Goal: Task Accomplishment & Management: Manage account settings

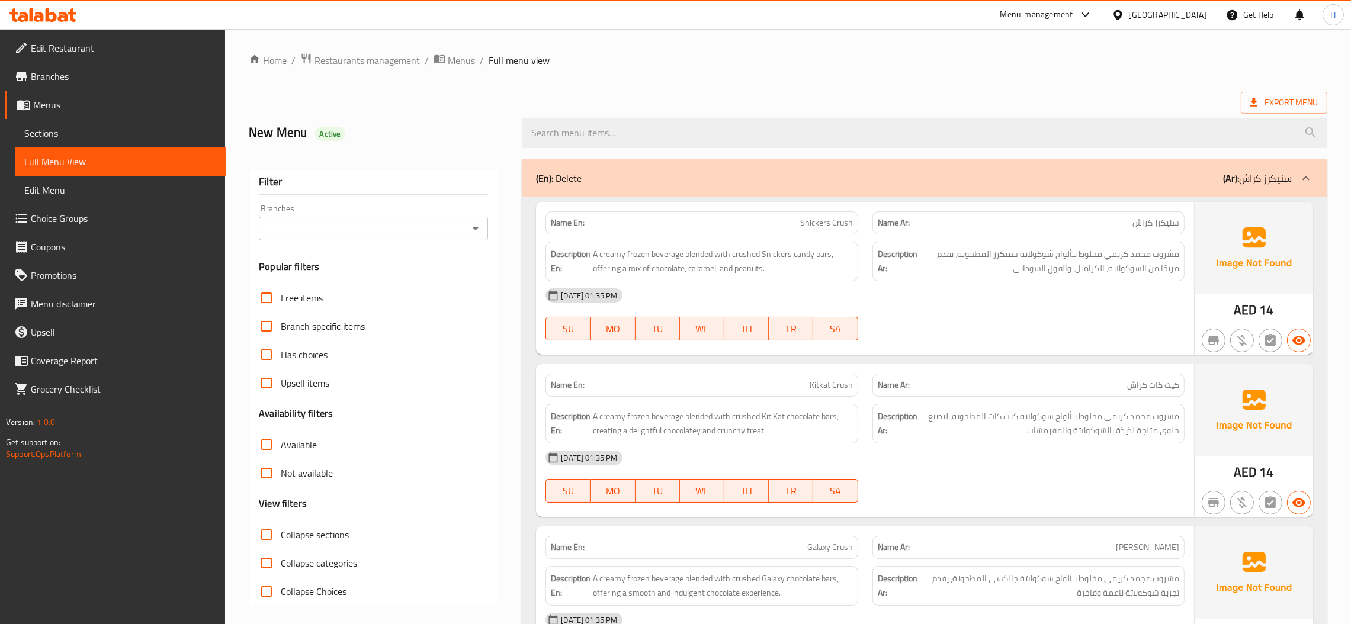
drag, startPoint x: 271, startPoint y: 537, endPoint x: 776, endPoint y: 517, distance: 505.2
click at [271, 538] on input "Collapse sections" at bounding box center [266, 535] width 28 height 28
checkbox input "true"
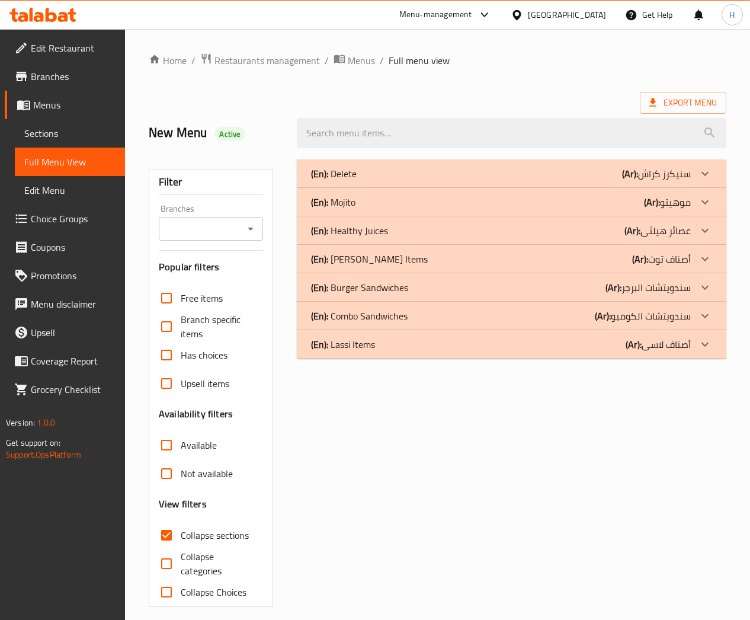
click at [700, 348] on icon at bounding box center [705, 344] width 14 height 14
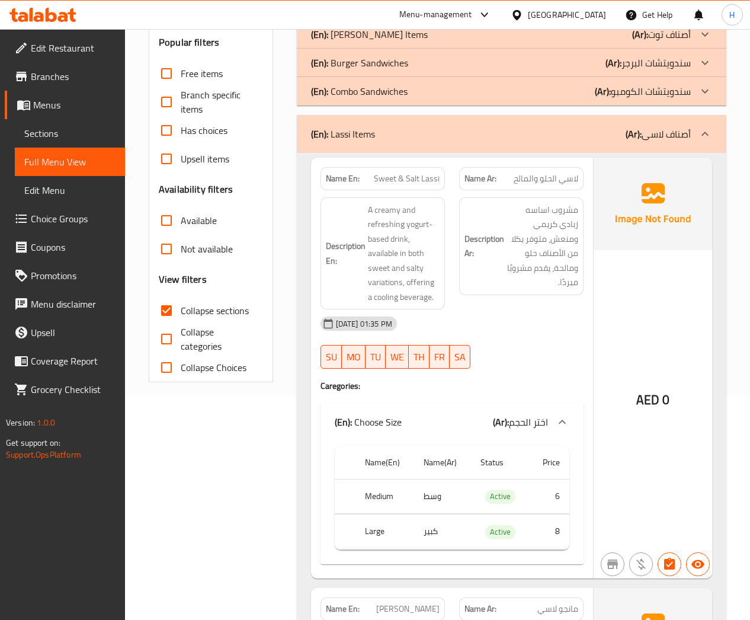
scroll to position [222, 0]
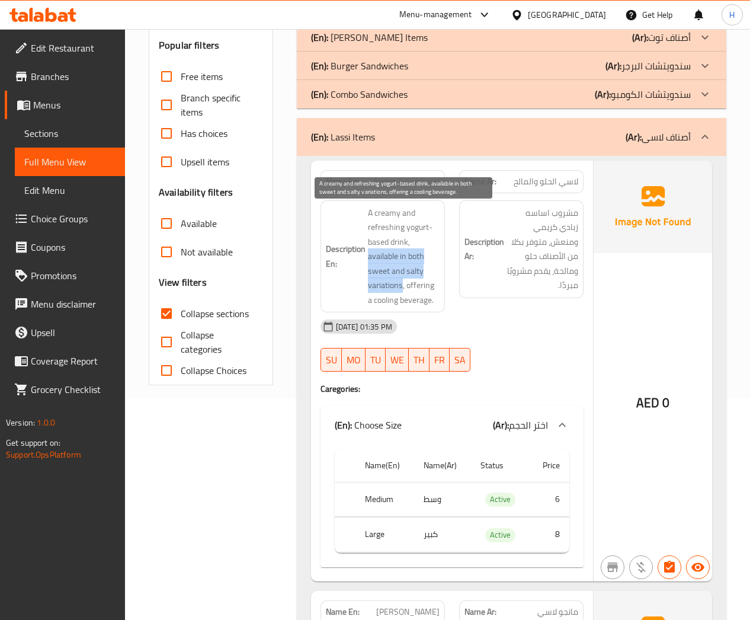
drag, startPoint x: 401, startPoint y: 286, endPoint x: 369, endPoint y: 261, distance: 41.4
click at [369, 261] on span "A creamy and refreshing yogurt-based drink, available in both sweet and salty v…" at bounding box center [404, 257] width 72 height 102
copy span "available in both sweet and salty variations"
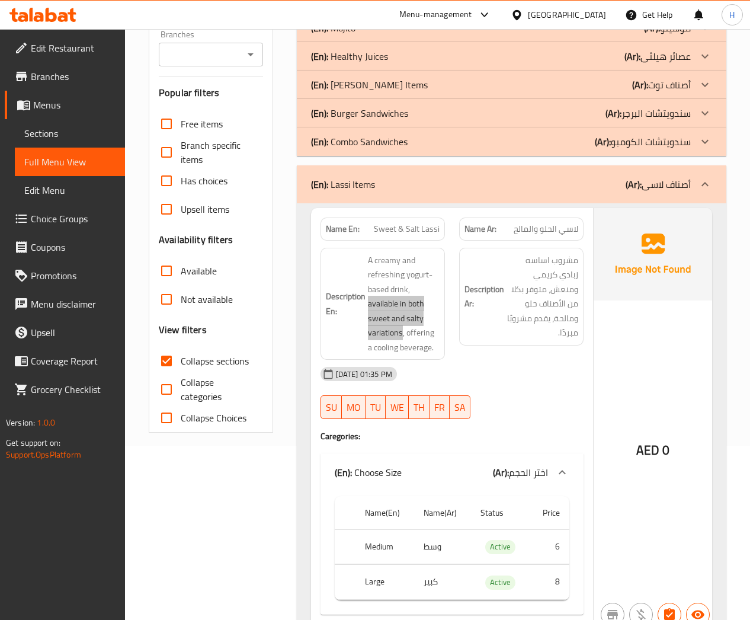
scroll to position [44, 0]
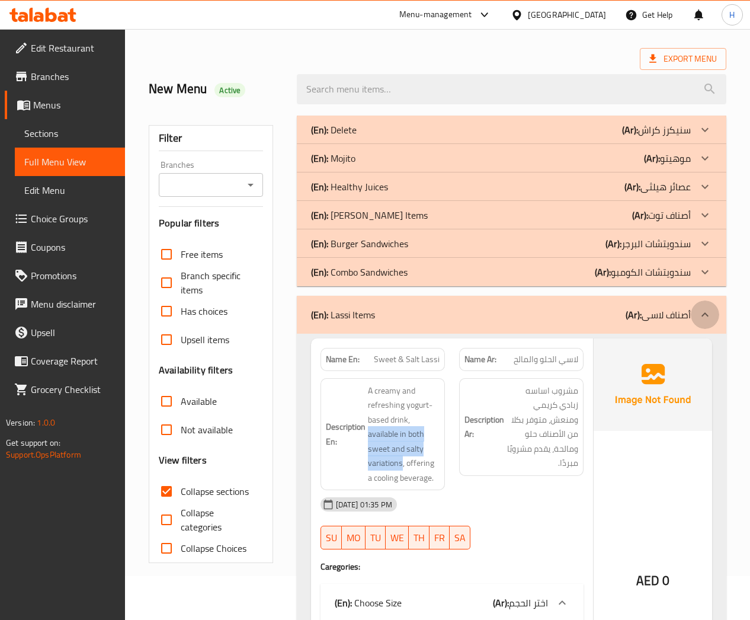
click at [704, 320] on icon at bounding box center [705, 314] width 14 height 14
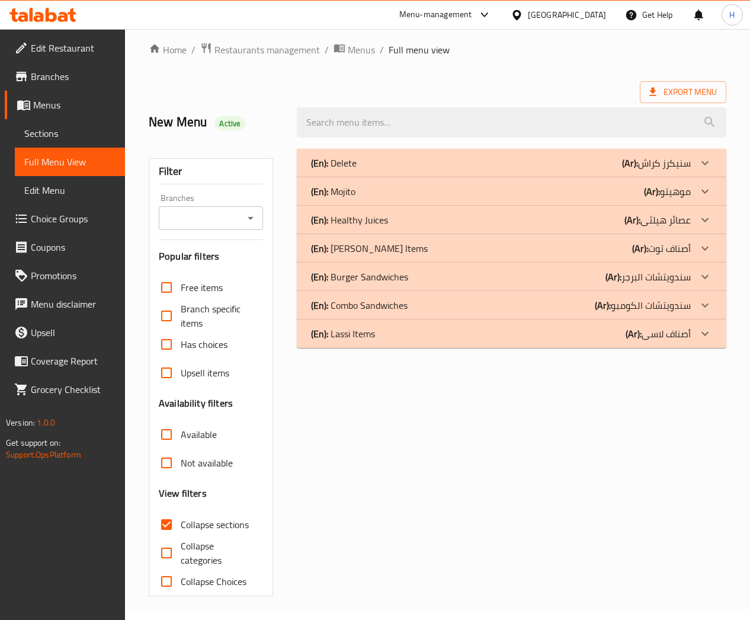
scroll to position [11, 0]
click at [703, 195] on icon at bounding box center [705, 191] width 14 height 14
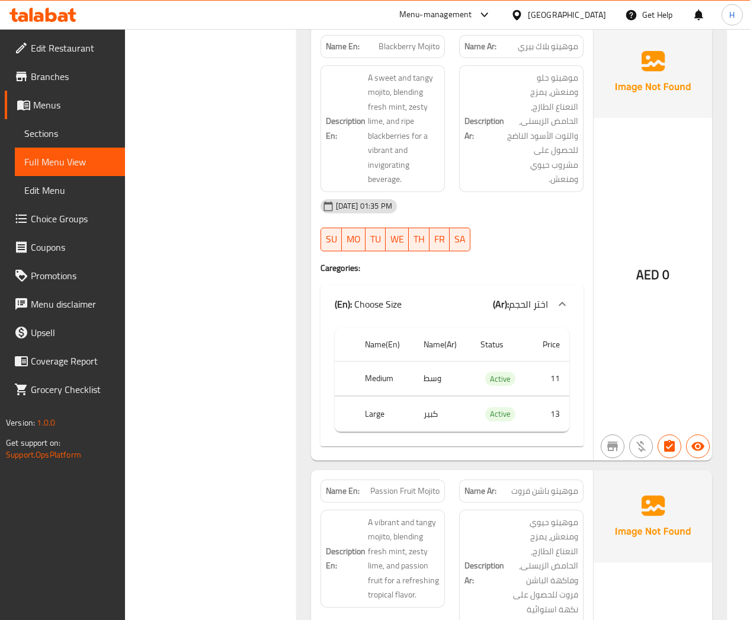
scroll to position [2411, 0]
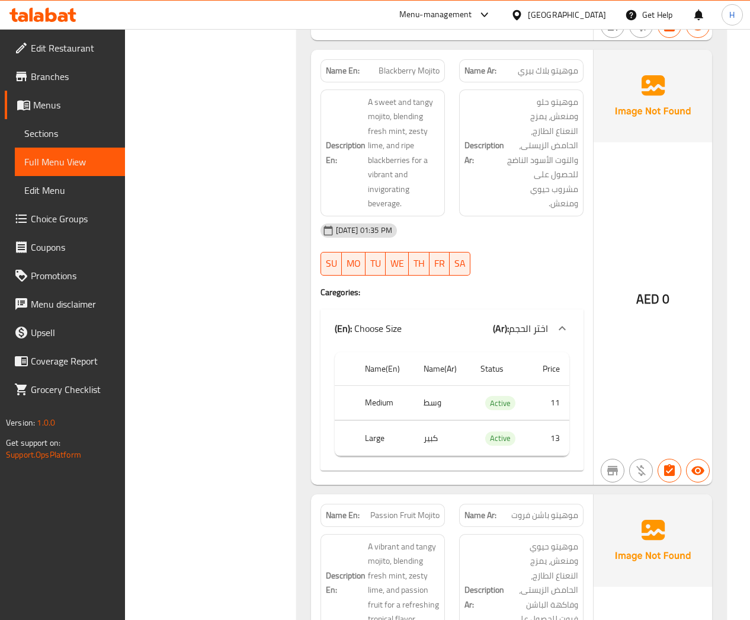
click at [398, 68] on span "Blackberry Mojito" at bounding box center [409, 71] width 61 height 12
copy span "Blackberry Mojito"
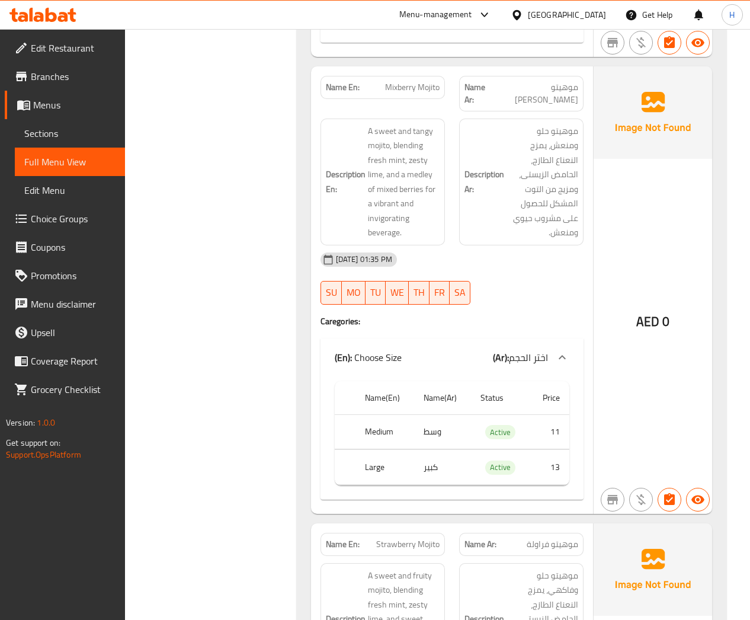
scroll to position [588, 0]
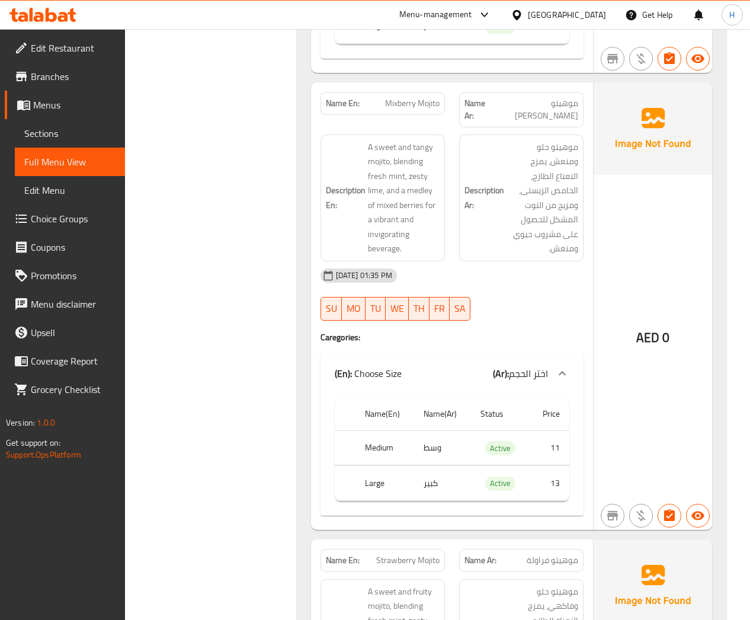
click at [419, 105] on span "Mixberry Mojito" at bounding box center [412, 103] width 55 height 12
copy span "Mixberry Mojito"
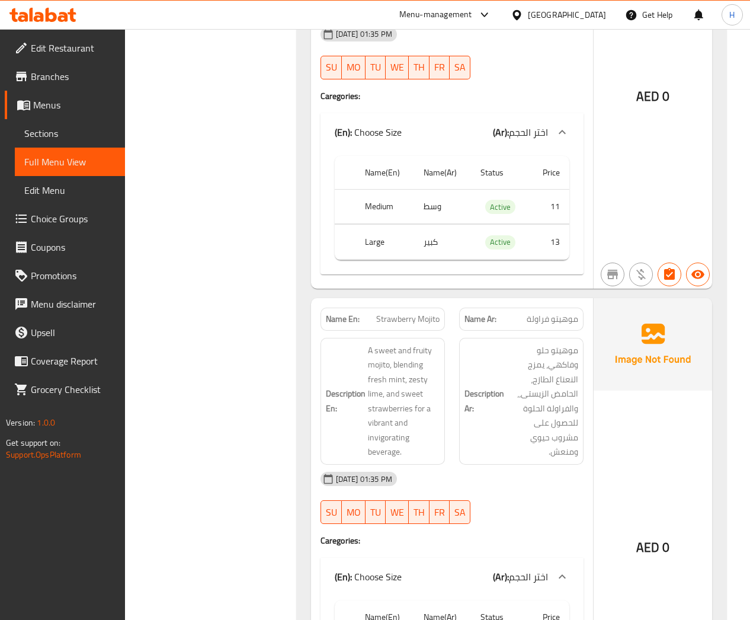
scroll to position [854, 0]
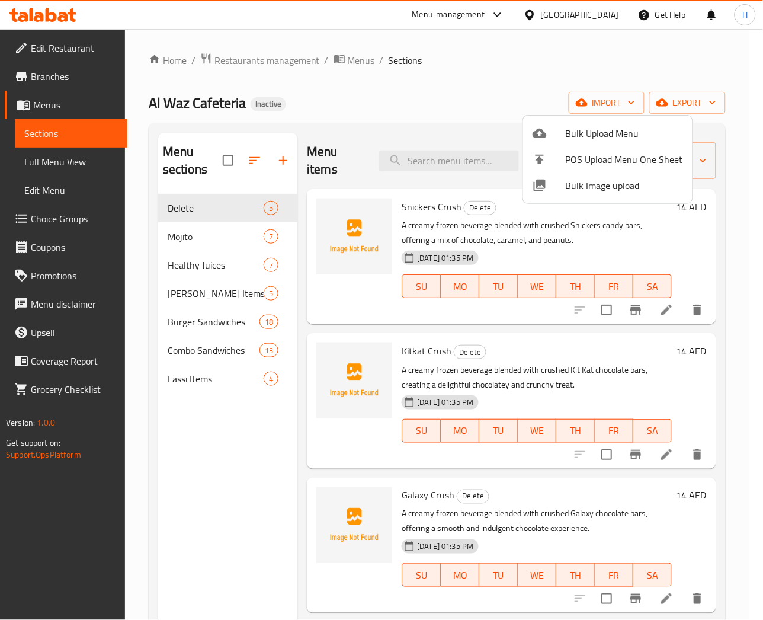
click at [201, 379] on div at bounding box center [381, 310] width 763 height 620
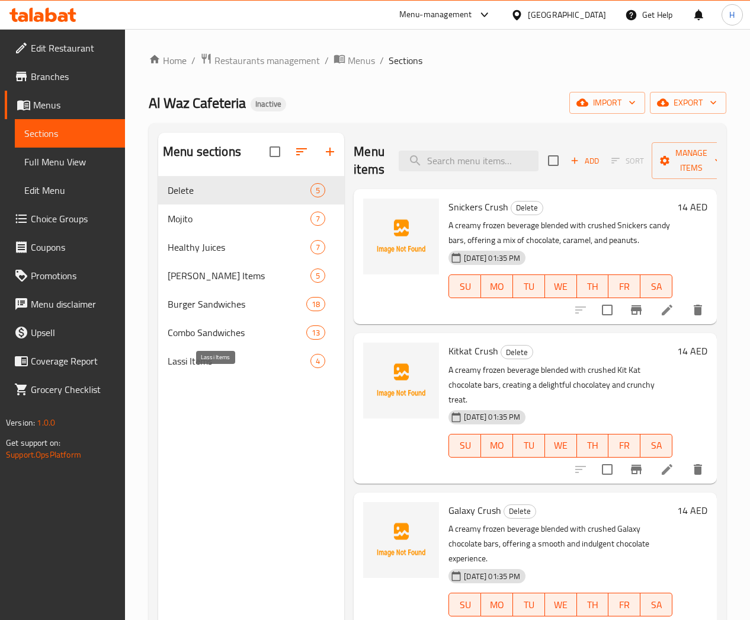
click at [215, 368] on span "Lassi Items" at bounding box center [239, 361] width 143 height 14
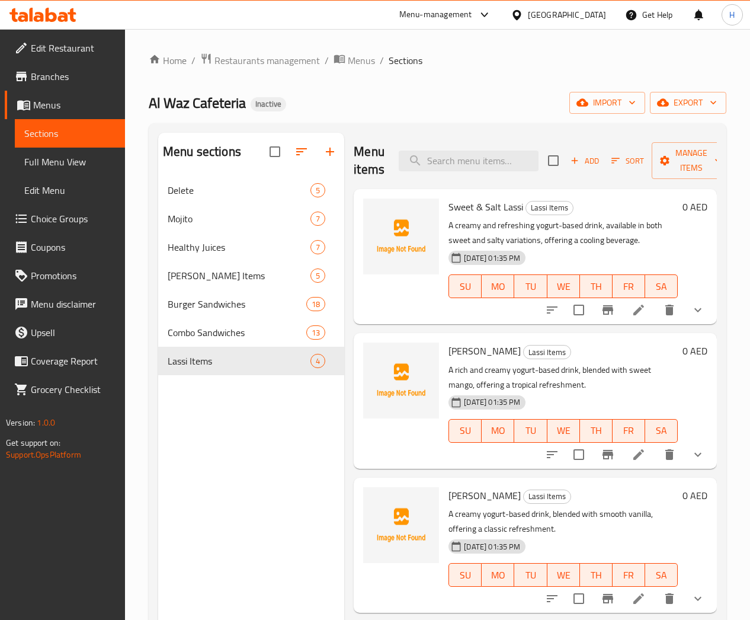
click at [449, 210] on span "Sweet & Salt Lassi" at bounding box center [486, 207] width 75 height 18
copy h6 "Sweet & Salt Lassi"
click at [633, 312] on icon at bounding box center [638, 310] width 11 height 11
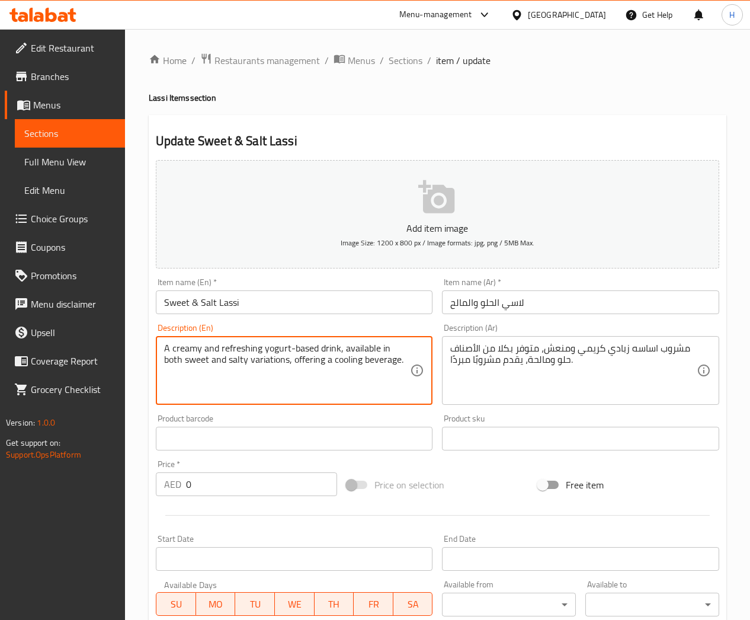
click at [250, 338] on div "A creamy and refreshing yogurt-based drink, available in both sweet and salty v…" at bounding box center [294, 370] width 277 height 69
click at [254, 347] on textarea "A creamy and refreshing yogurt-based drink, available in both sweet and salty v…" at bounding box center [287, 370] width 246 height 56
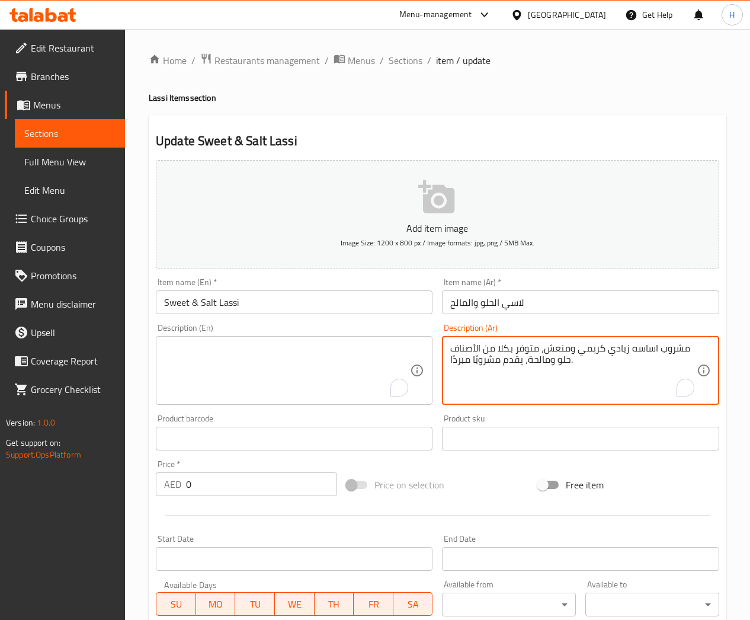
click at [482, 357] on textarea "مشروب اساسه زبادي كريمي ومنعش، متوفر بكلا من الأصناف حلو ومالحة، يقدم مشروبًا م…" at bounding box center [573, 370] width 246 height 56
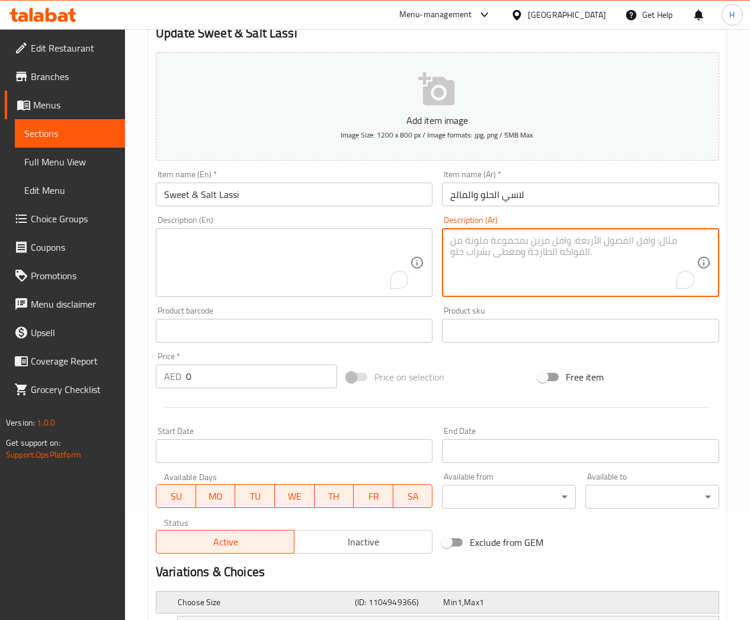
scroll to position [244, 0]
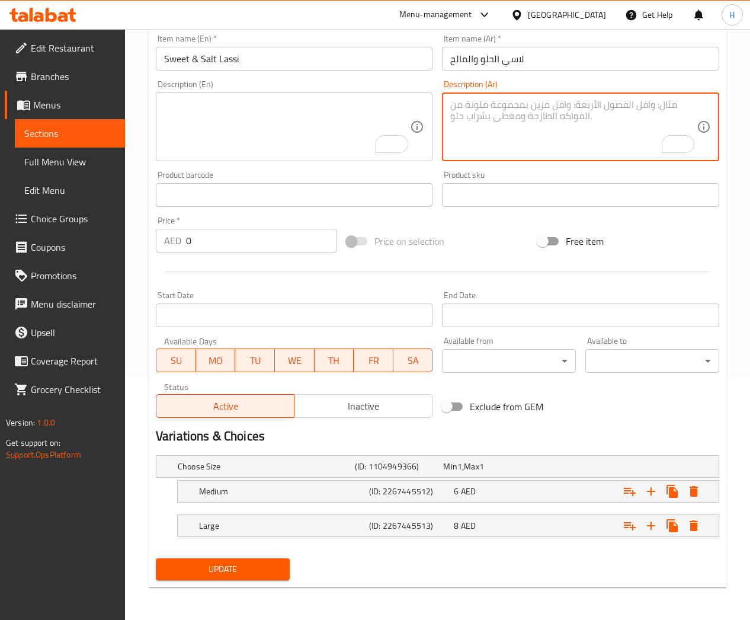
click at [225, 571] on span "Update" at bounding box center [222, 569] width 115 height 15
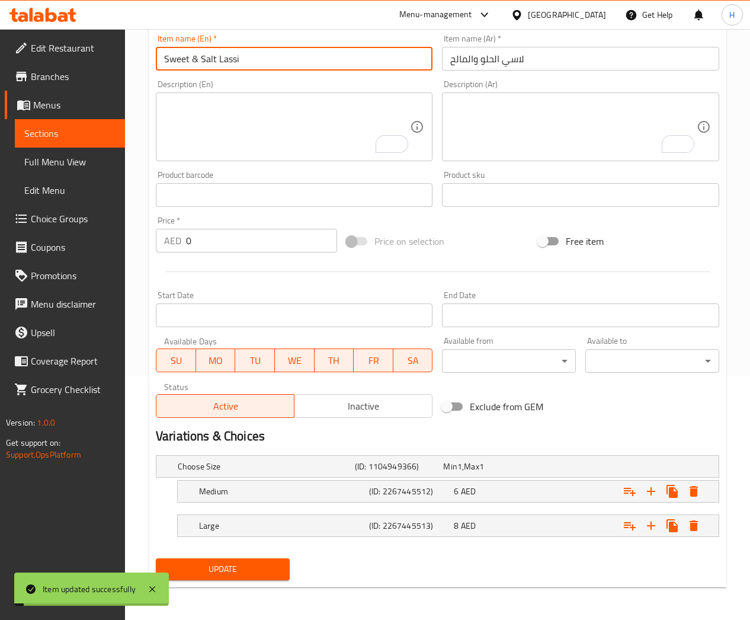
click at [198, 58] on input "Sweet & Salt Lassi" at bounding box center [294, 59] width 277 height 24
click at [198, 59] on input "Sweet & Salt Lassi" at bounding box center [294, 59] width 277 height 24
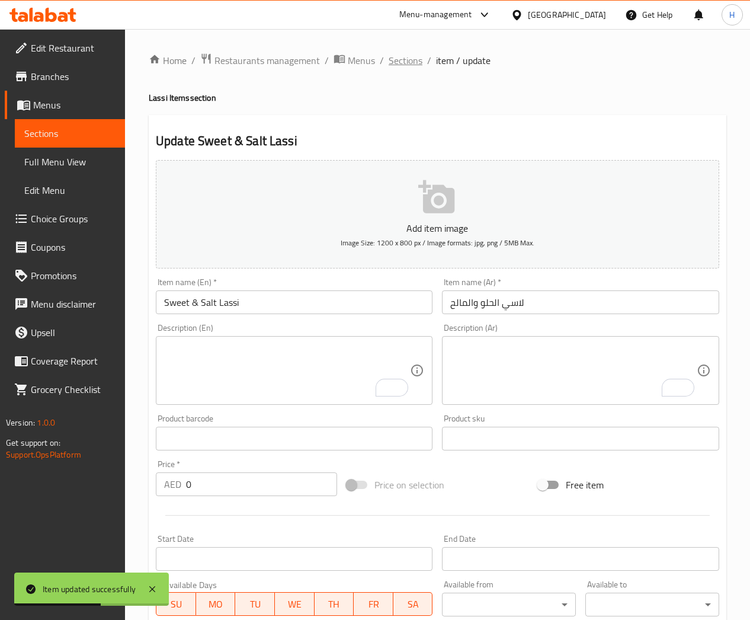
click at [401, 55] on span "Sections" at bounding box center [406, 60] width 34 height 14
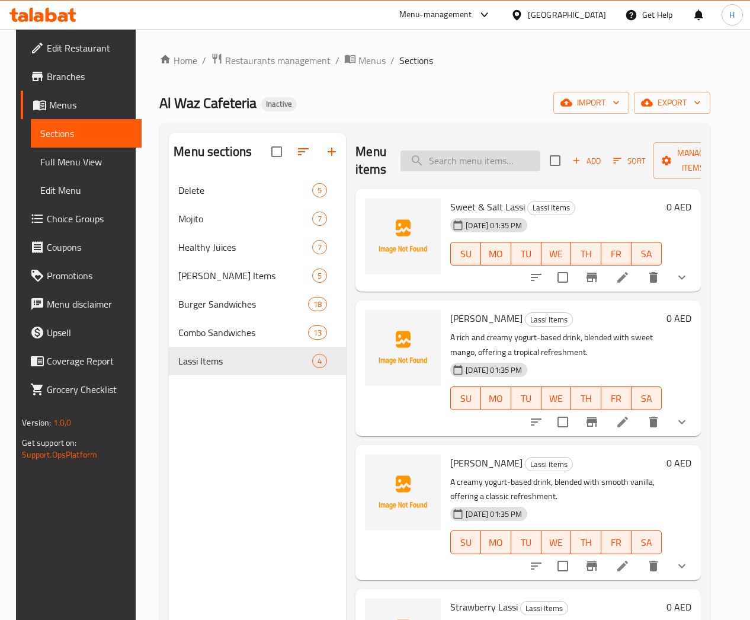
click at [440, 162] on input "search" at bounding box center [471, 160] width 140 height 21
paste input "Blackberry Mojito"
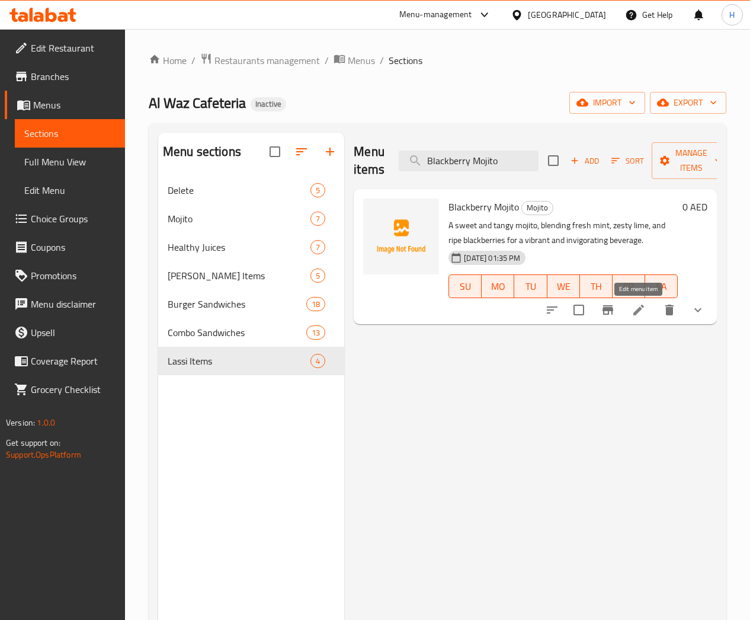
type input "Blackberry Mojito"
click at [639, 314] on icon at bounding box center [639, 310] width 14 height 14
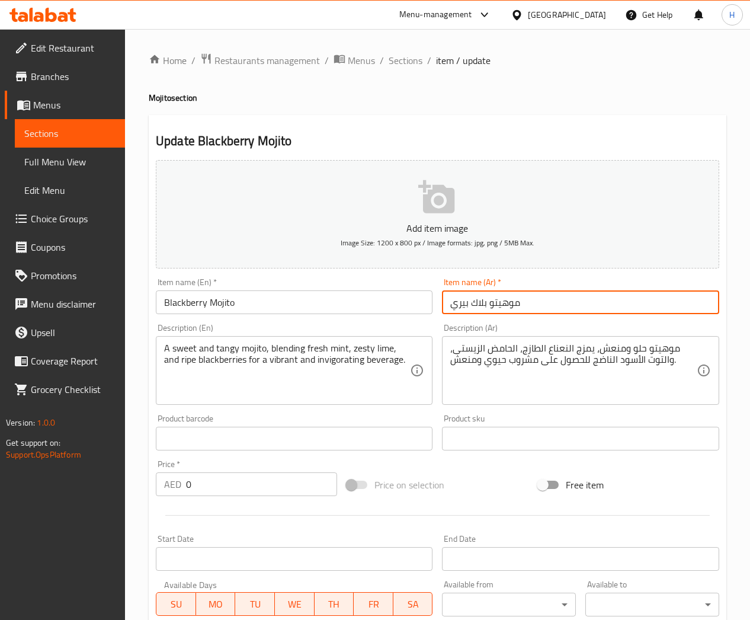
drag, startPoint x: 486, startPoint y: 305, endPoint x: 432, endPoint y: 302, distance: 54.0
click at [432, 302] on div "Add item image Image Size: 1200 x 800 px / Image formats: jpg, png / 5MB Max. I…" at bounding box center [437, 410] width 573 height 511
type input "موهيتو توت أسود"
click at [265, 358] on textarea "A sweet and tangy mojito, blending fresh mint, zesty lime, and ripe blackberrie…" at bounding box center [287, 370] width 246 height 56
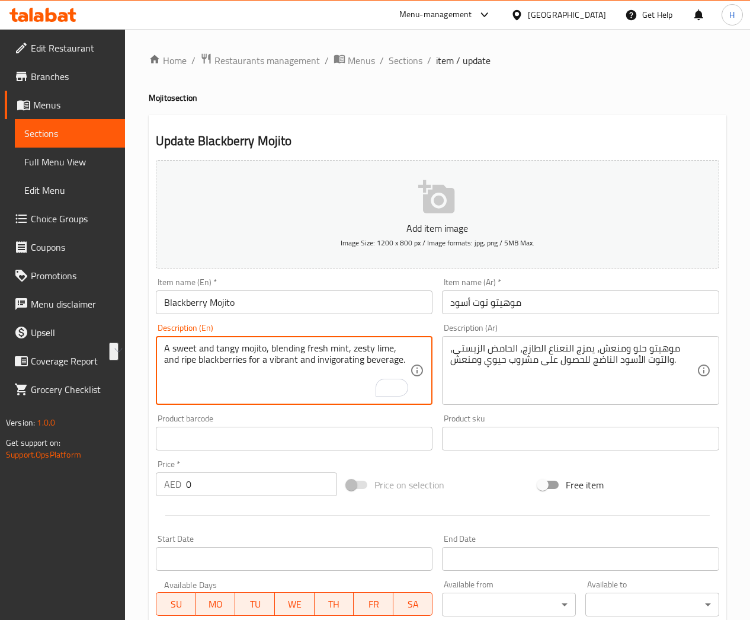
drag, startPoint x: 300, startPoint y: 358, endPoint x: 247, endPoint y: 359, distance: 52.7
click at [247, 359] on textarea "A sweet and tangy mojito, blending fresh mint, zesty lime, and ripe blackberrie…" at bounding box center [287, 370] width 246 height 56
type textarea "A sweet and tangy mojito, blending fresh mint, zesty lime, and ripe blackberrie…"
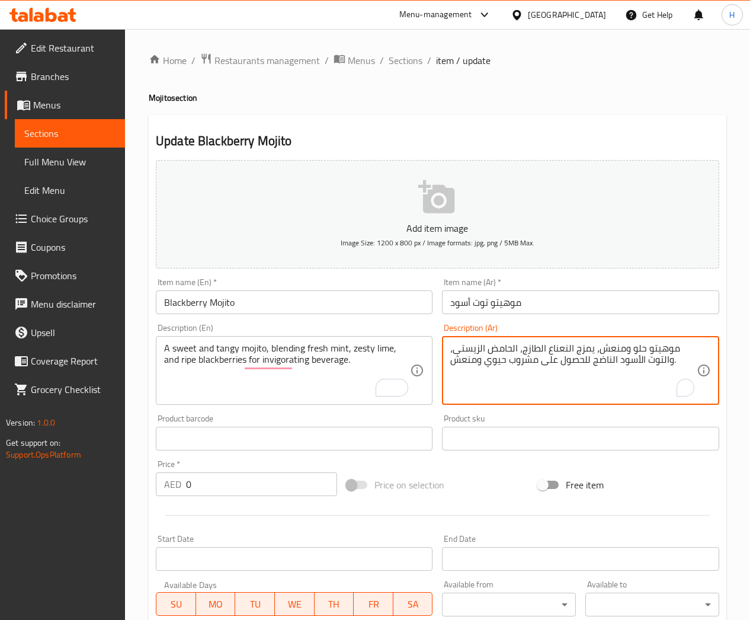
drag, startPoint x: 507, startPoint y: 358, endPoint x: 478, endPoint y: 361, distance: 29.8
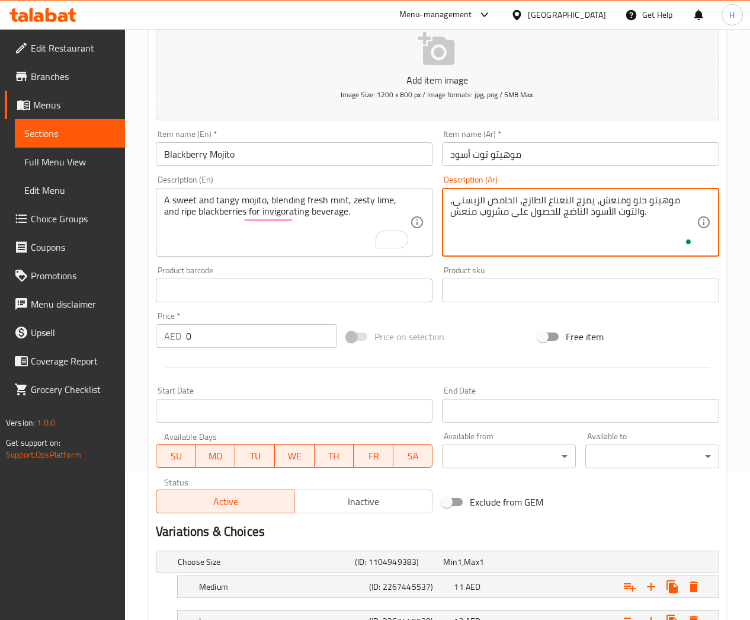
scroll to position [244, 0]
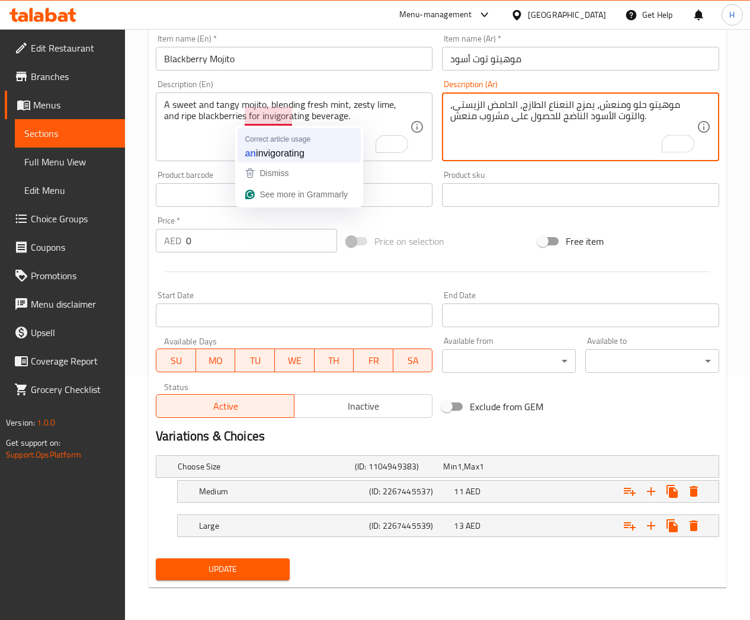
type textarea "موهيتو حلو ومنعش، يمزج النعناع الطازج، الحامض الزيستى، والتوت الأسود الناضج للح…"
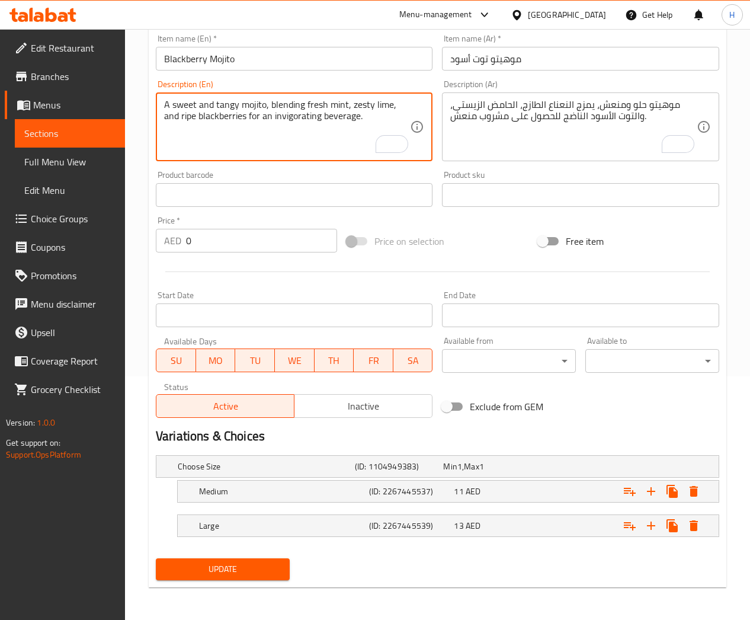
type textarea "A sweet and tangy mojito, blending fresh mint, zesty lime, and ripe blackberrie…"
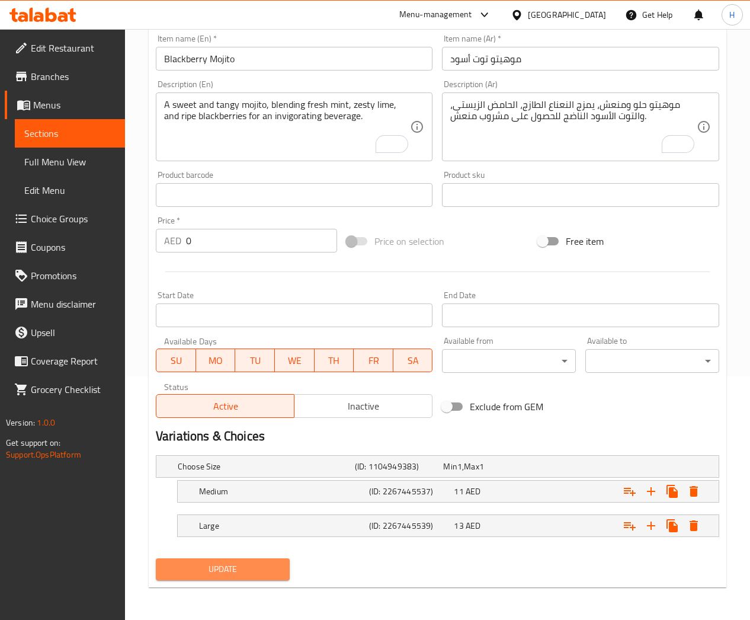
click at [241, 570] on span "Update" at bounding box center [222, 569] width 115 height 15
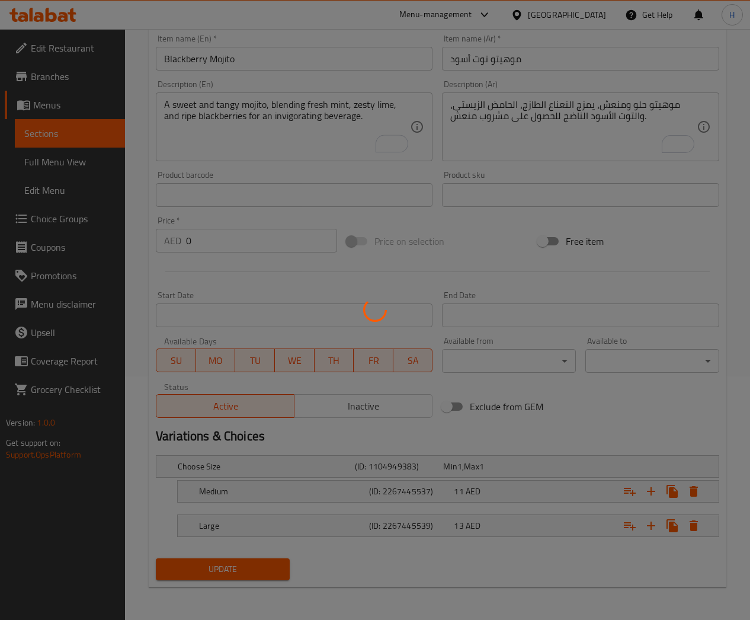
scroll to position [0, 0]
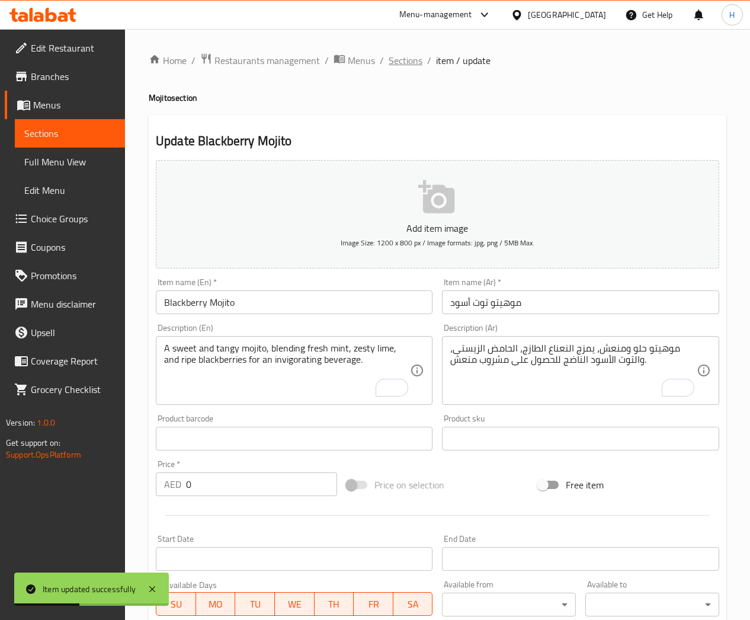
click at [411, 59] on span "Sections" at bounding box center [406, 60] width 34 height 14
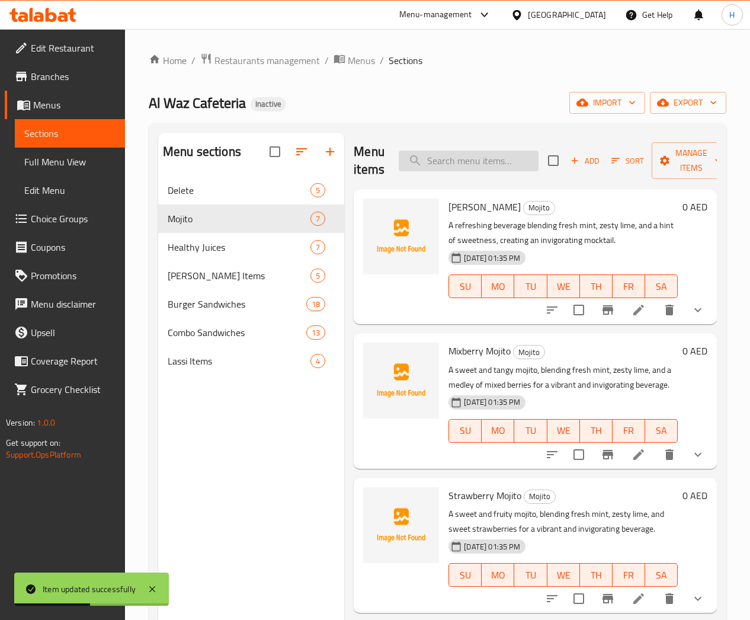
click at [460, 159] on input "search" at bounding box center [469, 160] width 140 height 21
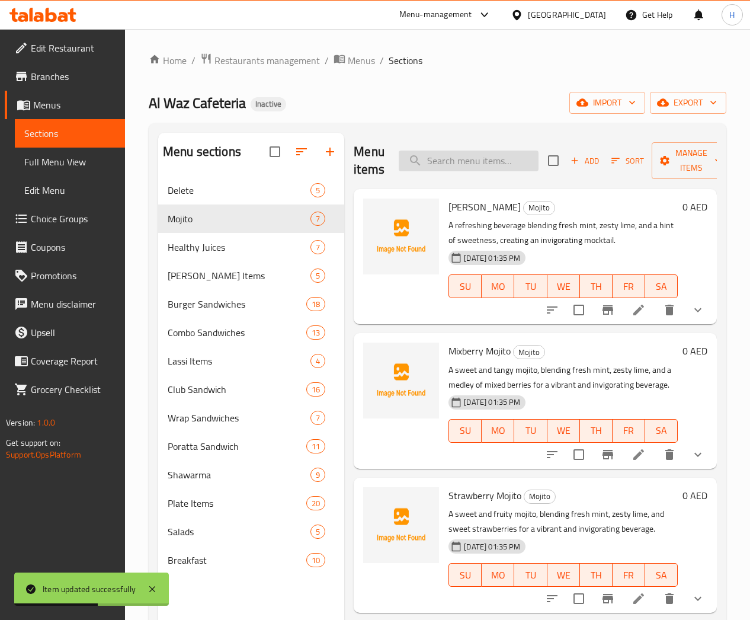
paste input "Mixberry Mojito"
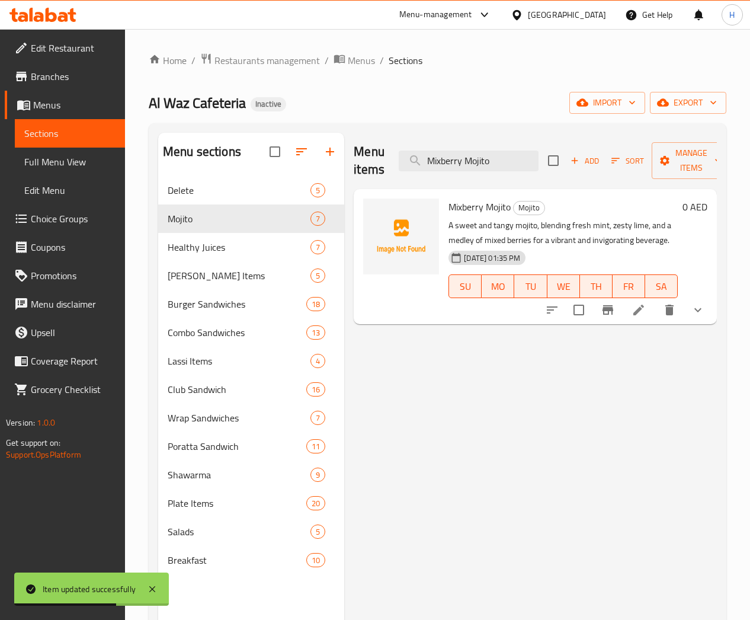
type input "Mixberry Mojito"
click at [638, 316] on icon at bounding box center [639, 310] width 14 height 14
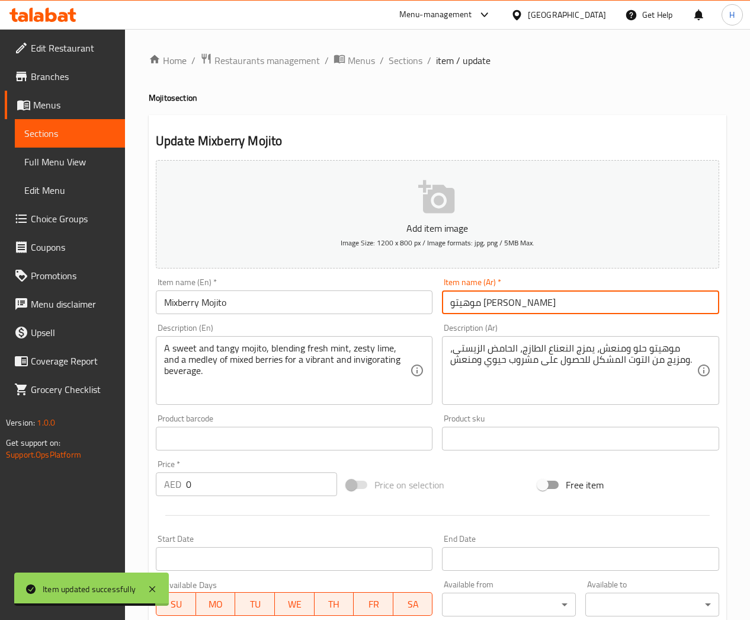
drag, startPoint x: 494, startPoint y: 304, endPoint x: 437, endPoint y: 305, distance: 56.9
click at [437, 305] on div "Item name (Ar)   * موهيتو ميكس بيري Item name (Ar) *" at bounding box center [580, 296] width 286 height 46
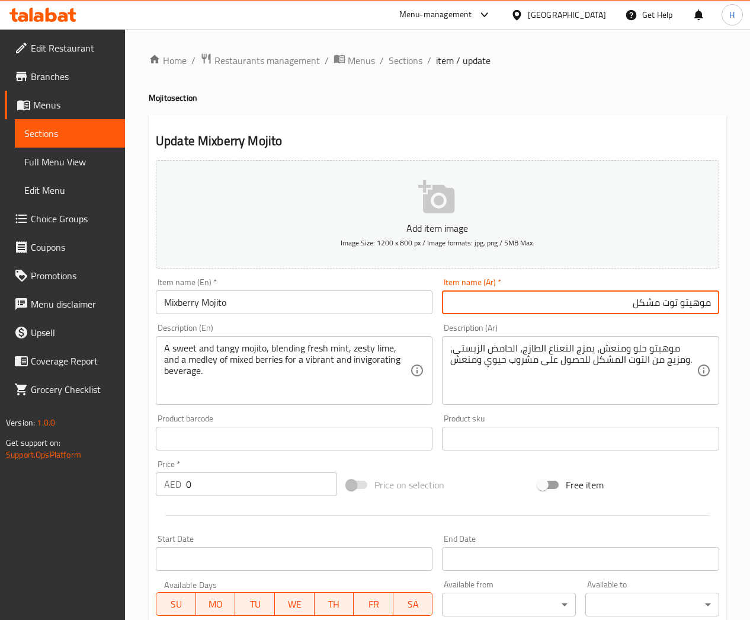
type input "موهيتو توت مشكل"
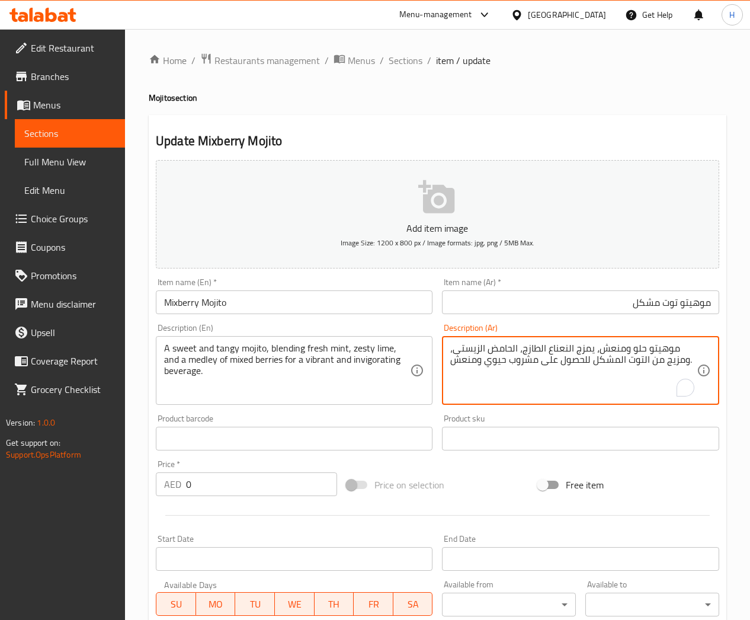
drag, startPoint x: 477, startPoint y: 359, endPoint x: 506, endPoint y: 362, distance: 29.2
type textarea "موهيتو حلو ومنعش، يمزج النعناع الطازج، الحامض الزيستى، ومزيج من التوت المشكل لل…"
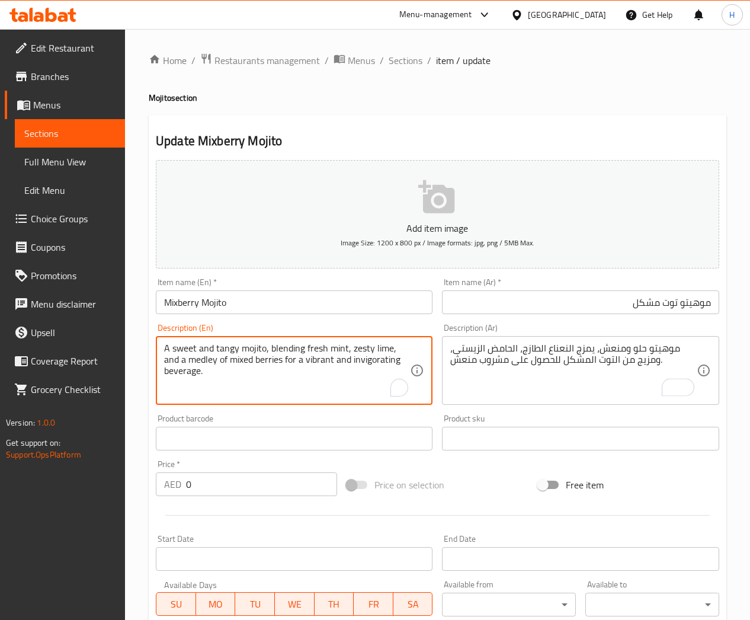
drag, startPoint x: 318, startPoint y: 358, endPoint x: 369, endPoint y: 365, distance: 52.0
click at [335, 355] on textarea "A sweet and tangy mojito, blending fresh mint, zesty lime, and a medley of mixe…" at bounding box center [287, 370] width 246 height 56
drag, startPoint x: 335, startPoint y: 355, endPoint x: 294, endPoint y: 355, distance: 40.9
click at [294, 355] on textarea "A sweet and tangy mojito, blending fresh mint, zesty lime, and a medley of mixe…" at bounding box center [287, 370] width 246 height 56
drag, startPoint x: 289, startPoint y: 358, endPoint x: 334, endPoint y: 359, distance: 45.0
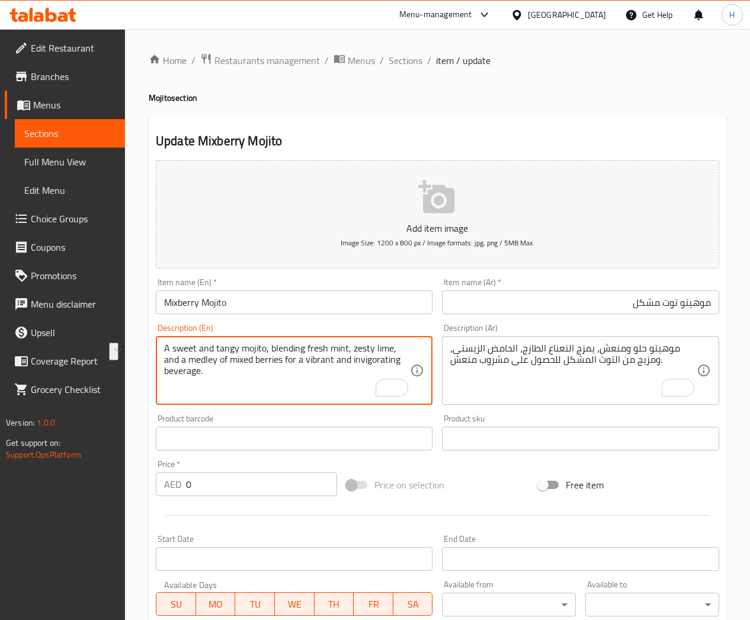
click at [334, 359] on textarea "A sweet and tangy mojito, blending fresh mint, zesty lime, and a medley of mixe…" at bounding box center [287, 370] width 246 height 56
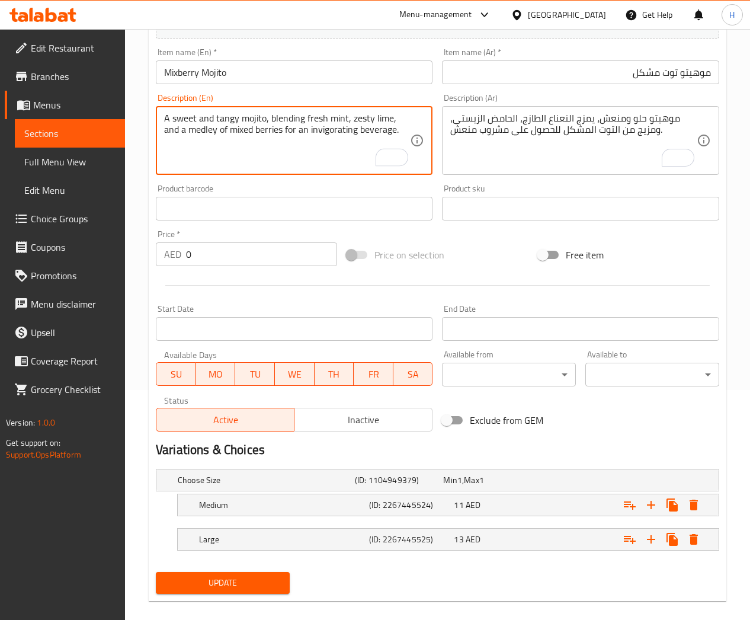
scroll to position [244, 0]
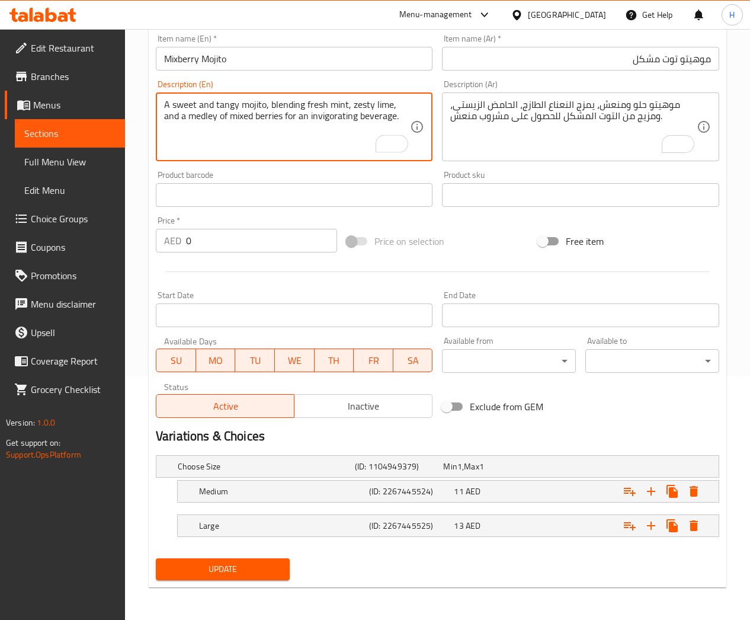
type textarea "A sweet and tangy mojito, blending fresh mint, zesty lime, and a medley of mixe…"
click at [245, 571] on span "Update" at bounding box center [222, 569] width 115 height 15
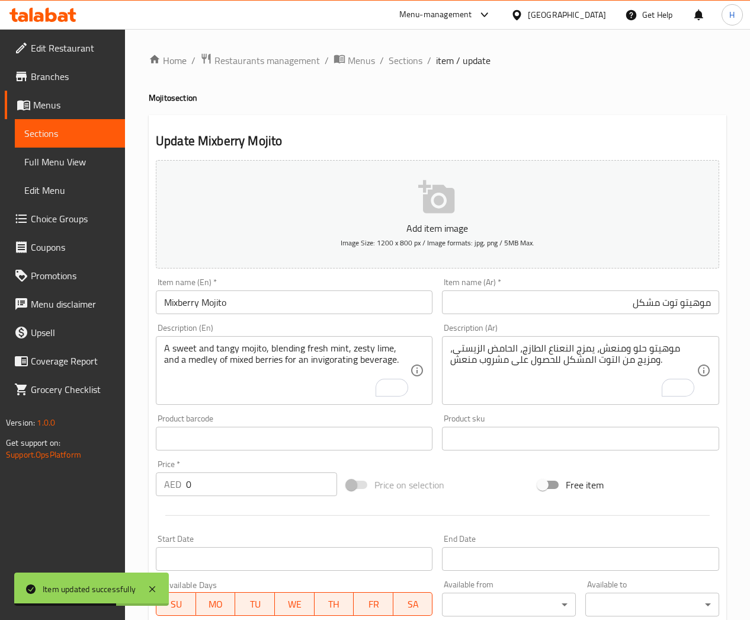
scroll to position [244, 0]
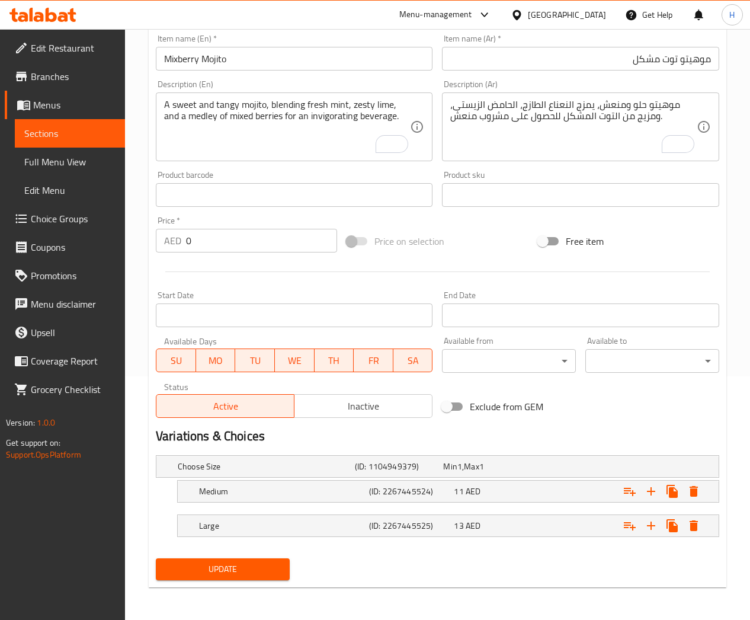
click at [215, 568] on span "Update" at bounding box center [222, 569] width 115 height 15
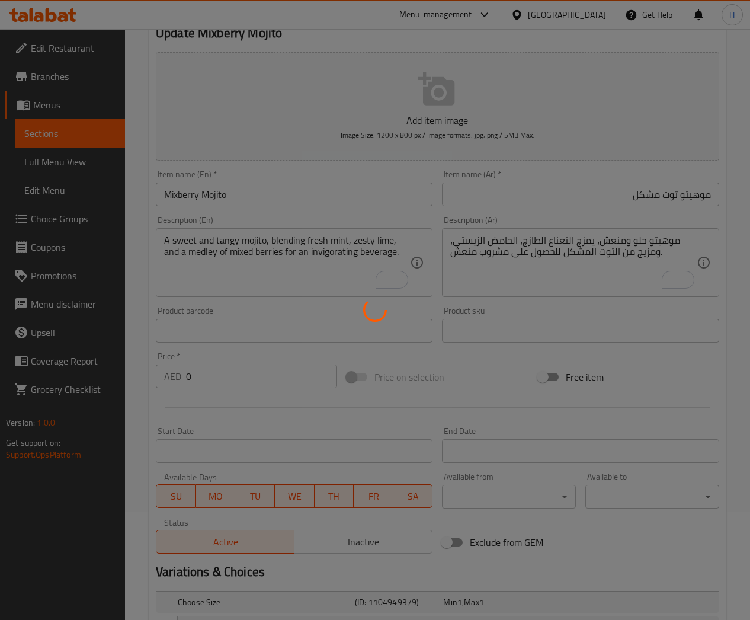
scroll to position [0, 0]
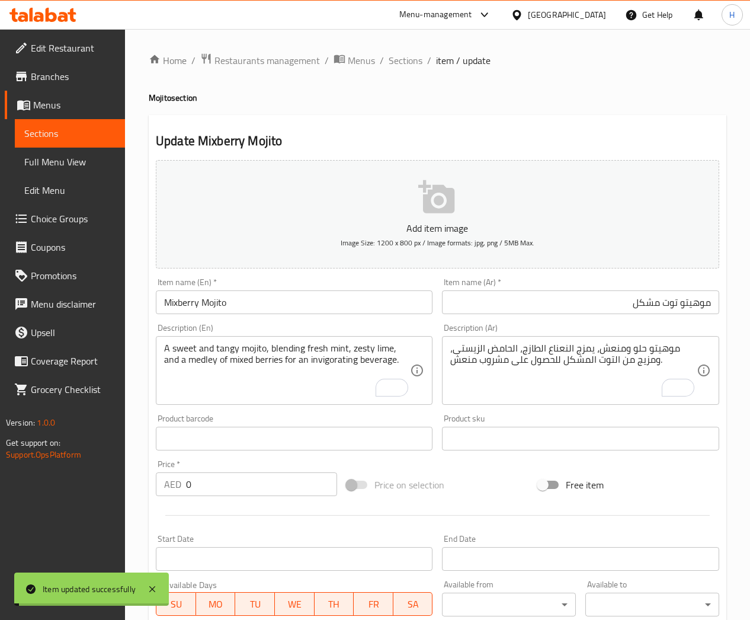
click at [411, 53] on span "Sections" at bounding box center [406, 60] width 34 height 14
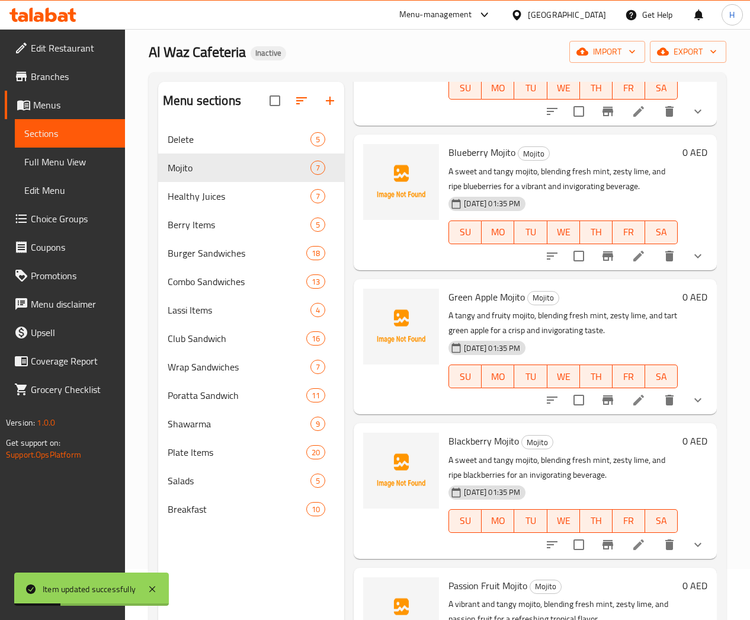
scroll to position [89, 0]
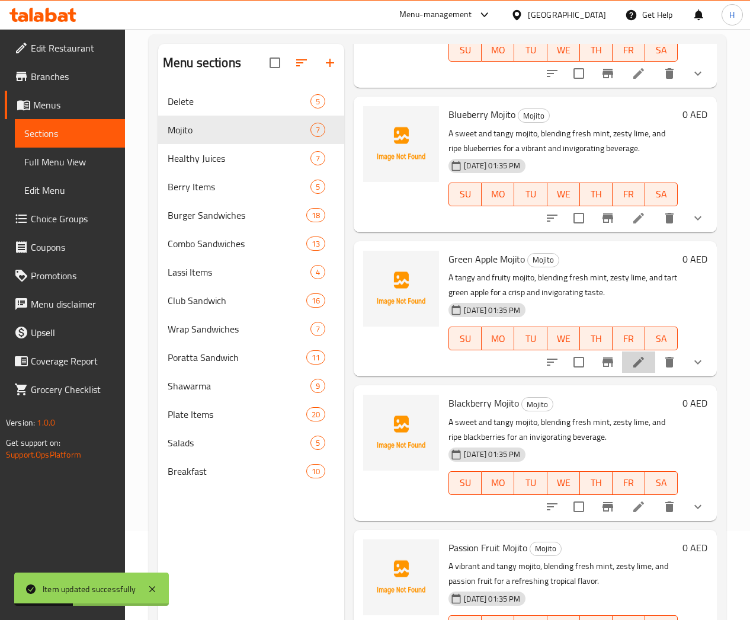
click at [622, 364] on li at bounding box center [638, 361] width 33 height 21
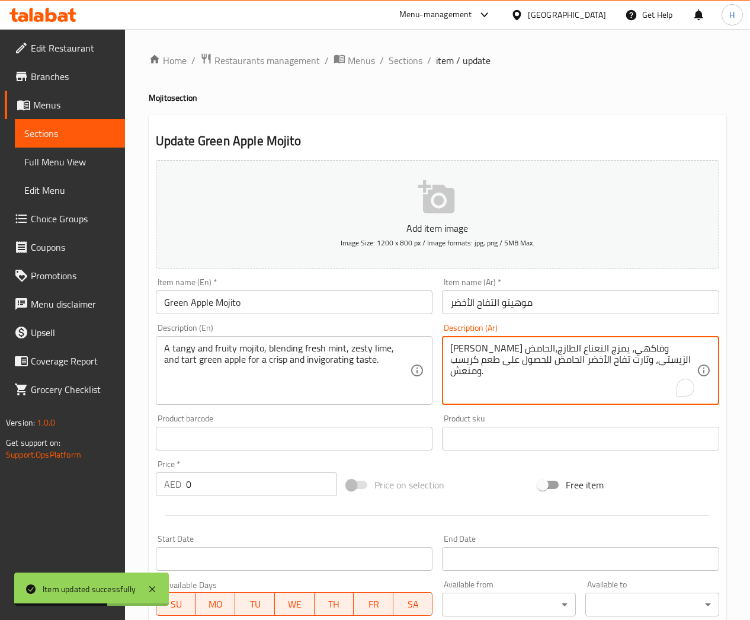
click at [640, 347] on textarea "[PERSON_NAME] وفاكهي، يمزج النعناع الطازج،الحامض الزيستى، وتارت تفاح الأخضر الح…" at bounding box center [573, 370] width 246 height 56
paste textarea "نعش"
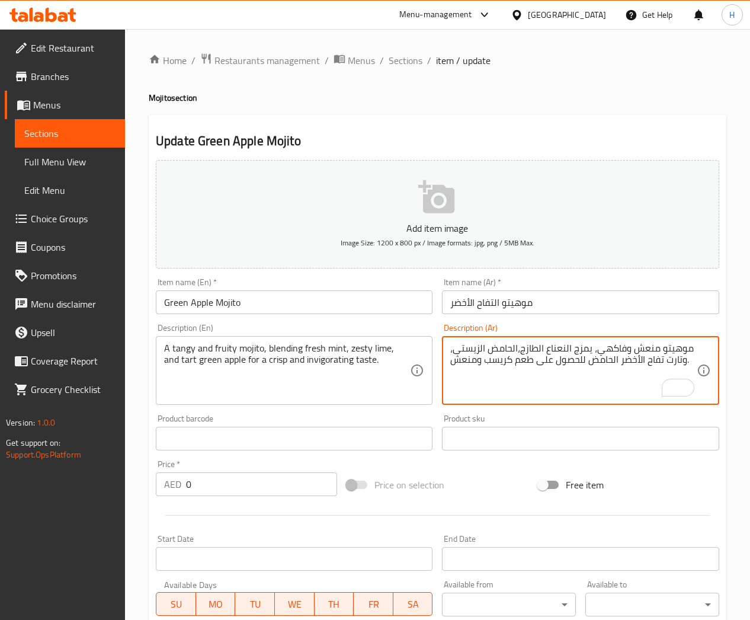
click at [201, 301] on input "Green Apple Mojito" at bounding box center [294, 302] width 277 height 24
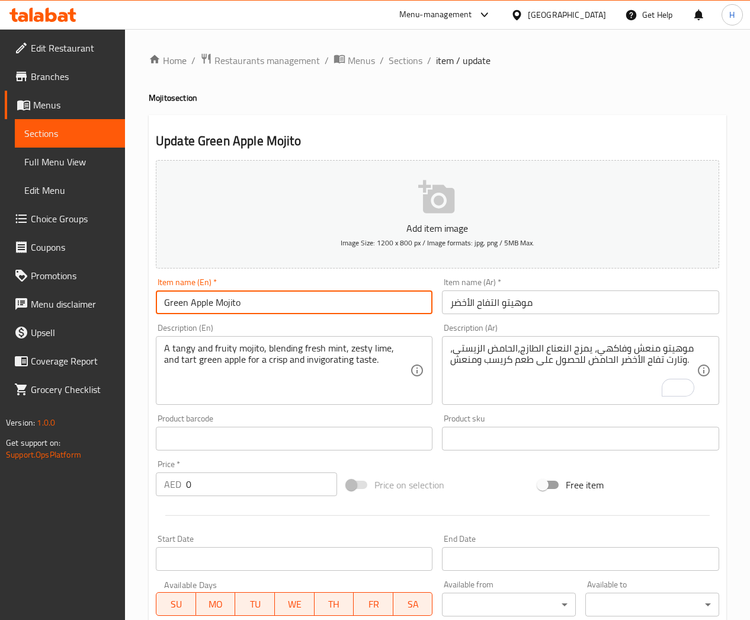
click at [201, 301] on input "Green Apple Mojito" at bounding box center [294, 302] width 277 height 24
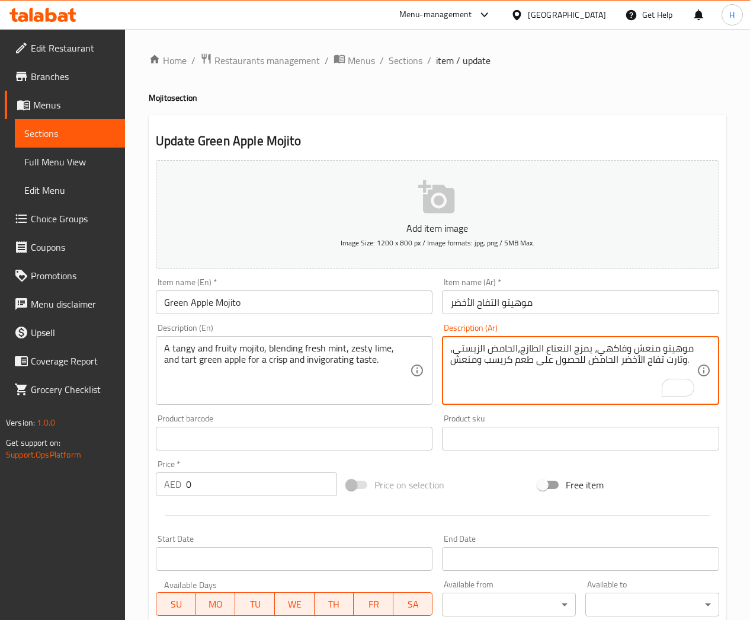
drag, startPoint x: 684, startPoint y: 359, endPoint x: 667, endPoint y: 360, distance: 16.6
type textarea "موهيتو منعش وفاكهي، يمزج النعناع الطازج،الحامض الزيستى، و تفاح الأخضر الحامض لل…"
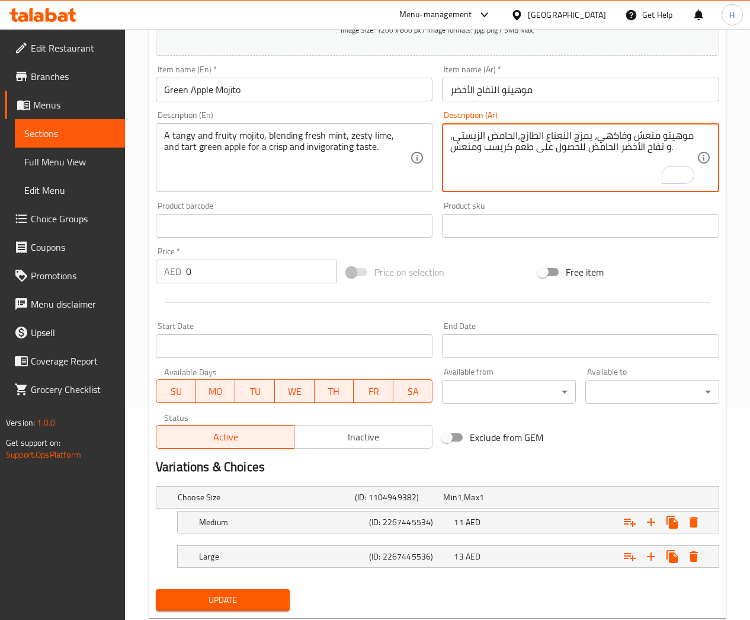
scroll to position [244, 0]
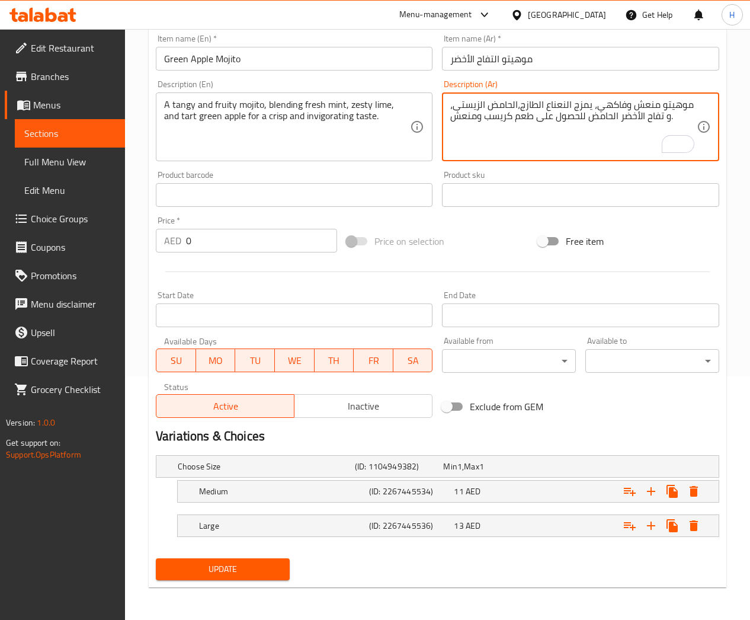
click at [235, 566] on span "Update" at bounding box center [222, 569] width 115 height 15
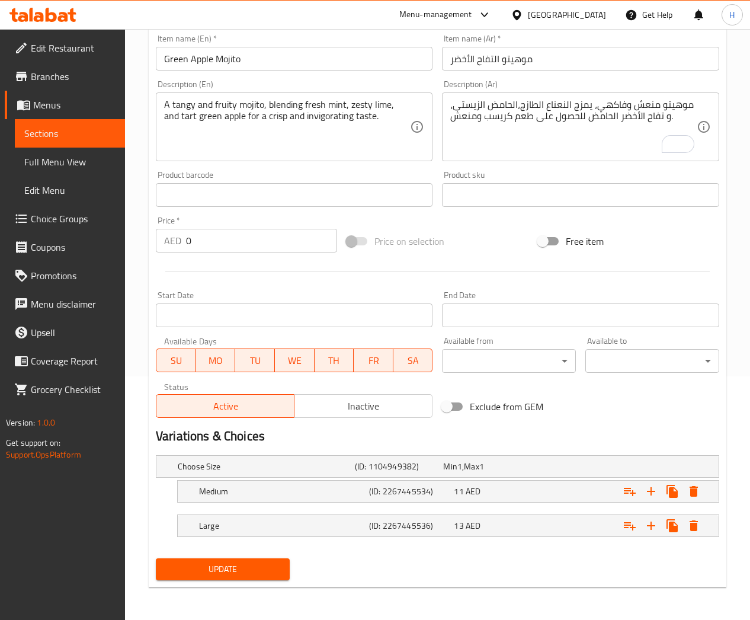
click at [216, 571] on span "Update" at bounding box center [222, 569] width 115 height 15
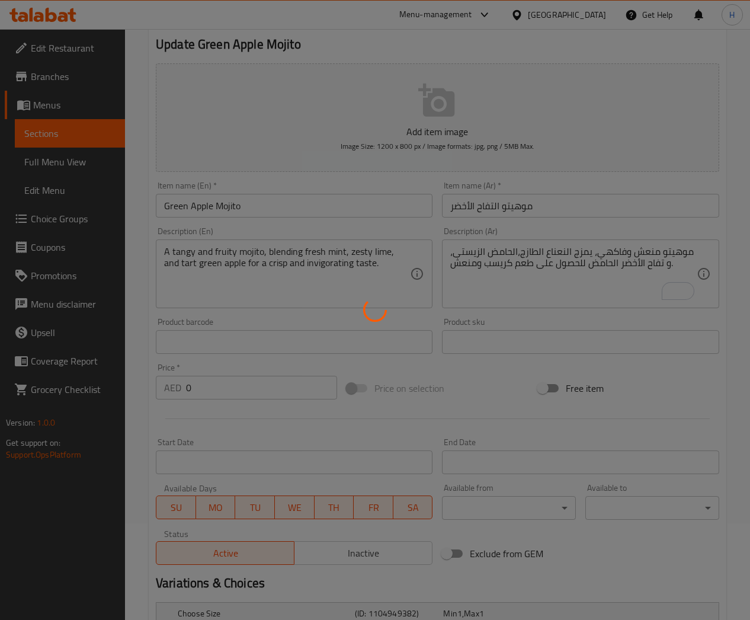
scroll to position [0, 0]
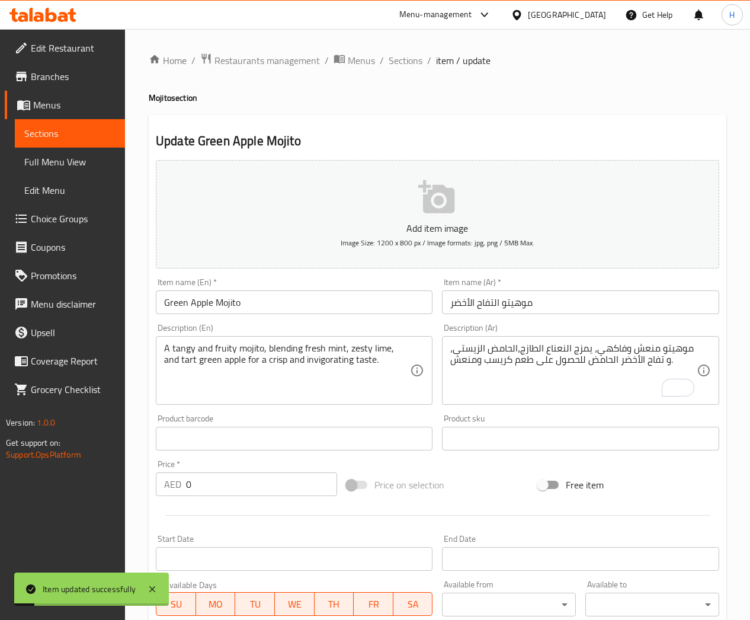
click at [406, 66] on span "Sections" at bounding box center [406, 60] width 34 height 14
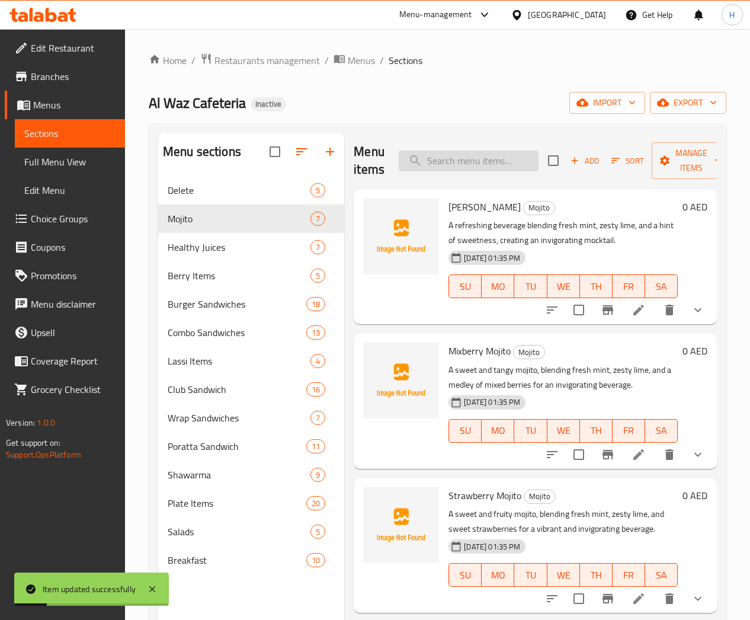
click at [422, 161] on input "search" at bounding box center [469, 160] width 140 height 21
paste input "Chicken/Beef Burger"
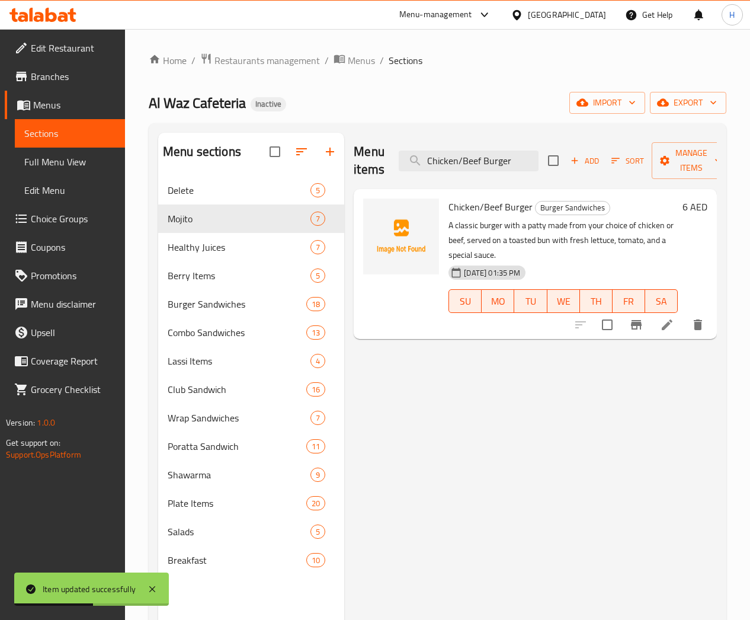
type input "Chicken/Beef Burger"
click at [660, 318] on icon at bounding box center [667, 325] width 14 height 14
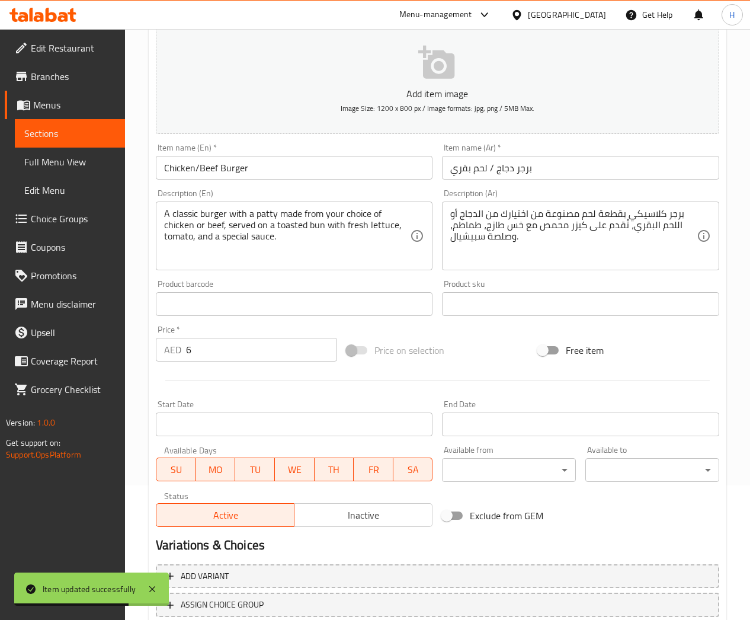
scroll to position [215, 0]
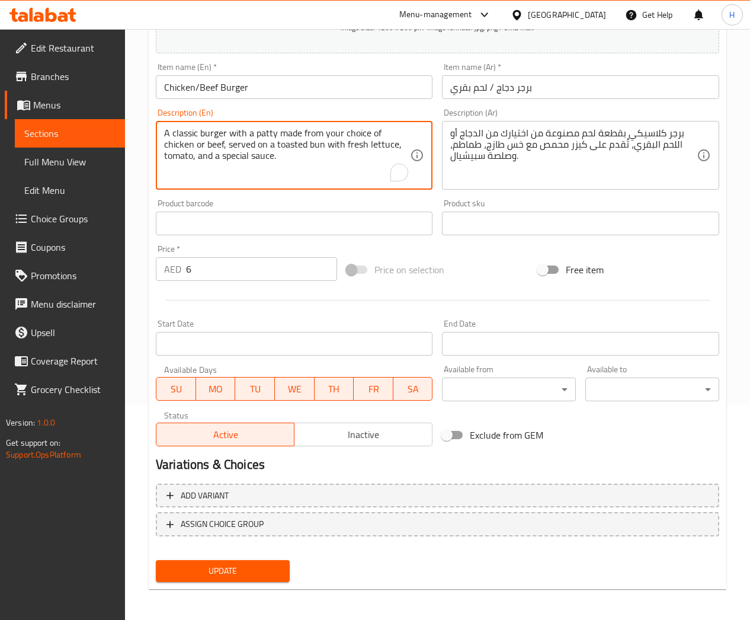
click at [214, 133] on textarea "A classic burger with a patty made from your choice of chicken or beef, served …" at bounding box center [287, 155] width 246 height 56
click at [203, 85] on input "Chicken/Beef Burger" at bounding box center [294, 87] width 277 height 24
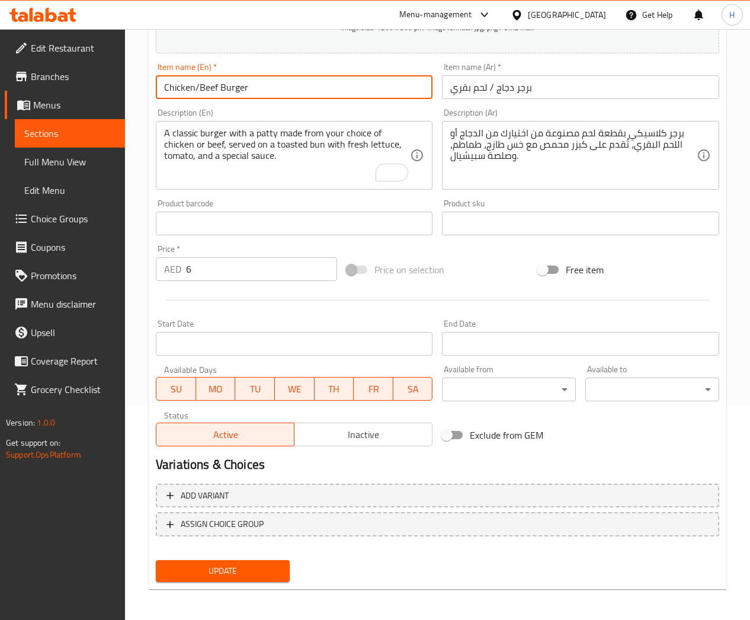
click at [203, 85] on input "Chicken/Beef Burger" at bounding box center [294, 87] width 277 height 24
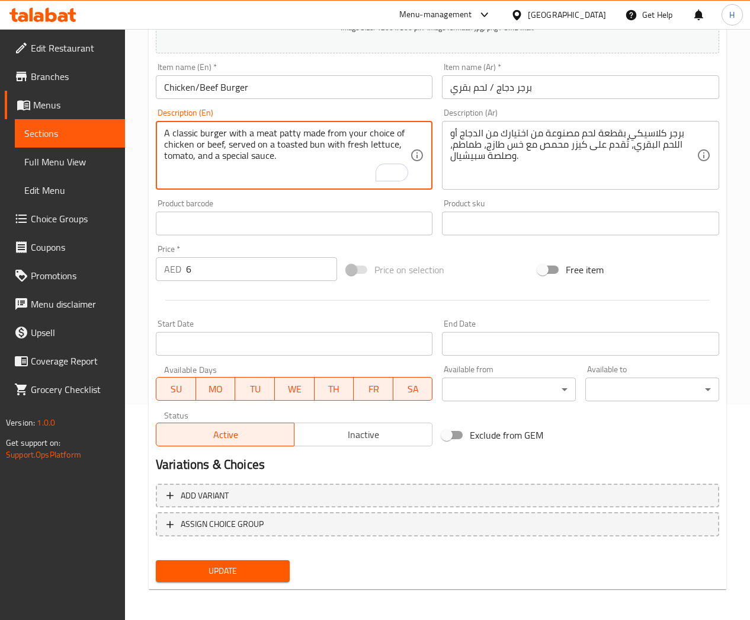
type textarea "A classic burger with a meat patty made from your choice of chicken or beef, se…"
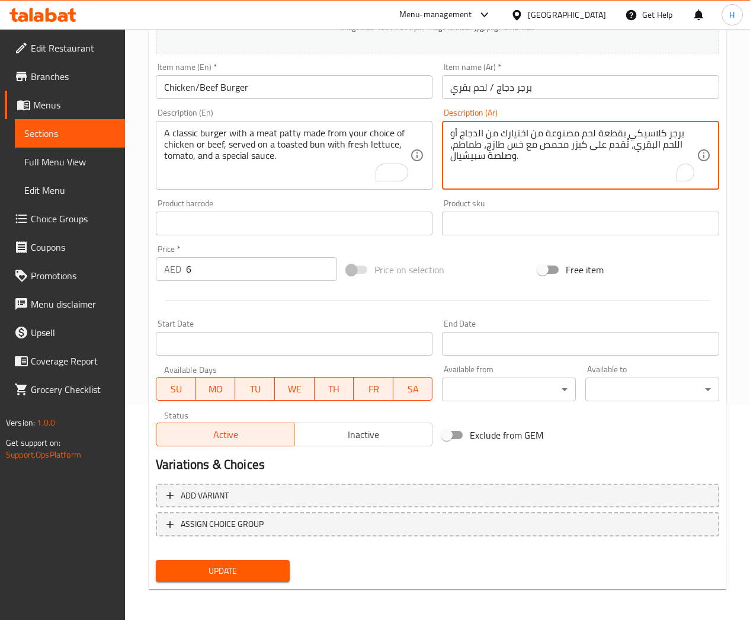
click at [471, 158] on textarea "برجر كلاسيكي بقطعة لحم مصنوعة من اختيارك من الدجاج أو اللحم البقري، تُقدم على ك…" at bounding box center [573, 155] width 246 height 56
paste textarea "اصة"
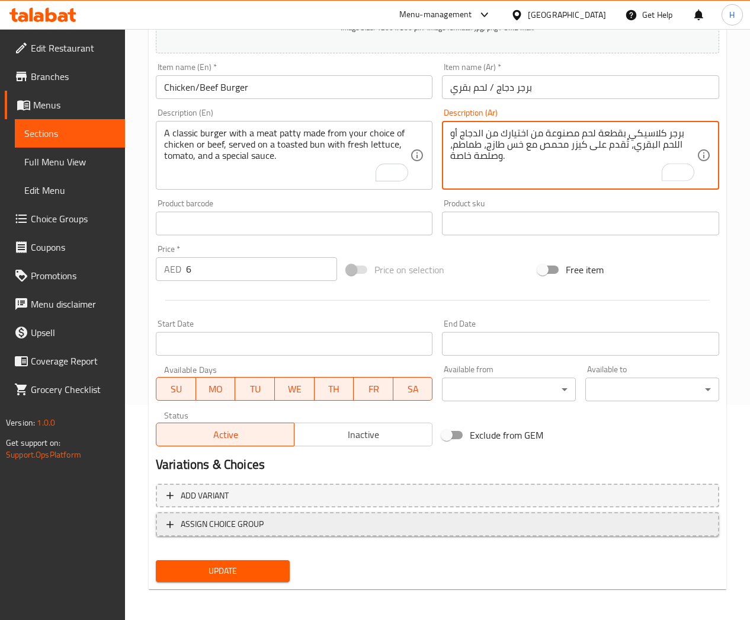
type textarea "برجر كلاسيكي بقطعة لحم مصنوعة من اختيارك من الدجاج أو اللحم البقري، تُقدم على ك…"
click at [221, 526] on span "ASSIGN CHOICE GROUP" at bounding box center [222, 524] width 83 height 15
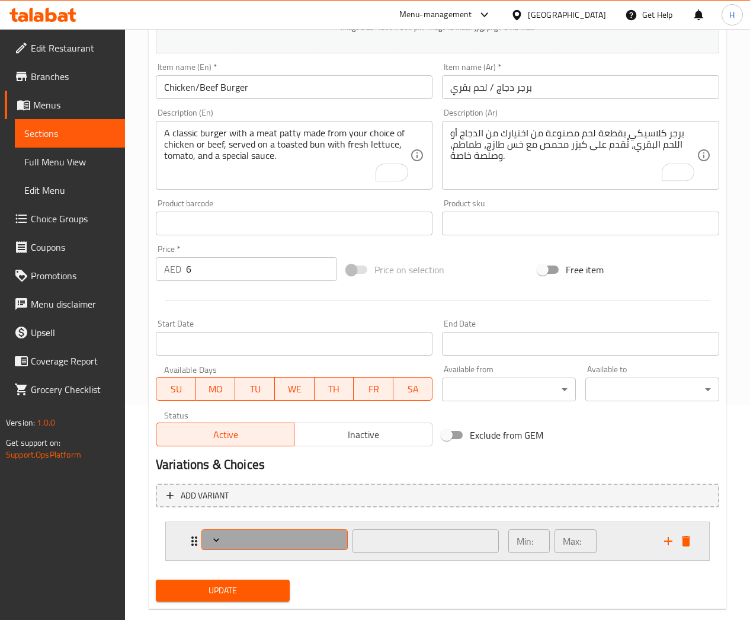
click at [212, 537] on icon "Expand" at bounding box center [216, 540] width 12 height 12
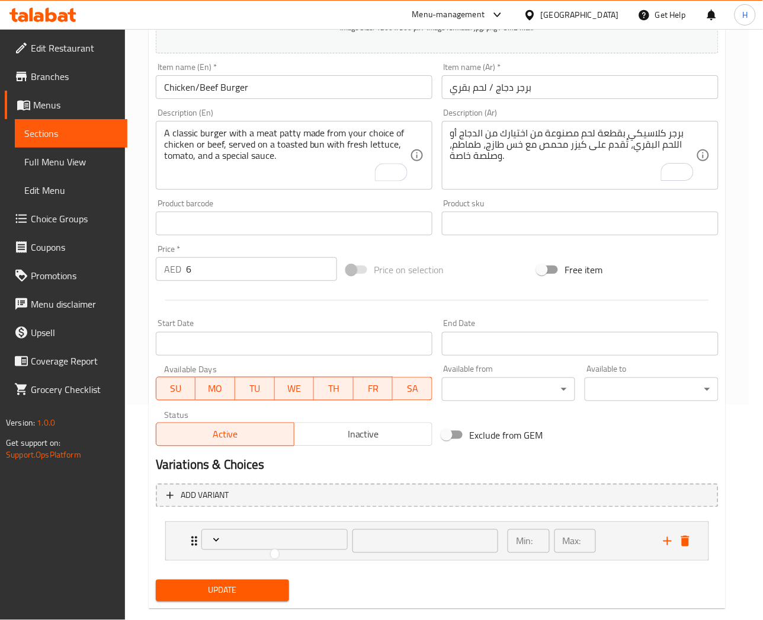
click at [225, 590] on div at bounding box center [381, 310] width 763 height 620
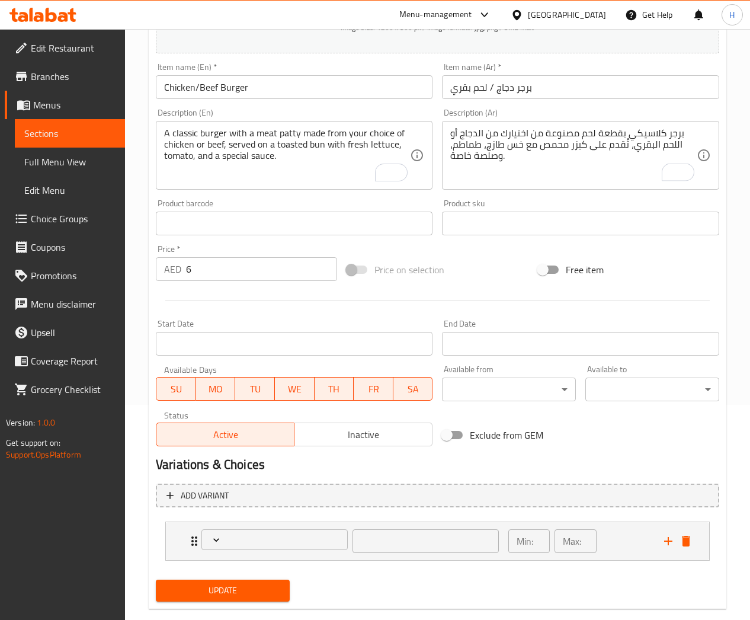
click at [223, 590] on span "Update" at bounding box center [222, 590] width 115 height 15
click at [236, 597] on button "Update" at bounding box center [223, 590] width 134 height 22
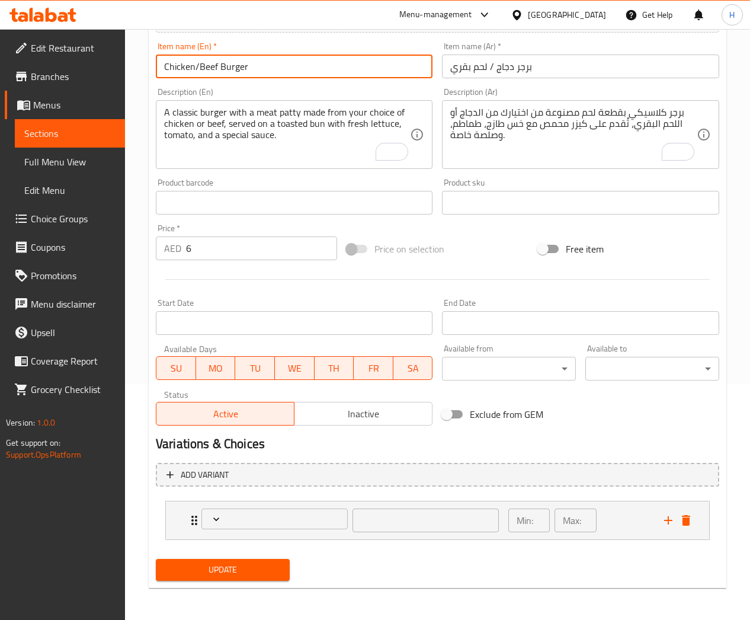
click at [169, 71] on input "Chicken/Beef Burger" at bounding box center [294, 67] width 277 height 24
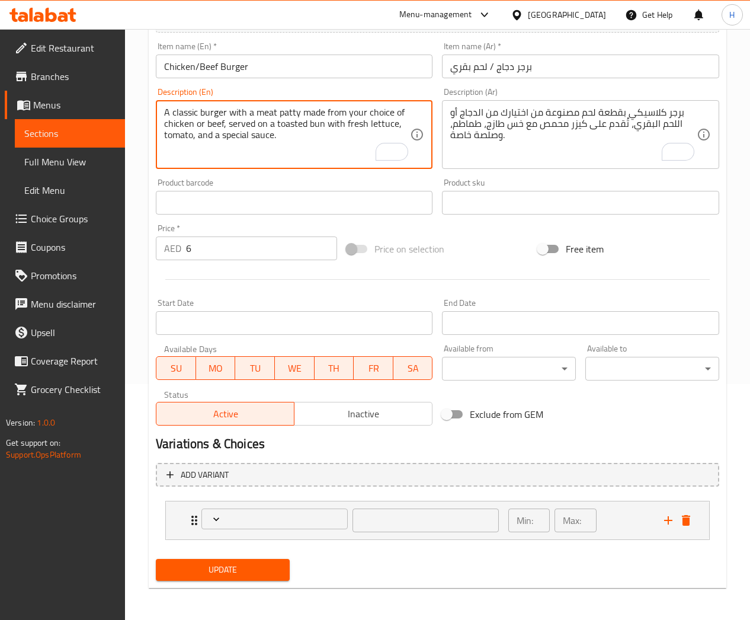
click at [270, 117] on textarea "A classic burger with a meat patty made from your choice of chicken or beef, se…" at bounding box center [287, 135] width 246 height 56
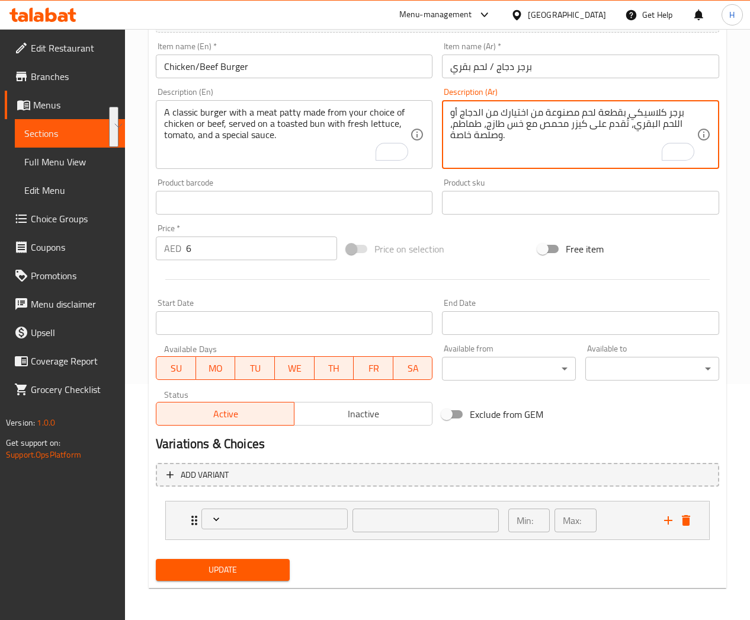
click at [516, 112] on textarea "برجر كلاسيكي بقطعة لحم مصنوعة من اختيارك من الدجاج أو اللحم البقري، تُقدم على ك…" at bounding box center [573, 135] width 246 height 56
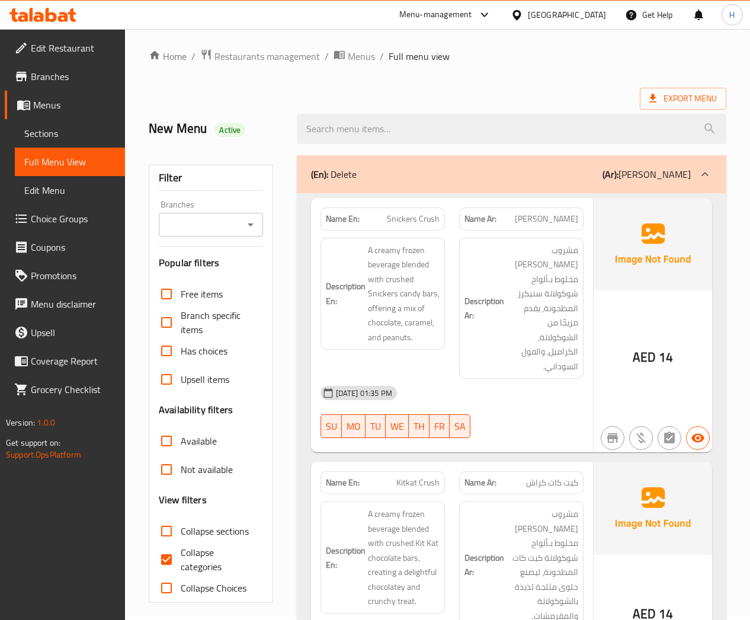
scroll to position [100, 0]
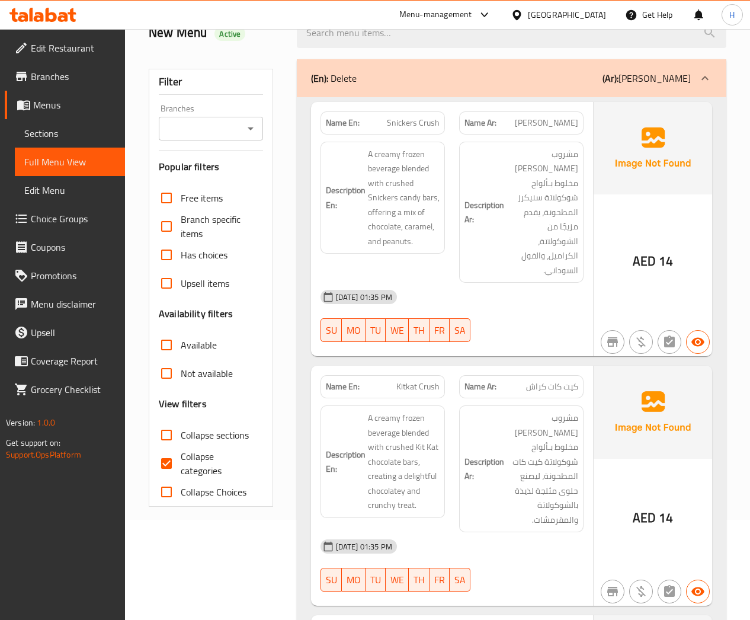
click at [165, 433] on input "Collapse sections" at bounding box center [166, 435] width 28 height 28
checkbox input "true"
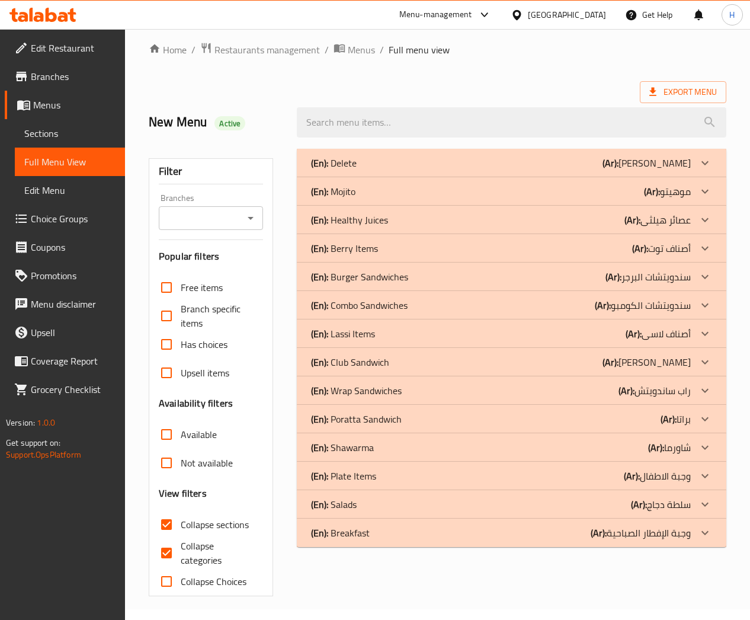
scroll to position [11, 0]
click at [706, 195] on icon at bounding box center [705, 191] width 14 height 14
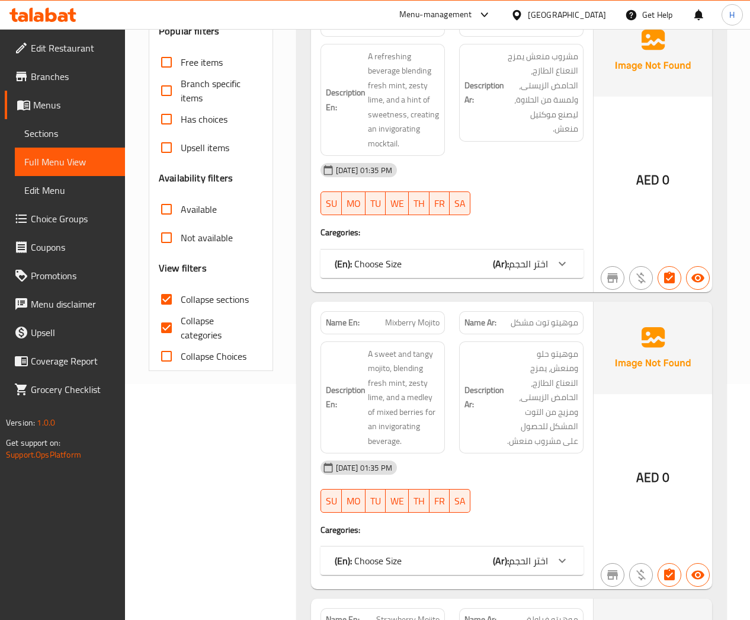
scroll to position [278, 0]
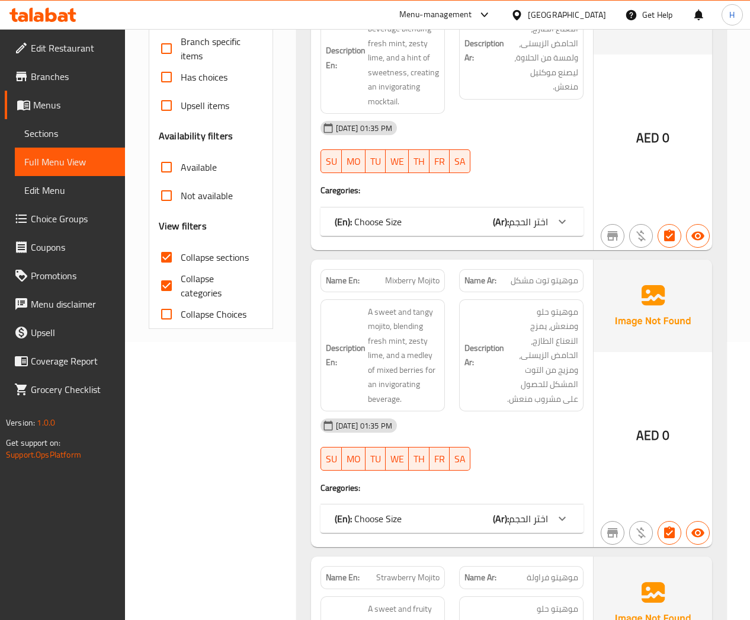
click at [168, 280] on input "Collapse categories" at bounding box center [166, 285] width 28 height 28
checkbox input "false"
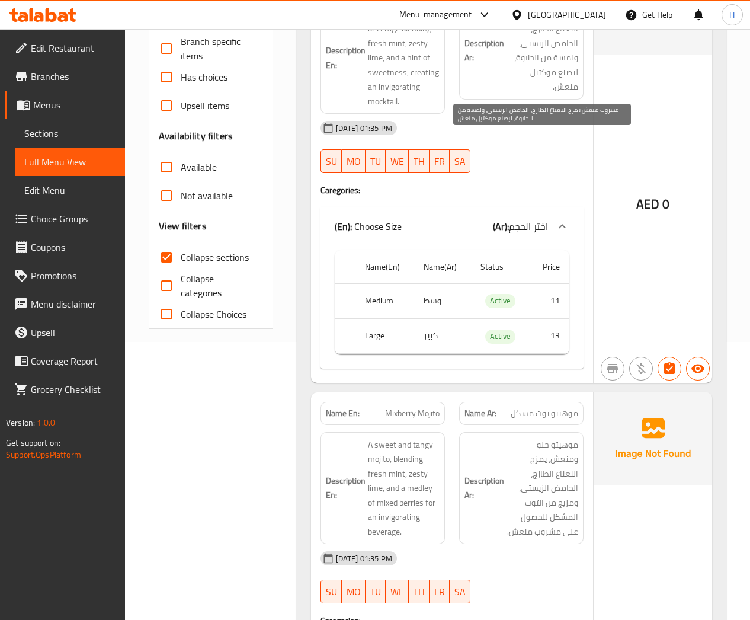
click at [548, 69] on span "مشروب منعش يمزج النعناع الطازج، الحامض الزيستى، ولمسة من الحلاوة، ليصنع موكتيل …" at bounding box center [543, 50] width 72 height 87
copy span "موكتيل"
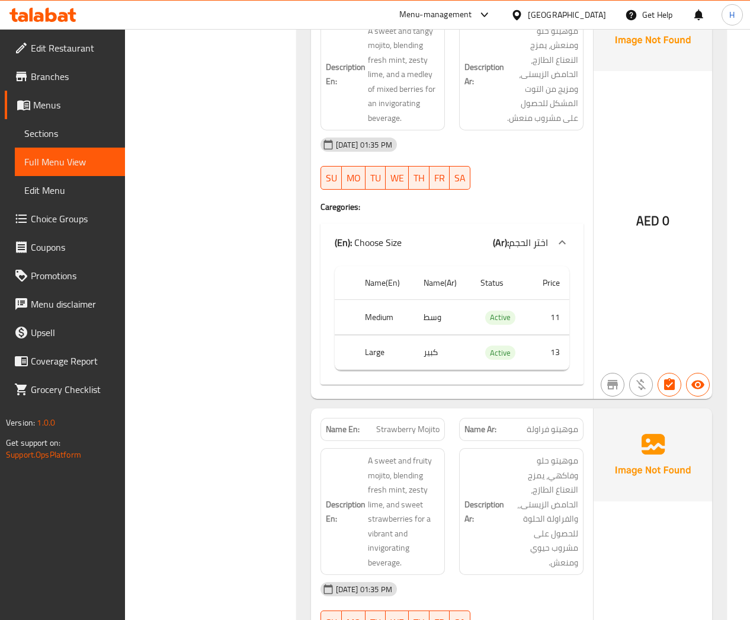
scroll to position [722, 0]
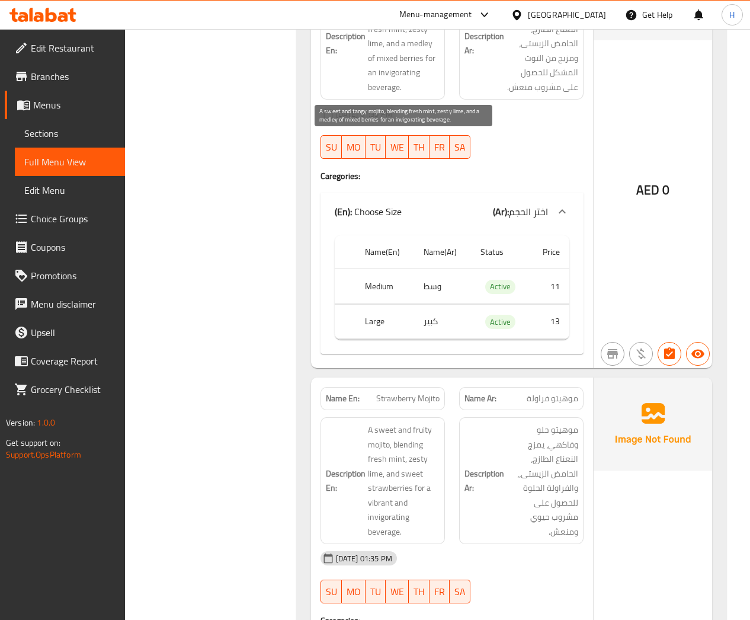
click at [411, 76] on span "A sweet and tangy mojito, blending fresh mint, zesty lime, and a medley of mixe…" at bounding box center [404, 44] width 72 height 102
copy span "invigorating"
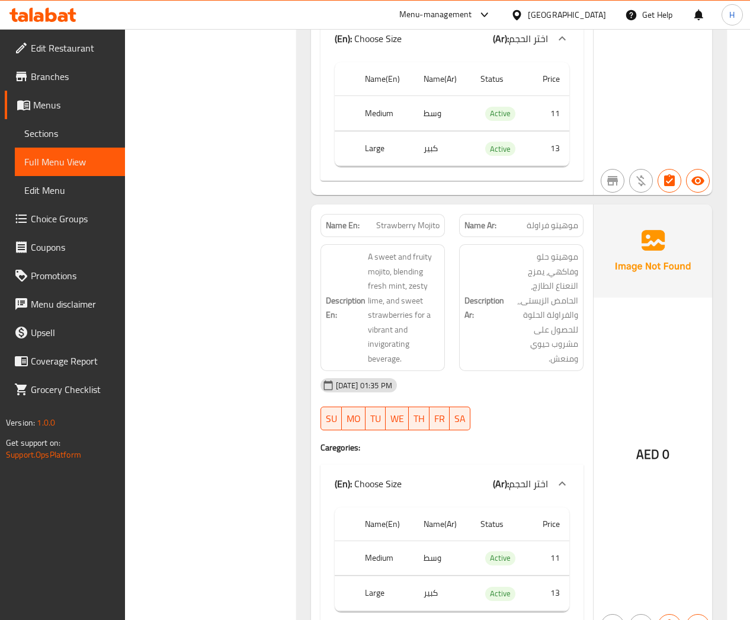
scroll to position [900, 0]
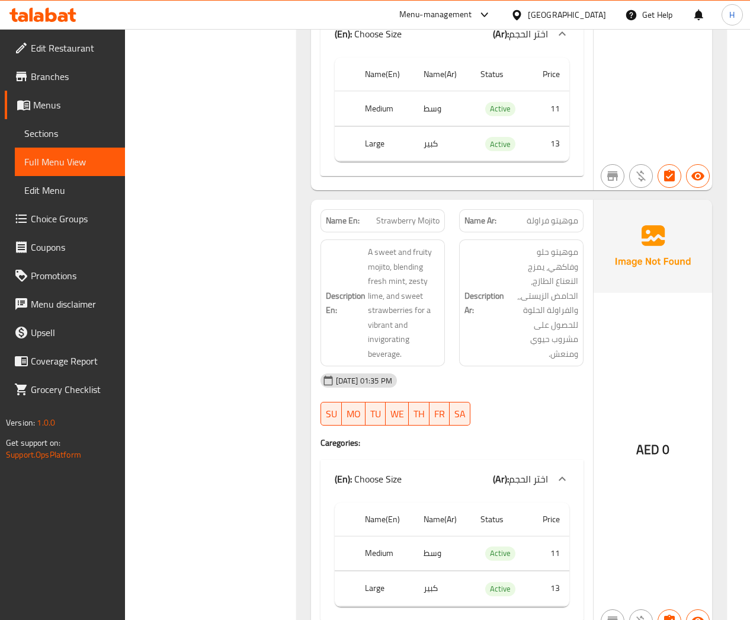
click at [415, 226] on span "Strawberry Mojito" at bounding box center [407, 220] width 63 height 12
click at [415, 225] on span "Strawberry Mojito" at bounding box center [407, 220] width 63 height 12
copy span "Strawberry Mojito"
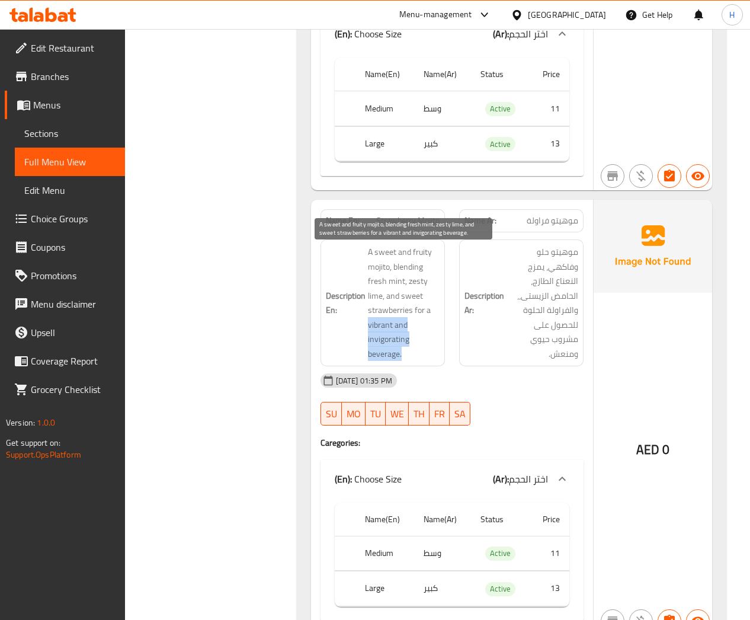
drag, startPoint x: 367, startPoint y: 327, endPoint x: 417, endPoint y: 353, distance: 56.2
click at [417, 353] on span "A sweet and fruity mojito, blending fresh mint, zesty lime, and sweet strawberr…" at bounding box center [404, 303] width 72 height 116
copy span "vibrant and invigorating beverage."
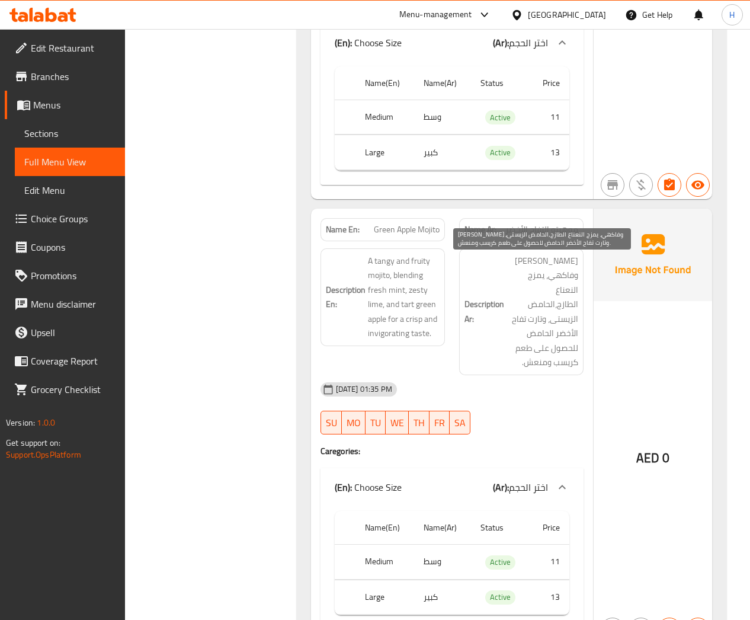
scroll to position [1789, 0]
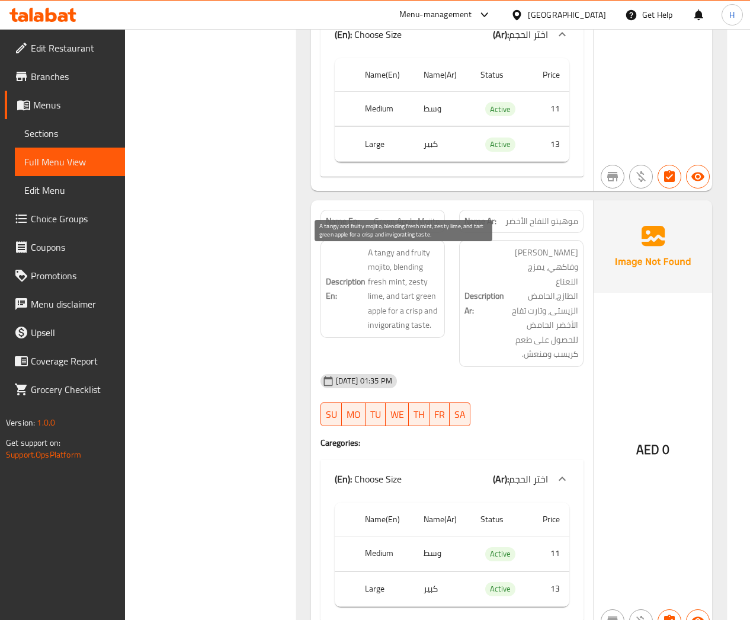
click at [388, 259] on span "A tangy and fruity mojito, blending fresh mint, zesty lime, and tart green appl…" at bounding box center [404, 288] width 72 height 87
copy span "tangy"
click at [393, 228] on span "Green Apple Mojito" at bounding box center [407, 221] width 66 height 12
click at [393, 233] on div "Name En: Green Apple Mojito" at bounding box center [383, 221] width 124 height 23
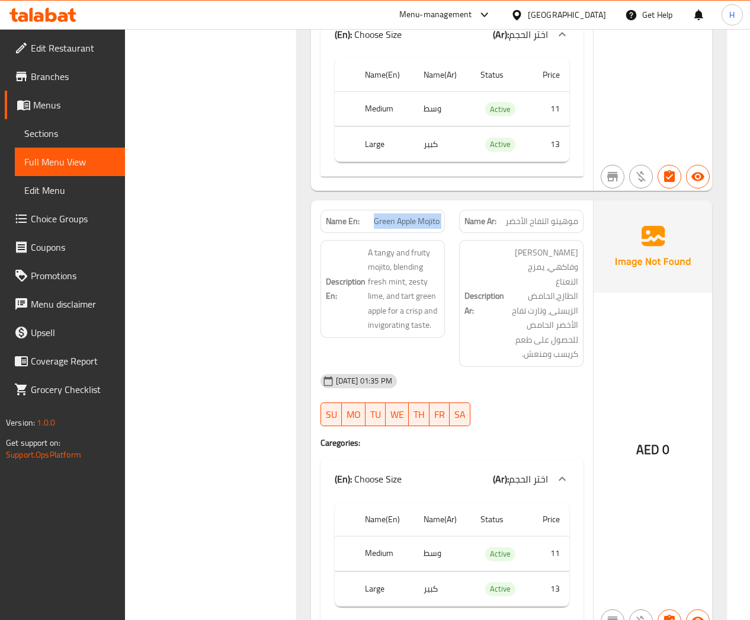
click at [393, 233] on div "Name En: Green Apple Mojito" at bounding box center [383, 221] width 124 height 23
copy span "Green Apple Mojito"
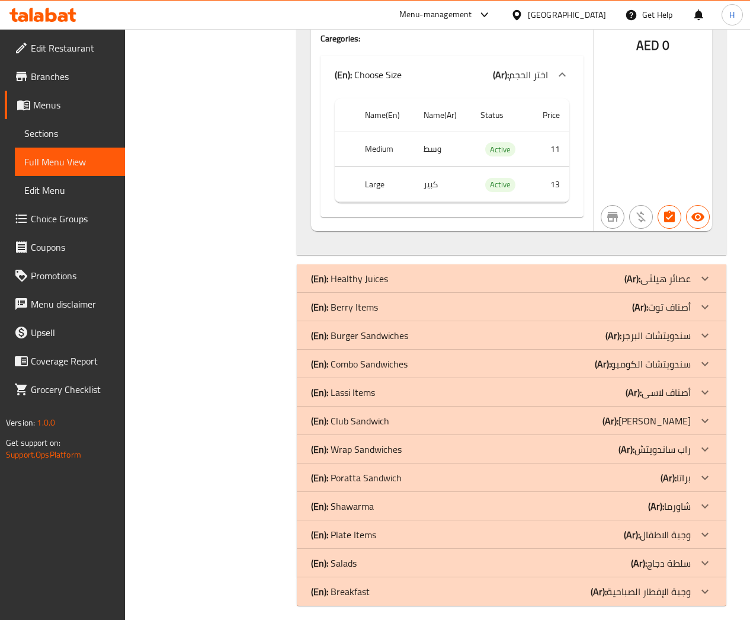
scroll to position [3068, 0]
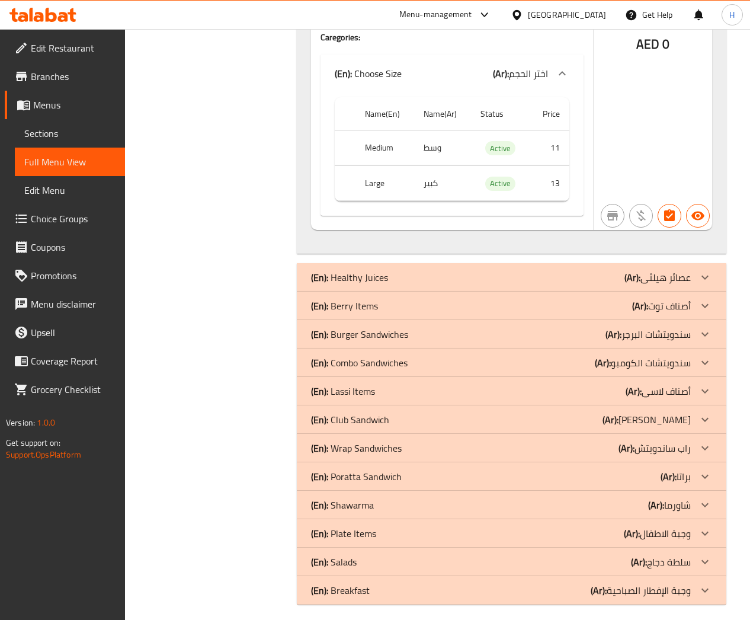
click at [659, 327] on p "(Ar): سندويتشات البرجر" at bounding box center [648, 334] width 85 height 14
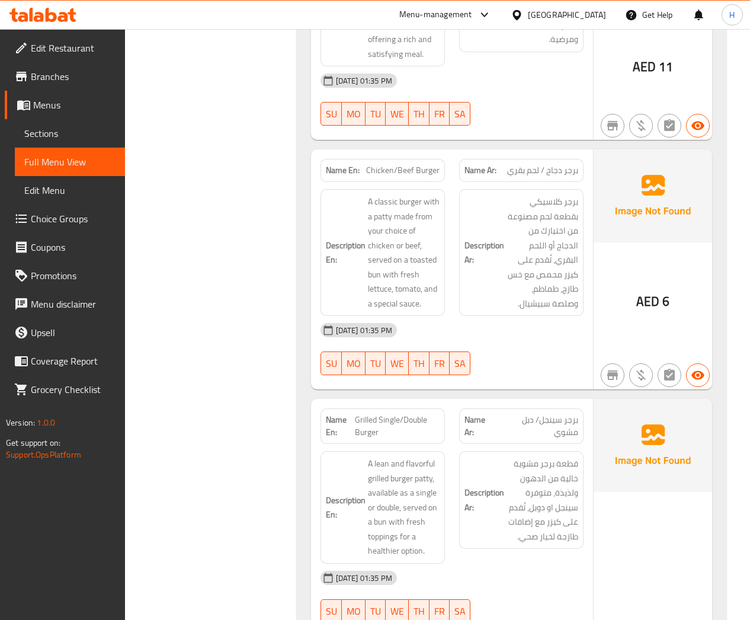
scroll to position [3957, 0]
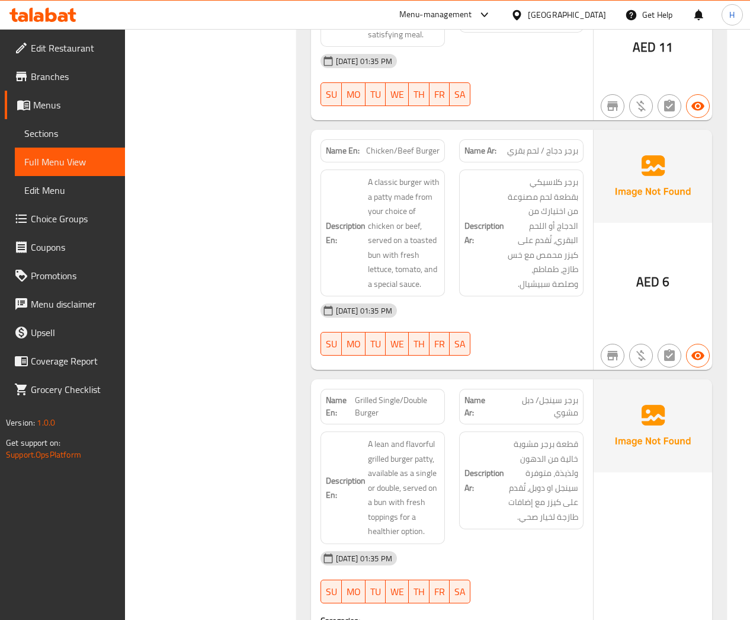
click at [385, 145] on span "Chicken/Beef Burger" at bounding box center [402, 151] width 73 height 12
copy span "Chicken/Beef Burger"
click at [53, 219] on span "Choice Groups" at bounding box center [73, 219] width 85 height 14
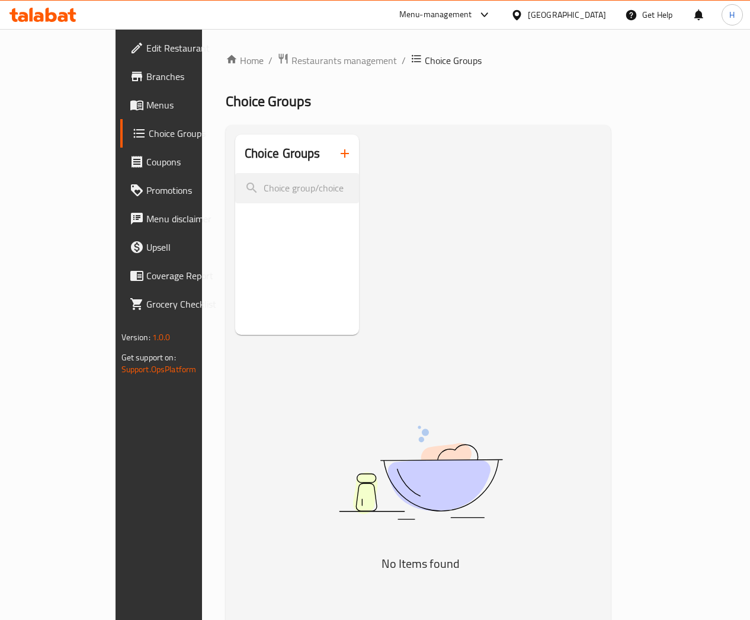
click at [338, 151] on icon "button" at bounding box center [345, 153] width 14 height 14
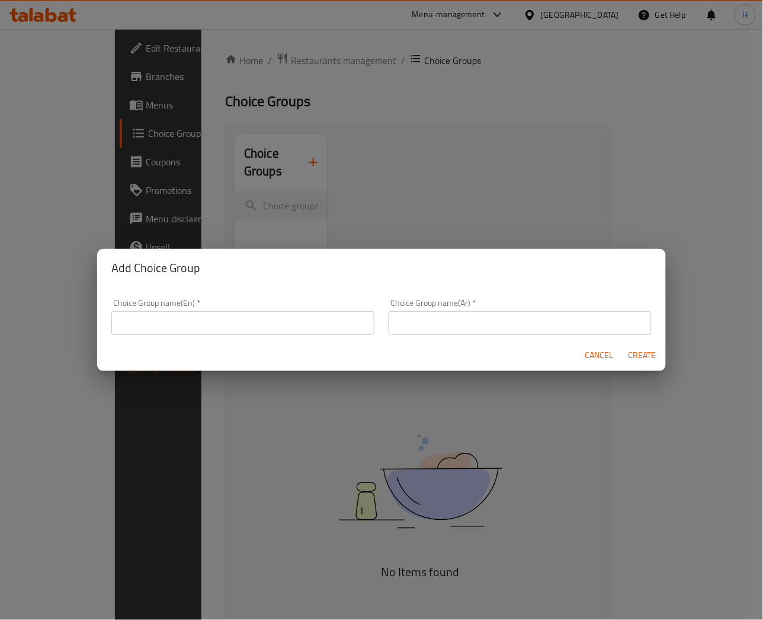
click at [208, 325] on input "text" at bounding box center [242, 323] width 263 height 24
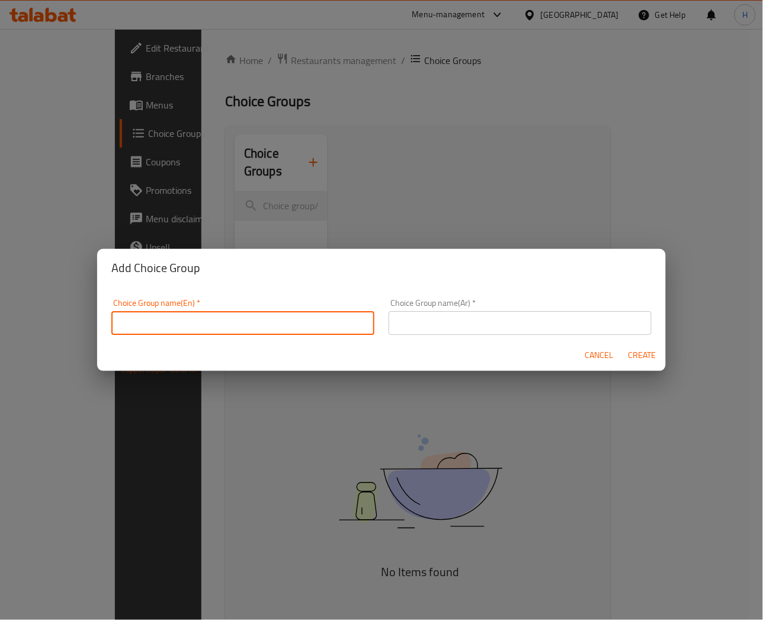
type input "Your Choice of"
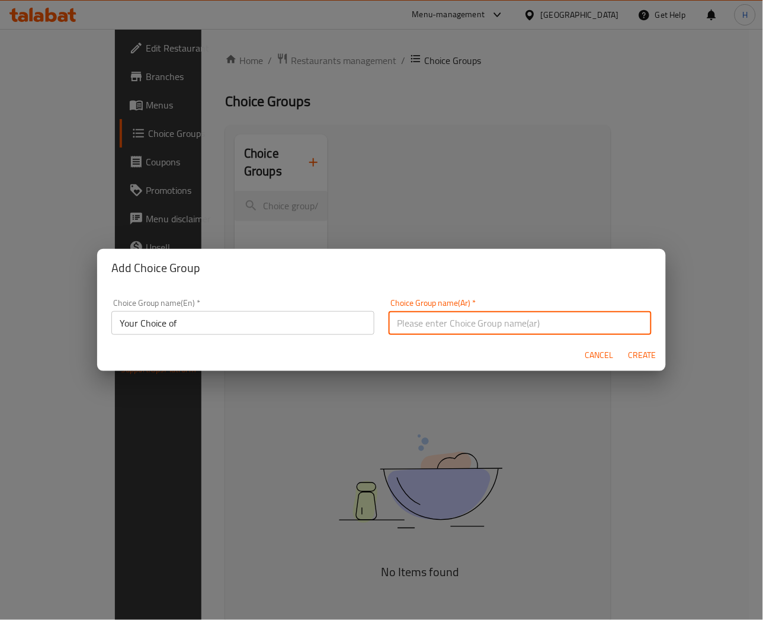
click at [417, 322] on input "text" at bounding box center [520, 323] width 263 height 24
type input "اختيارك من"
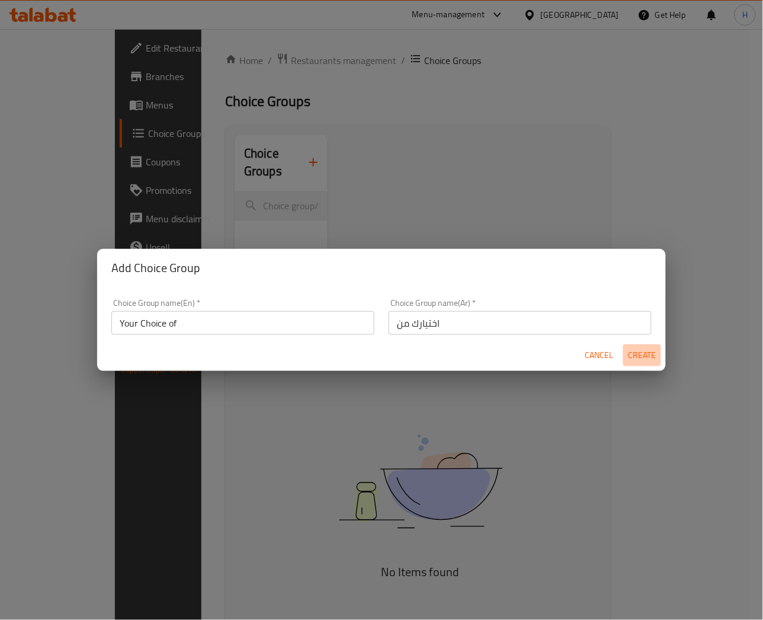
click at [635, 351] on span "Create" at bounding box center [642, 355] width 28 height 15
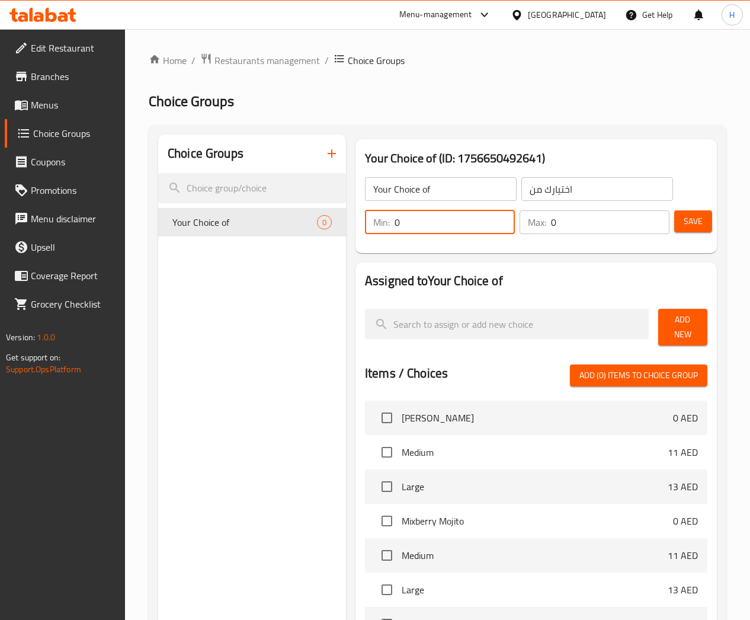
drag, startPoint x: 354, startPoint y: 220, endPoint x: 344, endPoint y: 223, distance: 9.9
click at [365, 222] on div "Min: 0 ​" at bounding box center [440, 222] width 150 height 24
type input "1"
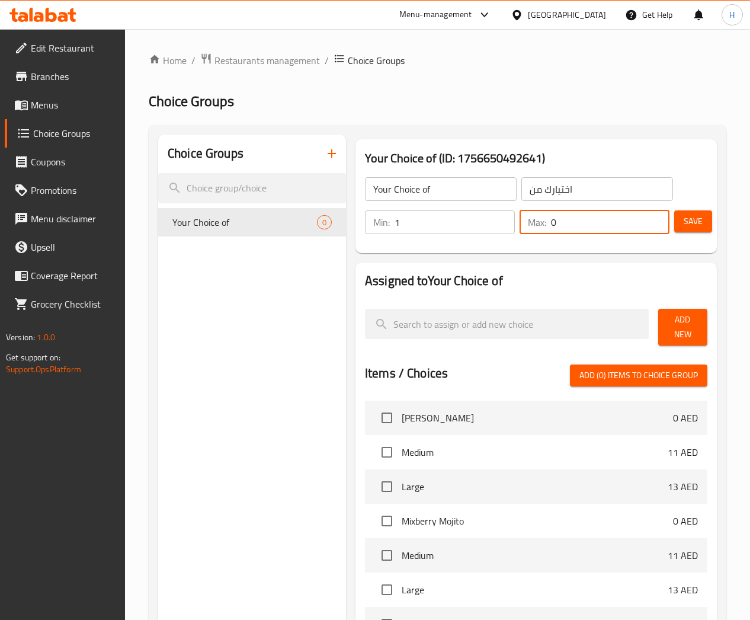
drag, startPoint x: 540, startPoint y: 219, endPoint x: 518, endPoint y: 220, distance: 21.4
click at [520, 220] on div "Max: 0 ​" at bounding box center [595, 222] width 150 height 24
type input "1"
click at [684, 227] on span "Save" at bounding box center [693, 221] width 19 height 15
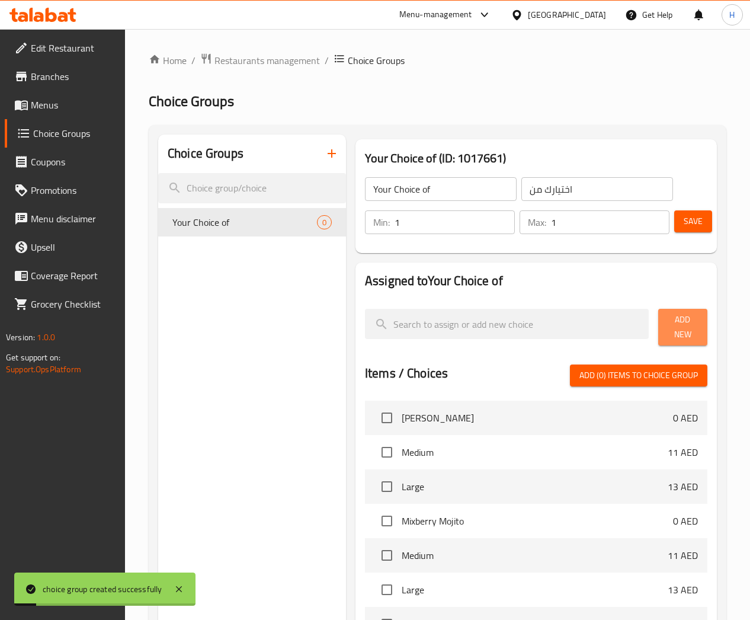
click at [668, 329] on span "Add New" at bounding box center [683, 327] width 30 height 30
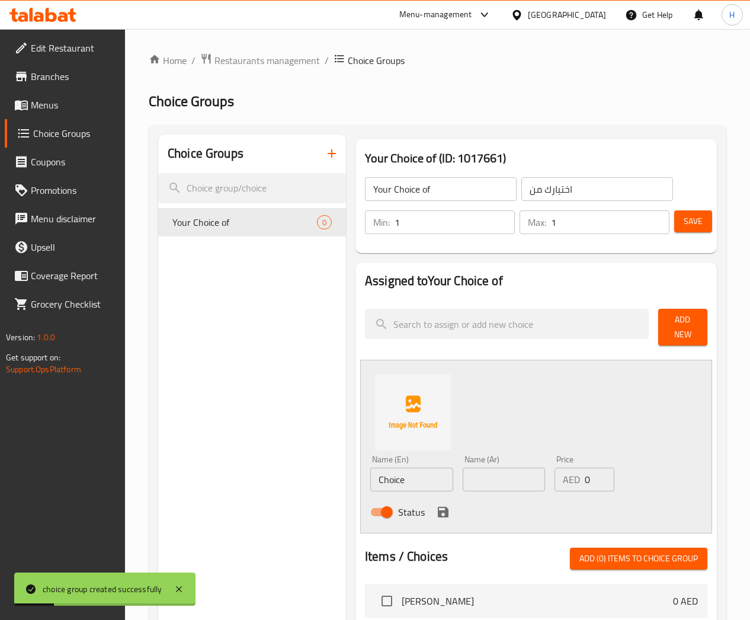
click at [370, 470] on input "Choice" at bounding box center [411, 479] width 83 height 24
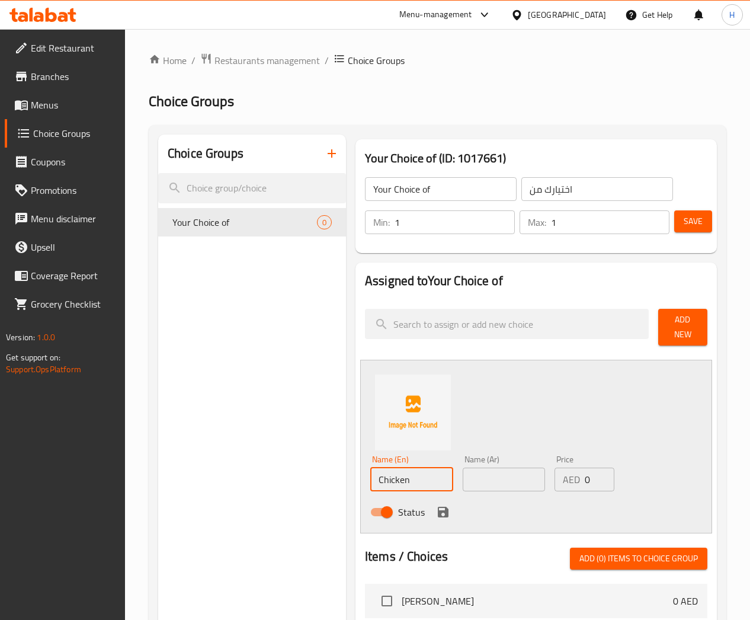
type input "Chicken"
click at [463, 469] on input "text" at bounding box center [504, 479] width 83 height 24
type input "دجاج"
click at [438, 507] on icon "save" at bounding box center [443, 512] width 11 height 11
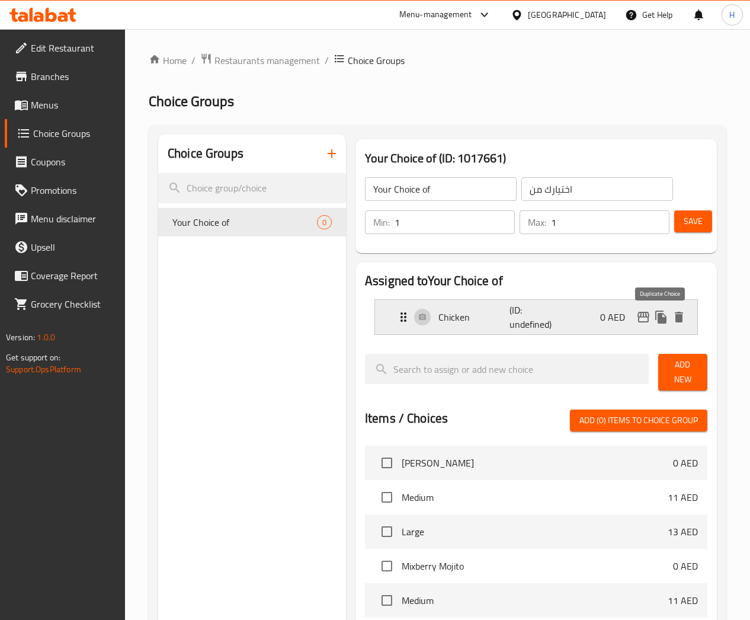
click at [662, 318] on icon "duplicate" at bounding box center [660, 316] width 11 height 13
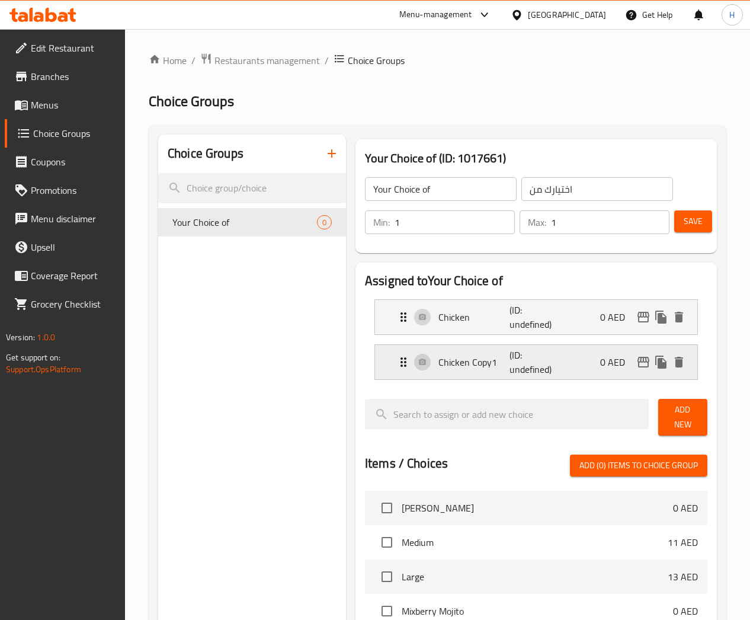
click at [438, 366] on p "Chicken Copy1" at bounding box center [473, 362] width 71 height 14
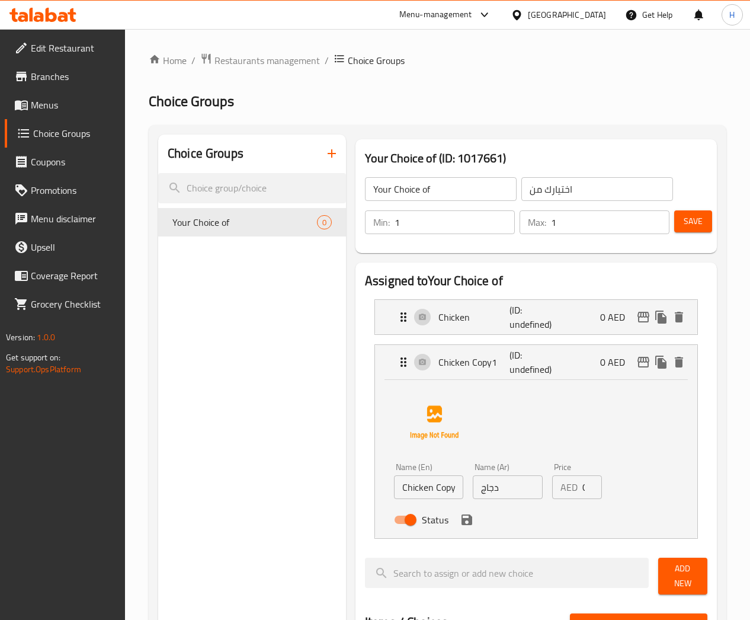
click at [394, 489] on input "Chicken Copy1" at bounding box center [428, 487] width 69 height 24
type input "ل"
click at [473, 494] on input "دجاج" at bounding box center [507, 487] width 69 height 24
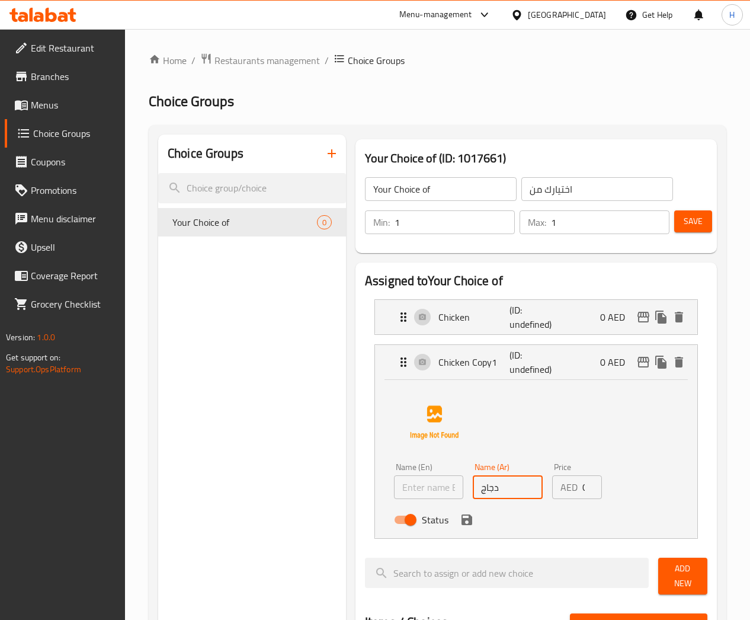
click at [473, 494] on input "دجاج" at bounding box center [507, 487] width 69 height 24
type input "لحم بقرى"
click at [401, 485] on input "text" at bounding box center [428, 487] width 69 height 24
click at [462, 524] on icon "save" at bounding box center [467, 519] width 11 height 11
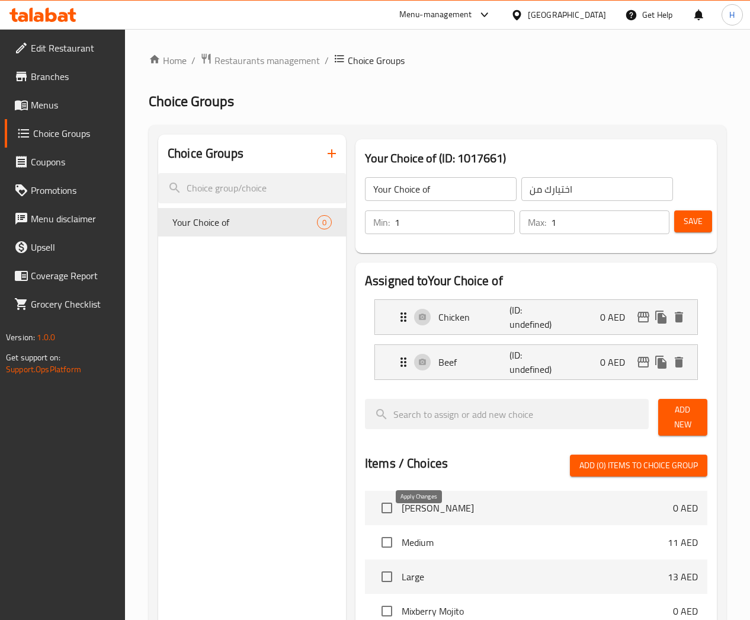
type input "Beef"
click at [699, 219] on button "Save" at bounding box center [693, 221] width 38 height 22
click at [693, 227] on span "Save" at bounding box center [693, 221] width 19 height 15
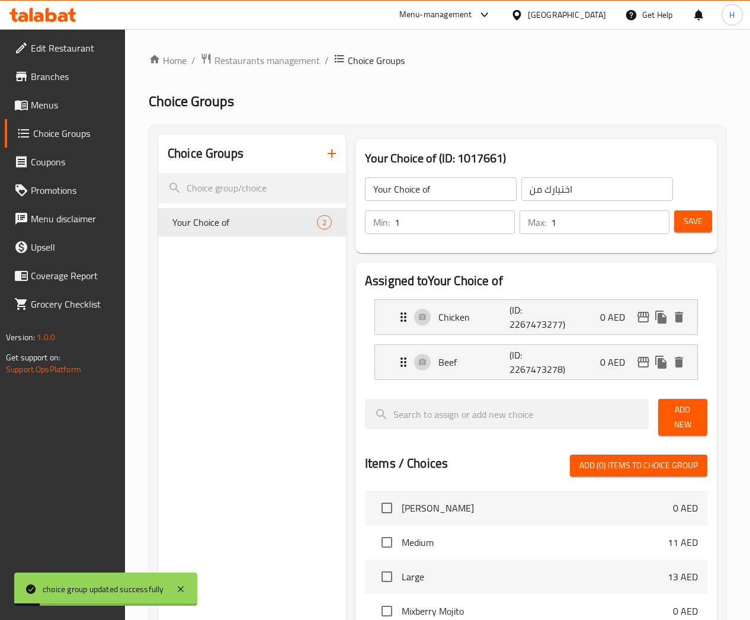
click at [52, 109] on span "Menus" at bounding box center [73, 105] width 85 height 14
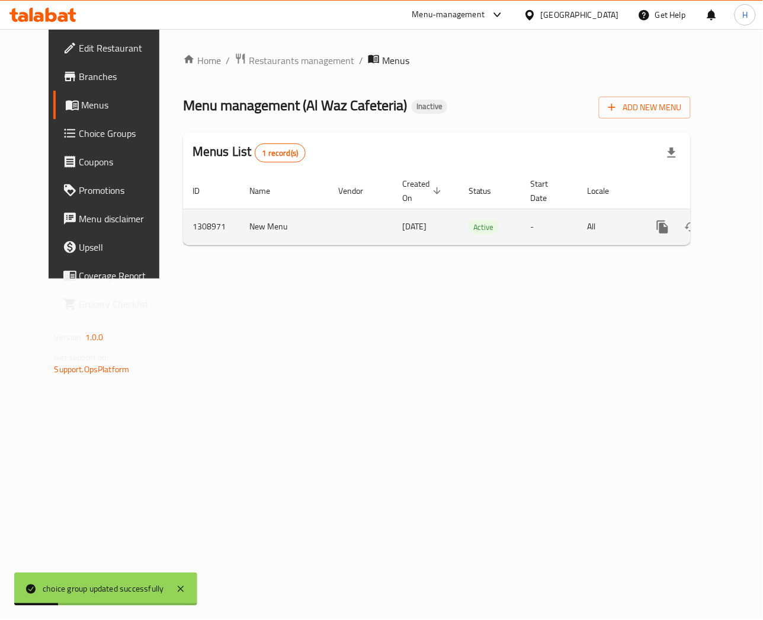
click at [741, 226] on icon "enhanced table" at bounding box center [748, 227] width 14 height 14
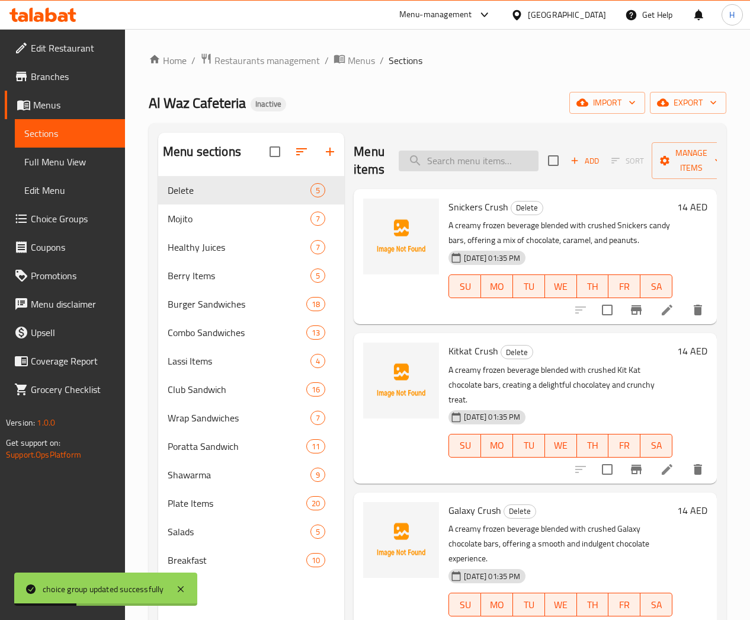
click at [421, 160] on input "search" at bounding box center [469, 160] width 140 height 21
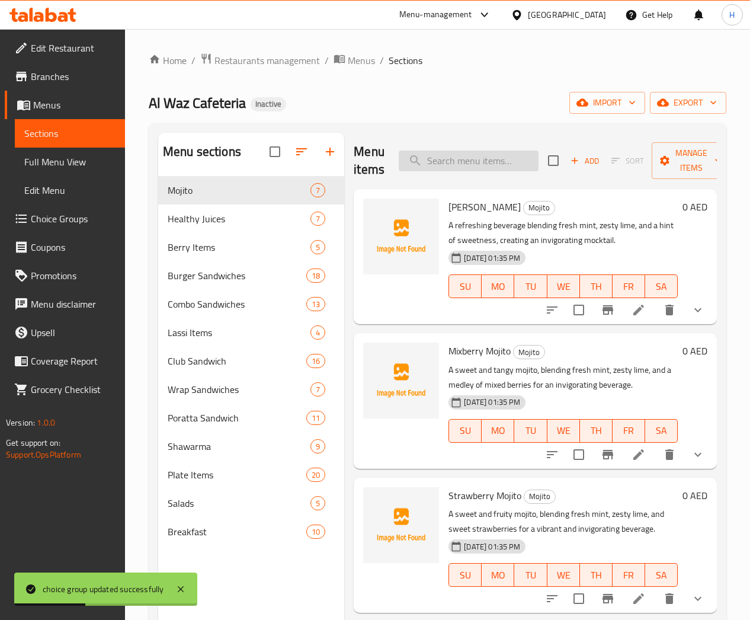
paste input "Chicken/Beef Burger"
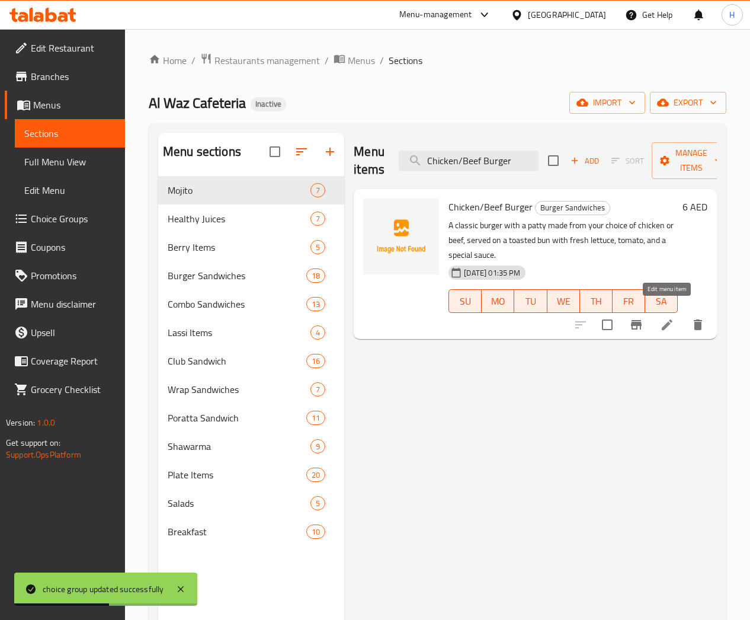
type input "Chicken/Beef Burger"
click at [670, 318] on icon at bounding box center [667, 325] width 14 height 14
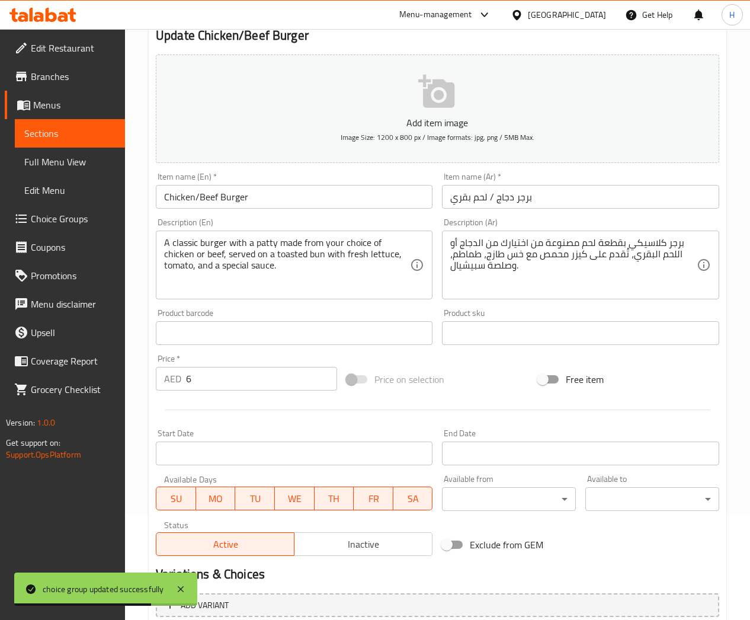
scroll to position [215, 0]
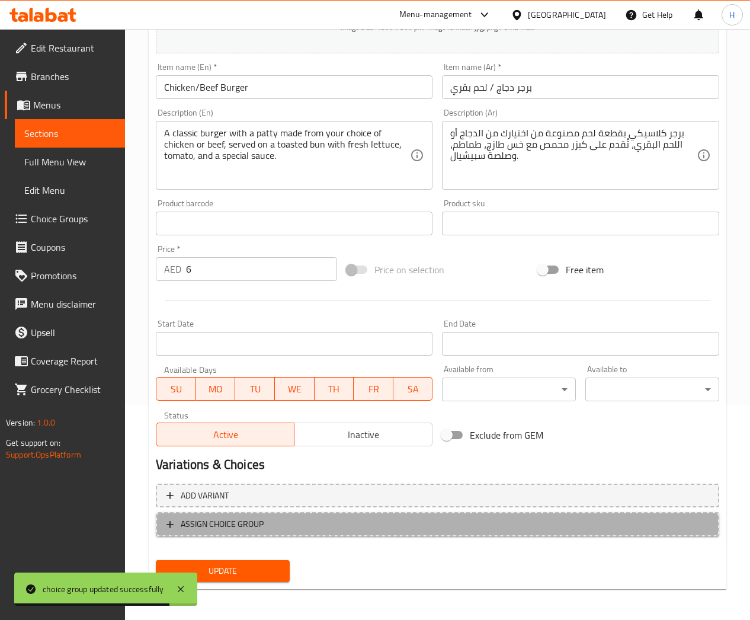
click at [271, 519] on span "ASSIGN CHOICE GROUP" at bounding box center [437, 524] width 542 height 15
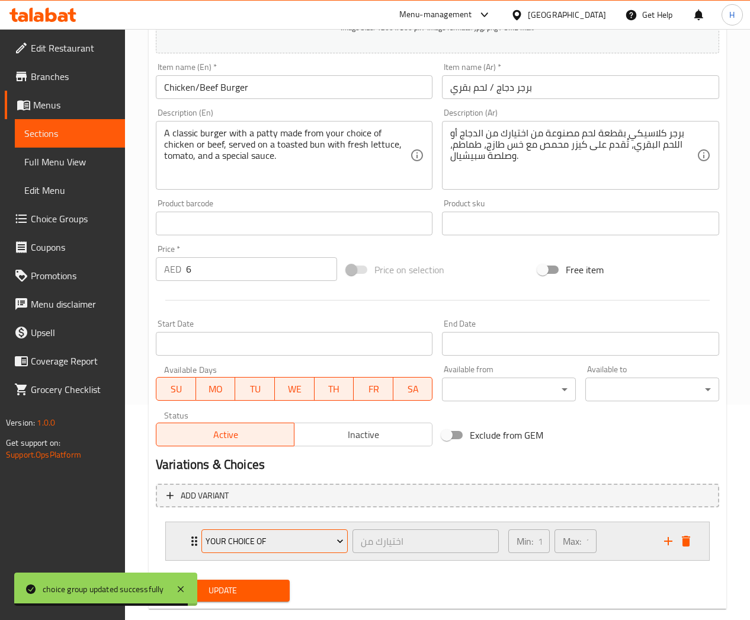
click at [273, 543] on span "Your Choice of" at bounding box center [274, 541] width 137 height 15
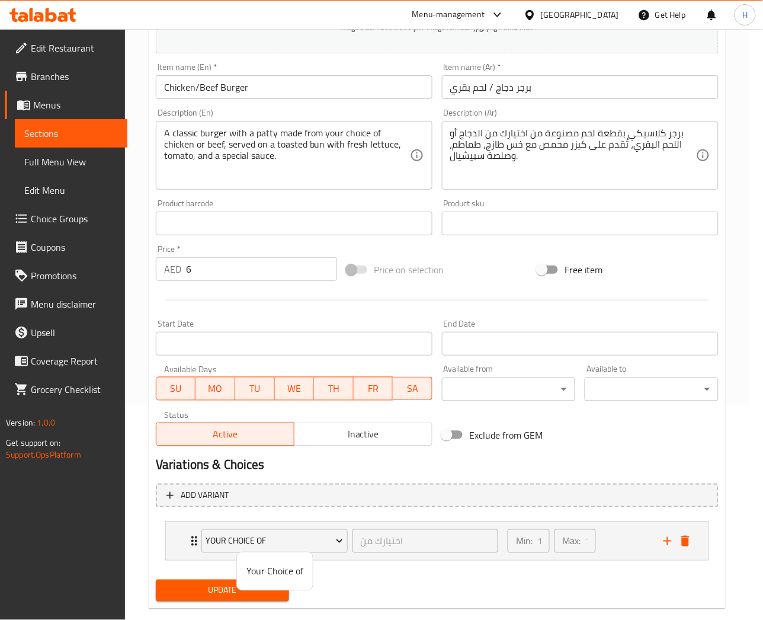
click at [189, 543] on div at bounding box center [381, 310] width 763 height 620
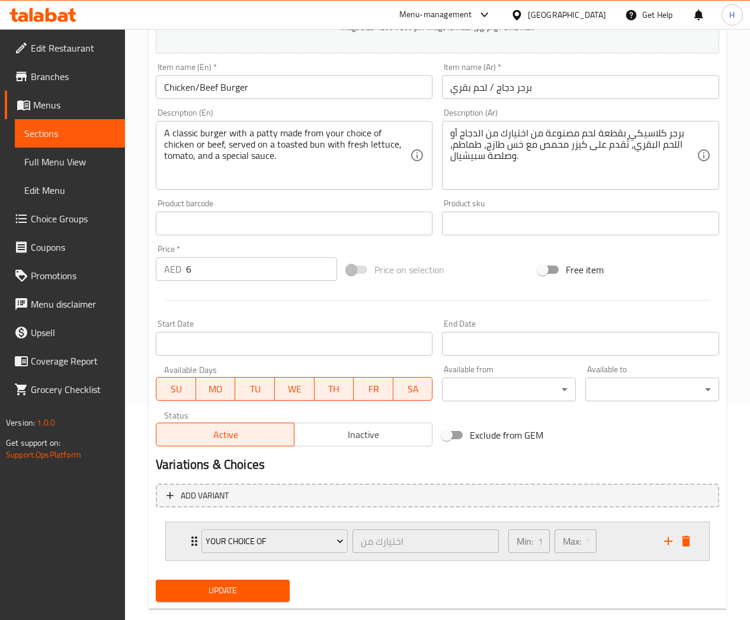
click at [191, 542] on icon "Expand" at bounding box center [194, 541] width 14 height 14
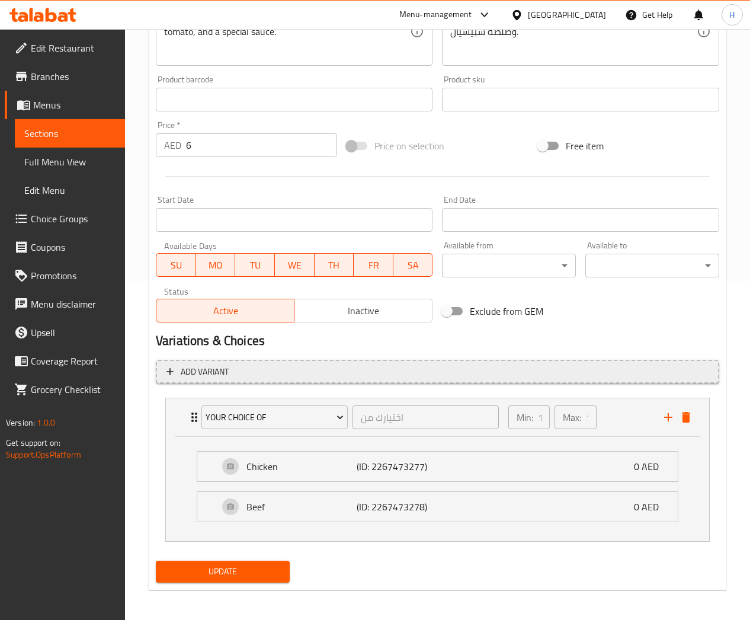
scroll to position [341, 0]
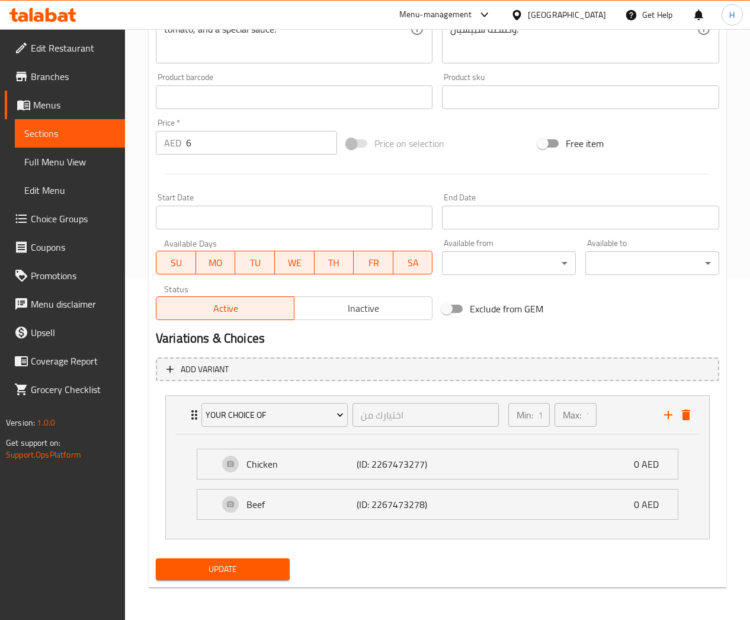
click at [252, 568] on span "Update" at bounding box center [222, 569] width 115 height 15
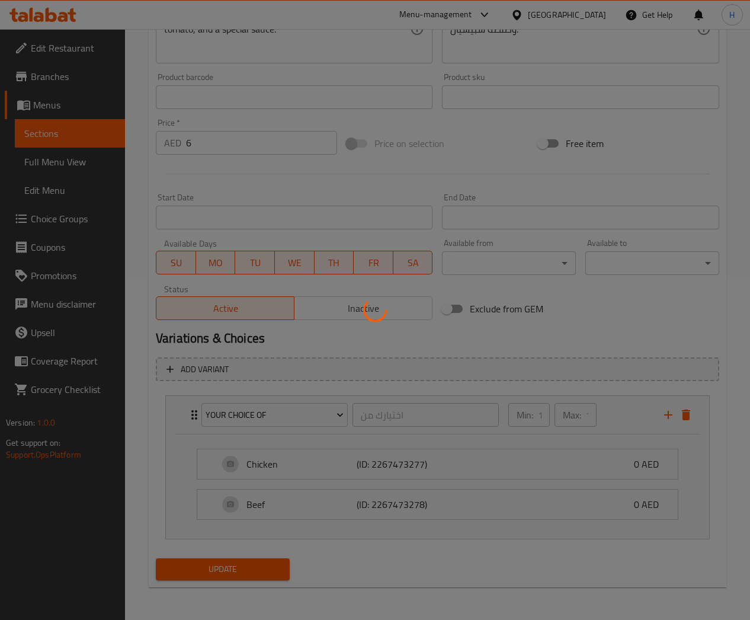
scroll to position [74, 0]
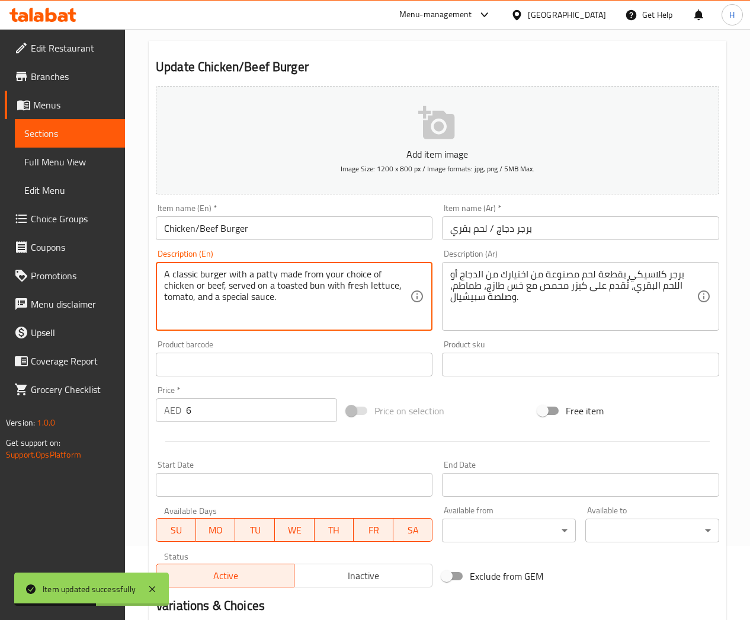
click at [239, 271] on textarea "A classic burger with a patty made from your choice of chicken or beef, served …" at bounding box center [287, 296] width 246 height 56
paste textarea "meat"
type textarea "A classic burger with a meat patty made from your choice of chicken or beef, se…"
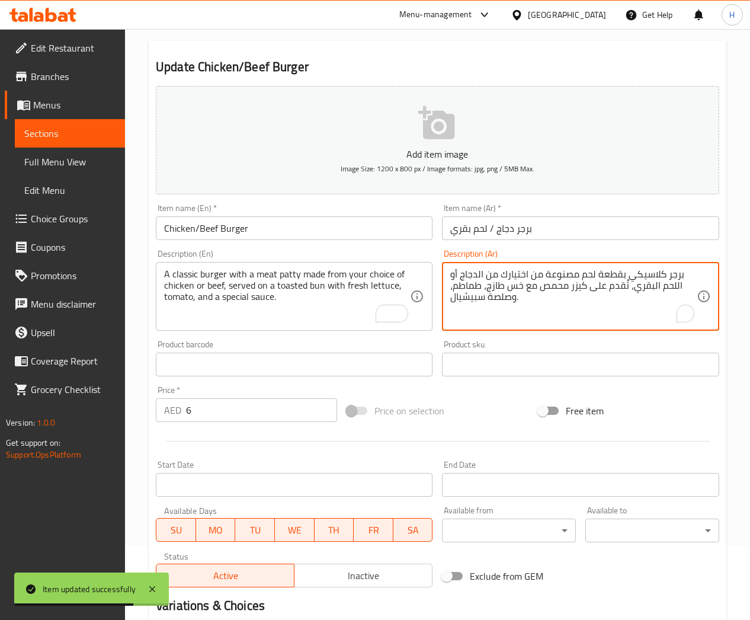
click at [477, 292] on textarea "برجر كلاسيكي بقطعة لحم مصنوعة من اختيارك من الدجاج أو اللحم البقري، تُقدم على ك…" at bounding box center [573, 296] width 246 height 56
paste textarea "اصة"
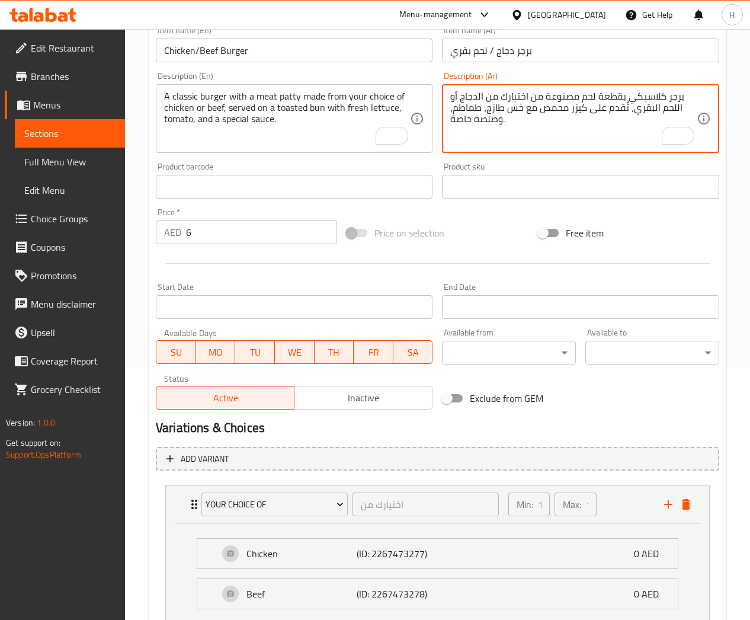
scroll to position [341, 0]
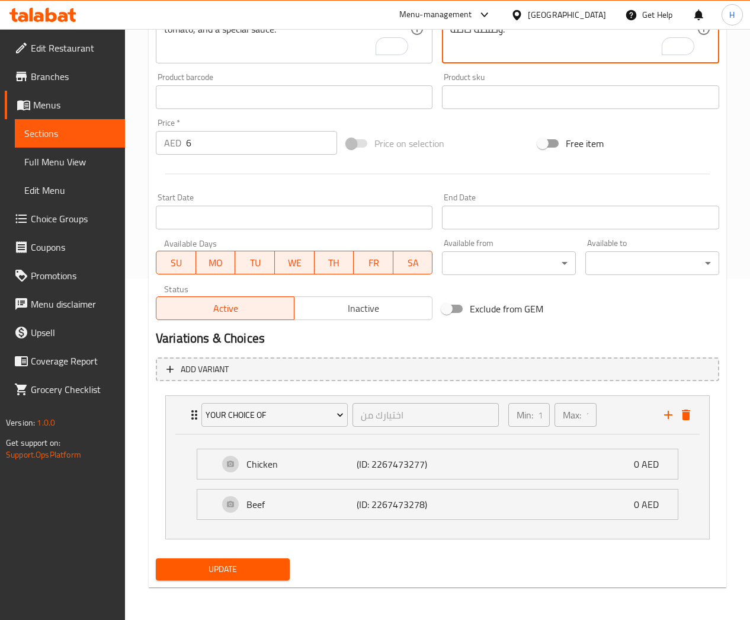
type textarea "برجر كلاسيكي بقطعة لحم مصنوعة من اختيارك من الدجاج أو اللحم البقري، تُقدم على ك…"
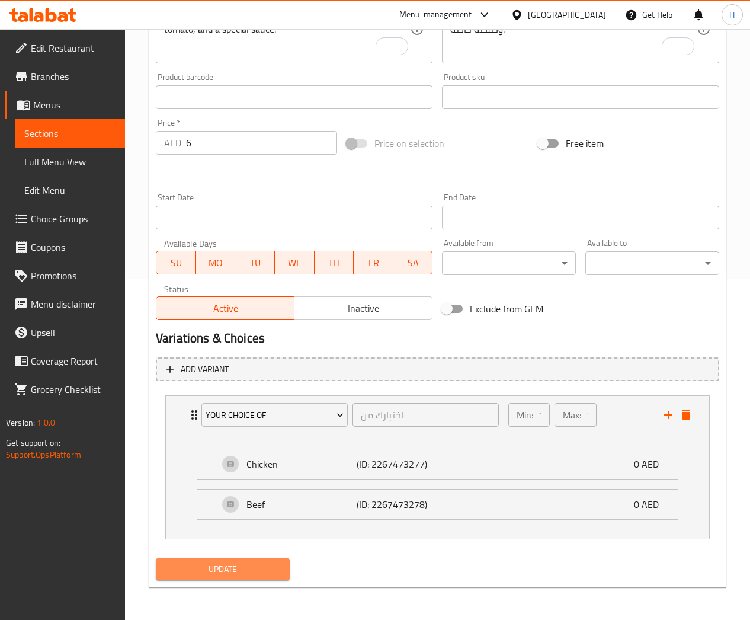
drag, startPoint x: 250, startPoint y: 575, endPoint x: 276, endPoint y: 188, distance: 387.2
click at [250, 574] on span "Update" at bounding box center [222, 569] width 115 height 15
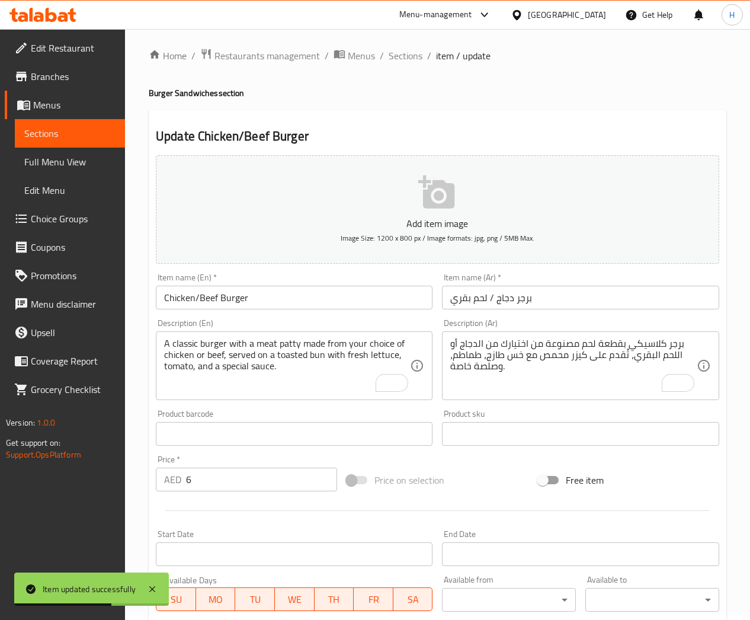
scroll to position [0, 0]
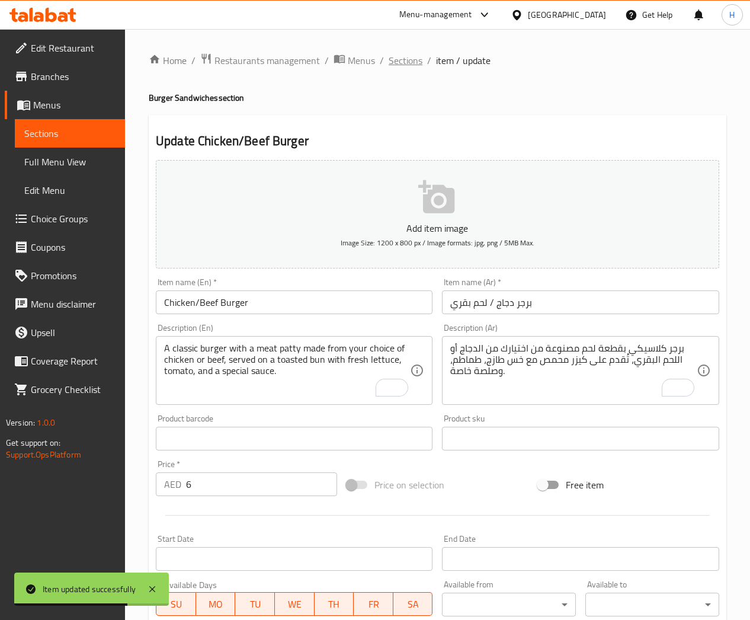
click at [406, 59] on span "Sections" at bounding box center [406, 60] width 34 height 14
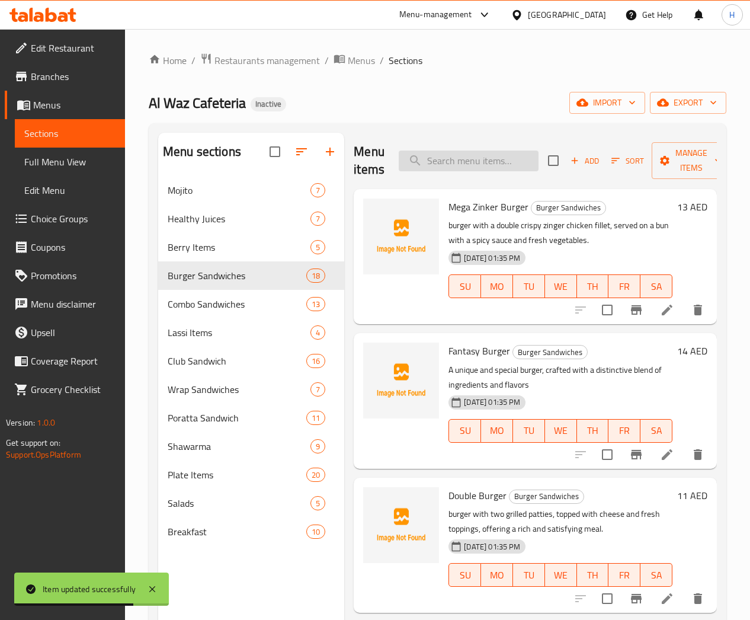
click at [435, 169] on input "search" at bounding box center [469, 160] width 140 height 21
paste input "Grilled Single/Double Burger"
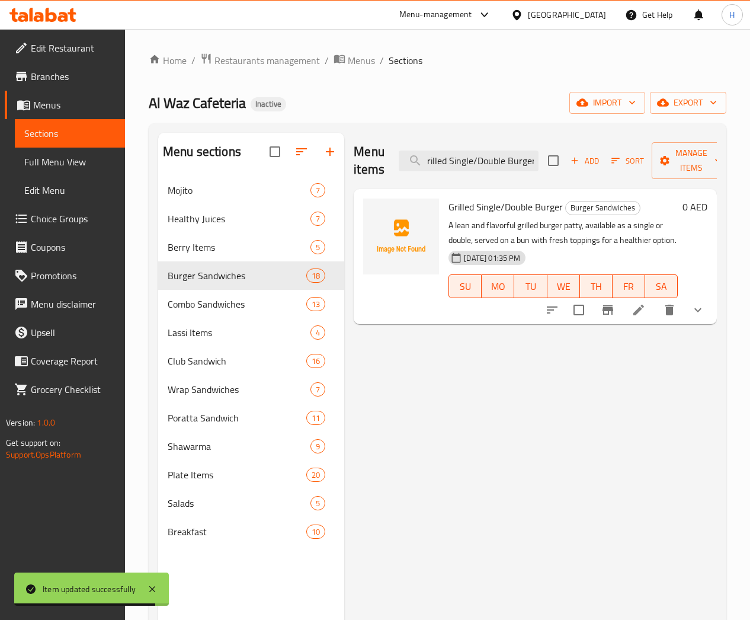
type input "Grilled Single/Double Burger"
click at [632, 300] on li at bounding box center [638, 309] width 33 height 21
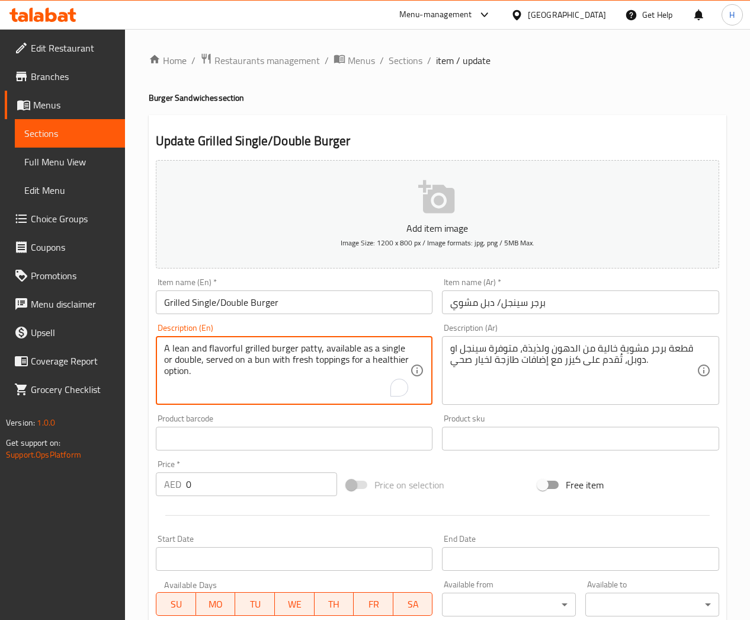
click at [201, 358] on textarea "A lean and flavorful grilled burger patty, available as a single or double, ser…" at bounding box center [287, 370] width 246 height 56
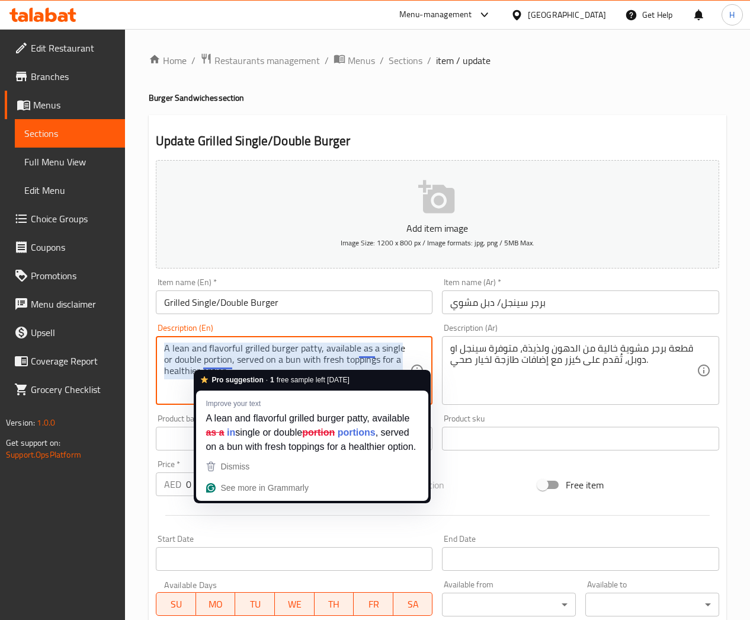
click at [215, 358] on textarea "A lean and flavorful grilled burger patty, available as a single or double port…" at bounding box center [287, 370] width 246 height 56
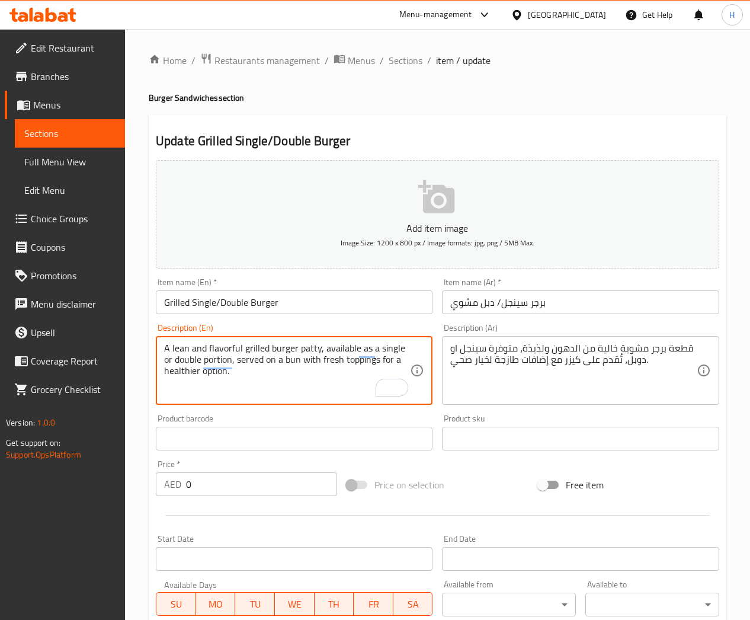
type textarea "A lean and flavorful grilled burger patty, available as a single or double port…"
click at [243, 348] on textarea "A lean and flavorful grilled burger patty, available as a single or double port…" at bounding box center [287, 370] width 246 height 56
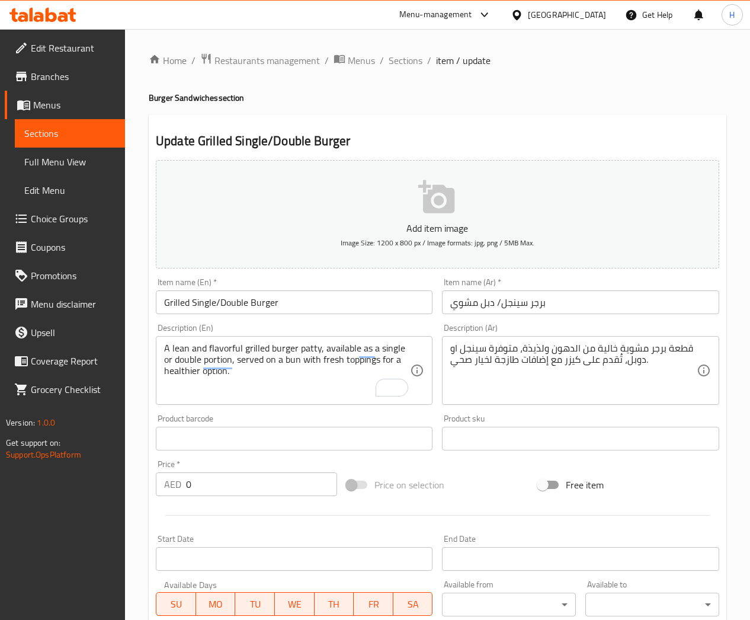
drag, startPoint x: 485, startPoint y: 344, endPoint x: 486, endPoint y: 354, distance: 9.6
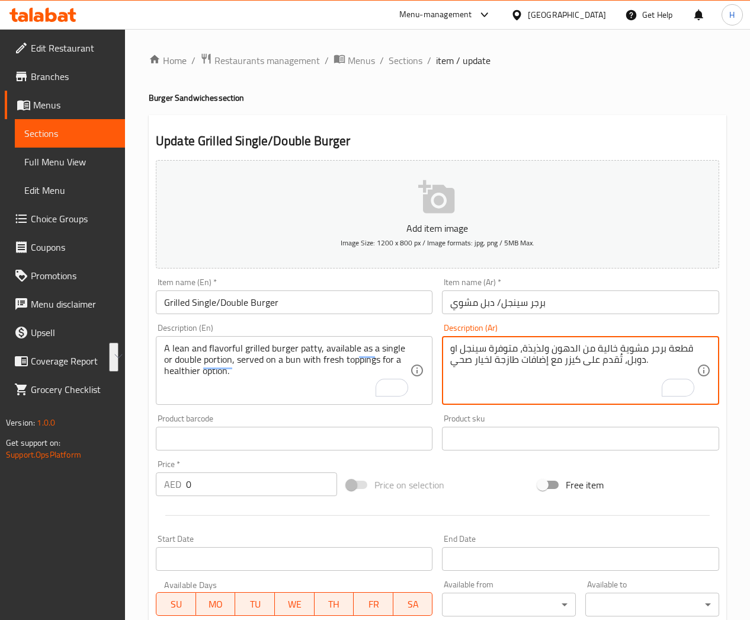
drag, startPoint x: 518, startPoint y: 347, endPoint x: 626, endPoint y: 358, distance: 108.4
click at [626, 358] on textarea "قطعة برجر مشوية خالية من الدهون ولذيذة، متوفرة سينجل او دوبل، تُقدم على كيزر مع…" at bounding box center [573, 370] width 246 height 56
paste textarea "بحصة فردية أو مزدوجة"
type textarea "قطعة برجر مشوية خالية من الدهون ولذيذة، بحصة فردية أو مزدوجة، تُقدم على كيزر مع…"
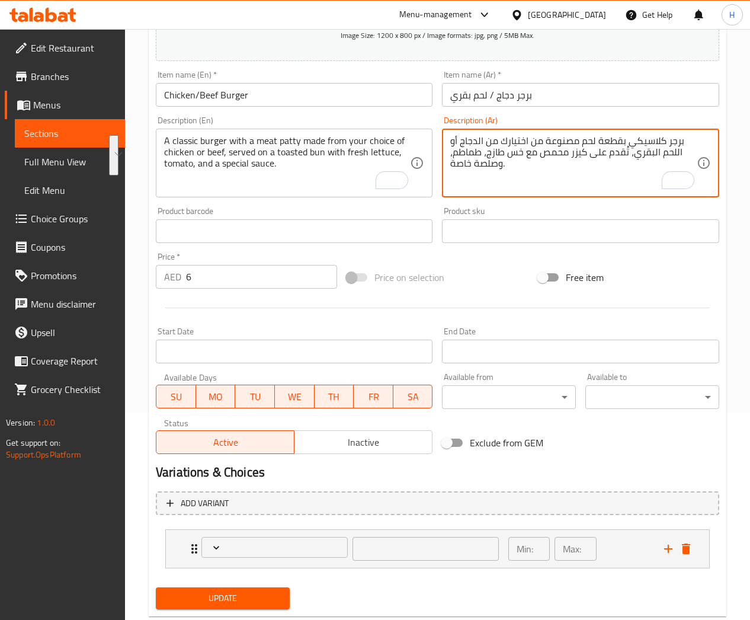
scroll to position [236, 0]
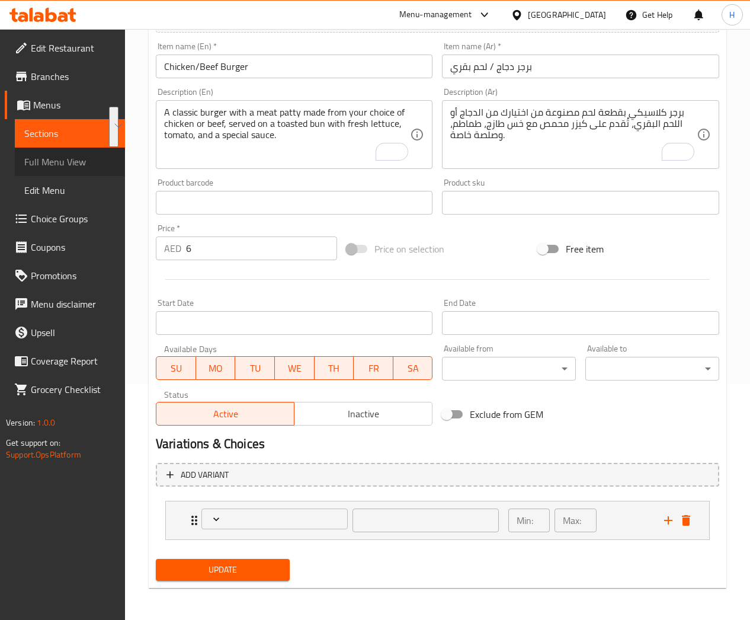
click at [52, 166] on span "Full Menu View" at bounding box center [69, 162] width 91 height 14
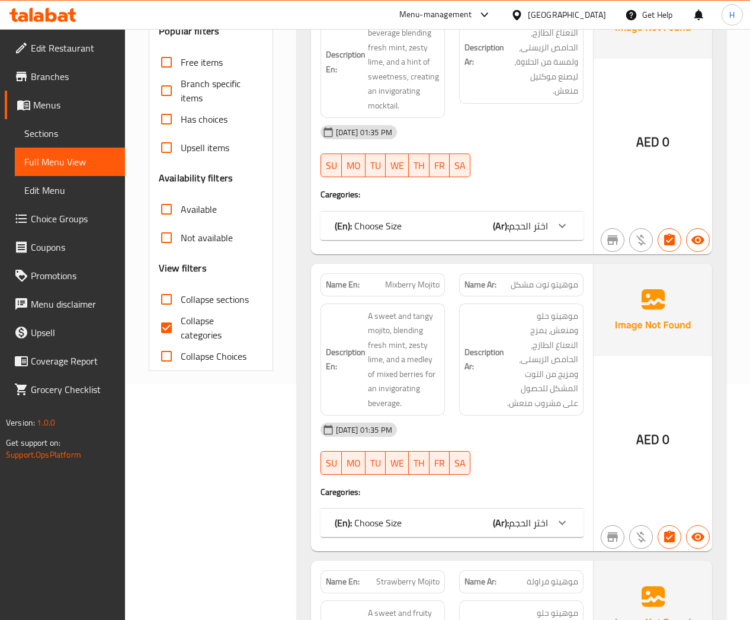
click at [163, 293] on input "Collapse sections" at bounding box center [166, 299] width 28 height 28
checkbox input "true"
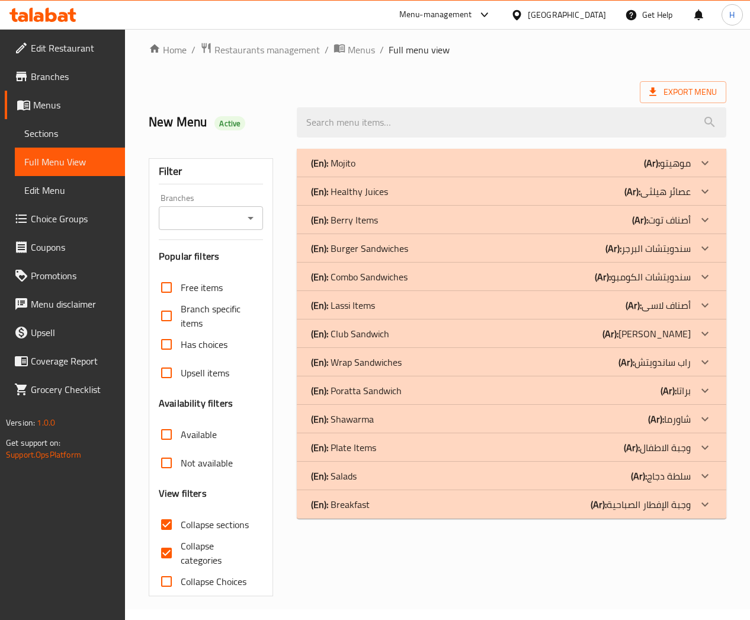
scroll to position [11, 0]
click at [708, 252] on icon at bounding box center [705, 248] width 14 height 14
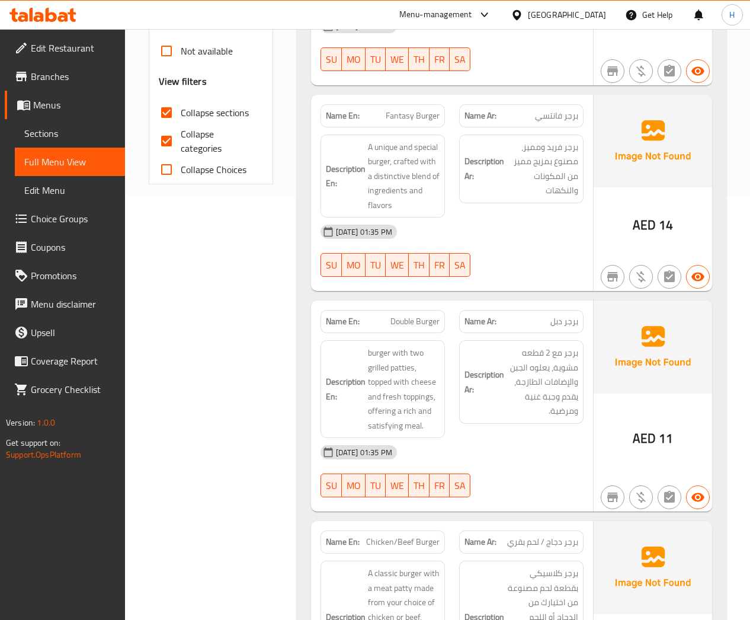
scroll to position [278, 0]
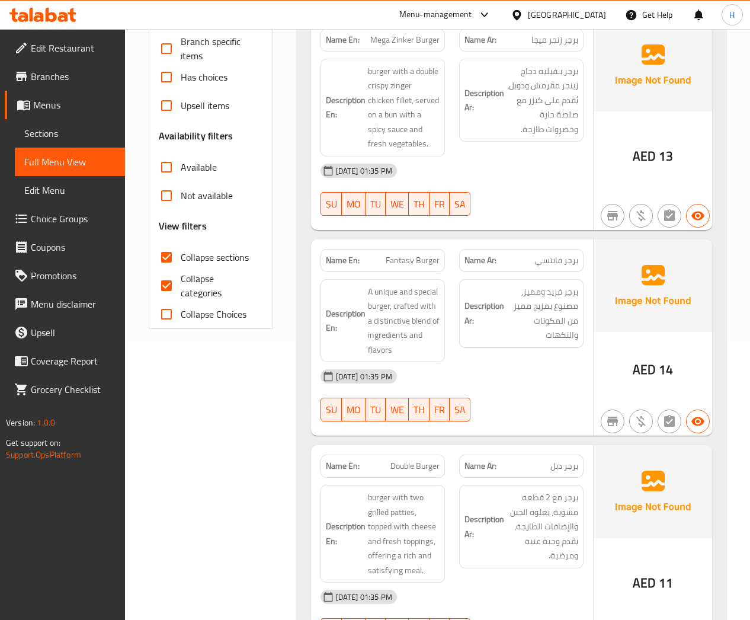
click at [164, 287] on input "Collapse categories" at bounding box center [166, 285] width 28 height 28
checkbox input "false"
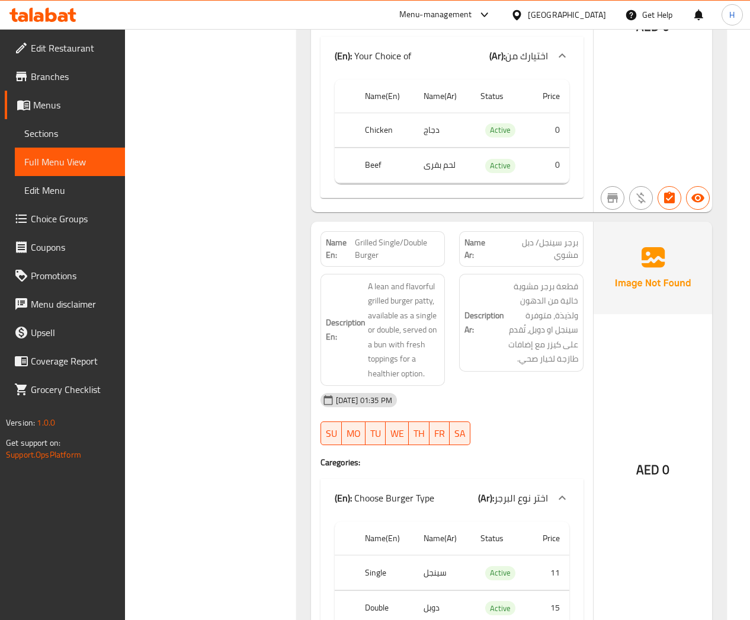
scroll to position [1255, 0]
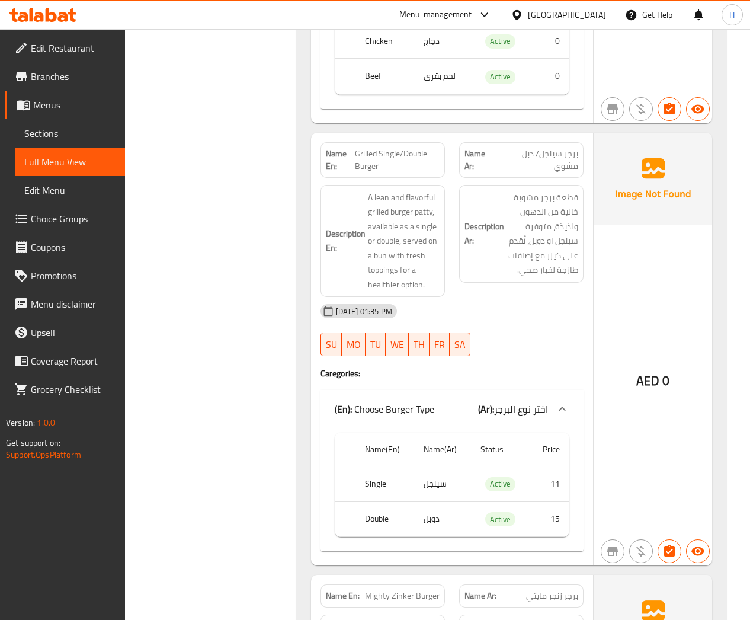
click at [373, 150] on span "Grilled Single/Double Burger" at bounding box center [397, 160] width 85 height 25
copy span "Grilled Single/Double Burger"
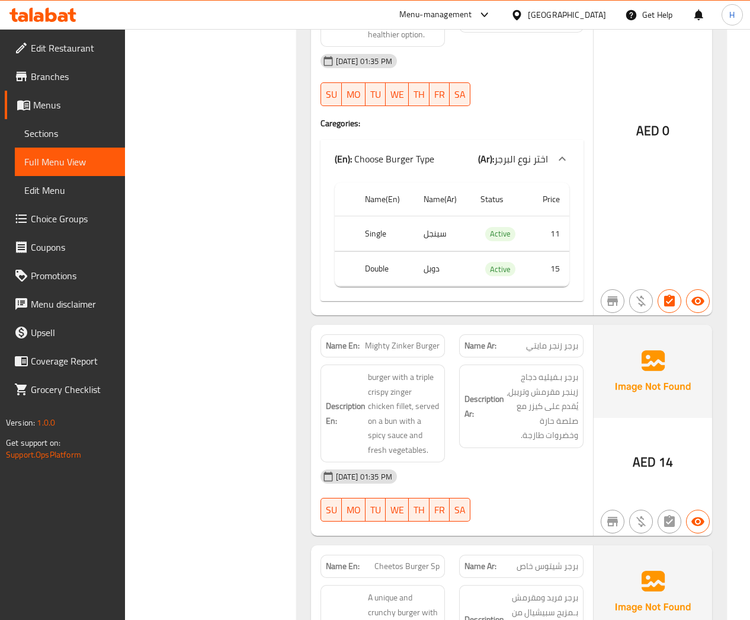
scroll to position [1611, 0]
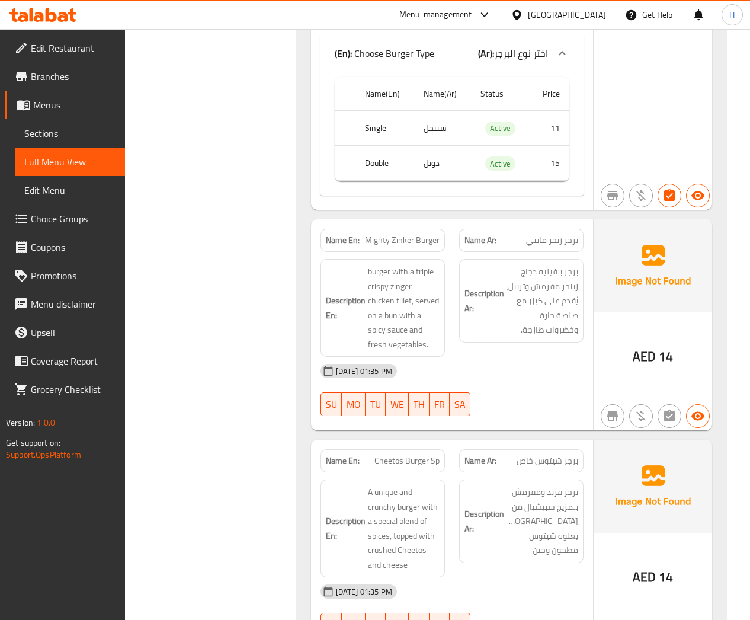
click at [382, 239] on span "Mighty Zinker Burger" at bounding box center [402, 240] width 75 height 12
copy span "Mighty Zinker Burger"
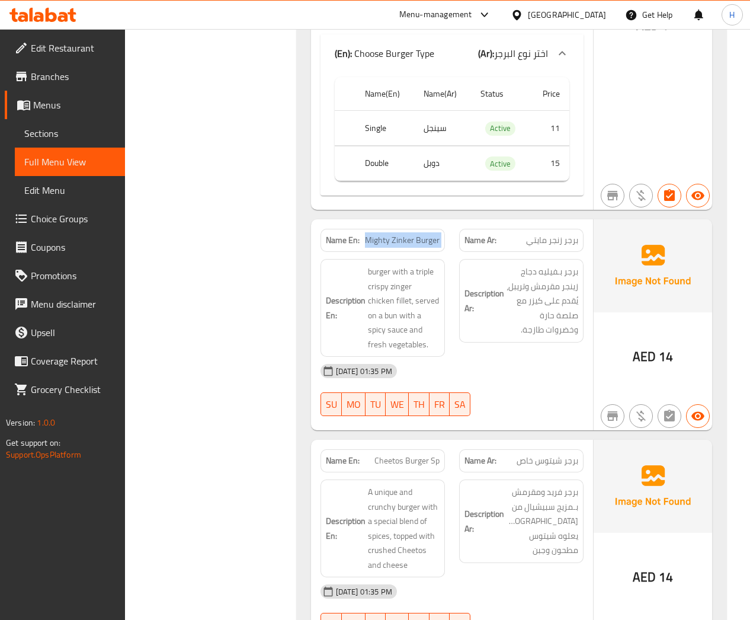
click at [404, 241] on span "Mighty Zinker Burger" at bounding box center [402, 240] width 75 height 12
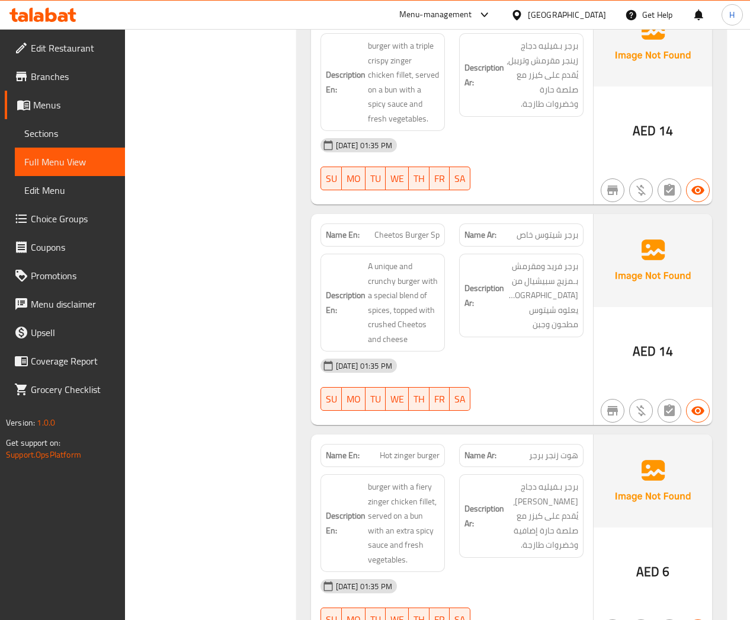
scroll to position [1878, 0]
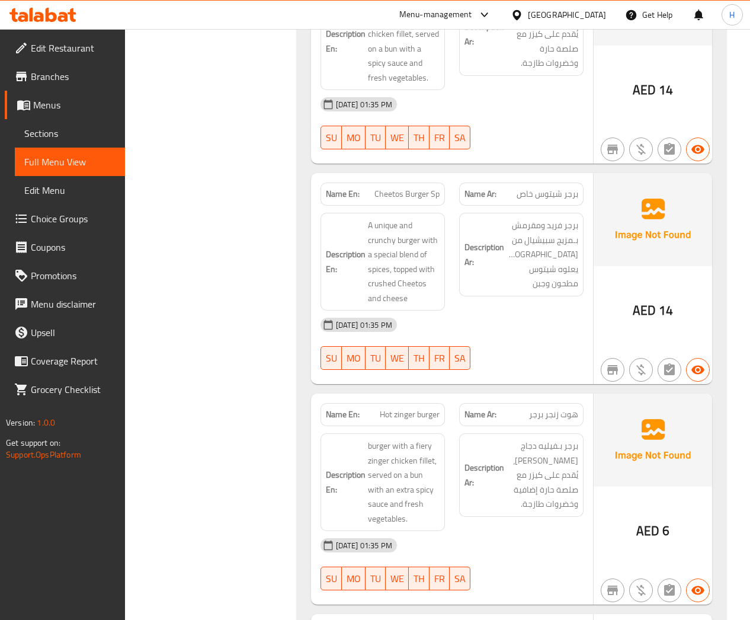
click at [549, 193] on span "برجر شيتوس خاص" at bounding box center [548, 194] width 62 height 12
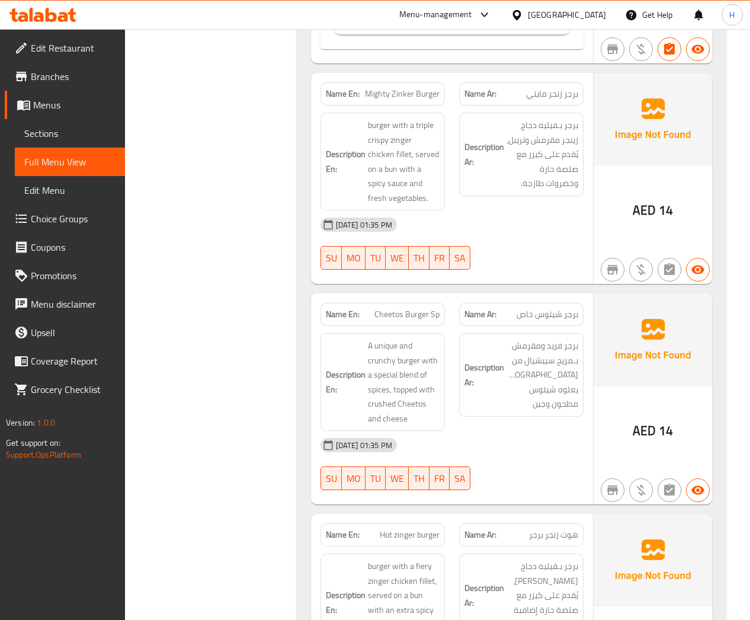
scroll to position [1789, 0]
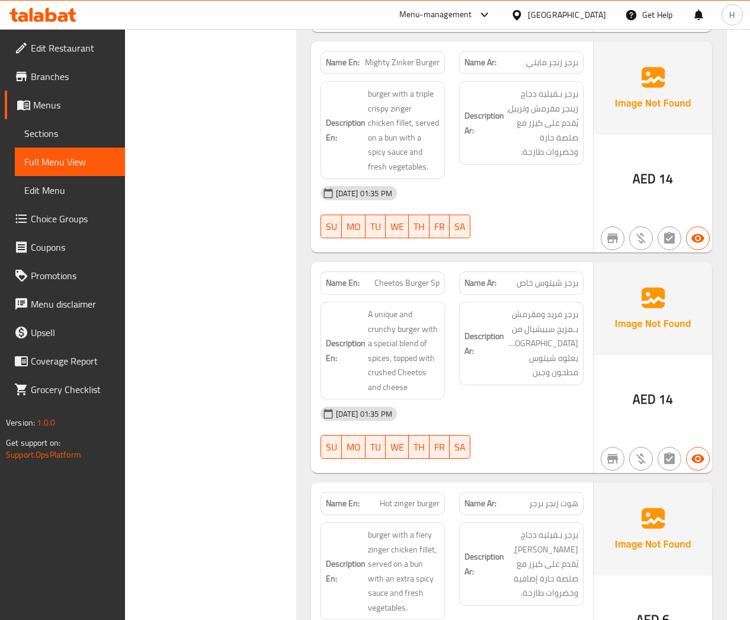
click at [541, 286] on span "برجر شيتوس خاص" at bounding box center [548, 283] width 62 height 12
click at [563, 322] on span "برجر [PERSON_NAME] بـمزيج سبيشيال من ال[GEOGRAPHIC_DATA]، يعلوه [PERSON_NAME] و…" at bounding box center [543, 343] width 72 height 73
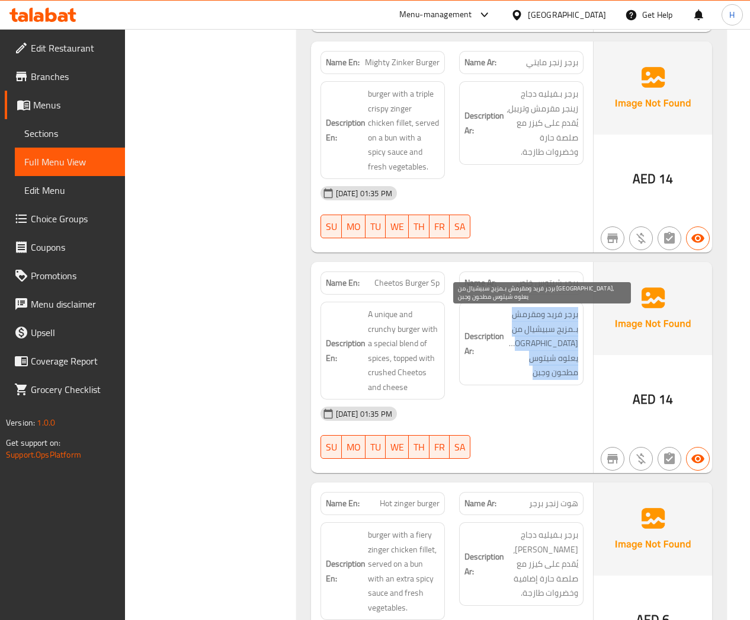
click at [563, 322] on span "برجر [PERSON_NAME] بـمزيج سبيشيال من ال[GEOGRAPHIC_DATA]، يعلوه [PERSON_NAME] و…" at bounding box center [543, 343] width 72 height 73
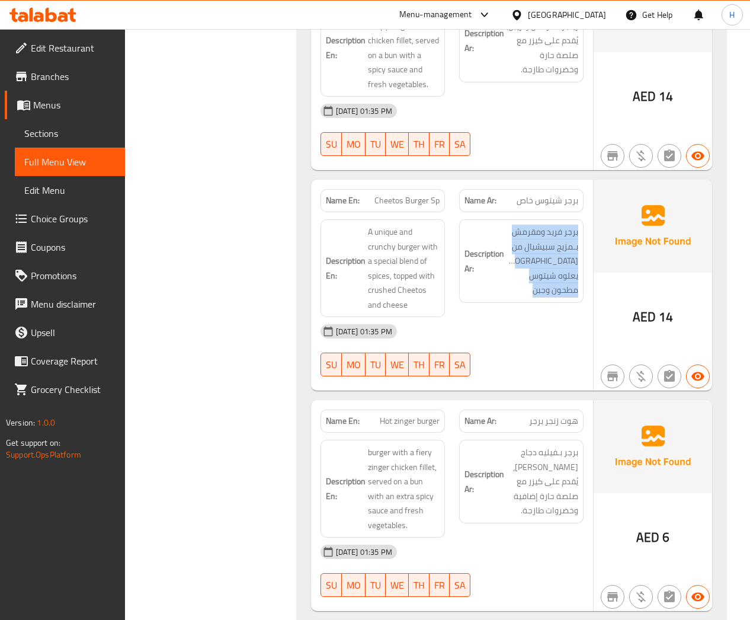
scroll to position [1966, 0]
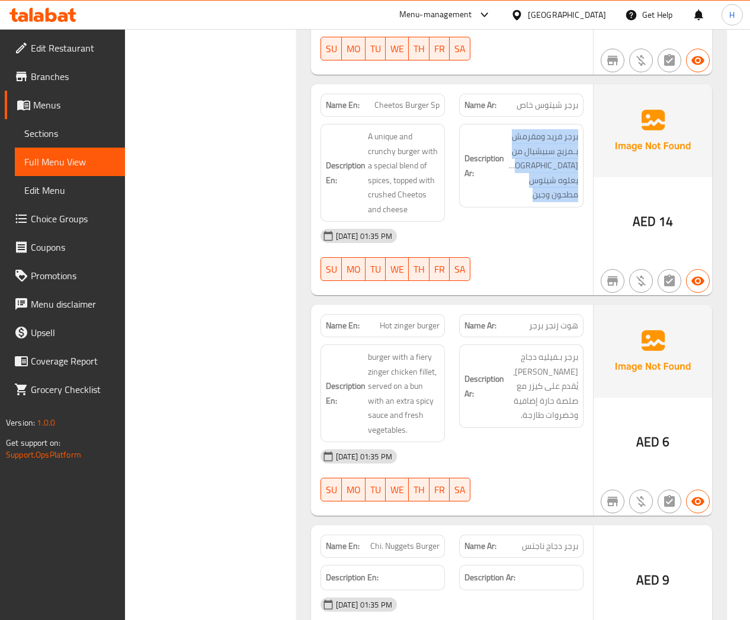
click at [413, 105] on span "Cheetos Burger Sp" at bounding box center [406, 105] width 65 height 12
copy span "Cheetos Burger Sp"
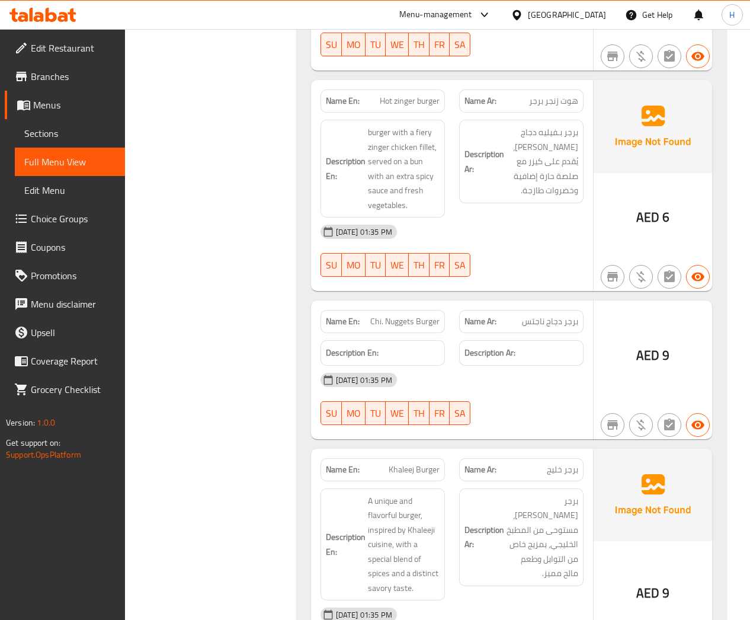
scroll to position [2233, 0]
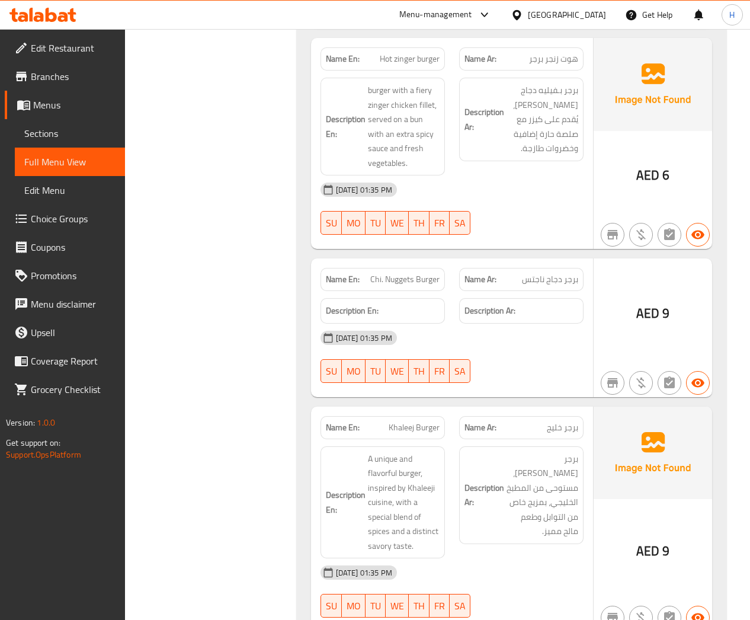
click at [546, 284] on span "برجر دجاج ناجتس" at bounding box center [550, 279] width 56 height 12
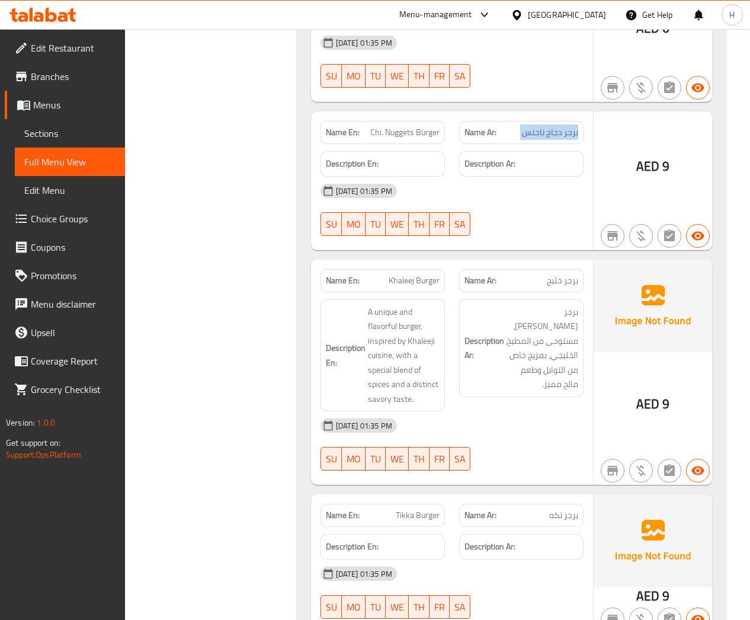
scroll to position [2411, 0]
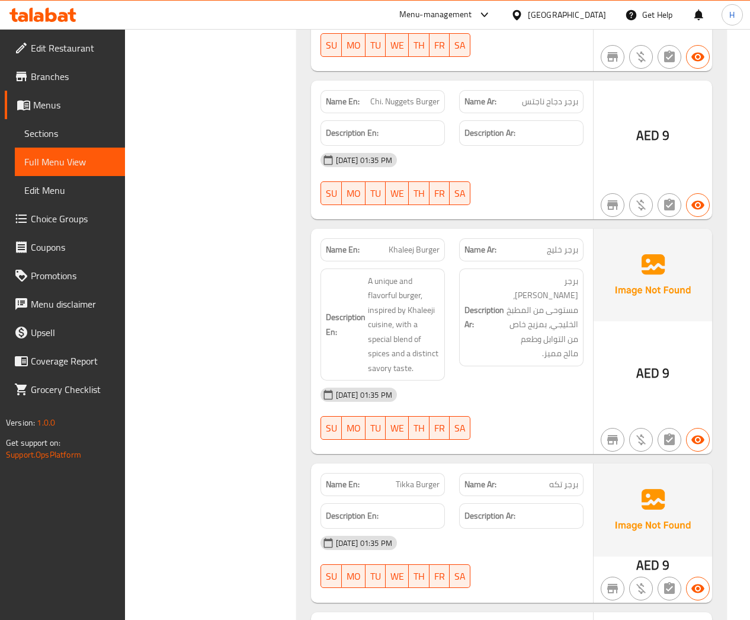
click at [410, 255] on span "Khaleej Burger" at bounding box center [414, 250] width 51 height 12
copy span "Khaleej Burger"
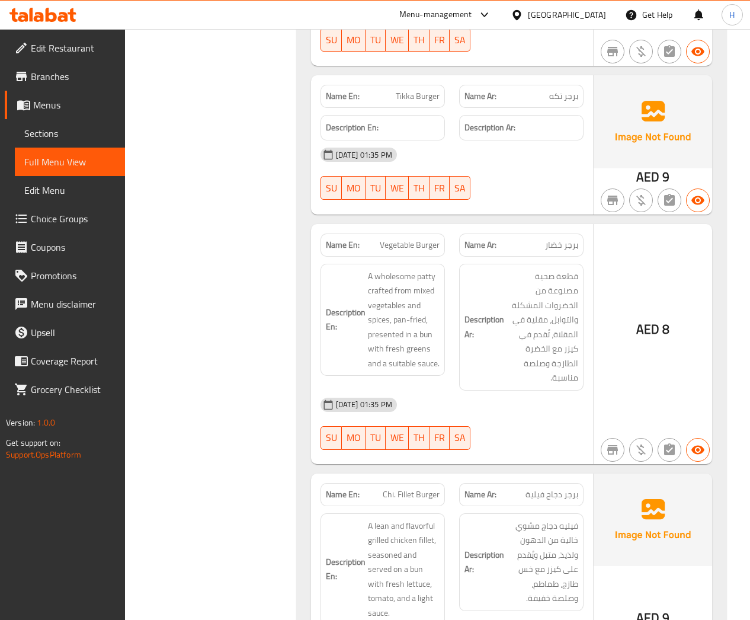
scroll to position [2855, 0]
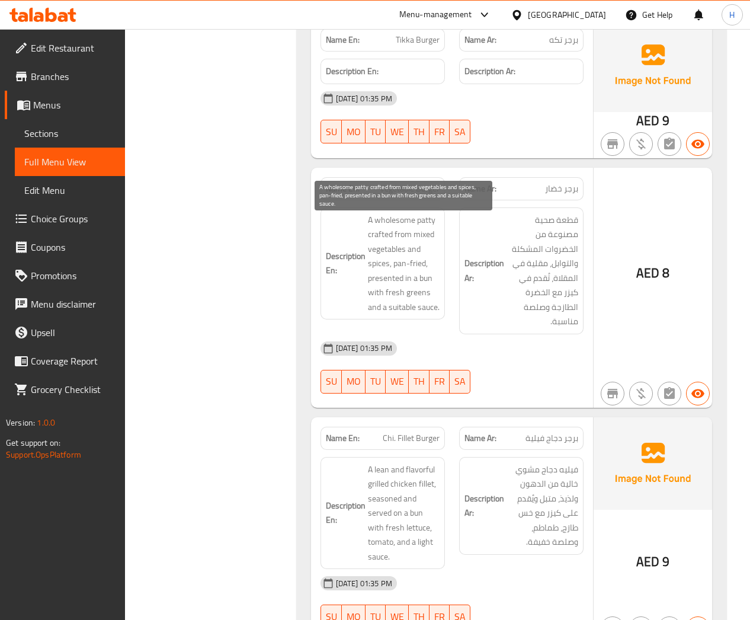
click at [401, 234] on span "A wholesome patty crafted from mixed vegetables and spices, pan-fried, presente…" at bounding box center [404, 264] width 72 height 102
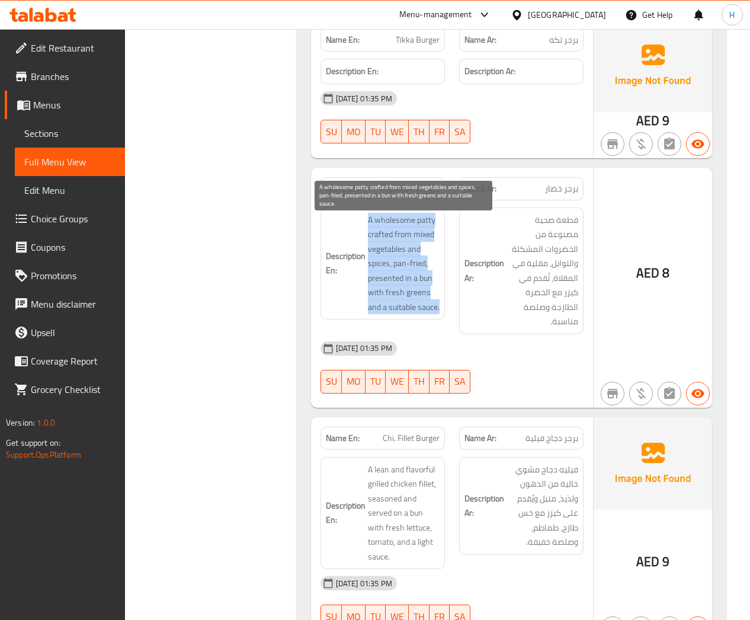
click at [401, 234] on span "A wholesome patty crafted from mixed vegetables and spices, pan-fried, presente…" at bounding box center [404, 264] width 72 height 102
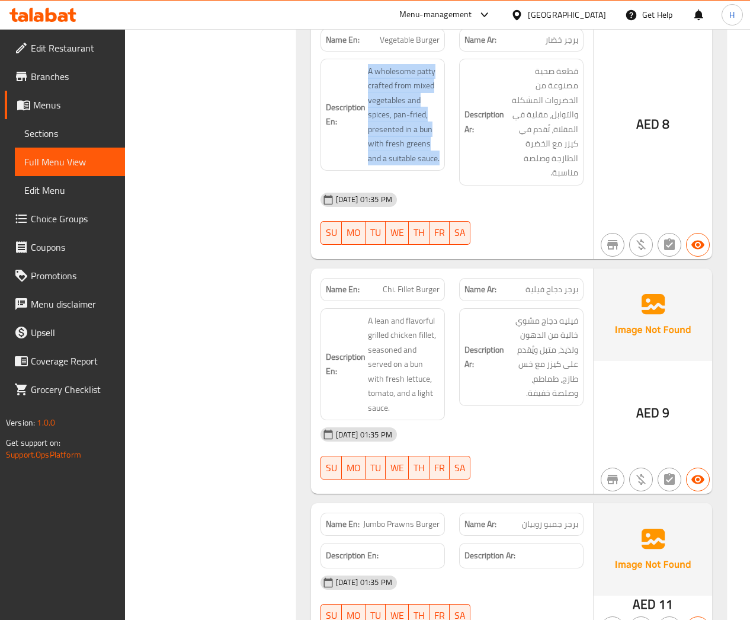
scroll to position [3122, 0]
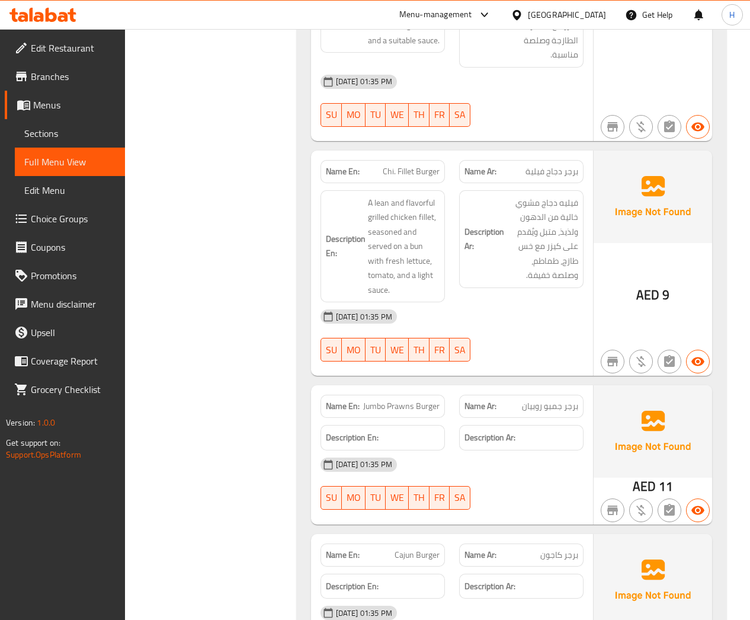
click at [568, 178] on span "برجر دجاج فيلية" at bounding box center [552, 171] width 53 height 12
click at [560, 231] on span "فيليه دجاج مشوي خالية من الدهون ولذيذ، متبل ويُقدم على كيزر مع خس طازج، طماطم، …" at bounding box center [543, 239] width 72 height 87
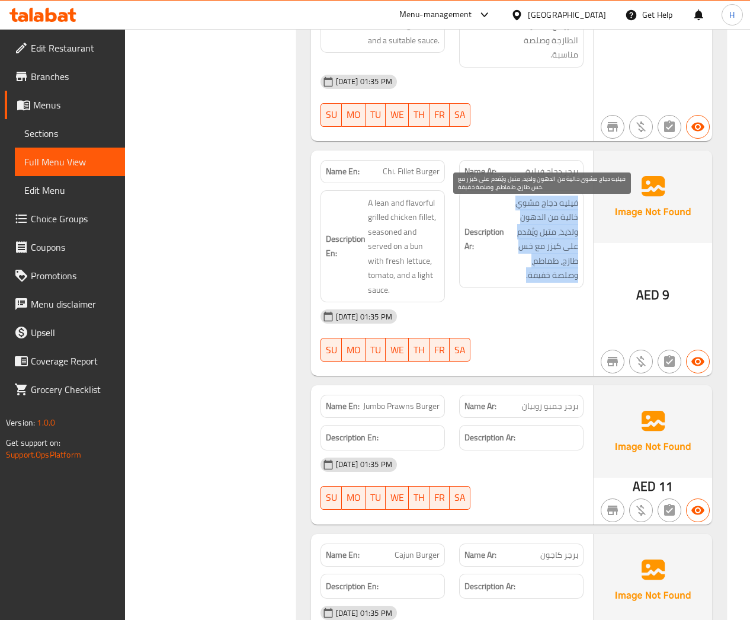
click at [560, 231] on span "فيليه دجاج مشوي خالية من الدهون ولذيذ، متبل ويُقدم على كيزر مع خس طازج، طماطم، …" at bounding box center [543, 239] width 72 height 87
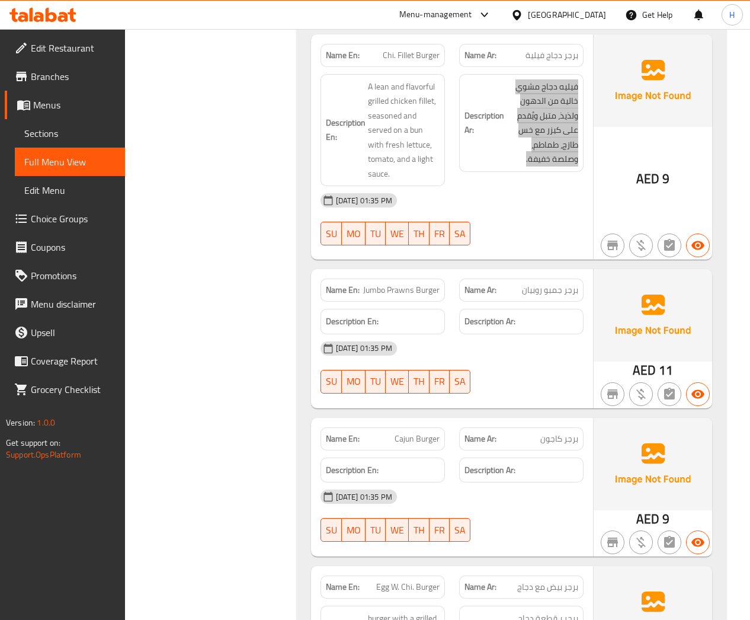
scroll to position [3300, 0]
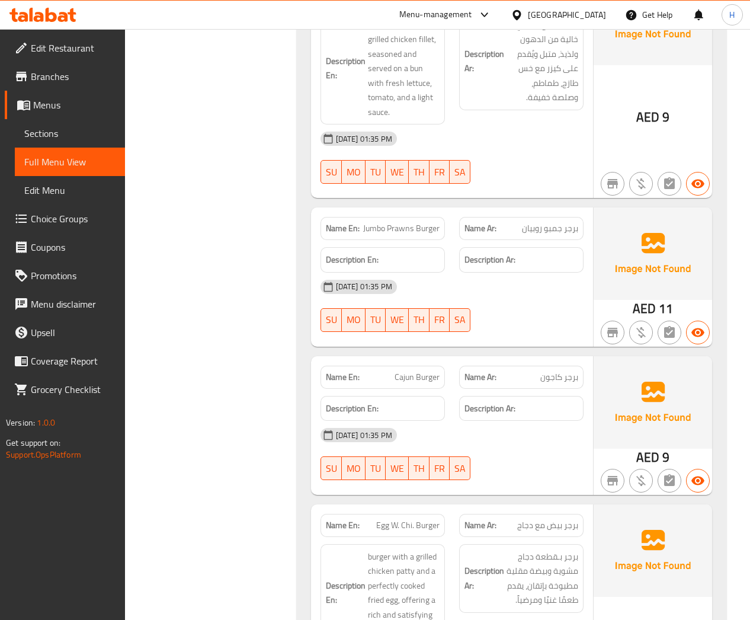
click at [404, 230] on span "Jumbo Prawns Burger" at bounding box center [401, 228] width 76 height 12
copy span "Jumbo Prawns Burger"
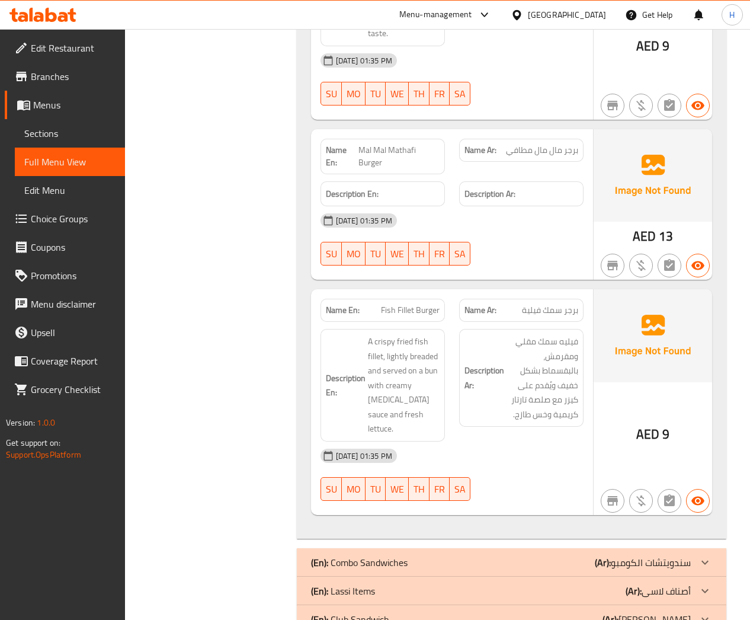
scroll to position [3922, 0]
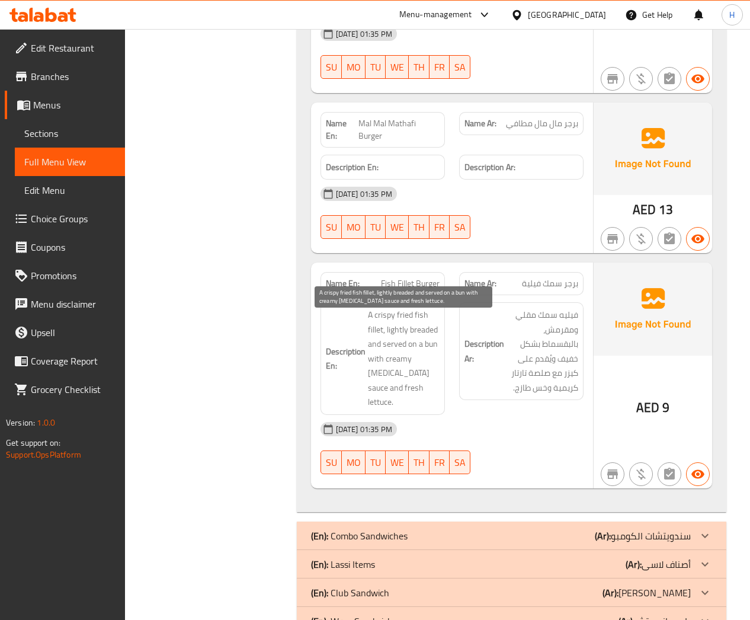
click at [430, 341] on span "A crispy fried fish fillet, lightly breaded and served on a bun with creamy [ME…" at bounding box center [404, 358] width 72 height 102
copy span "breaded"
click at [424, 290] on span "Fish Fillet Burger" at bounding box center [410, 283] width 59 height 12
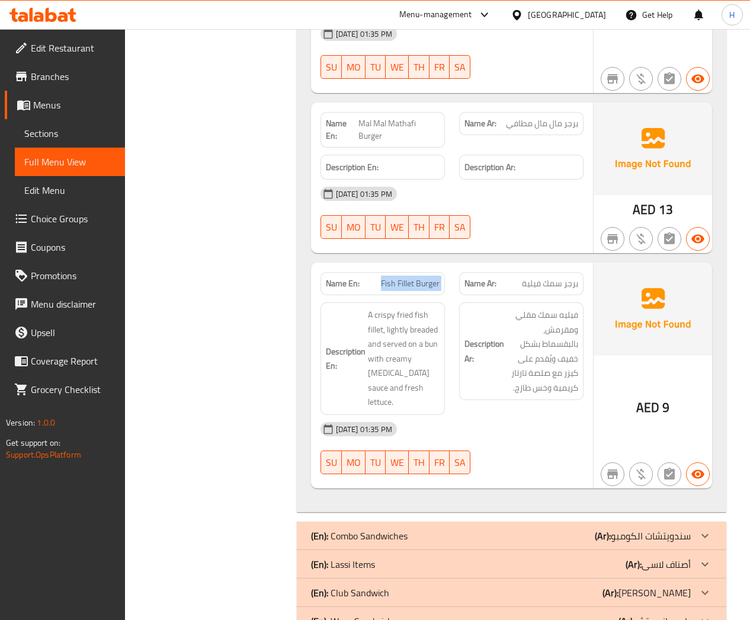
click at [424, 290] on span "Fish Fillet Burger" at bounding box center [410, 283] width 59 height 12
copy span "Fish Fillet Burger"
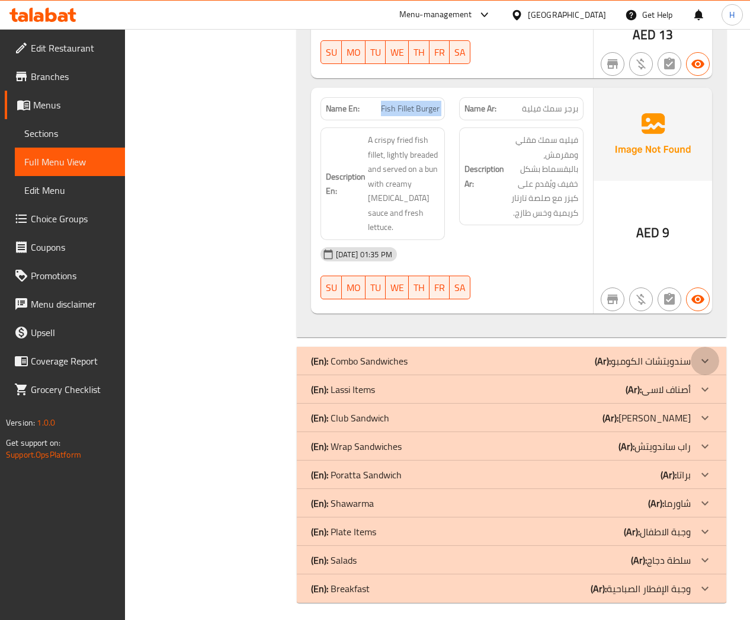
click at [699, 354] on icon at bounding box center [705, 361] width 14 height 14
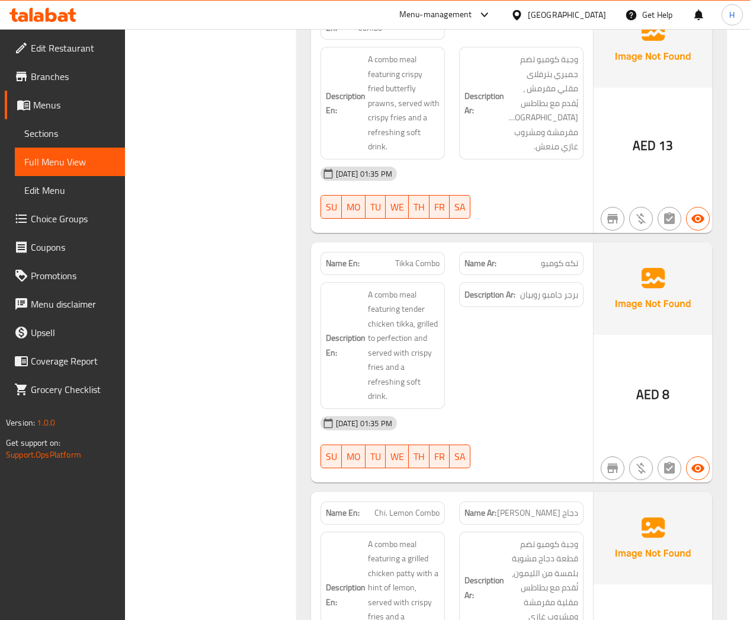
scroll to position [6585, 0]
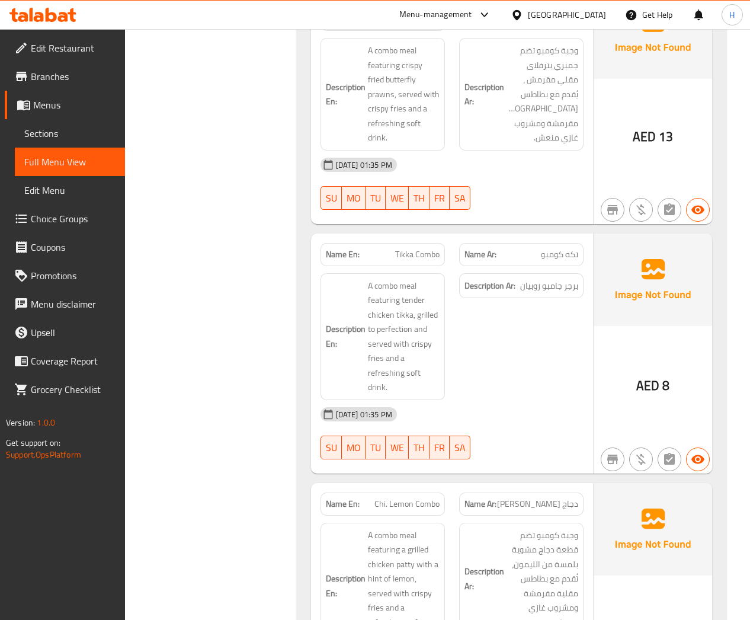
click at [430, 252] on span "Tikka Combo" at bounding box center [417, 254] width 44 height 12
copy span "Tikka Combo"
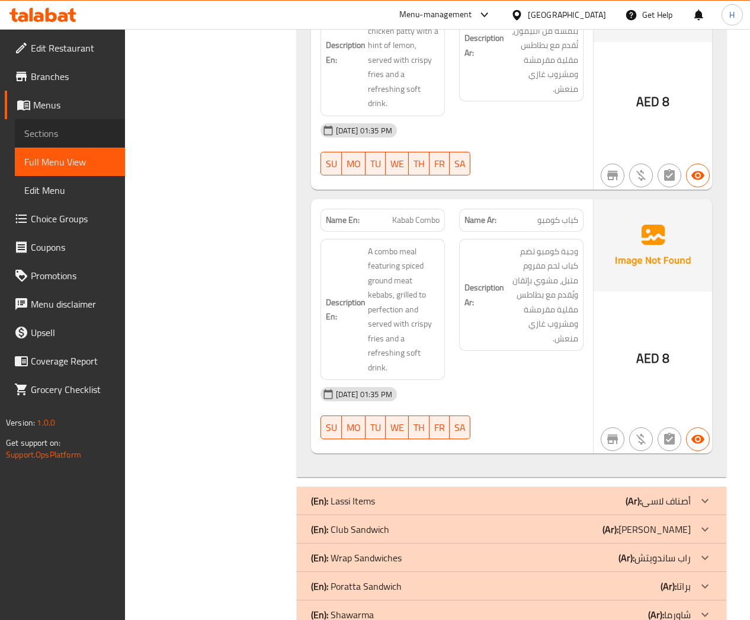
click at [45, 133] on span "Sections" at bounding box center [69, 133] width 91 height 14
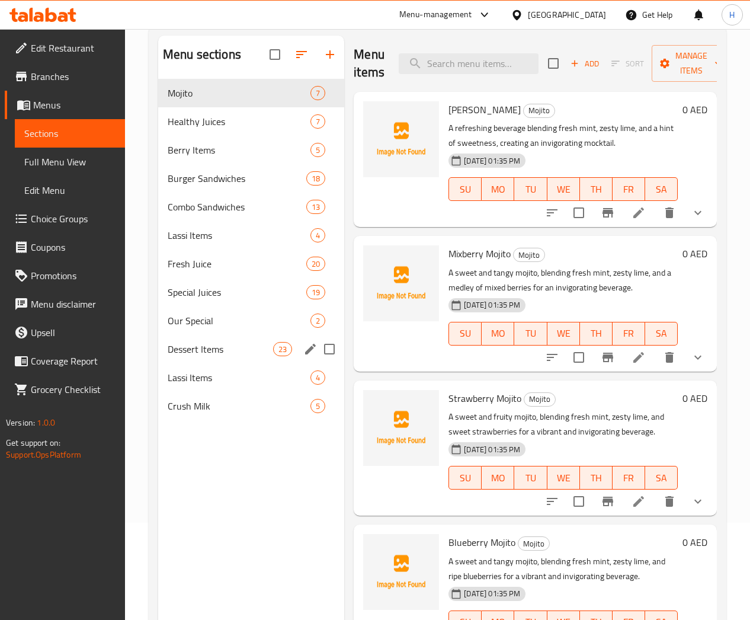
scroll to position [78, 0]
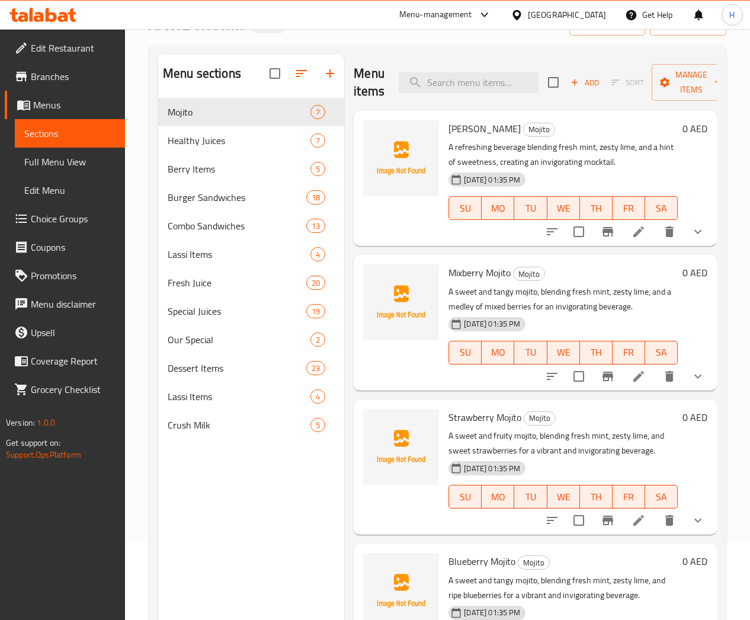
click at [140, 389] on div "Home / Restaurants management / Menus / Sections Al Waz Cafeteria Inactive impo…" at bounding box center [437, 329] width 625 height 757
click at [303, 318] on icon "edit" at bounding box center [310, 311] width 14 height 14
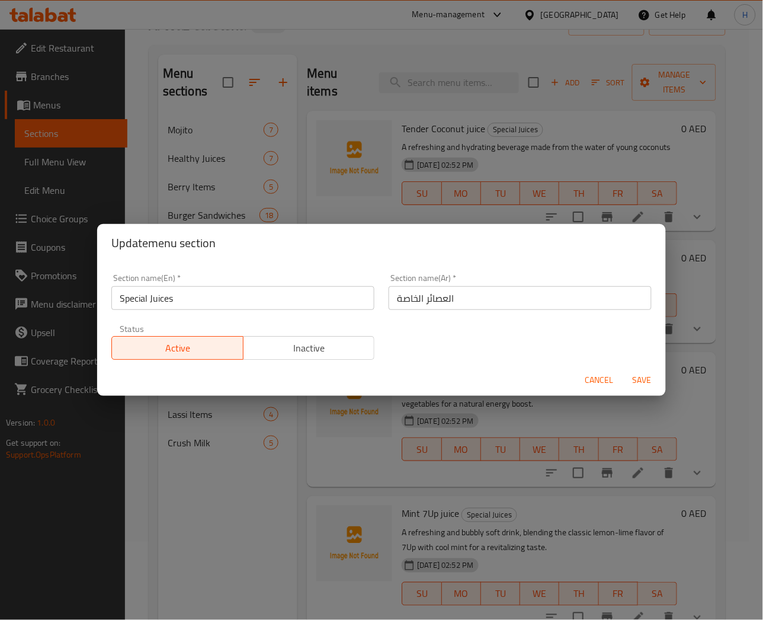
click at [592, 376] on span "Cancel" at bounding box center [599, 380] width 28 height 15
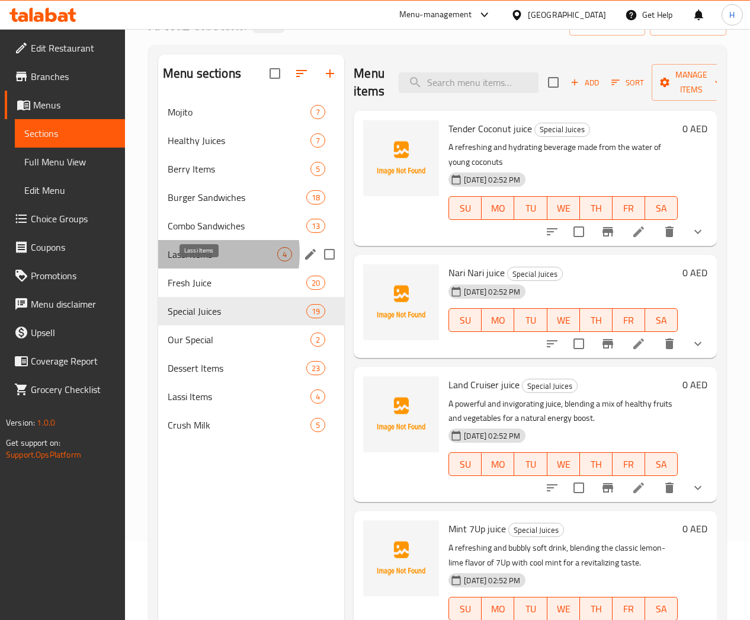
click at [195, 261] on span "Lassi Items" at bounding box center [223, 254] width 110 height 14
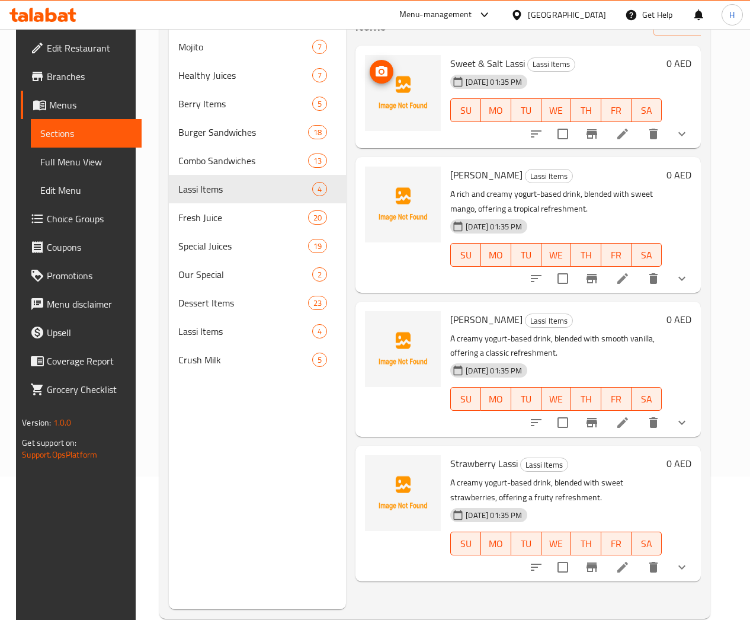
scroll to position [167, 0]
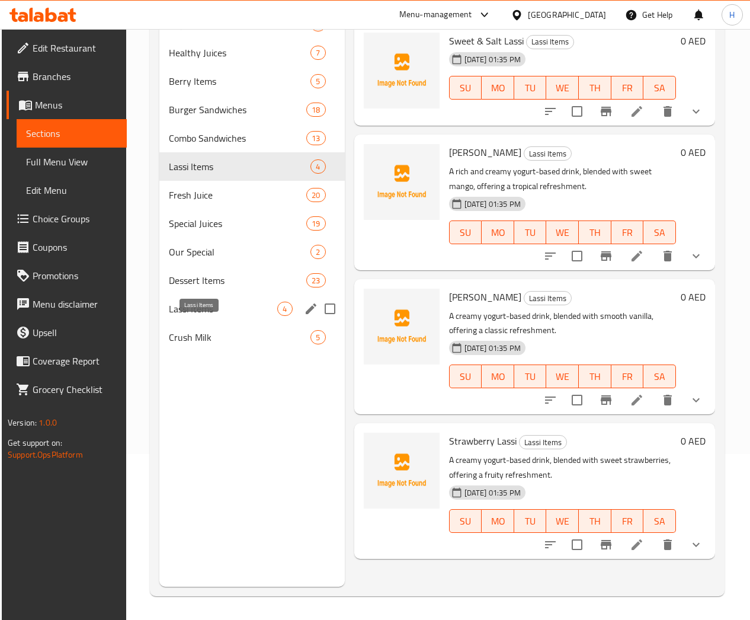
click at [204, 316] on span "Lassi Items" at bounding box center [223, 309] width 109 height 14
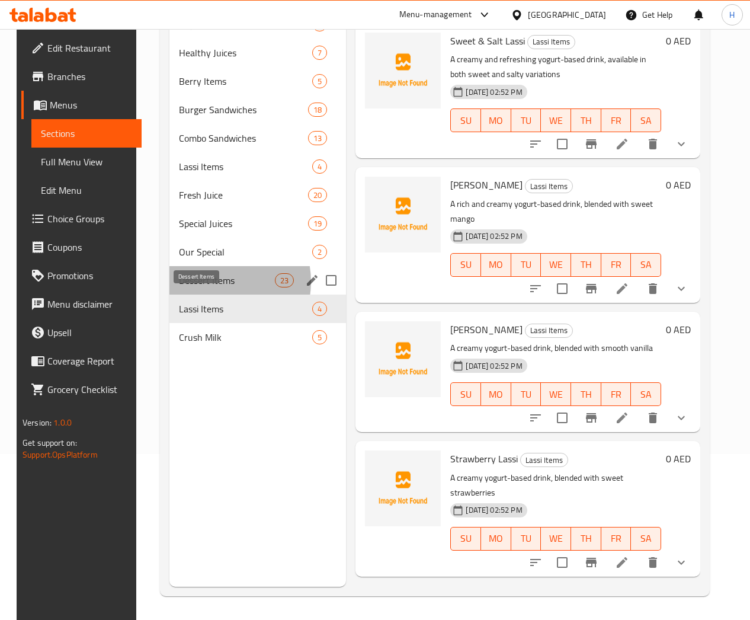
click at [204, 287] on span "Dessert Items" at bounding box center [227, 280] width 97 height 14
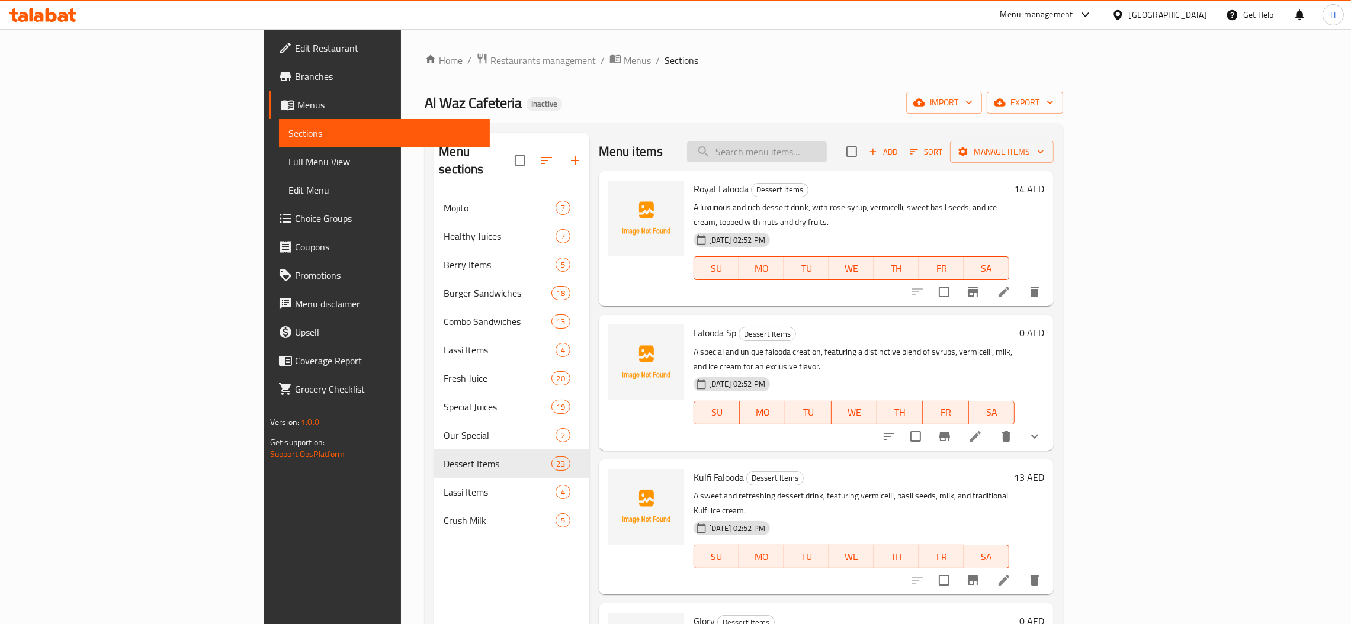
click at [749, 145] on input "search" at bounding box center [757, 152] width 140 height 21
paste input "Prawns Combo"
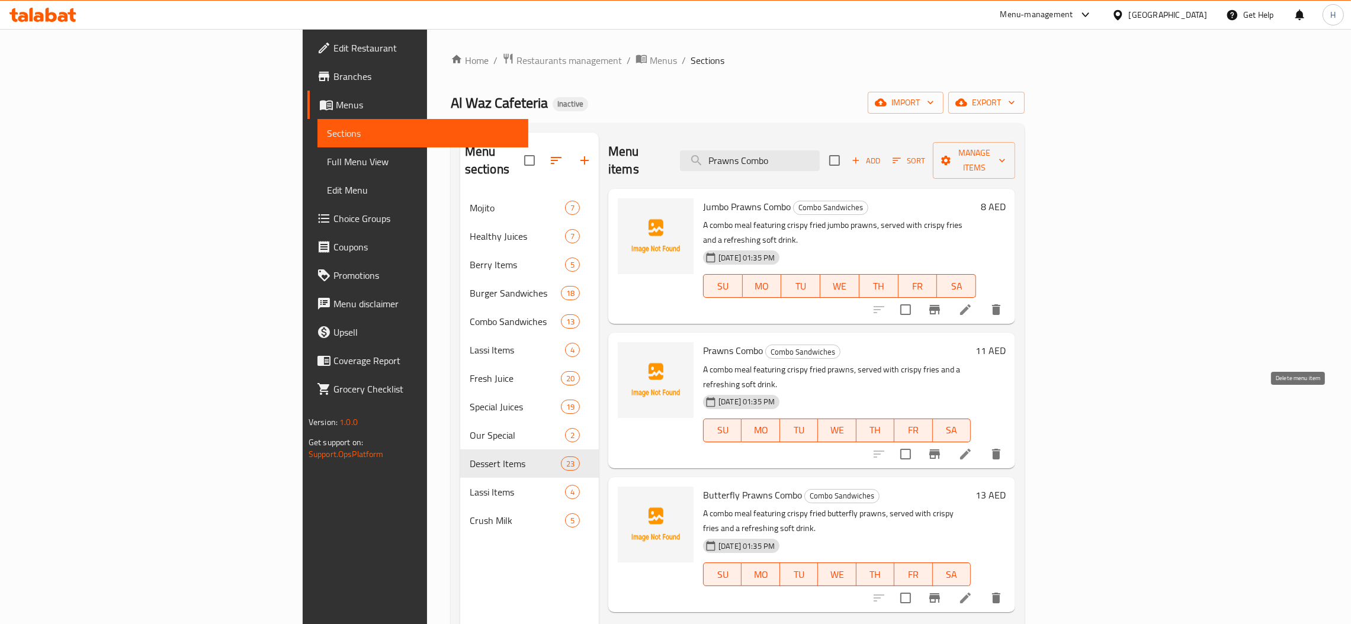
click at [749, 440] on button "delete" at bounding box center [996, 454] width 28 height 28
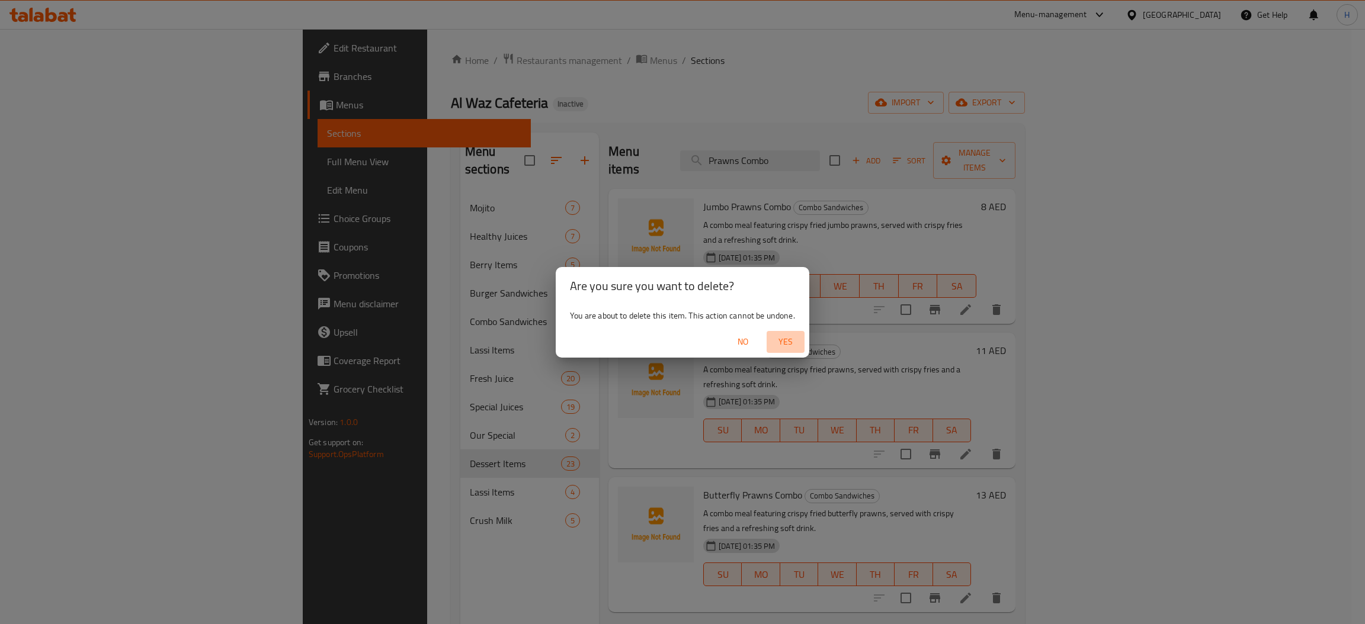
click at [749, 340] on span "Yes" at bounding box center [785, 342] width 28 height 15
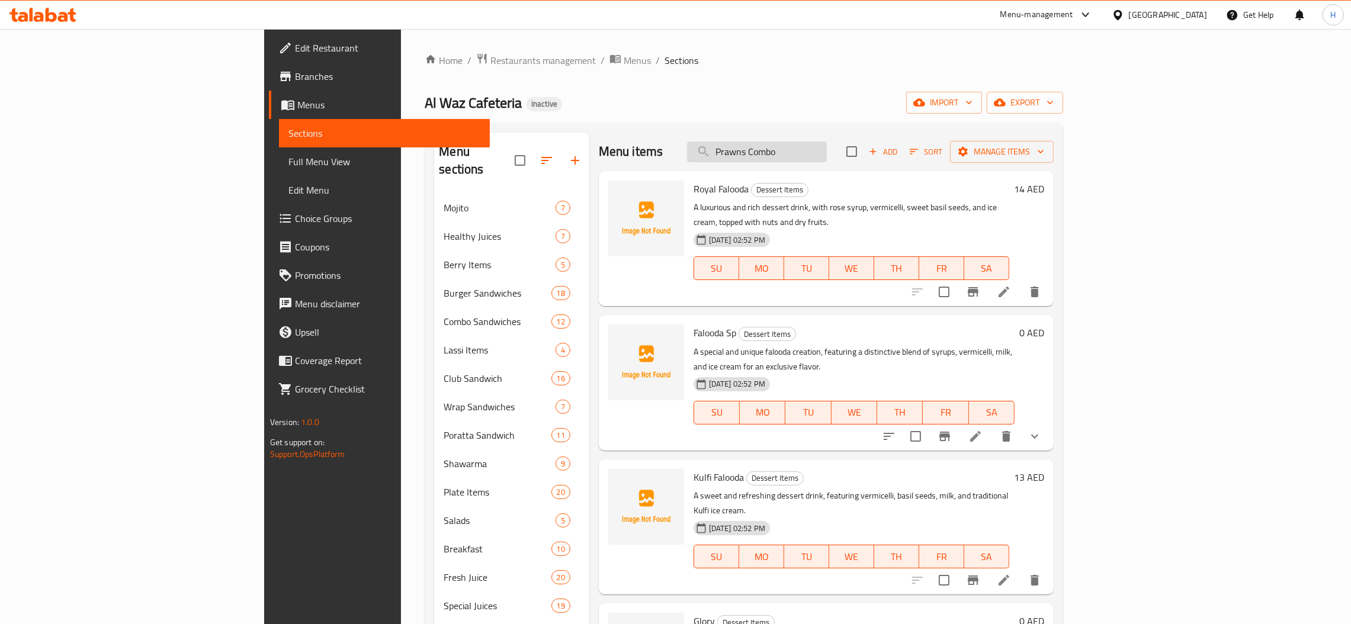
click at [749, 152] on input "Prawns Combo" at bounding box center [757, 152] width 140 height 21
paste input "Shrimp c"
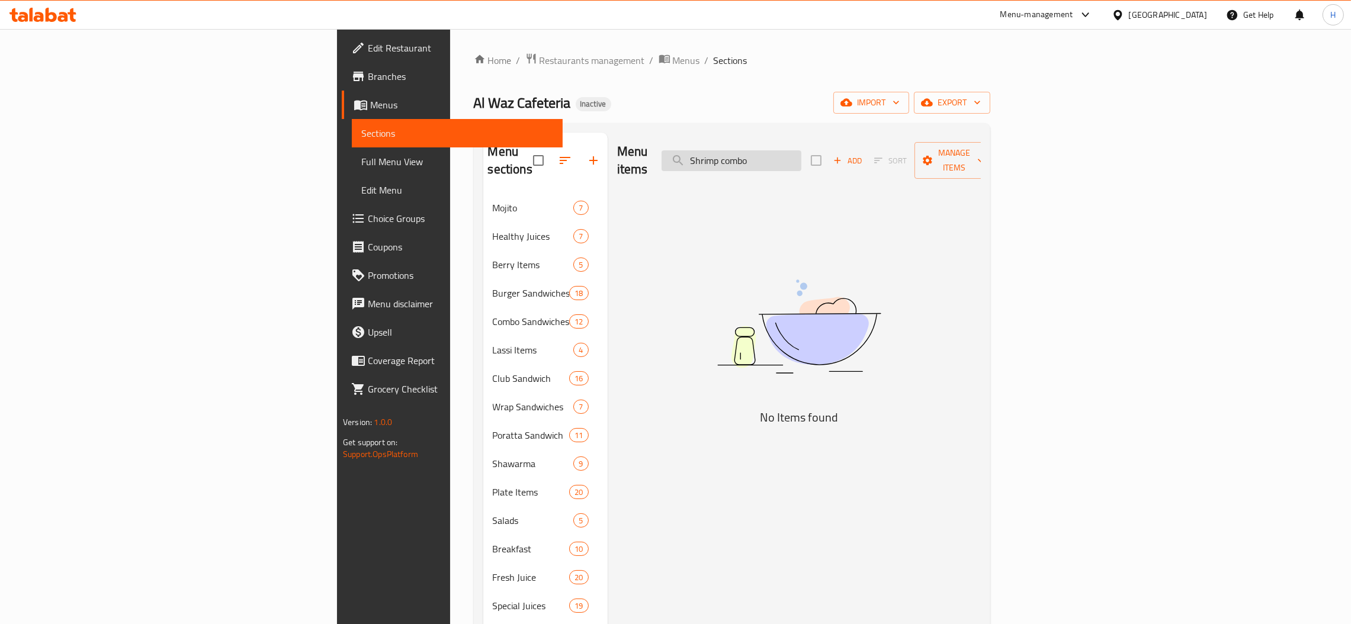
drag, startPoint x: 818, startPoint y: 155, endPoint x: 793, endPoint y: 155, distance: 24.9
click at [749, 155] on input "Shrimp combo" at bounding box center [732, 160] width 140 height 21
click at [749, 152] on input "Shrimp combo" at bounding box center [732, 160] width 140 height 21
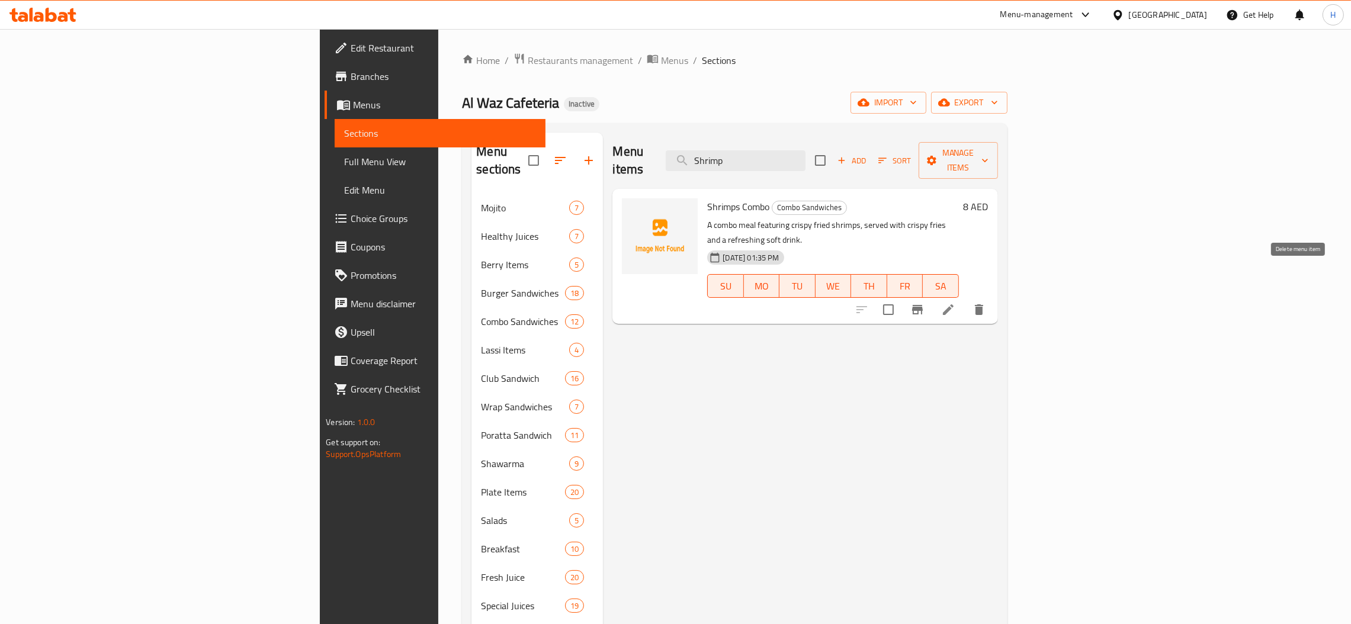
type input "Shrimp"
click at [749, 296] on button "delete" at bounding box center [979, 310] width 28 height 28
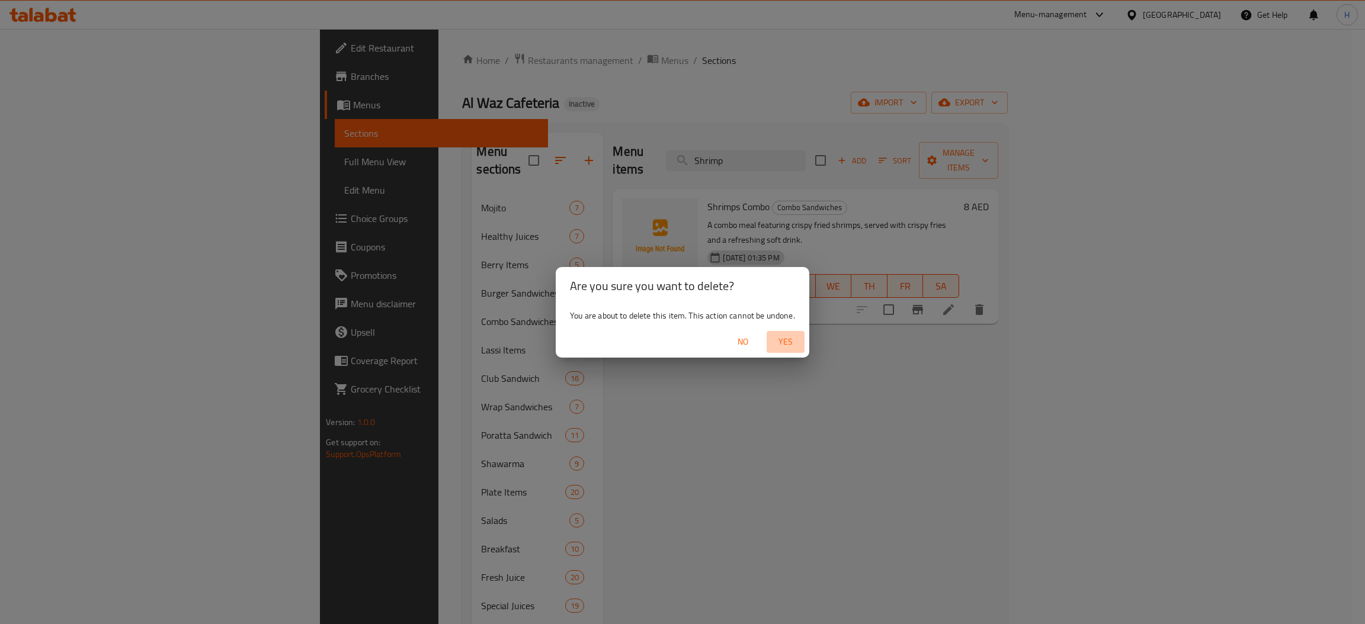
click at [749, 345] on span "Yes" at bounding box center [785, 342] width 28 height 15
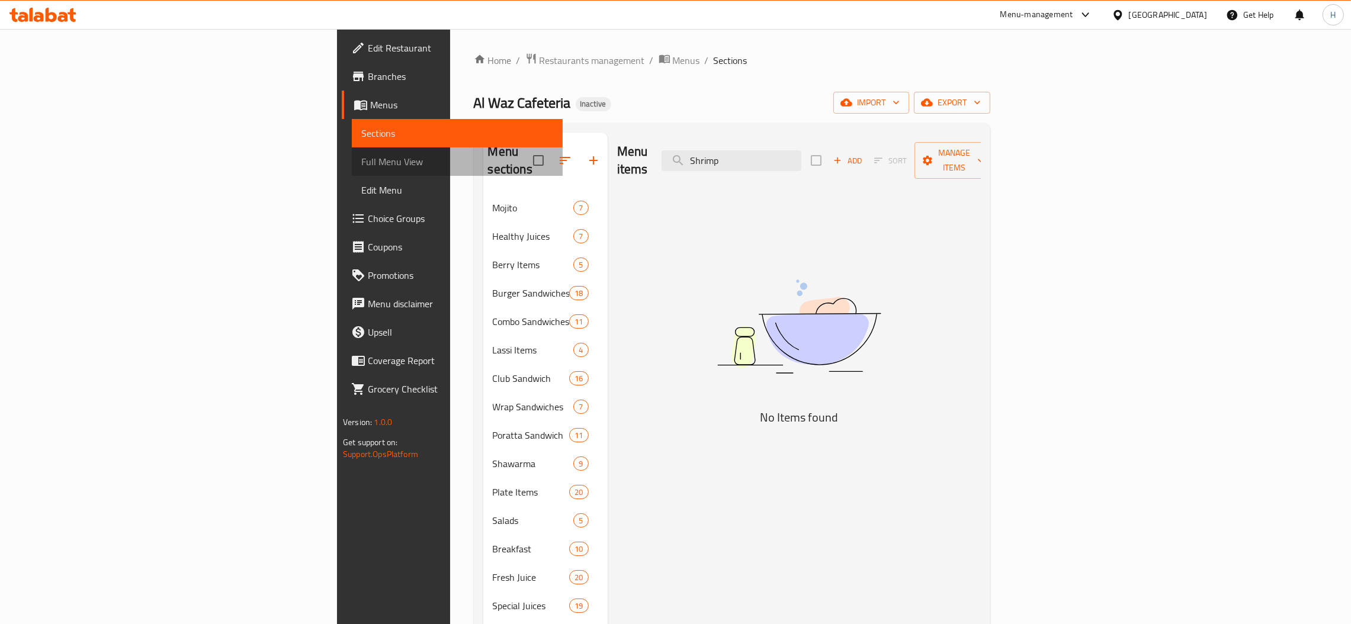
click at [361, 165] on span "Full Menu View" at bounding box center [457, 162] width 192 height 14
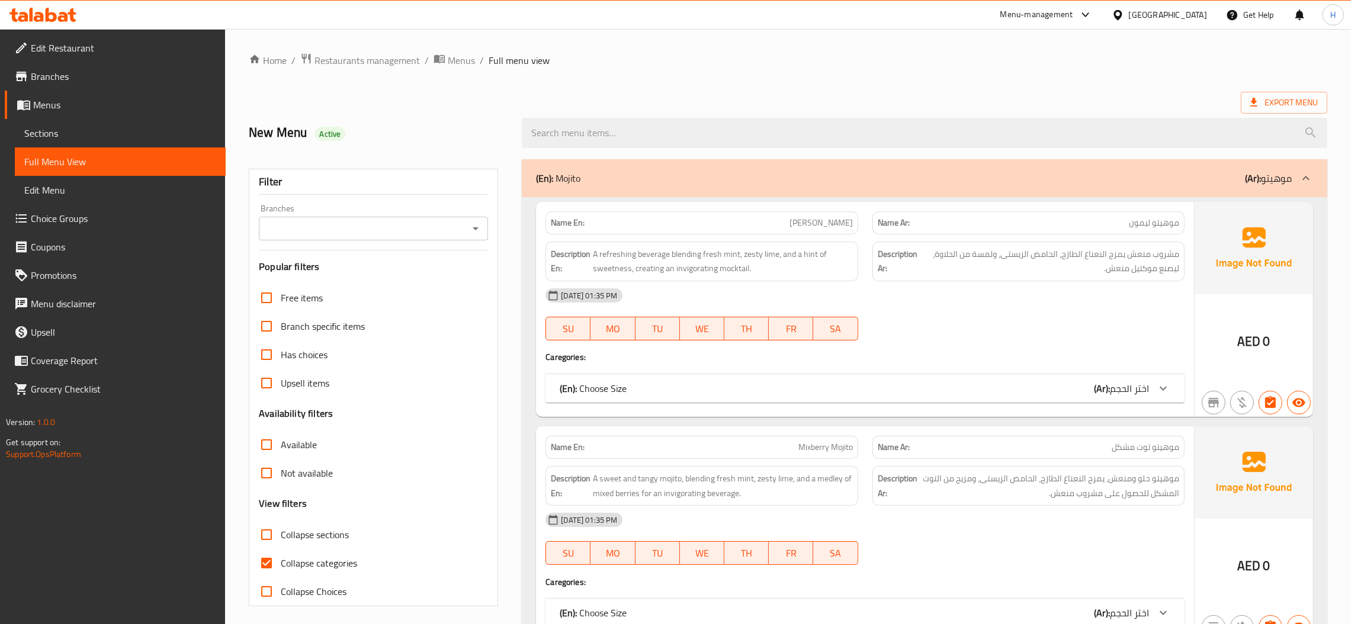
click at [265, 537] on input "Collapse sections" at bounding box center [266, 535] width 28 height 28
checkbox input "true"
click at [268, 563] on input "Collapse categories" at bounding box center [266, 563] width 28 height 28
checkbox input "false"
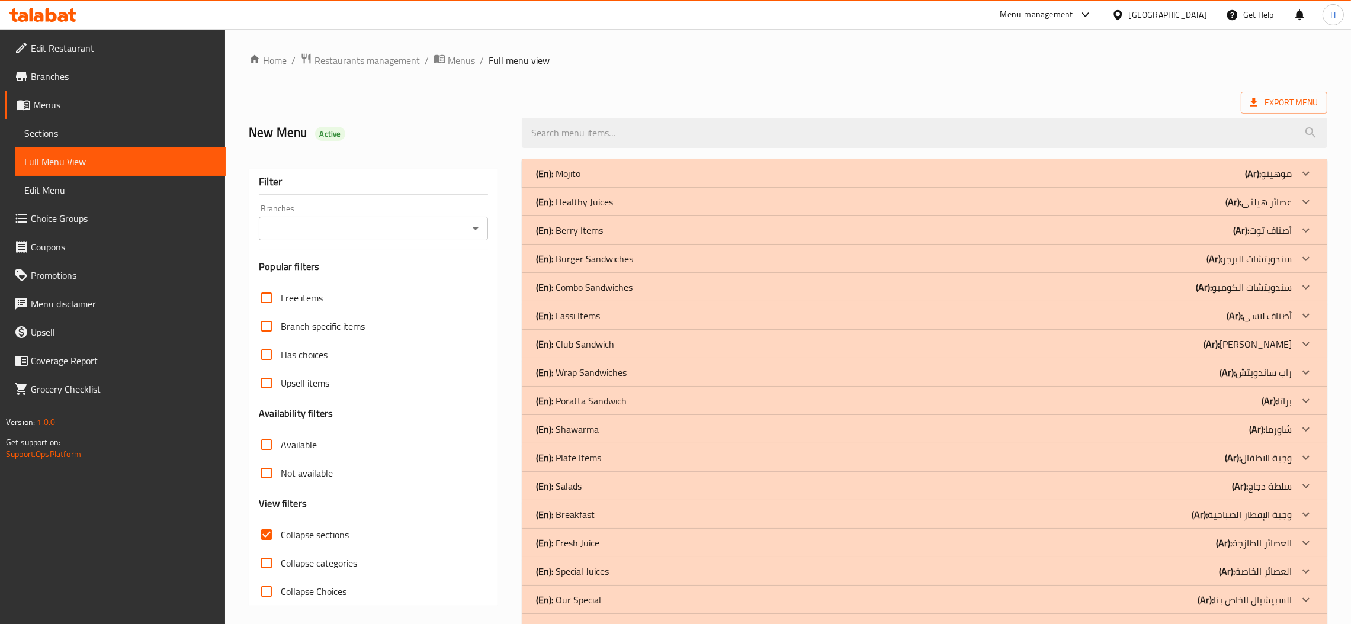
click at [749, 172] on div "(En): Mojito (Ar): موهيتو" at bounding box center [914, 173] width 756 height 14
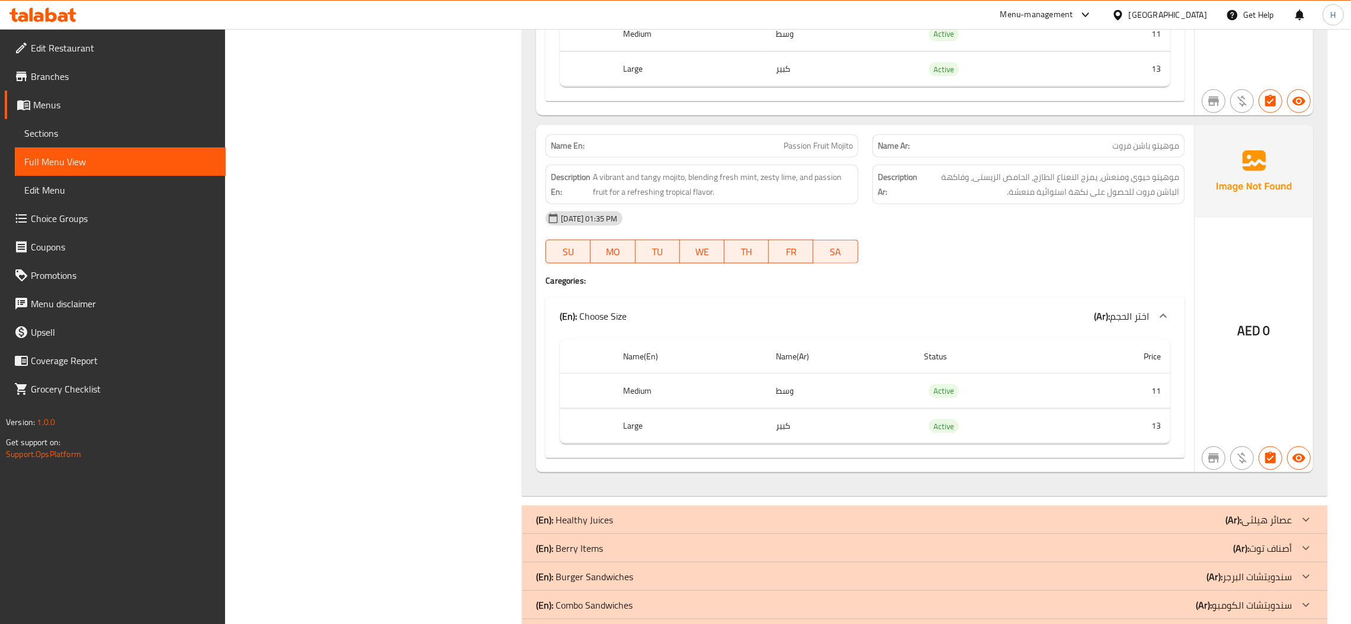
scroll to position [2399, 0]
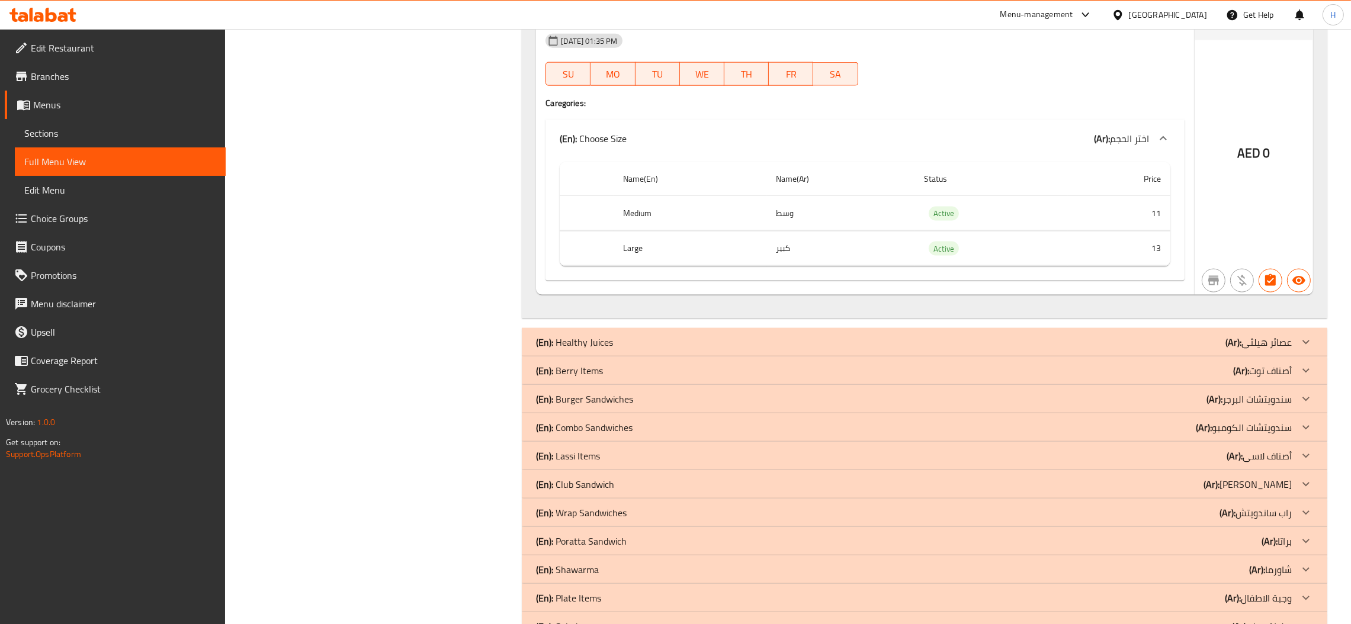
click at [749, 344] on div "(En): Healthy Juices (Ar): عصائر هيلثى" at bounding box center [914, 342] width 756 height 14
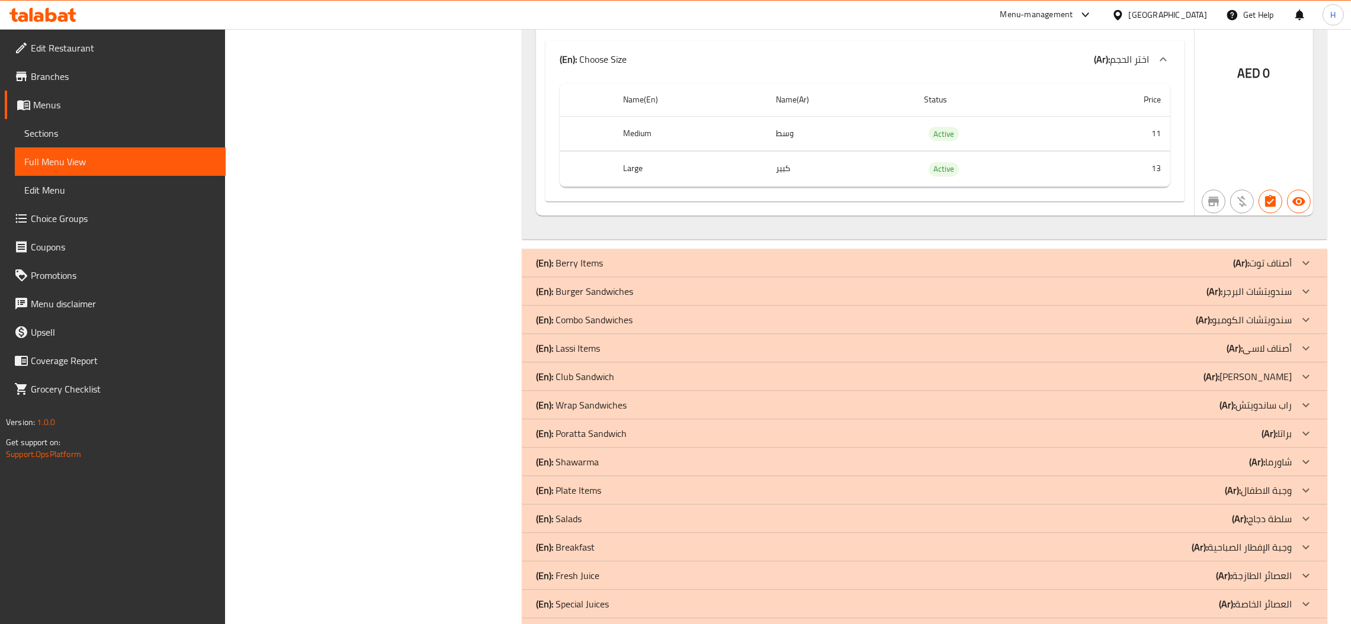
scroll to position [4977, 0]
click at [749, 268] on div "(En): Berry Items (Ar): أصناف توت" at bounding box center [914, 261] width 756 height 14
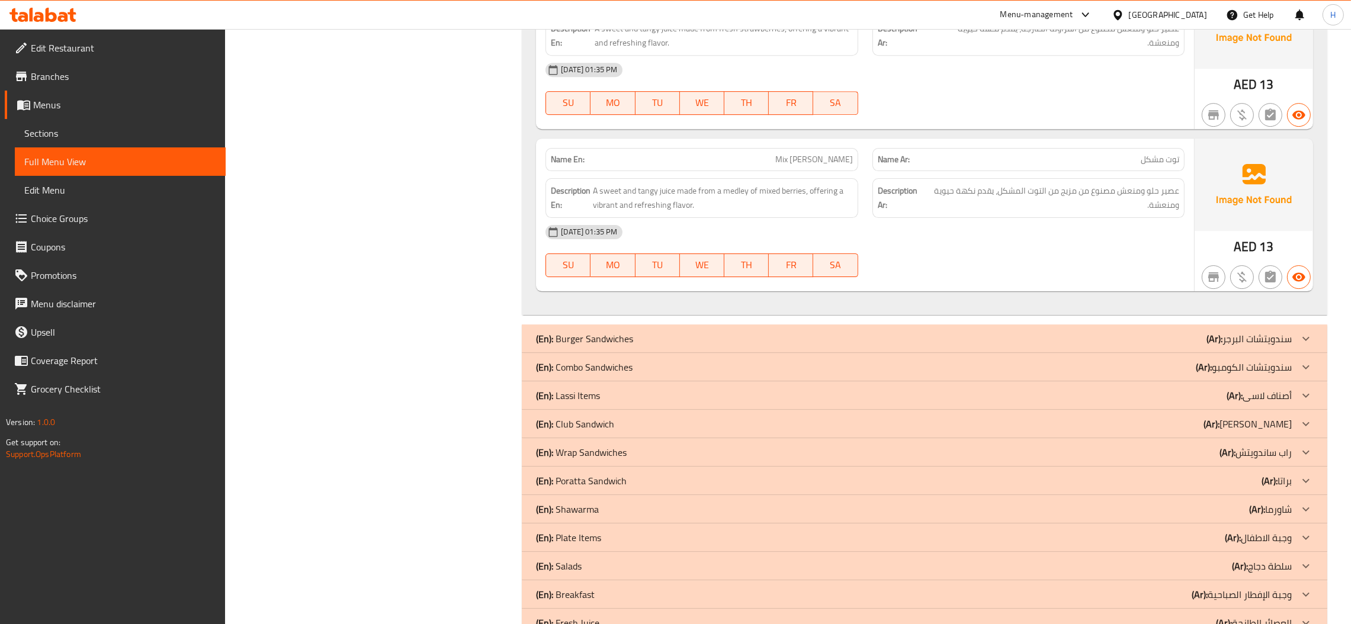
scroll to position [5940, 0]
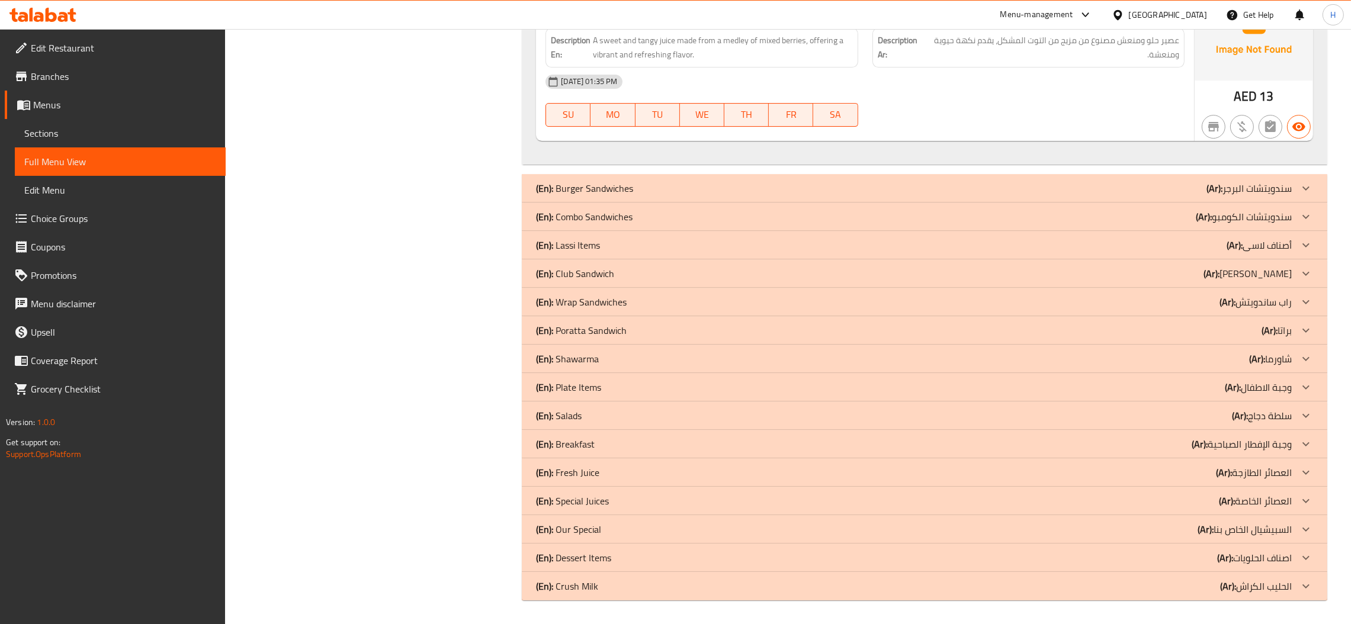
click at [749, 186] on div "(En): Burger Sandwiches (Ar): سندويتشات البرجر" at bounding box center [914, 188] width 756 height 14
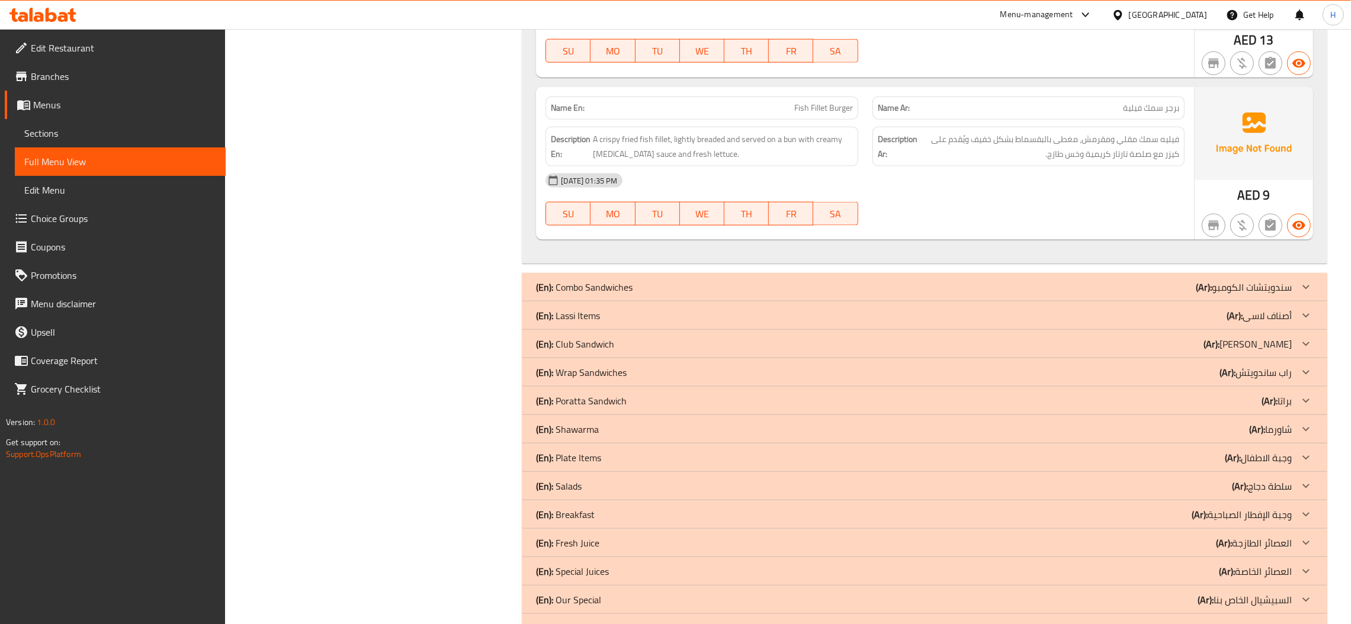
scroll to position [9153, 0]
click at [749, 292] on div "(En): Combo Sandwiches (Ar): سندويتشات الكومبو" at bounding box center [914, 285] width 756 height 14
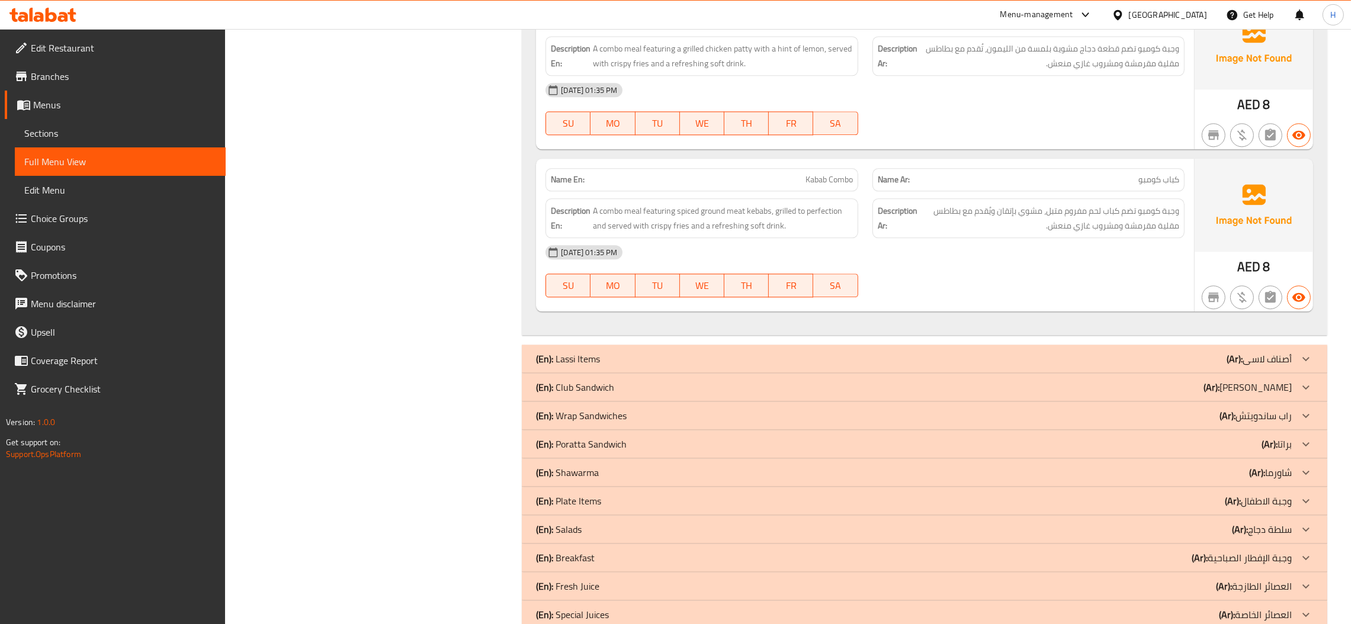
scroll to position [11070, 0]
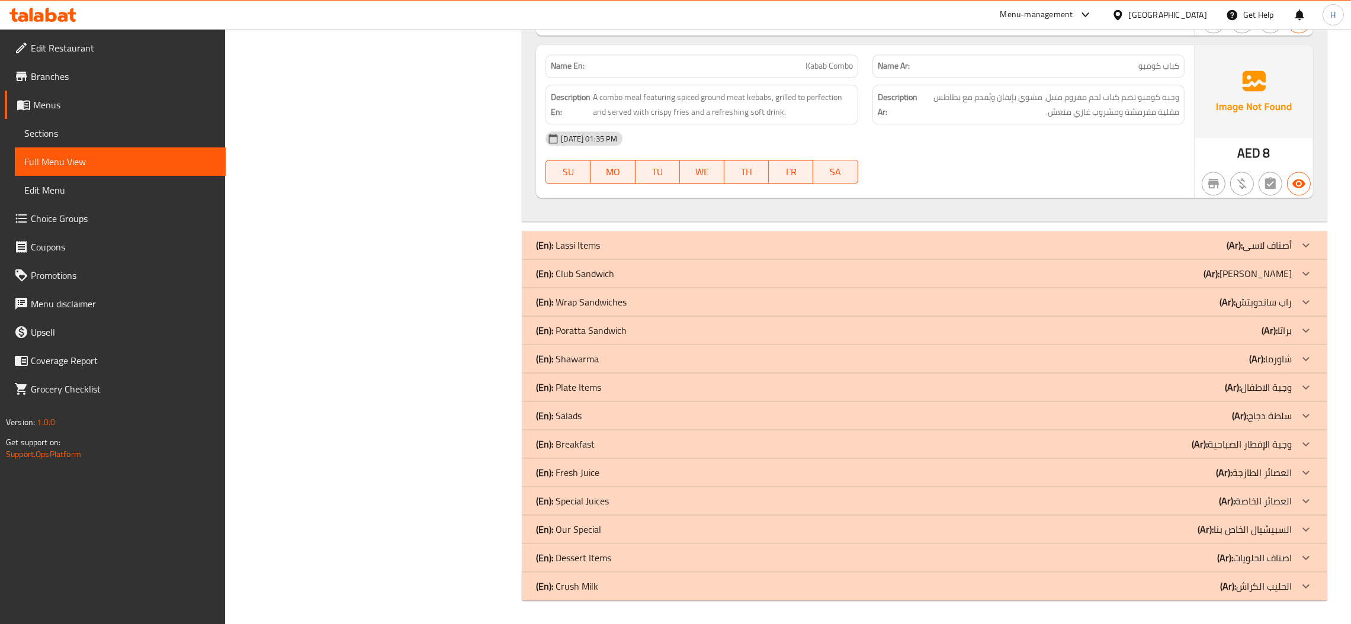
click at [749, 239] on div "(En): Lassi Items (Ar): أصناف لاسى" at bounding box center [914, 245] width 756 height 14
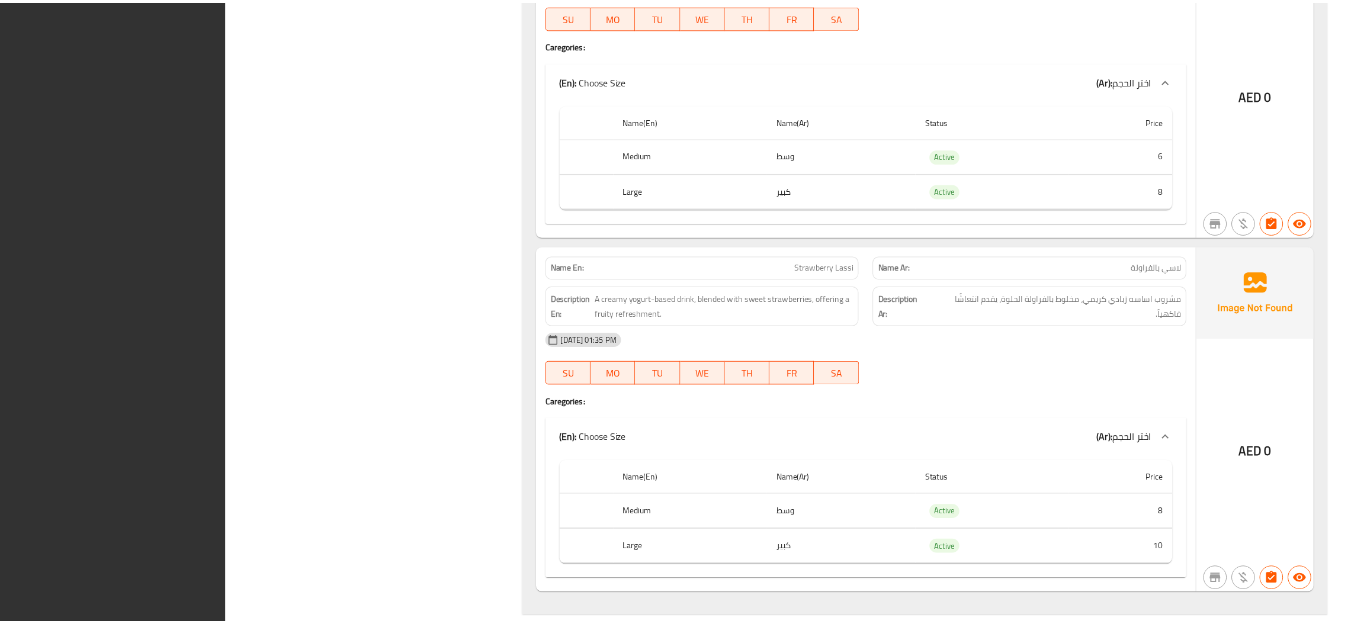
scroll to position [12511, 0]
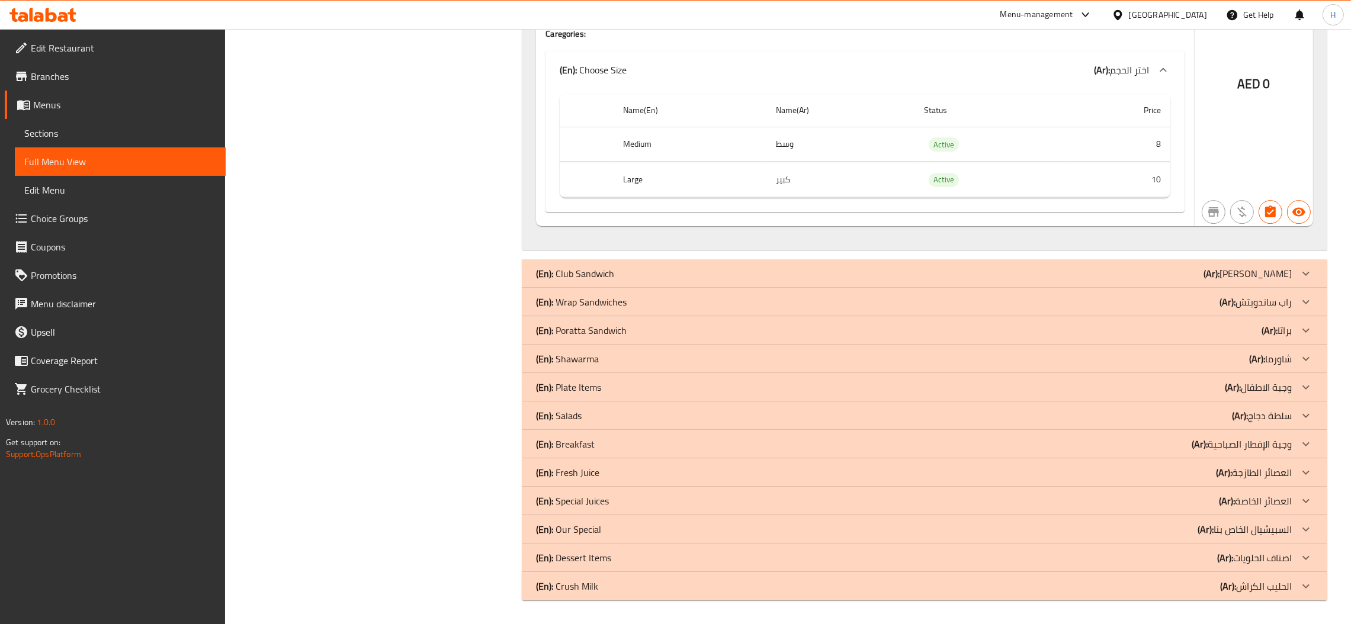
click at [79, 137] on span "Sections" at bounding box center [120, 133] width 192 height 14
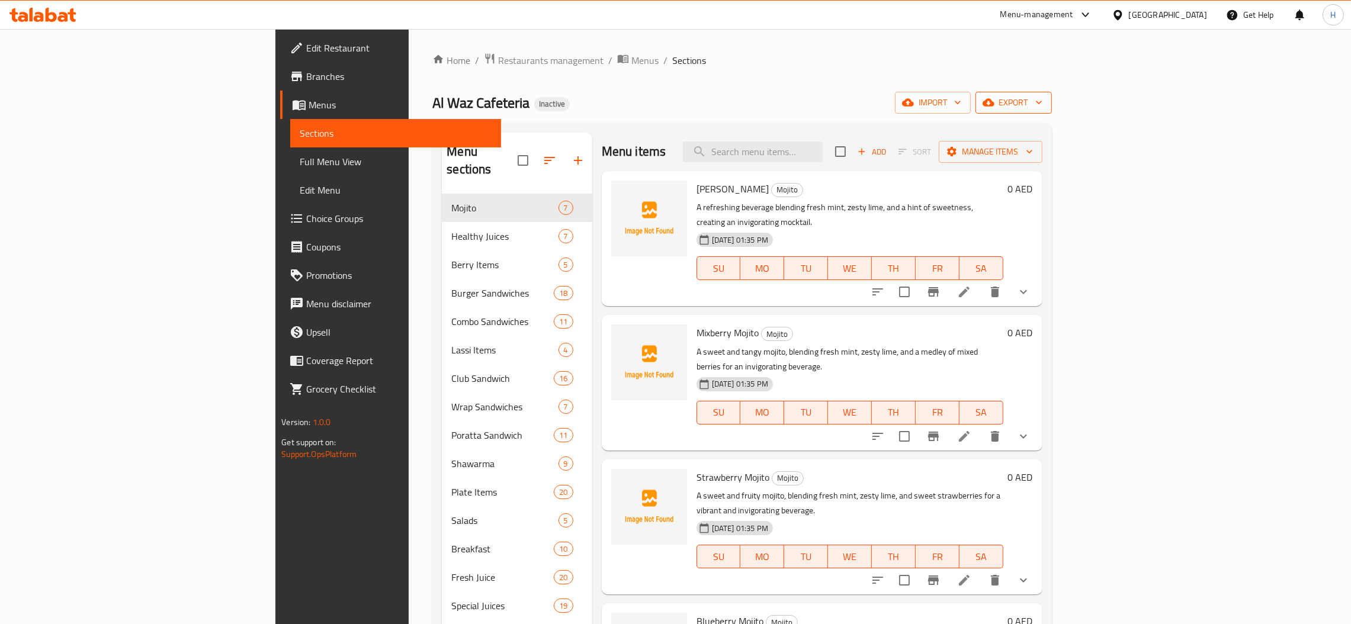
click at [749, 101] on span "export" at bounding box center [1013, 102] width 57 height 15
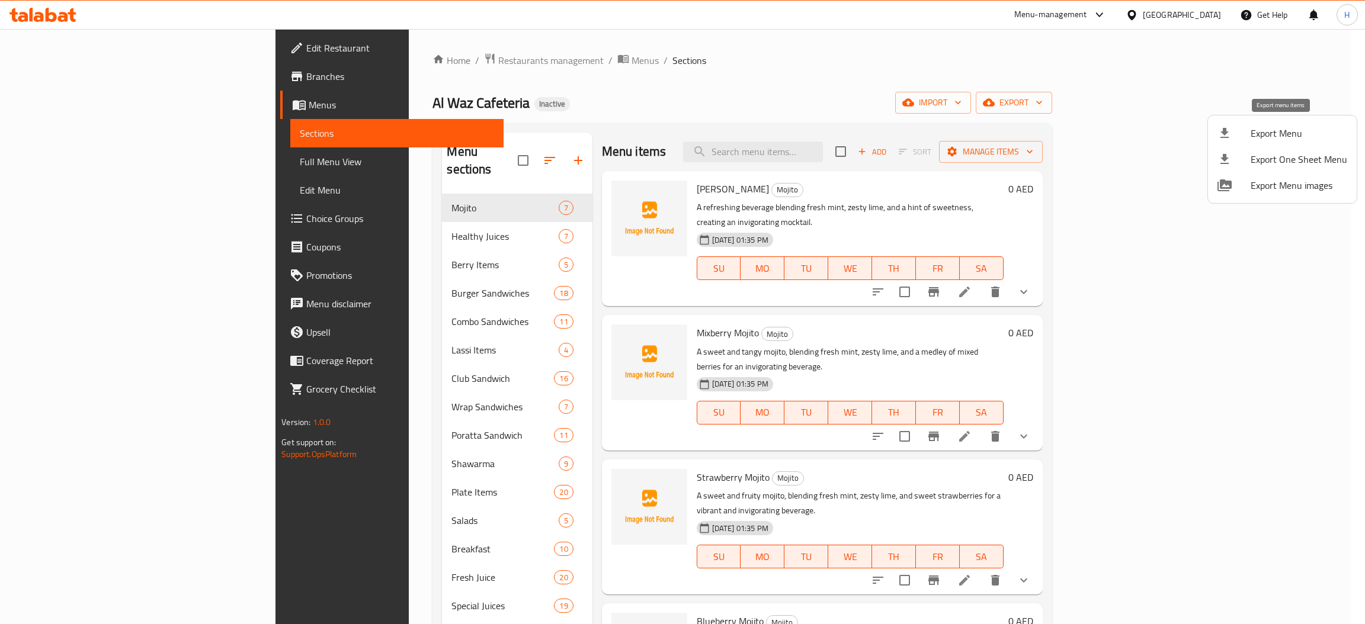
click at [749, 130] on span "Export Menu" at bounding box center [1299, 133] width 97 height 14
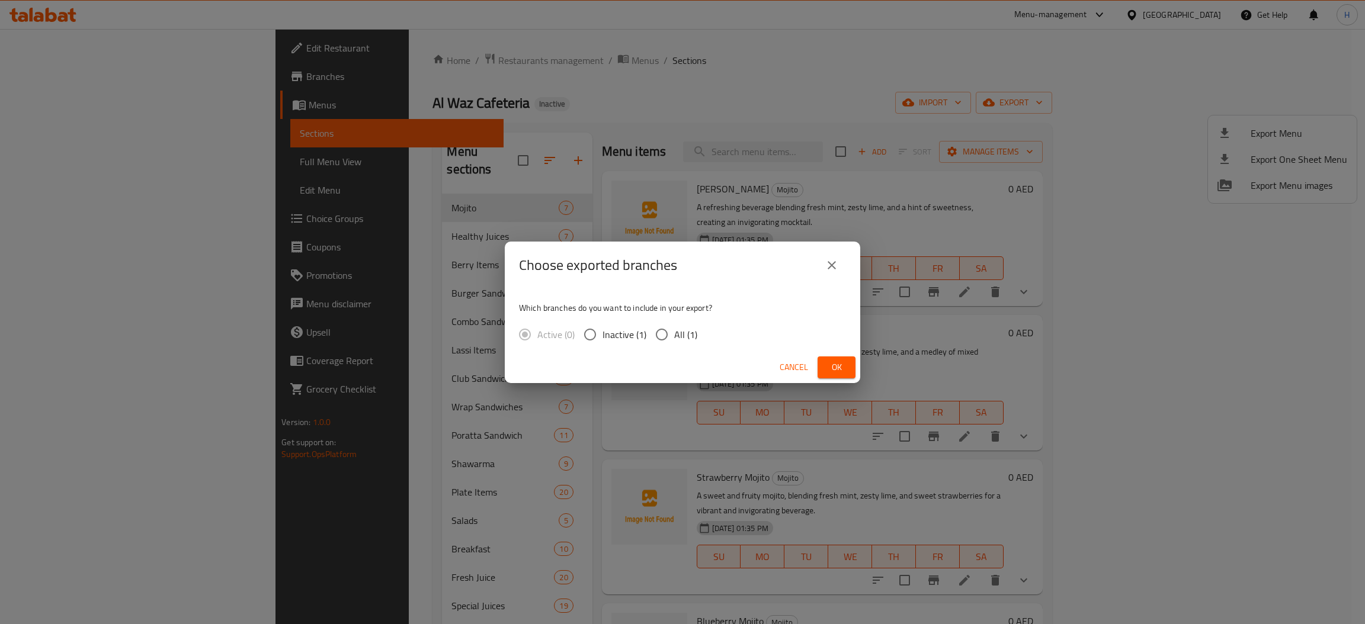
click at [669, 335] on input "All (1)" at bounding box center [661, 334] width 25 height 25
radio input "true"
click at [749, 367] on span "Ok" at bounding box center [836, 367] width 19 height 15
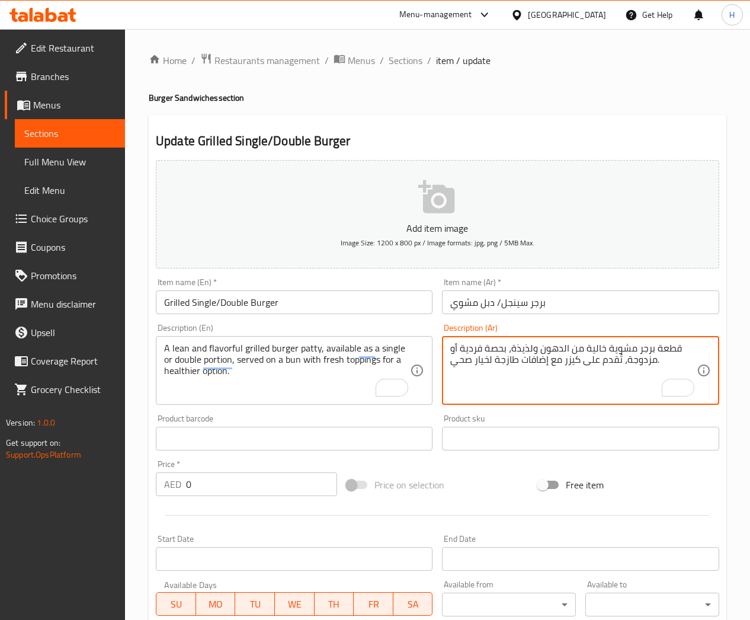
click at [485, 357] on textarea "قطعة برجر مشوية خالية من الدهون ولذيذة، بحصة فردية أو مزدوجة، تُقدم على كيزر مع…" at bounding box center [573, 370] width 246 height 56
click at [575, 386] on textarea "قطعة برجر مشوية خالية من الدهون ولذيذة، بحصة فردية أو مزدوجة، تُقدم على كيزر مع…" at bounding box center [573, 370] width 246 height 56
type textarea "قطعة برجر مشوية خالية من الدهون ولذيذة، بحصة فردية أو مزدوجة، تُقدم على كيزر مع…"
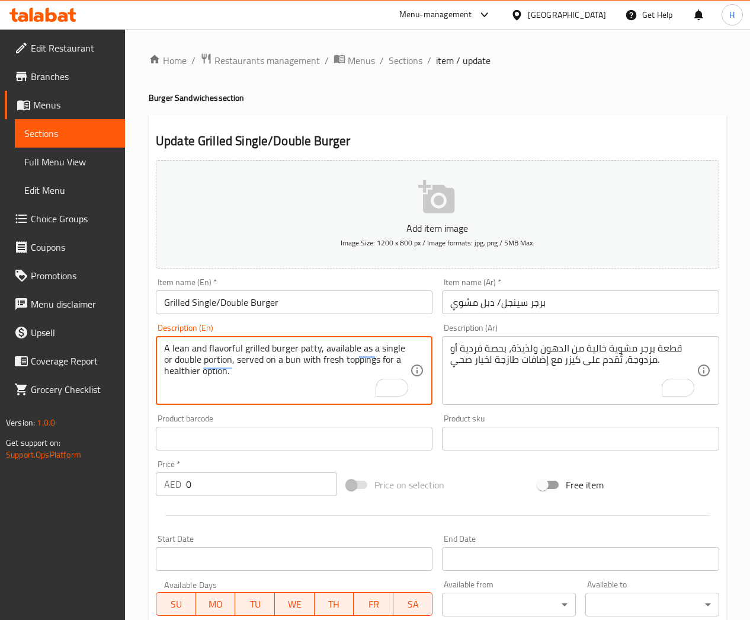
drag, startPoint x: 237, startPoint y: 357, endPoint x: 247, endPoint y: 375, distance: 20.9
click at [233, 354] on textarea "A lean and flavorful grilled burger patty, available as a single or double port…" at bounding box center [287, 370] width 246 height 56
drag, startPoint x: 236, startPoint y: 355, endPoint x: 243, endPoint y: 369, distance: 15.4
click at [243, 369] on textarea "A lean and flavorful grilled burger patty, available as a single or double port…" at bounding box center [287, 370] width 246 height 56
click at [237, 362] on textarea "A lean and flavorful grilled burger patty, available as a single or double port…" at bounding box center [287, 370] width 246 height 56
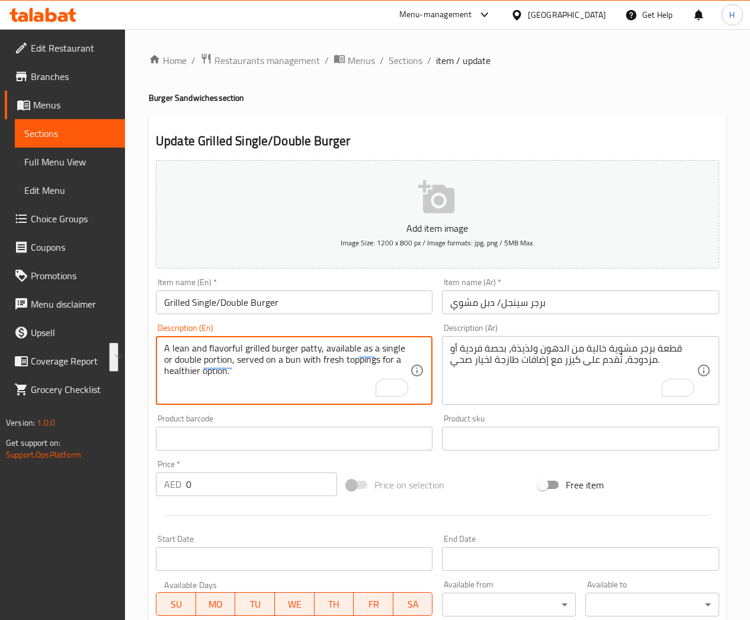
drag, startPoint x: 237, startPoint y: 362, endPoint x: 241, endPoint y: 374, distance: 13.1
click at [241, 374] on textarea "A lean and flavorful grilled burger patty, available as a single or double port…" at bounding box center [287, 370] width 246 height 56
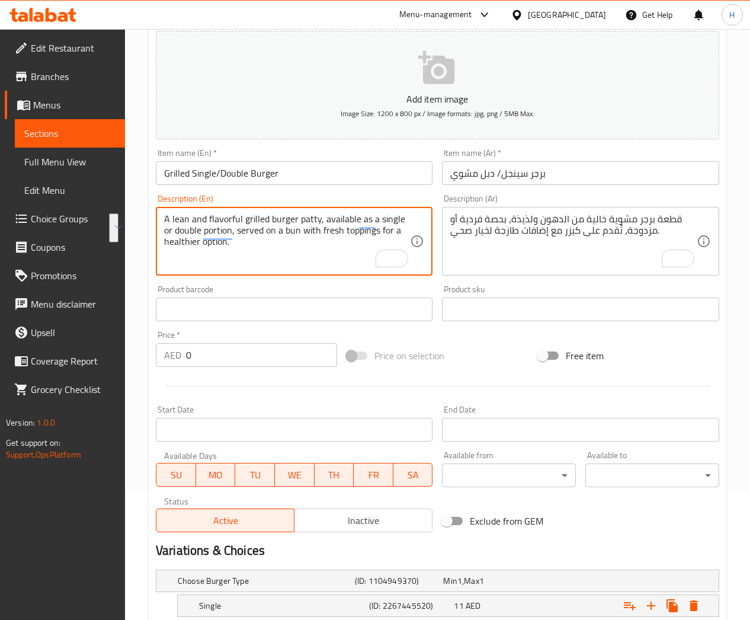
scroll to position [244, 0]
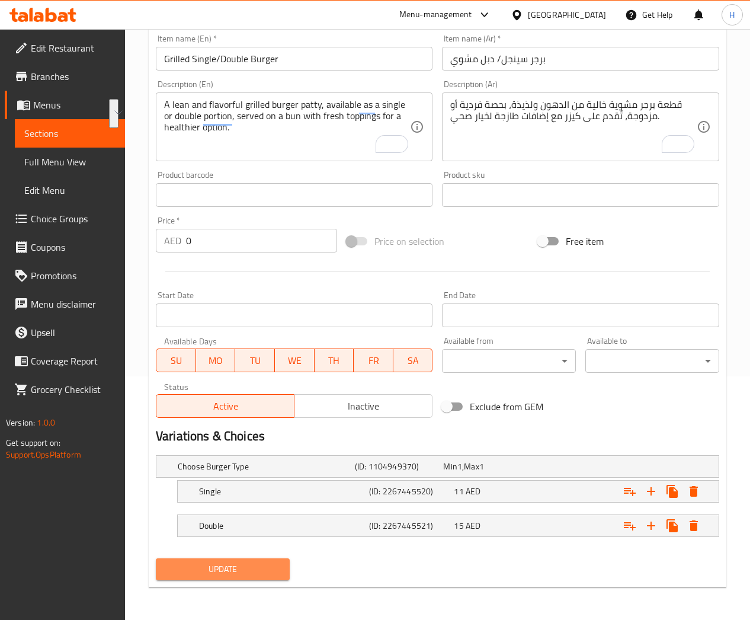
click at [210, 575] on span "Update" at bounding box center [222, 569] width 115 height 15
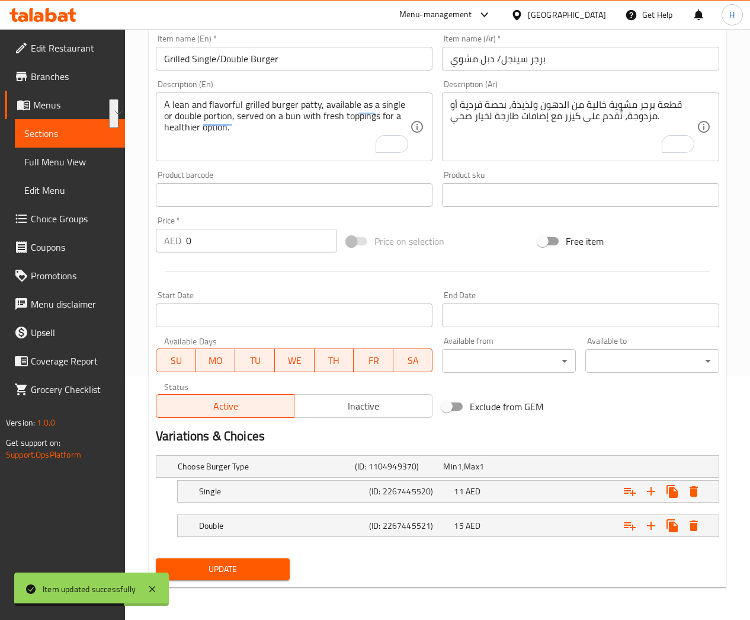
scroll to position [0, 0]
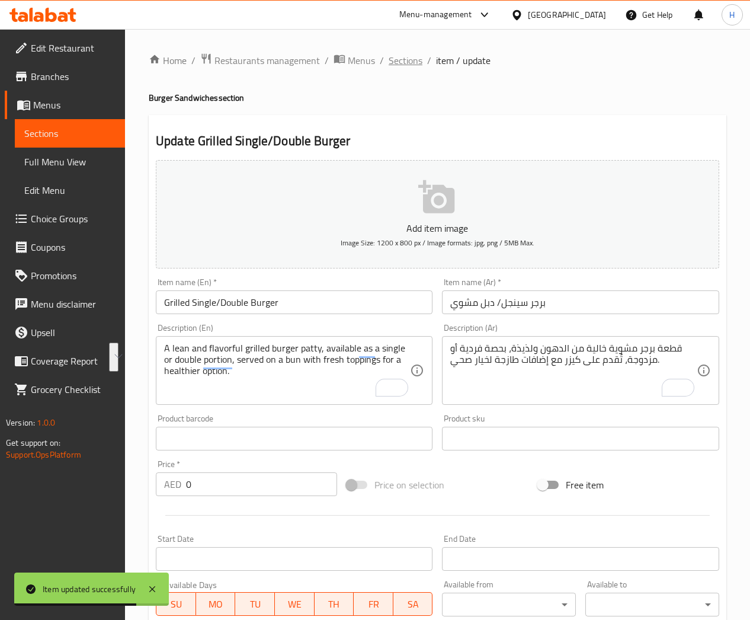
click at [412, 55] on span "Sections" at bounding box center [406, 60] width 34 height 14
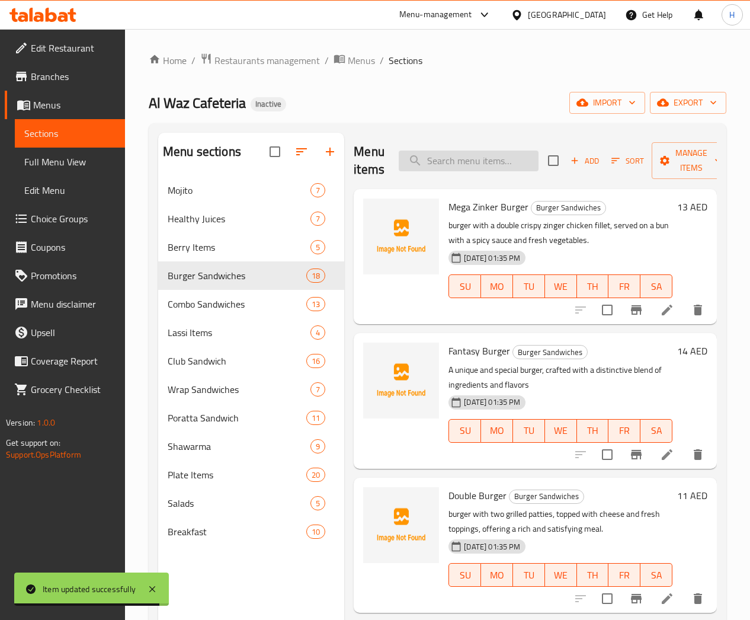
click at [472, 165] on input "search" at bounding box center [469, 160] width 140 height 21
paste input "Mighty Zinker Burger"
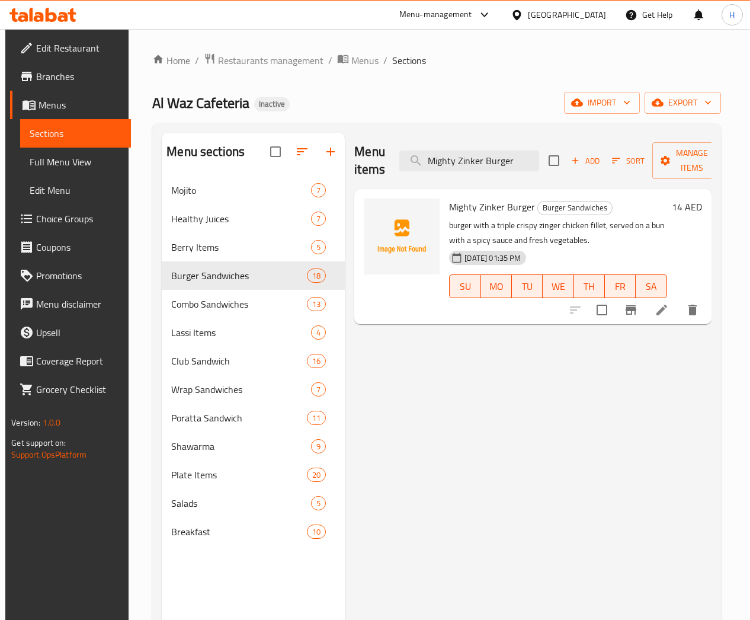
type input "Mighty Zinker Burger"
click at [664, 313] on icon at bounding box center [661, 310] width 11 height 11
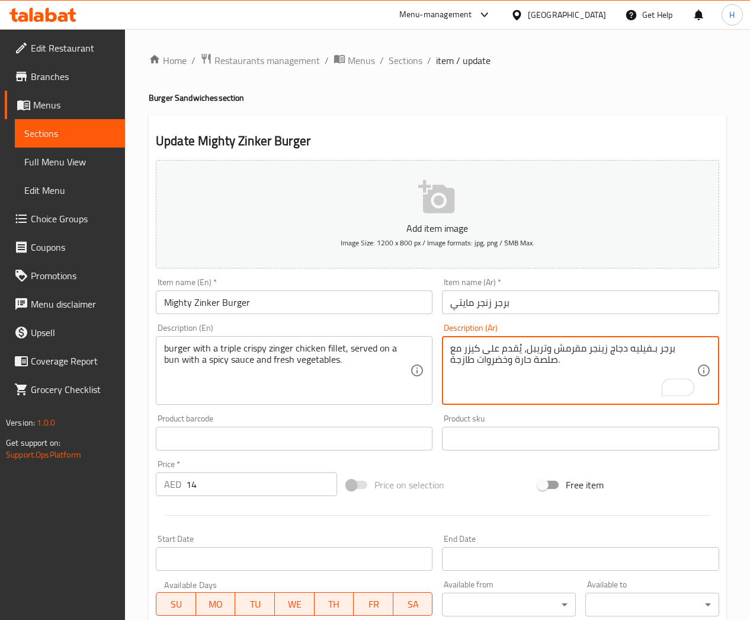
click at [650, 351] on textarea "برجر بـفيليه دجاج زينجر مقرمش وتريبل، يُقدم على كيزر مع صلصة حارة وخضروات طازجة." at bounding box center [573, 370] width 246 height 56
click at [656, 348] on textarea "برجر بـالفيليه دجاج زينجر مقرمش وتريبل، يُقدم على كيزر مع صلصة حارة وخضروات طاز…" at bounding box center [573, 370] width 246 height 56
click at [650, 348] on textarea "برجر بالفيليه دجاج زينجر مقرمش وتريبل، يُقدم على كيزر مع صلصة حارة وخضروات طازج…" at bounding box center [573, 370] width 246 height 56
type textarea "برجر بفيليه دجاج زينجر مقرمش وتريبل، يُقدم على كيزر مع صلصة حارة وخضروات طازجة."
click at [549, 350] on textarea "برجر بفيليه دجاج زينجر مقرمش وتريبل، يُقدم على كيزر مع صلصة حارة وخضروات طازجة." at bounding box center [573, 370] width 246 height 56
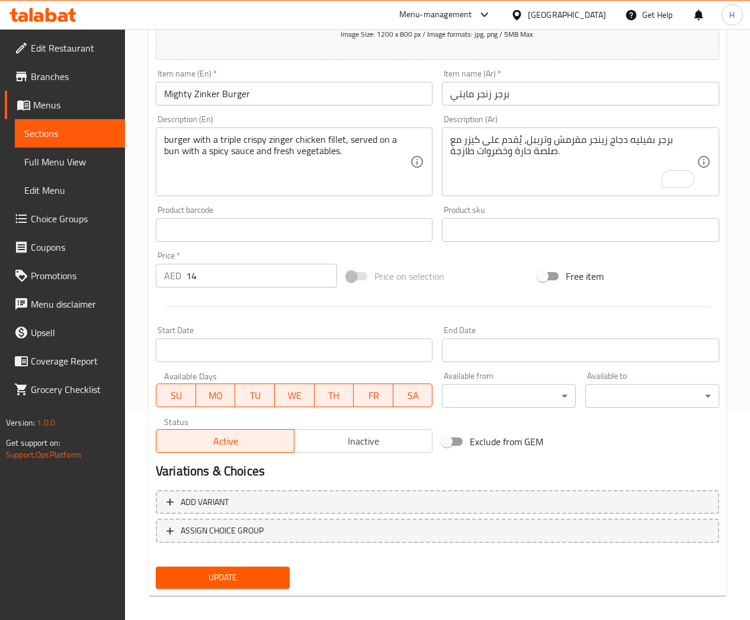
scroll to position [215, 0]
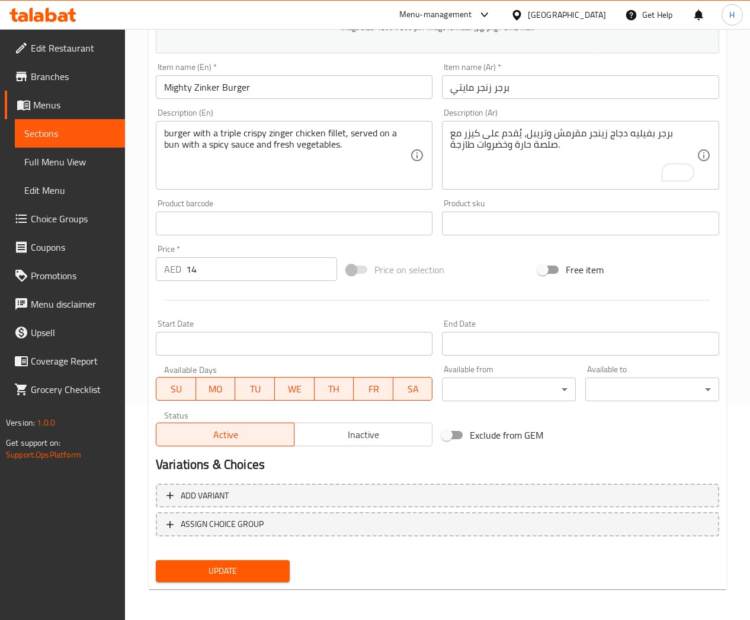
drag, startPoint x: 241, startPoint y: 570, endPoint x: 254, endPoint y: 460, distance: 111.0
click at [241, 570] on span "Update" at bounding box center [222, 570] width 115 height 15
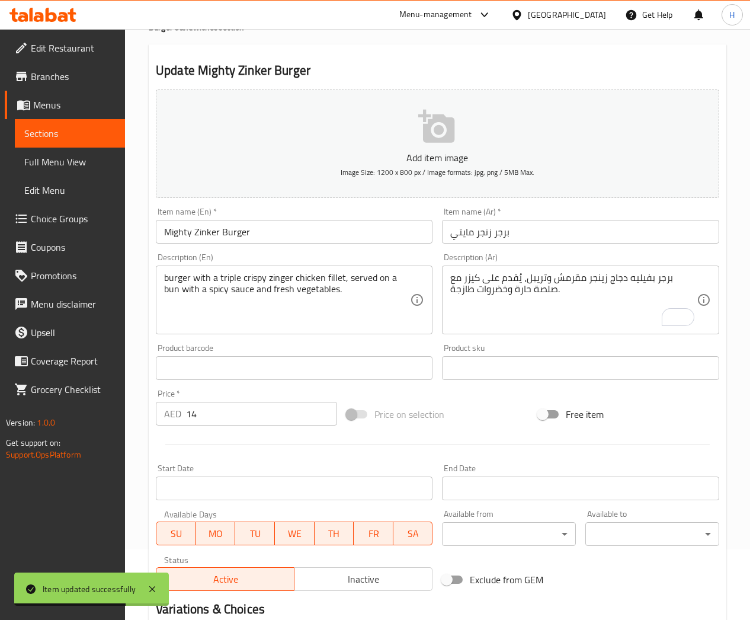
scroll to position [0, 0]
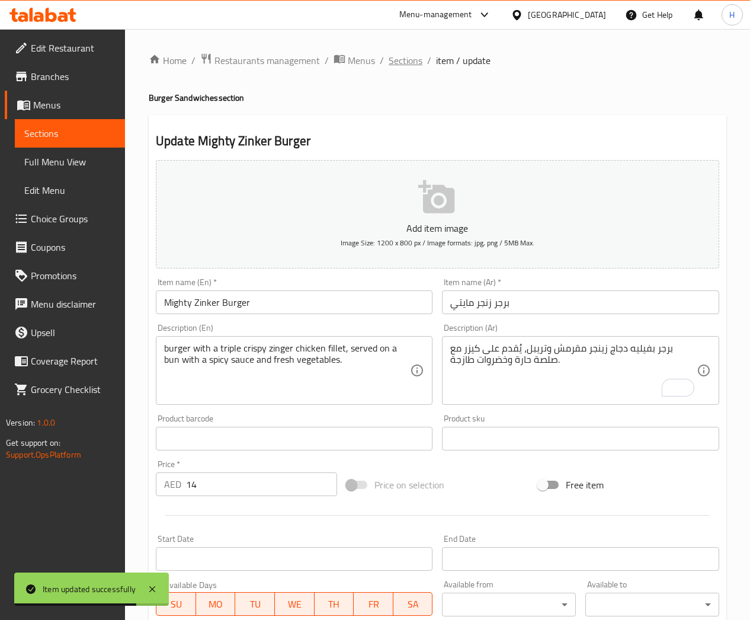
click at [403, 56] on span "Sections" at bounding box center [406, 60] width 34 height 14
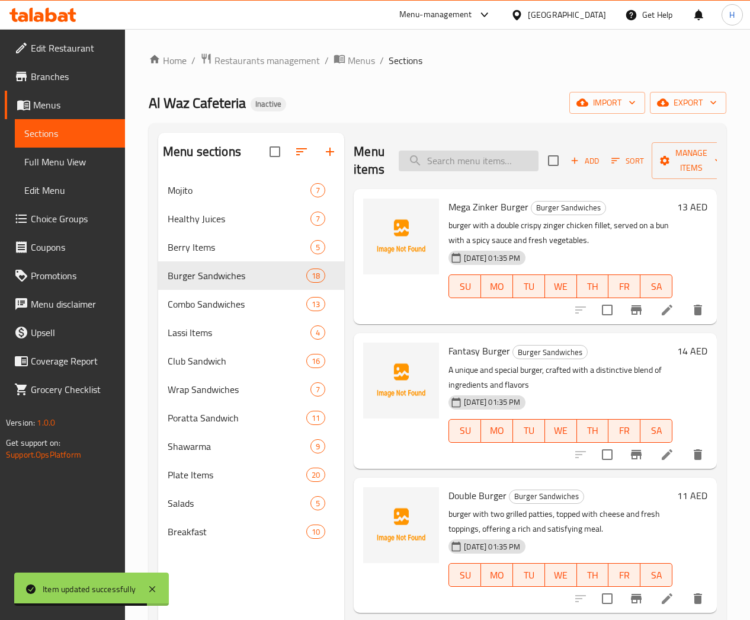
click at [449, 165] on input "search" at bounding box center [469, 160] width 140 height 21
paste input "Cheetos Burger Sp"
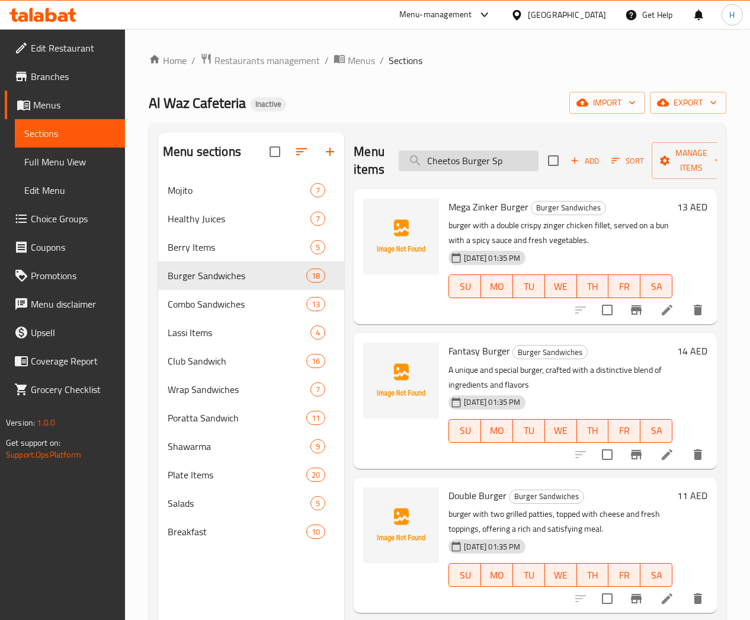
click at [465, 158] on input "Cheetos Burger Sp" at bounding box center [469, 160] width 140 height 21
paste input "Khaleej Burger"
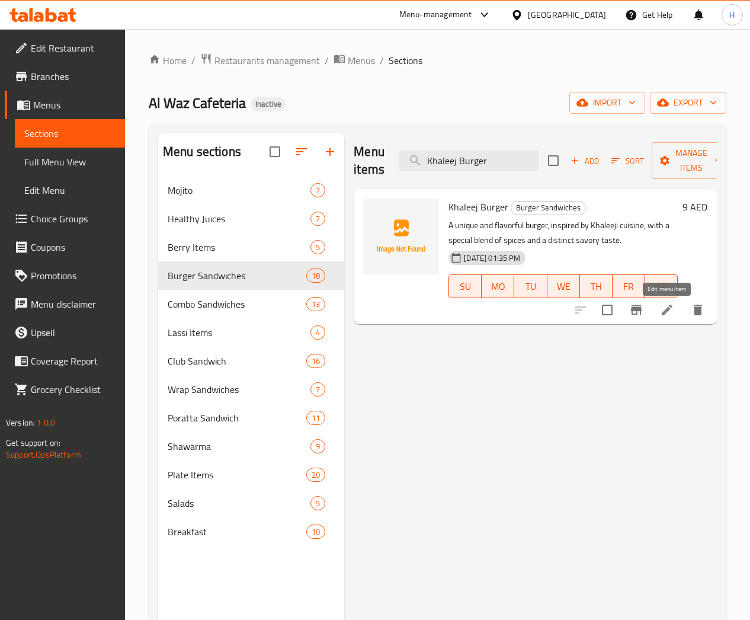
type input "Khaleej Burger"
click at [666, 309] on icon at bounding box center [667, 310] width 14 height 14
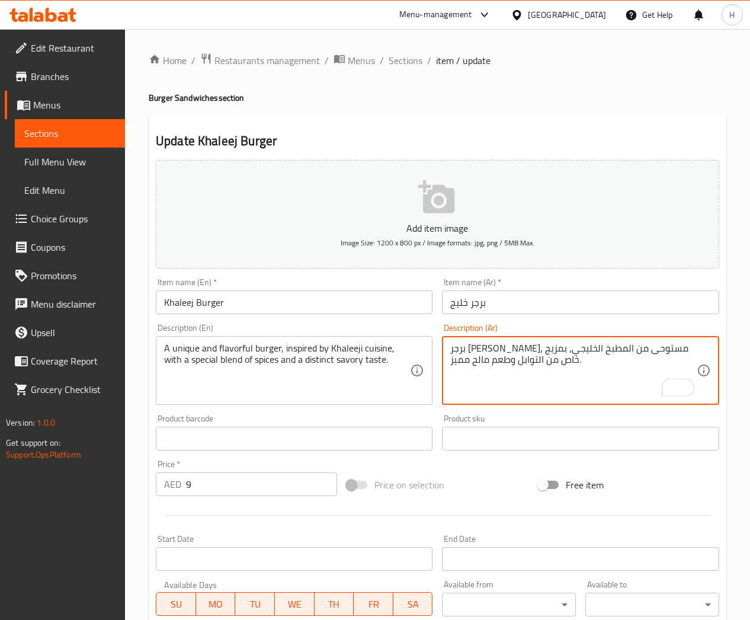
drag, startPoint x: 671, startPoint y: 348, endPoint x: 628, endPoint y: 351, distance: 42.7
type textarea "برجر مستوحى من المطبخ الخليجي، بمزيج خاص من التوابل وطعم مالح مميز."
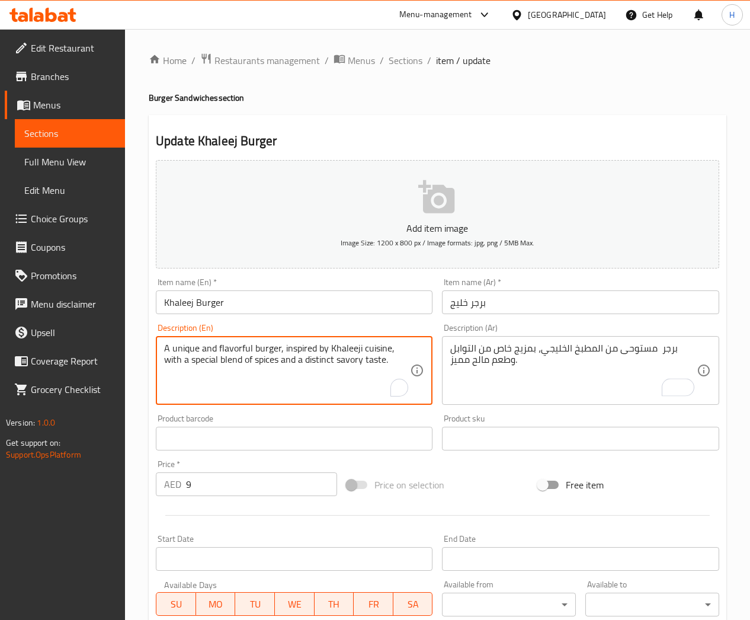
drag, startPoint x: 253, startPoint y: 346, endPoint x: 92, endPoint y: 344, distance: 161.2
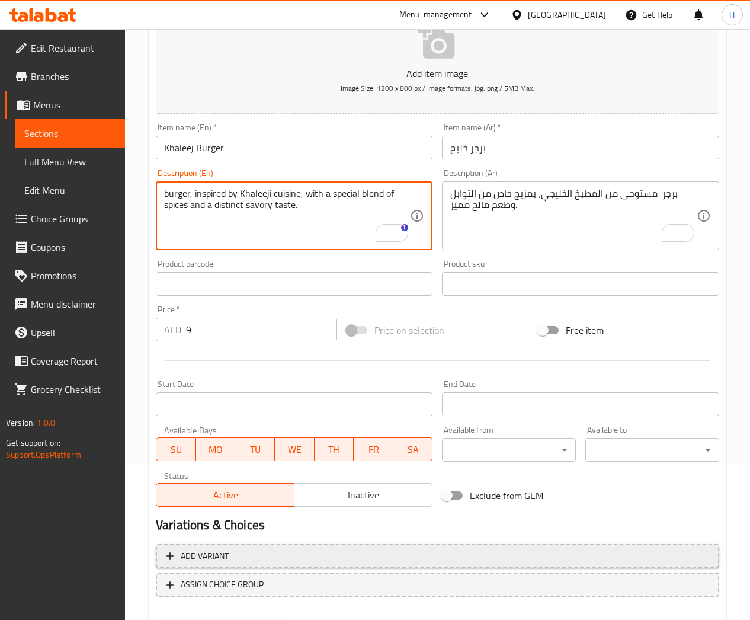
scroll to position [215, 0]
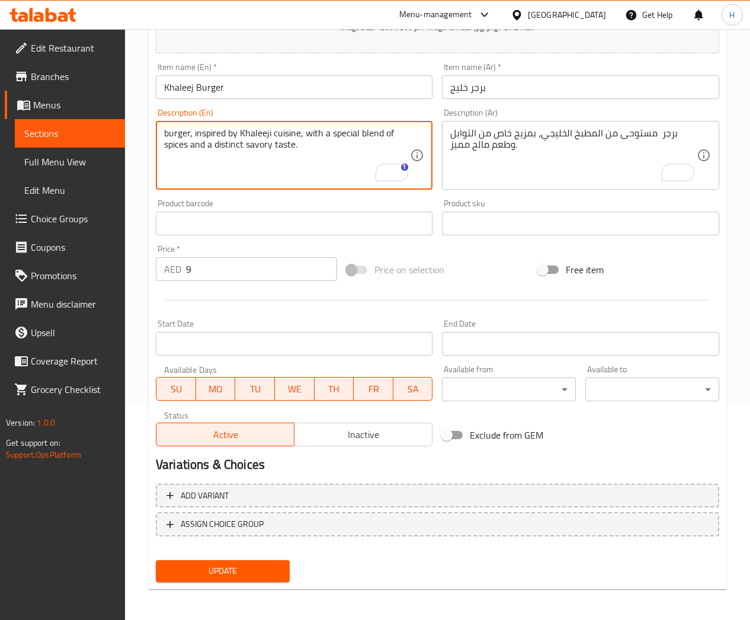
type textarea "burger, inspired by Khaleeji cuisine, with a special blend of spices and a dist…"
click at [251, 572] on span "Update" at bounding box center [222, 570] width 115 height 15
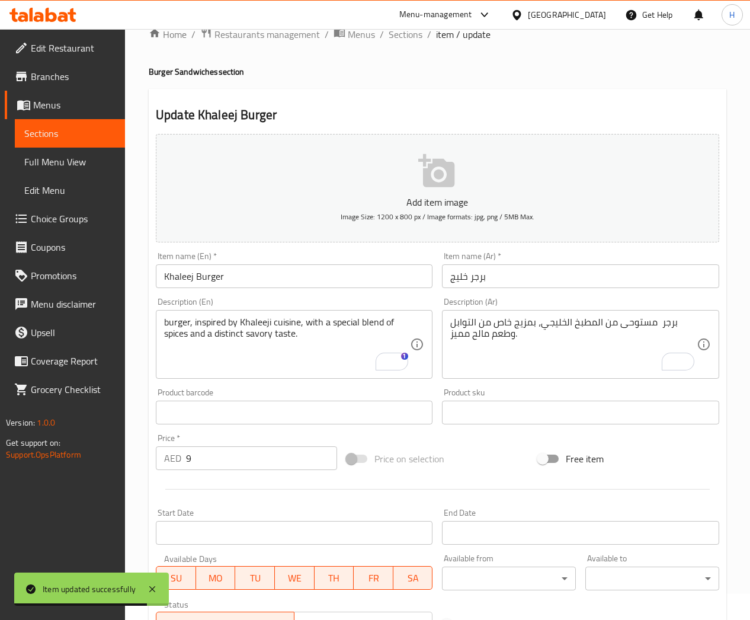
scroll to position [0, 0]
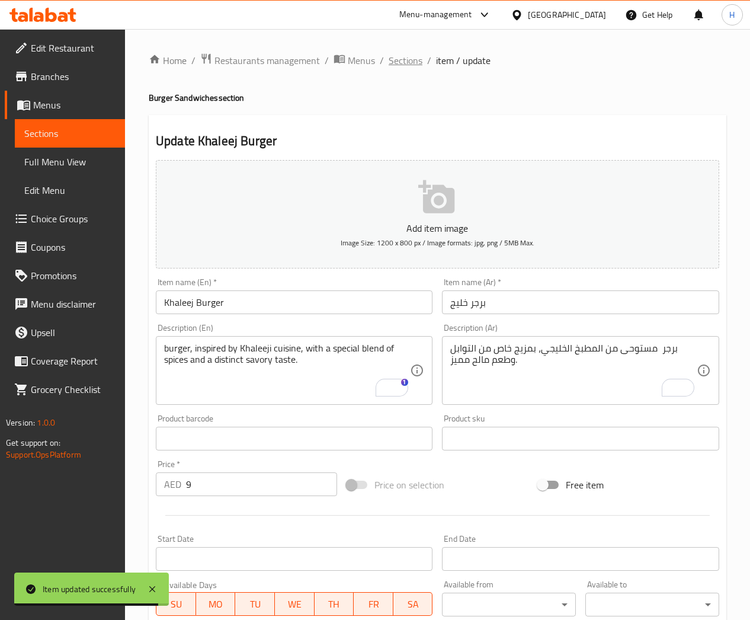
click at [403, 64] on span "Sections" at bounding box center [406, 60] width 34 height 14
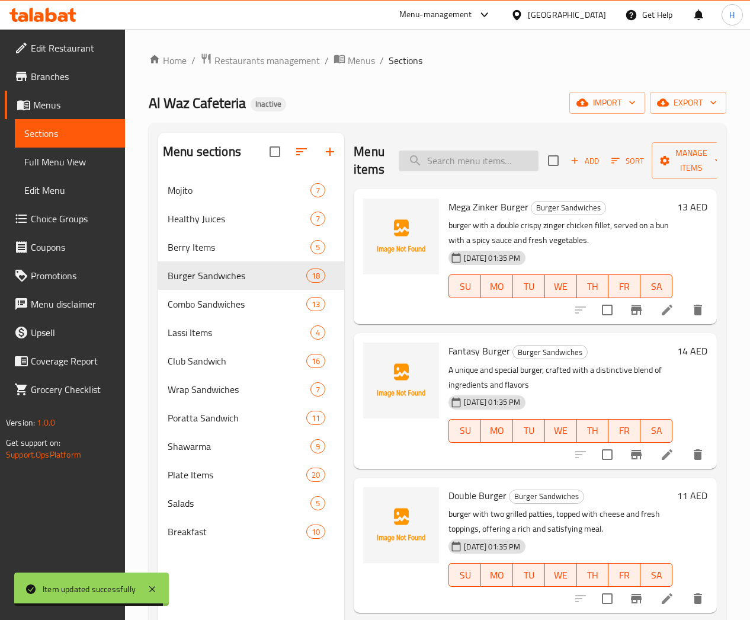
click at [415, 159] on input "search" at bounding box center [469, 160] width 140 height 21
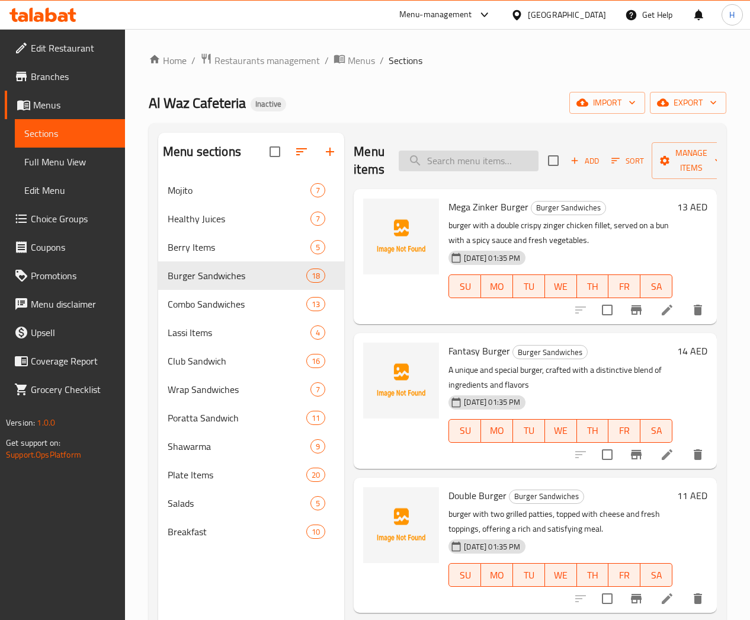
paste input "Fish Fillet Burger"
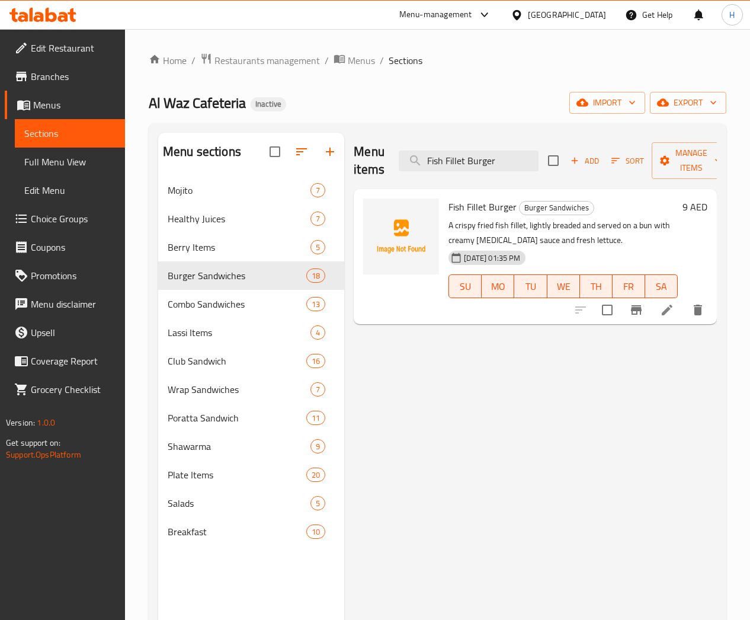
type input "Fish Fillet Burger"
click at [667, 310] on icon at bounding box center [667, 310] width 11 height 11
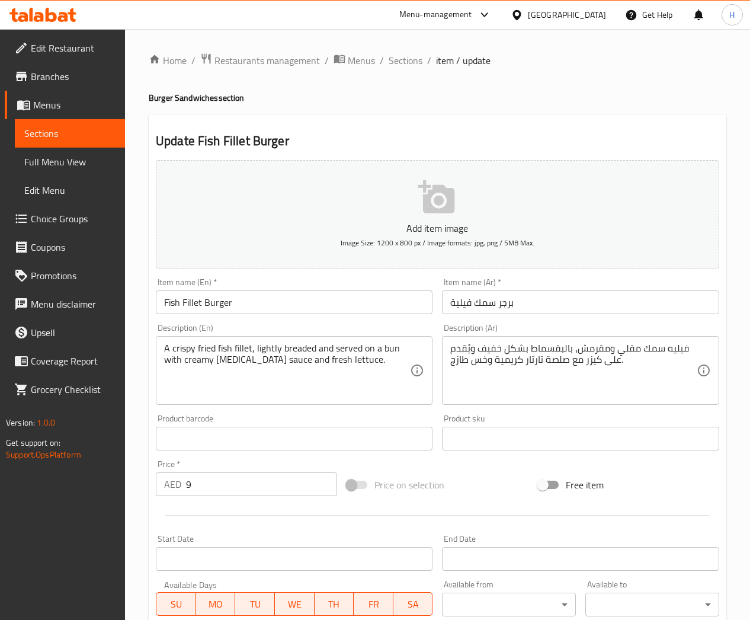
drag, startPoint x: 571, startPoint y: 348, endPoint x: 575, endPoint y: 355, distance: 8.2
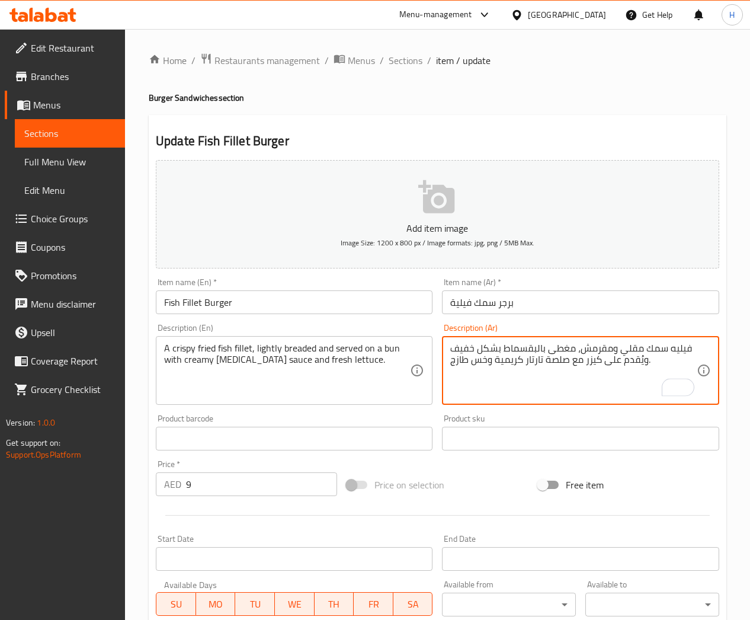
type textarea "فيليه سمك مقلي ومقرمش، مغطى بالبقسماط بشكل خفيف ويُقدم على كيزر مع صلصة تارتار …"
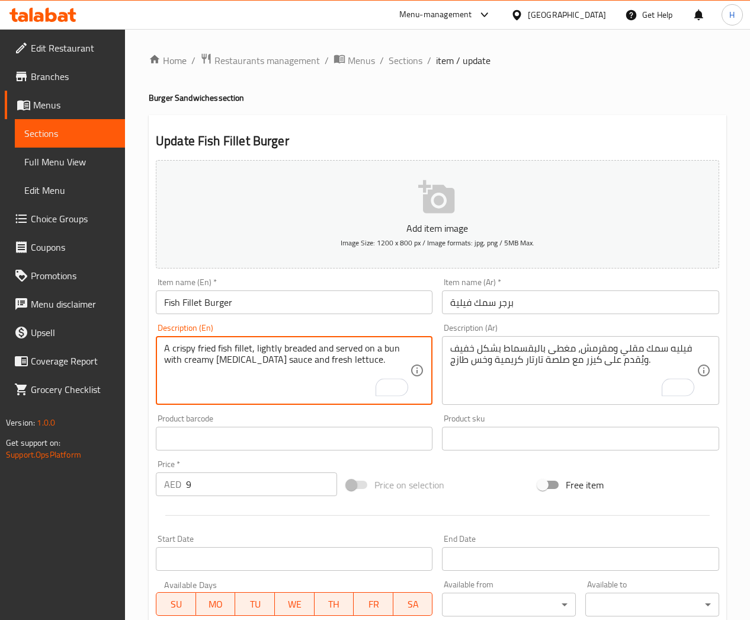
click at [315, 346] on textarea "A crispy fried fish fillet, lightly breaded and served on a bun with creamy [ME…" at bounding box center [287, 370] width 246 height 56
click at [281, 347] on textarea "A crispy fried fish fillet, lightly breaded and served on a bun with creamy [ME…" at bounding box center [287, 370] width 246 height 56
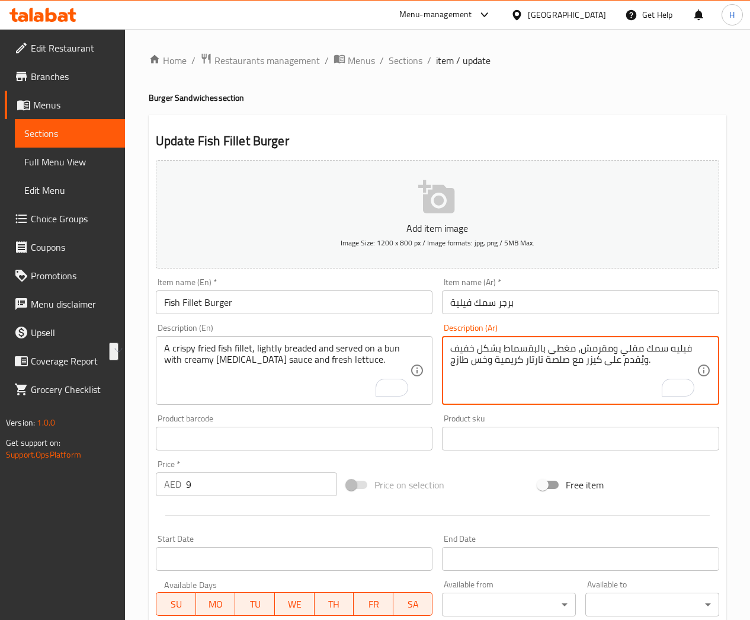
drag, startPoint x: 573, startPoint y: 346, endPoint x: 503, endPoint y: 346, distance: 69.9
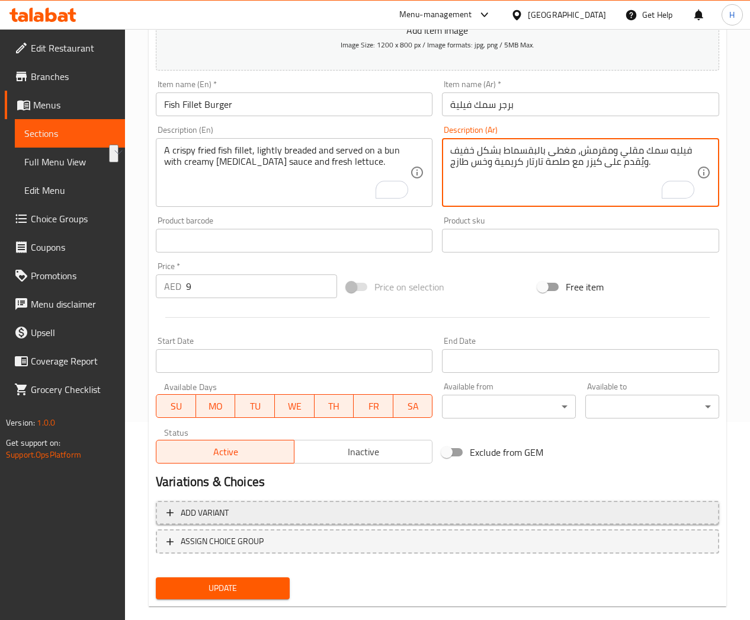
scroll to position [215, 0]
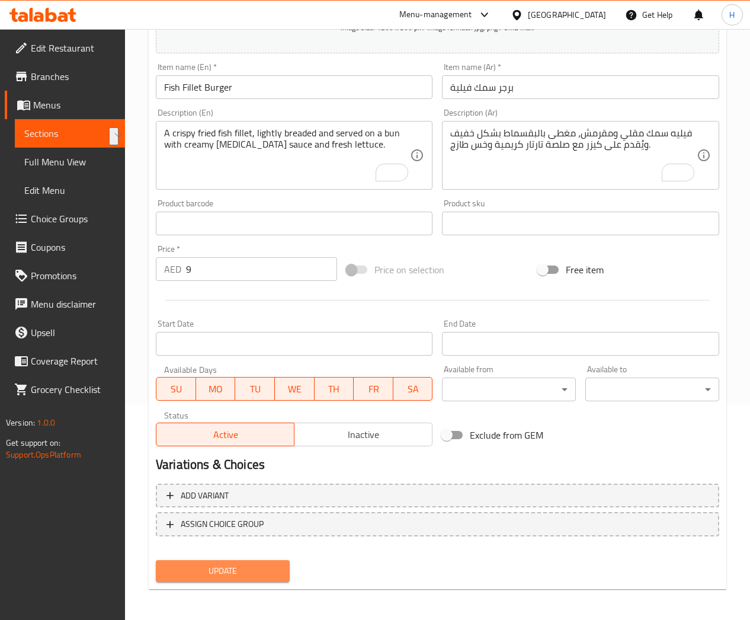
click at [251, 570] on span "Update" at bounding box center [222, 570] width 115 height 15
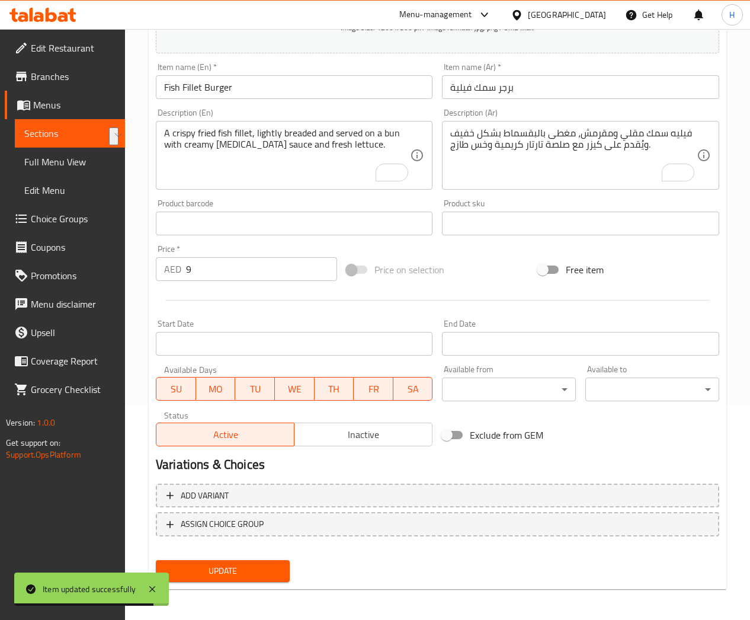
click at [61, 158] on span "Full Menu View" at bounding box center [69, 162] width 91 height 14
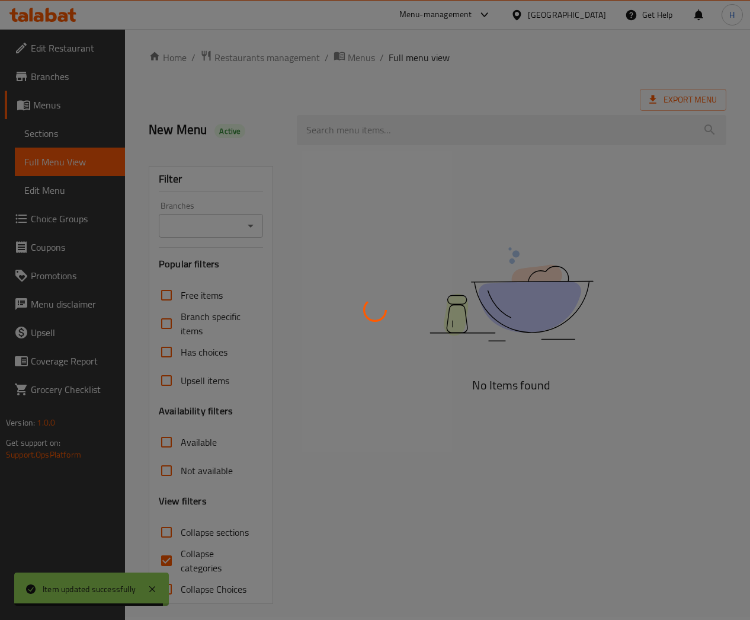
scroll to position [11, 0]
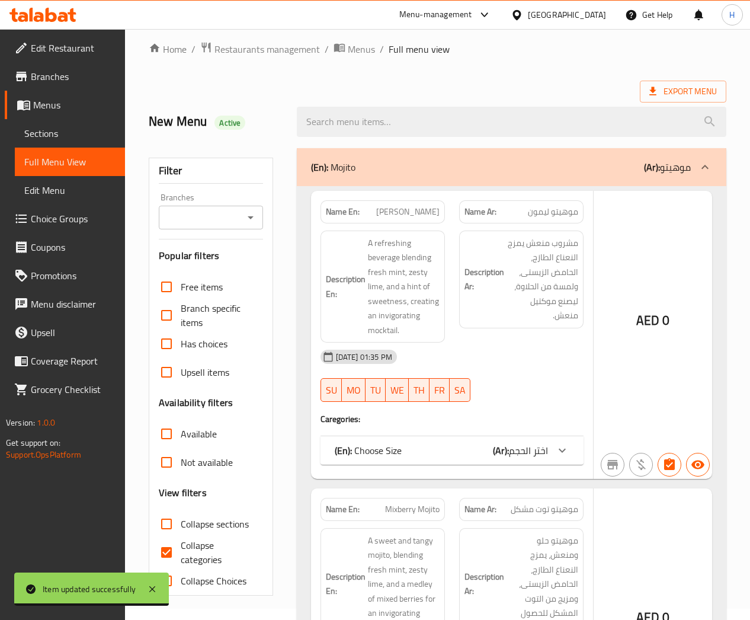
click at [66, 129] on span "Sections" at bounding box center [69, 133] width 91 height 14
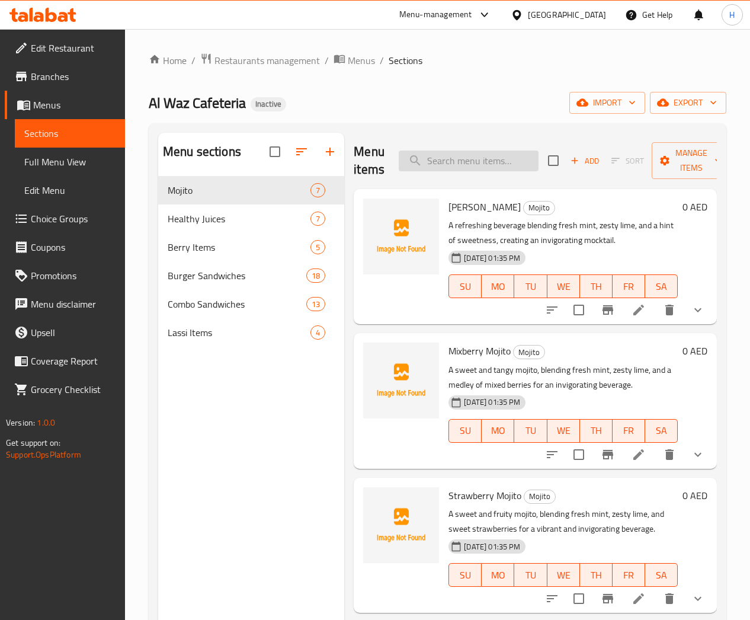
click at [437, 162] on input "search" at bounding box center [469, 160] width 140 height 21
paste input "Tikka Combo"
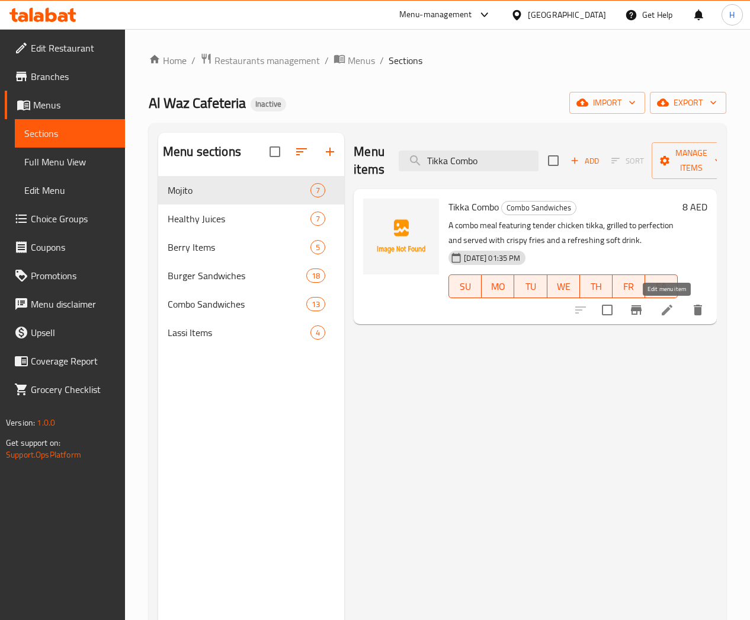
type input "Tikka Combo"
click at [664, 315] on icon at bounding box center [667, 310] width 11 height 11
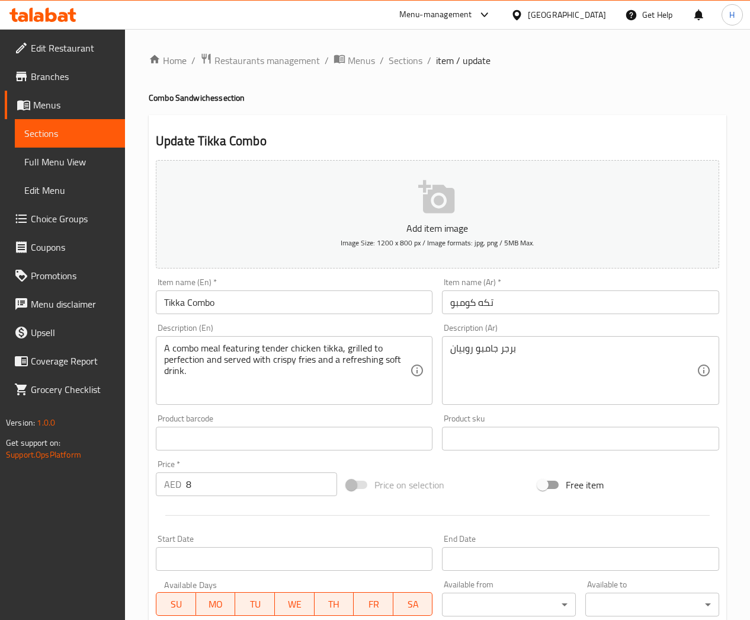
click at [467, 350] on textarea "برجر جامبو روبيان" at bounding box center [573, 370] width 246 height 56
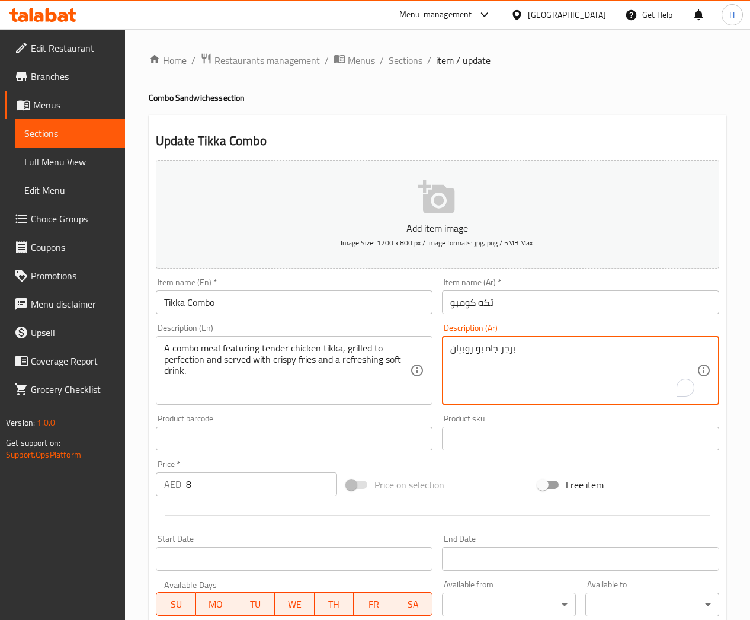
click at [467, 350] on textarea "برجر جامبو روبيان" at bounding box center [573, 370] width 246 height 56
paste textarea "وجبة كومبو تضم دجاج تكا طري، مشوي بإتقان ويُقدم مع بطاطس مقلية مقرمشة ومشروب غا…"
type textarea "وجبة كومبو تضم دجاج تكا طري، مشوي بإتقان ويُقدم مع بطاطس مقلية مقرمشة ومشروب غا…"
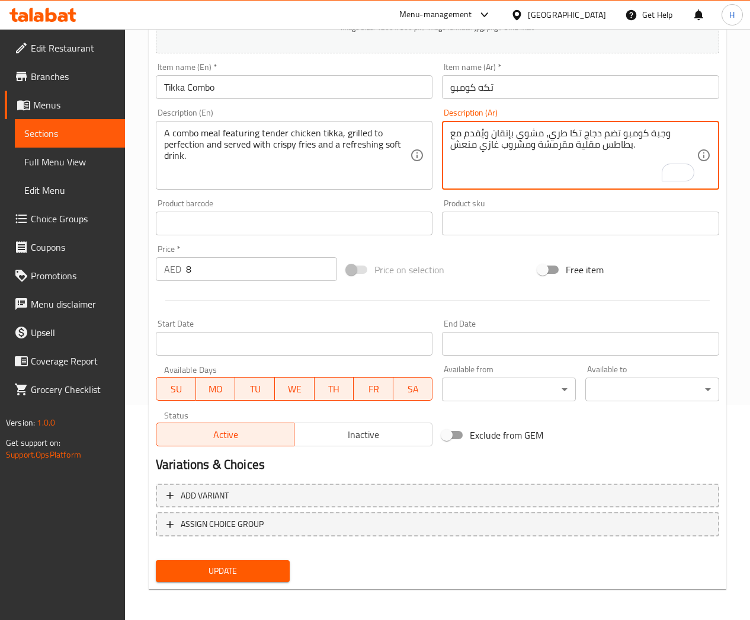
click at [221, 571] on span "Update" at bounding box center [222, 570] width 115 height 15
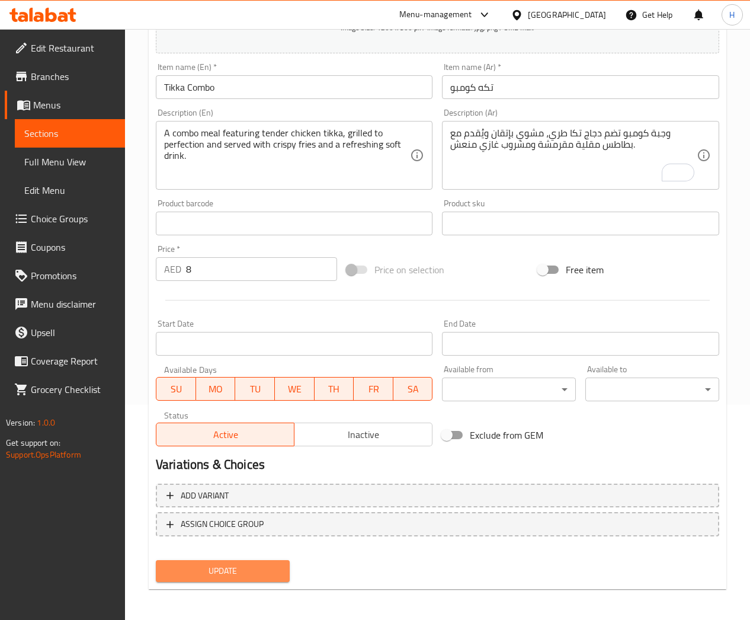
click at [250, 571] on span "Update" at bounding box center [222, 570] width 115 height 15
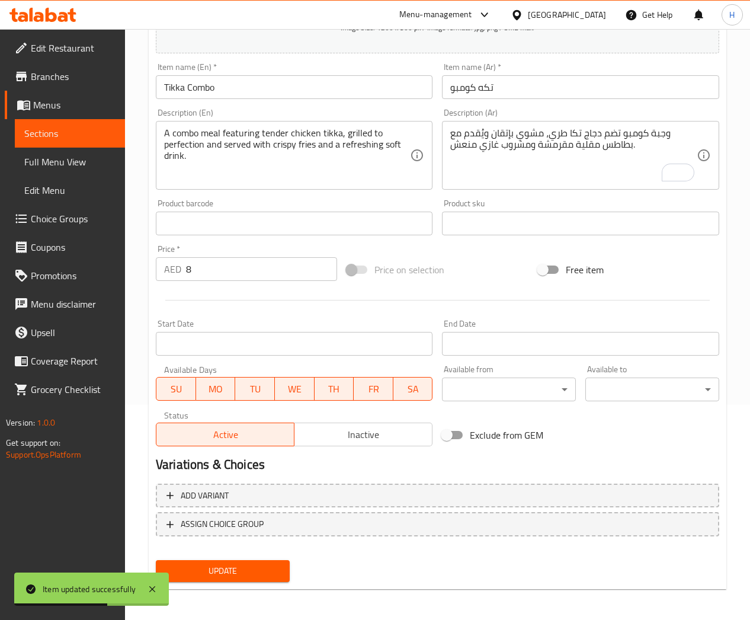
click at [34, 160] on span "Full Menu View" at bounding box center [69, 162] width 91 height 14
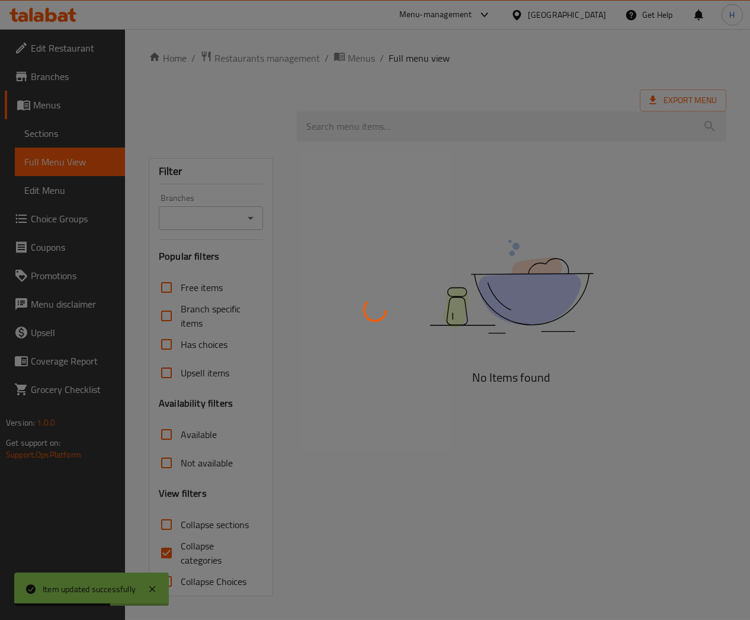
scroll to position [3, 0]
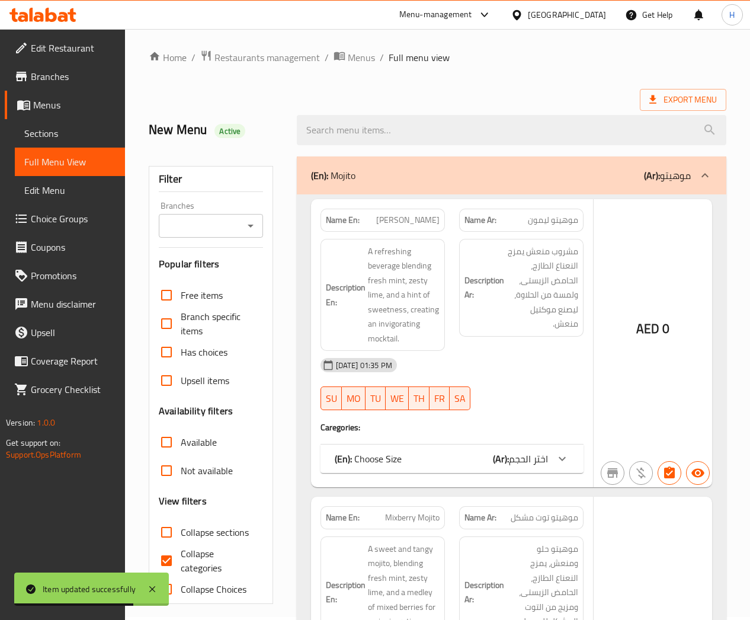
click at [165, 528] on input "Collapse sections" at bounding box center [166, 532] width 28 height 28
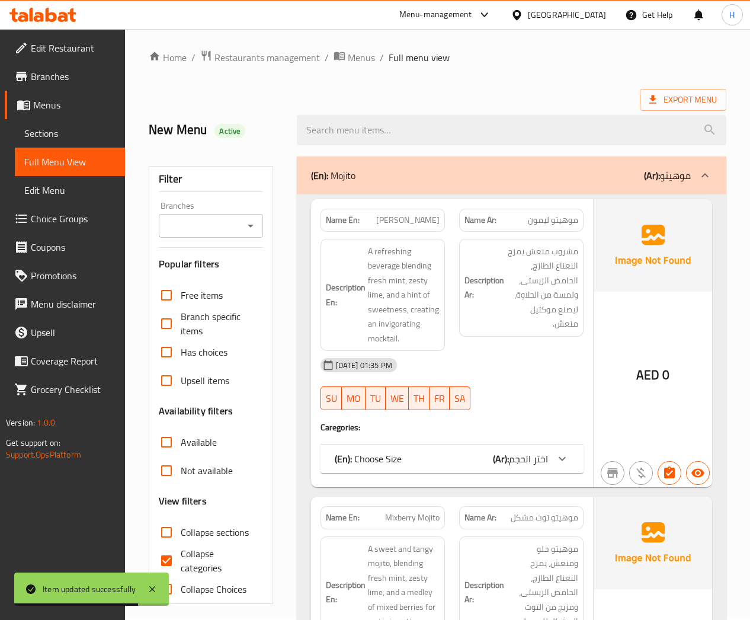
scroll to position [11, 0]
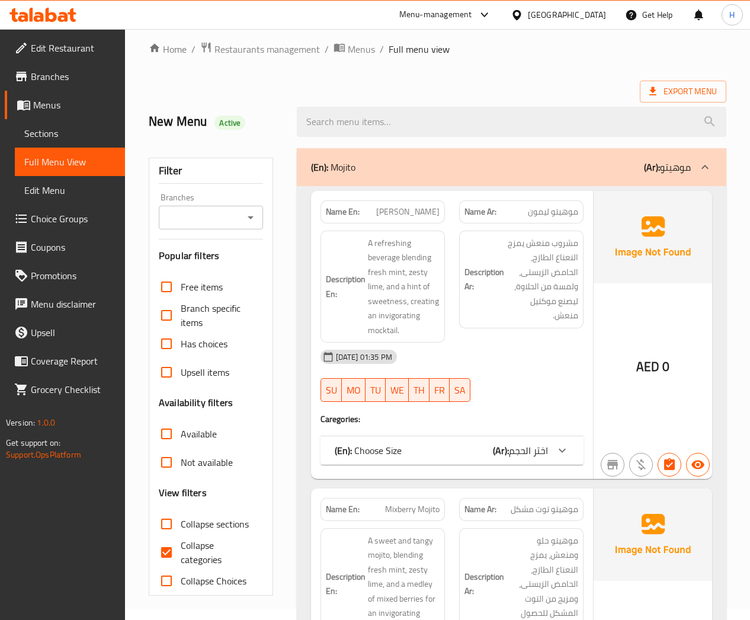
click at [171, 522] on input "Collapse sections" at bounding box center [166, 524] width 28 height 28
checkbox input "true"
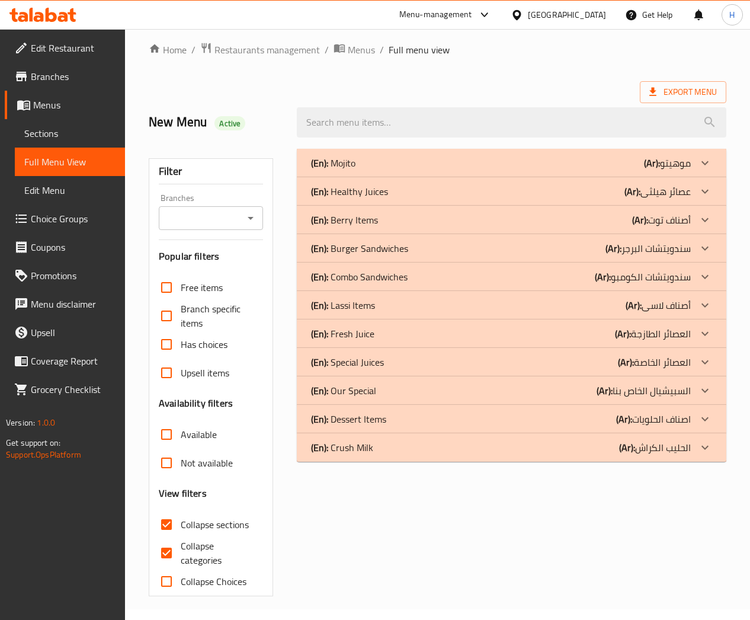
click at [698, 271] on icon at bounding box center [705, 277] width 14 height 14
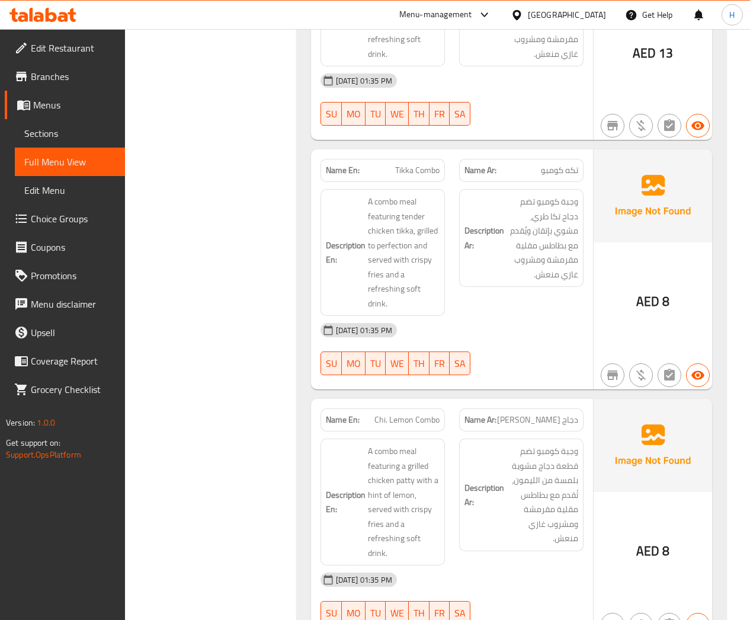
scroll to position [2492, 0]
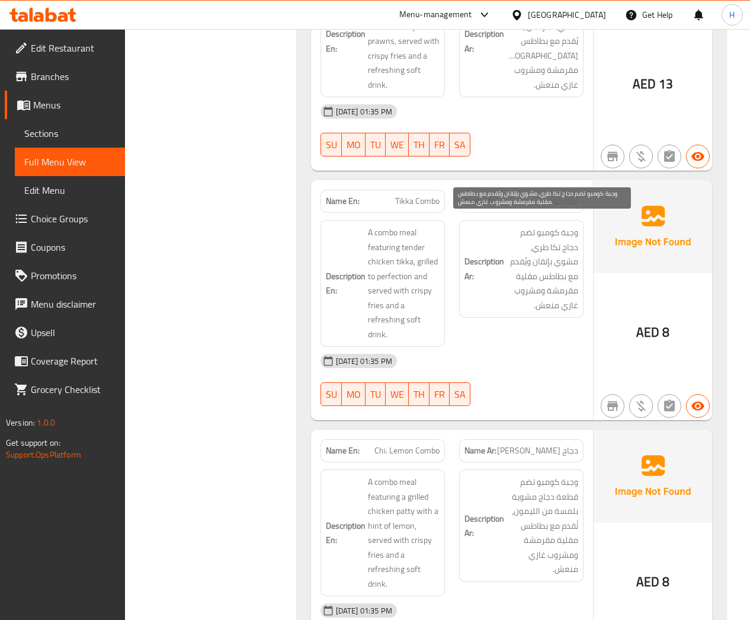
click at [561, 228] on span "وجبة كومبو تضم دجاج تكا طري، مشوي بإتقان ويُقدم مع بطاطس مقلية مقرمشة ومشروب غا…" at bounding box center [543, 268] width 72 height 87
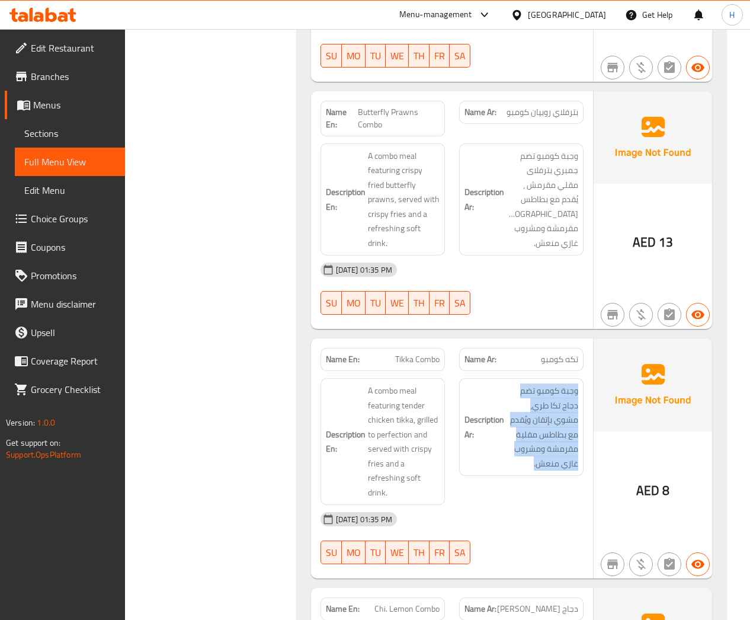
scroll to position [2314, 0]
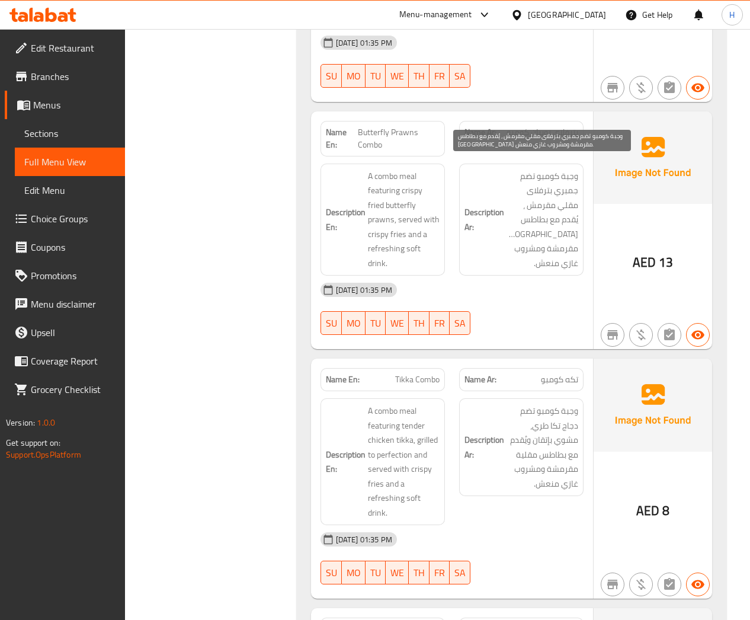
click at [539, 186] on span "وجبة كومبو تضم جمبري بترفلاى مقلي مقرمش ، يُقدم مع بطاطس [GEOGRAPHIC_DATA] مقرم…" at bounding box center [543, 220] width 72 height 102
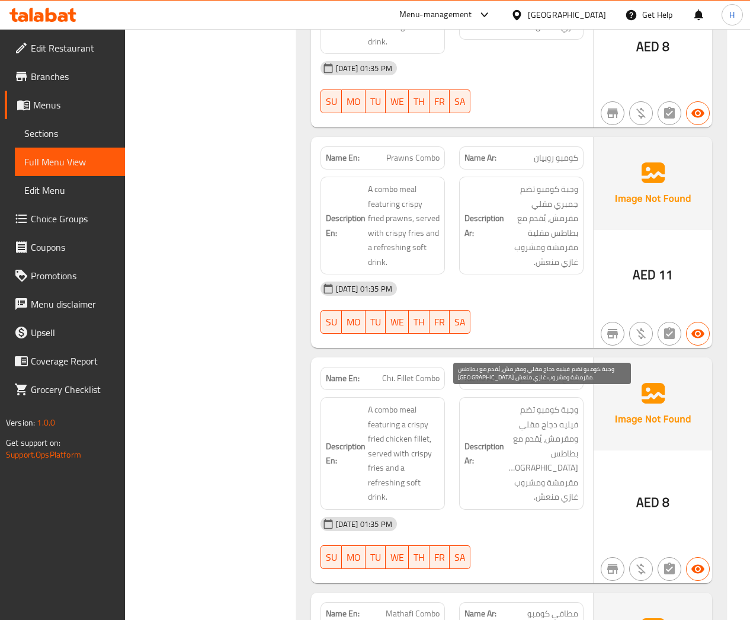
scroll to position [1337, 0]
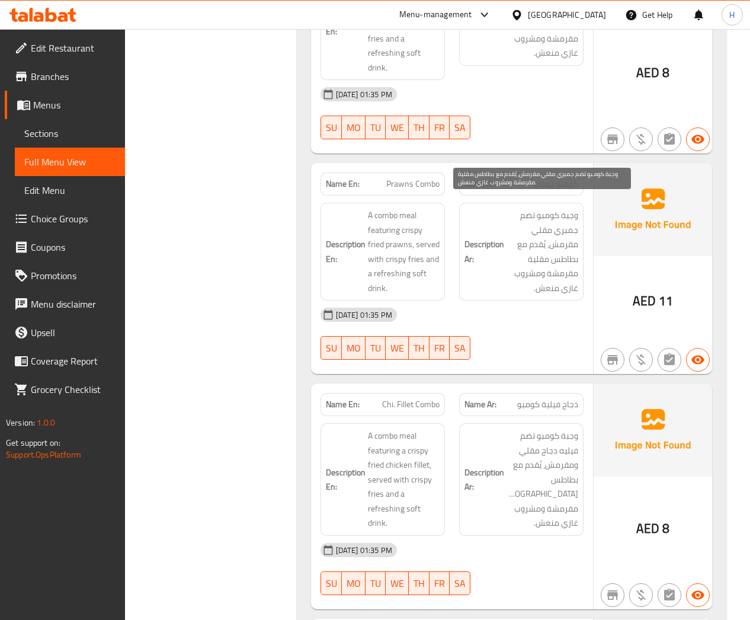
click at [546, 223] on span "وجبة كومبو تضم جمبري مقلي مقرمش، يُقدم مع بطاطس مقلية مقرمشة ومشروب غازي منعش." at bounding box center [543, 251] width 72 height 87
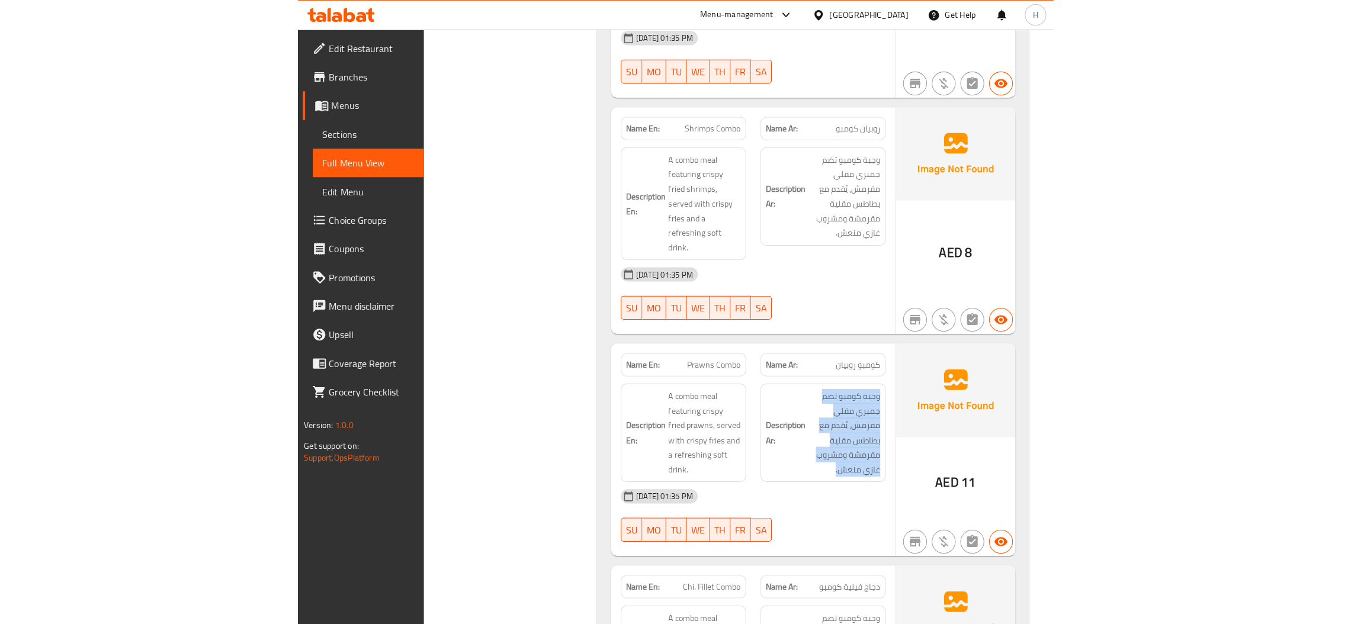
scroll to position [1069, 0]
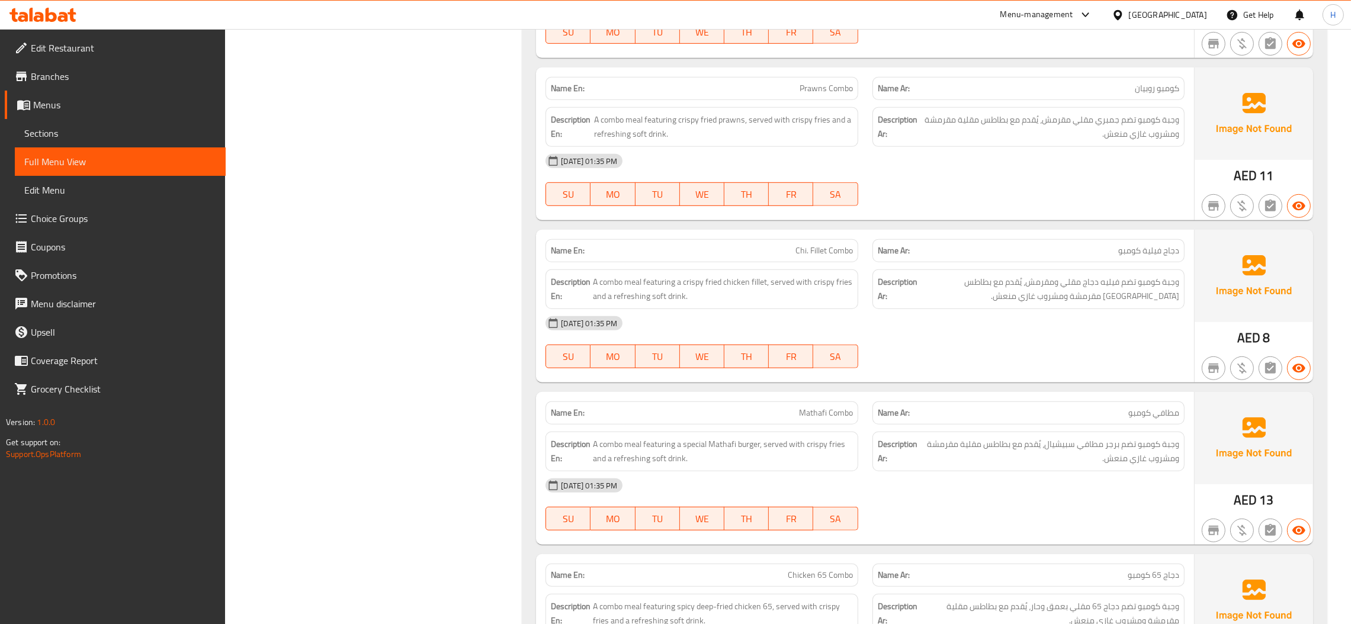
click at [749, 88] on span "Prawns Combo" at bounding box center [826, 88] width 53 height 12
copy span "Prawns Combo"
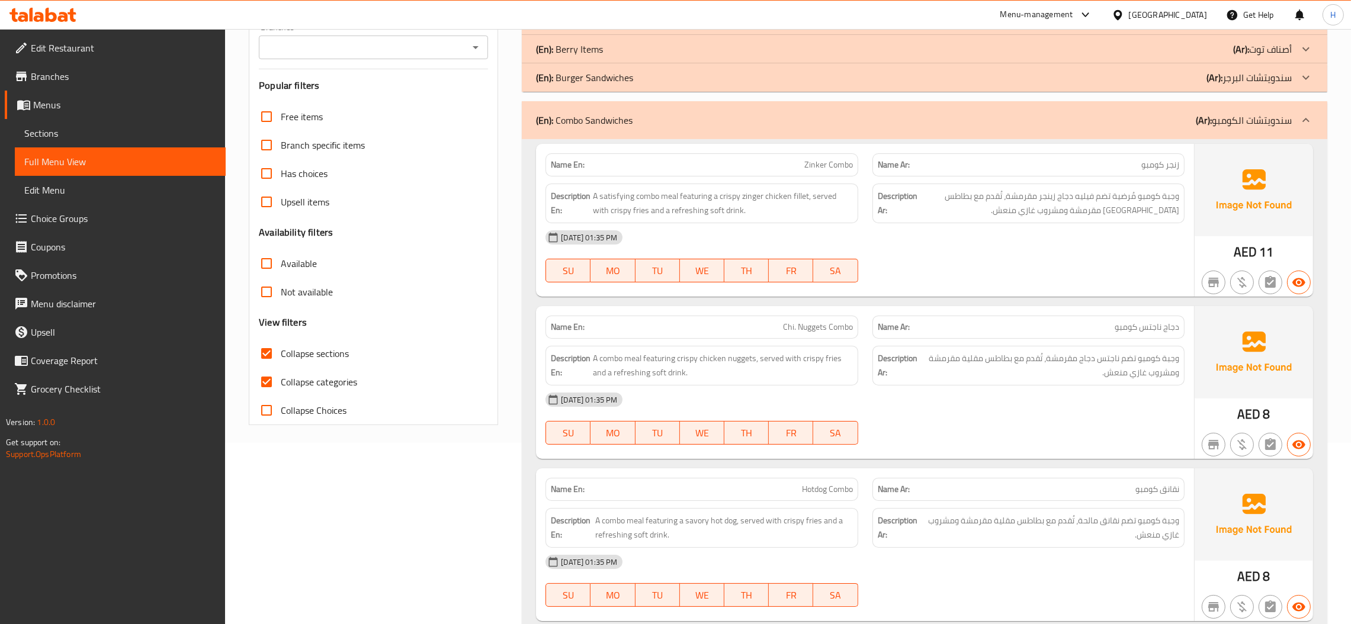
scroll to position [92, 0]
